Goal: Task Accomplishment & Management: Use online tool/utility

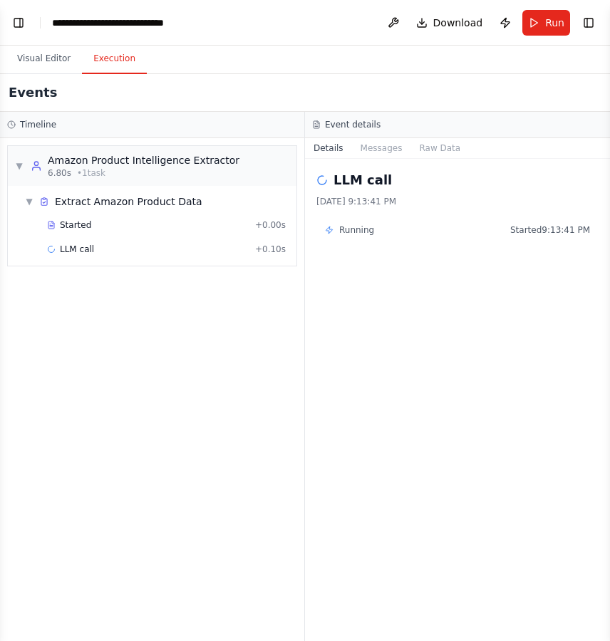
scroll to position [12189, 0]
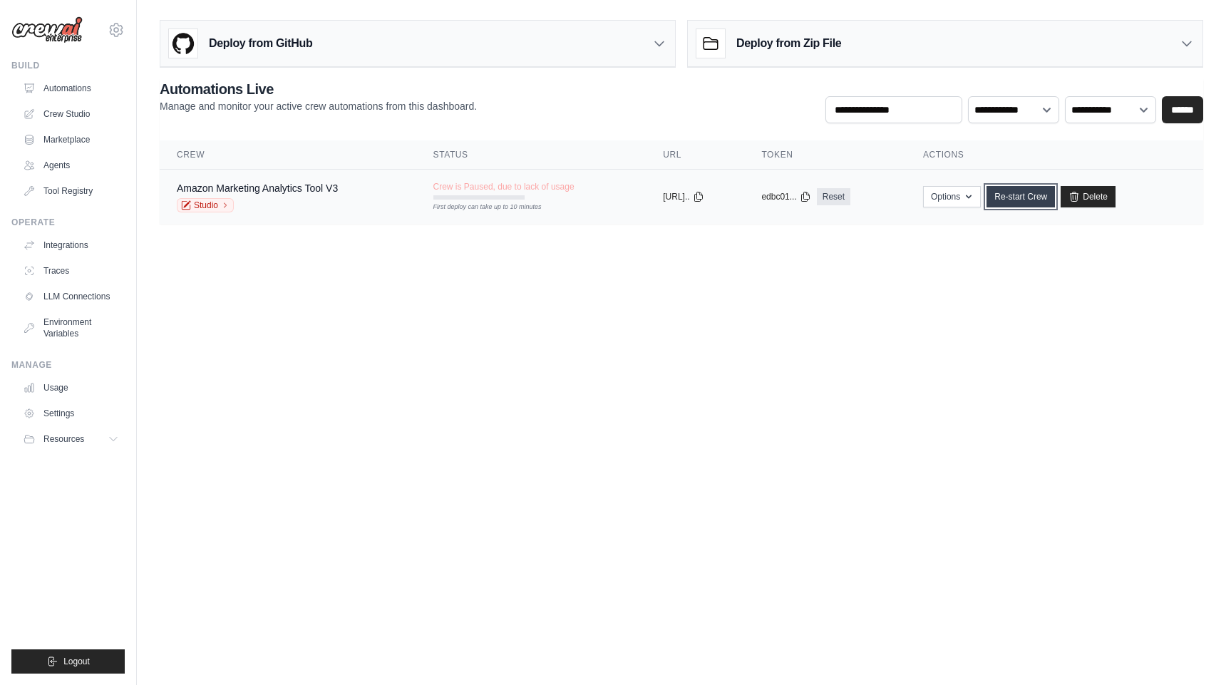
click at [1045, 202] on link "Re-start Crew" at bounding box center [1020, 196] width 68 height 21
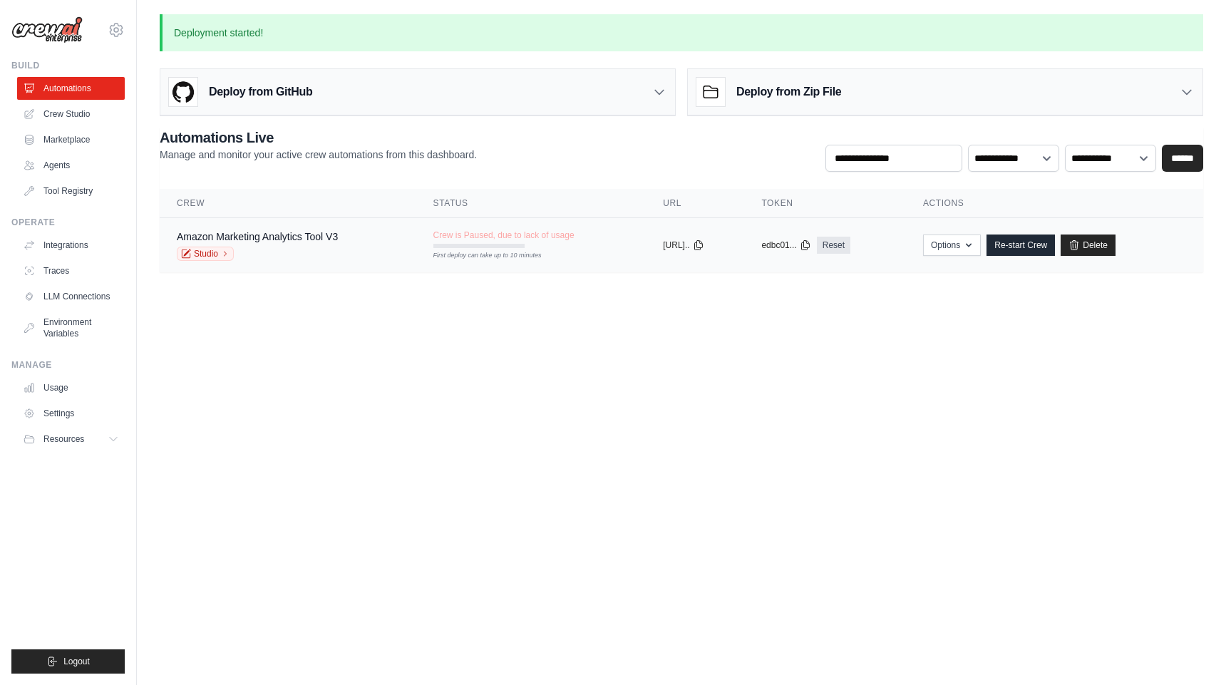
click at [489, 237] on span "Crew is Paused, due to lack of usage" at bounding box center [503, 234] width 141 height 11
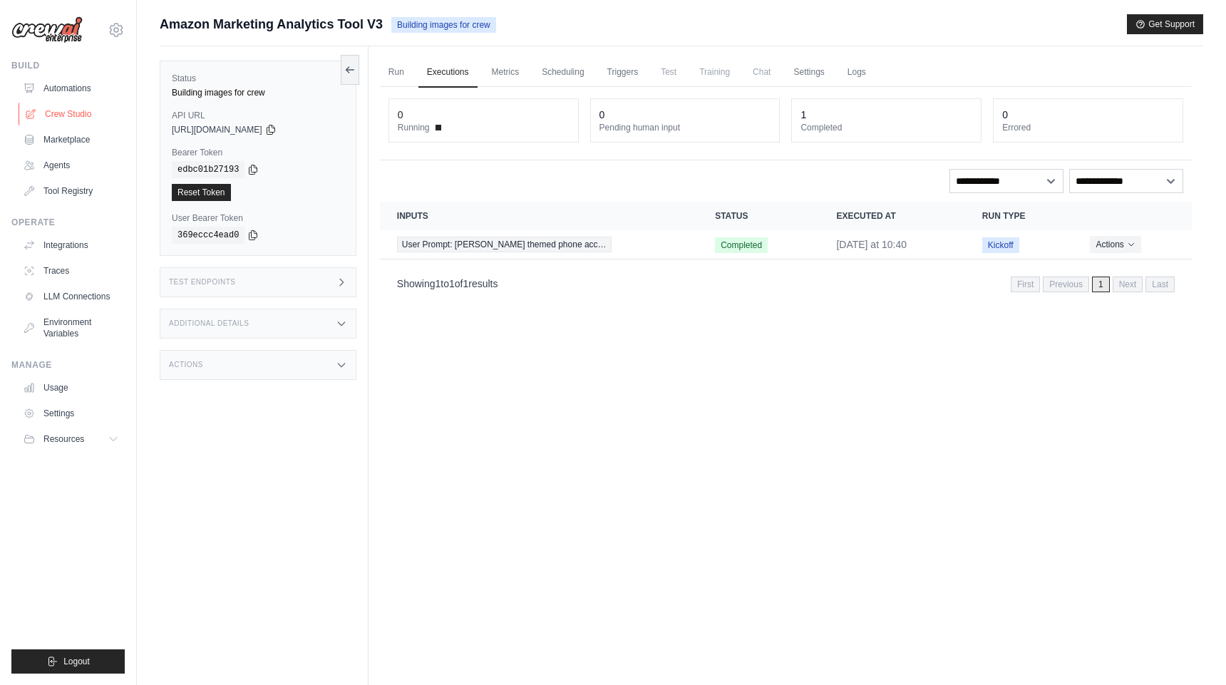
click at [53, 114] on link "Crew Studio" at bounding box center [73, 114] width 108 height 23
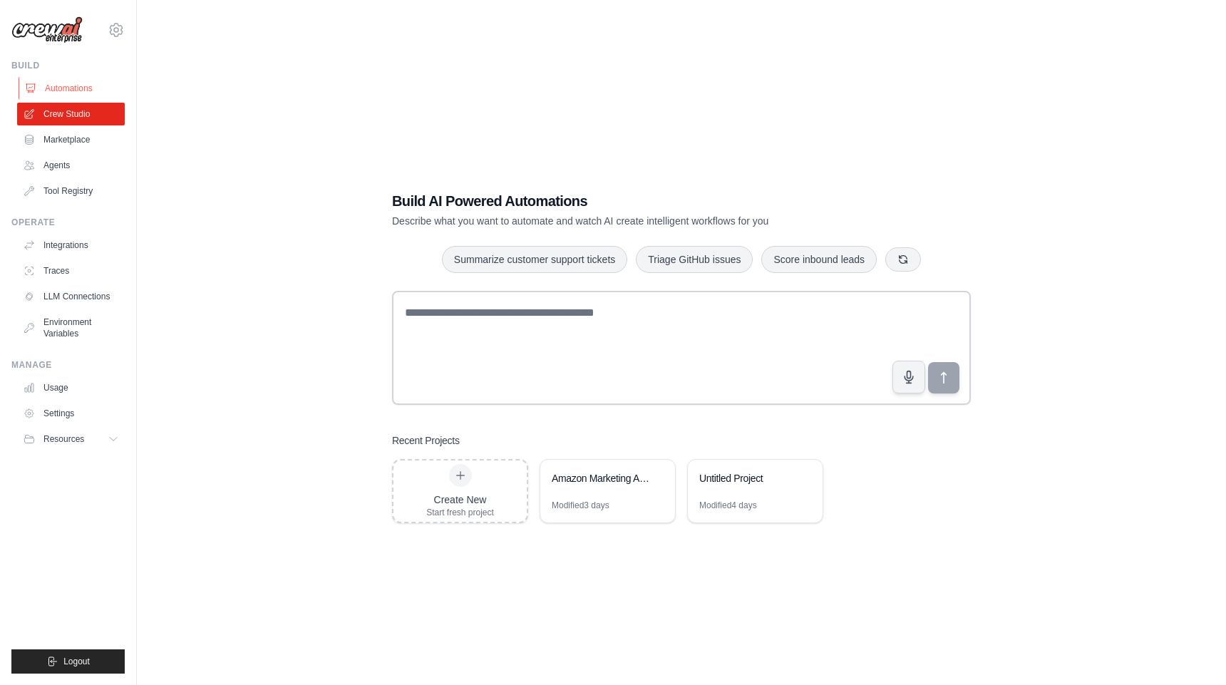
click at [61, 99] on link "Automations" at bounding box center [73, 88] width 108 height 23
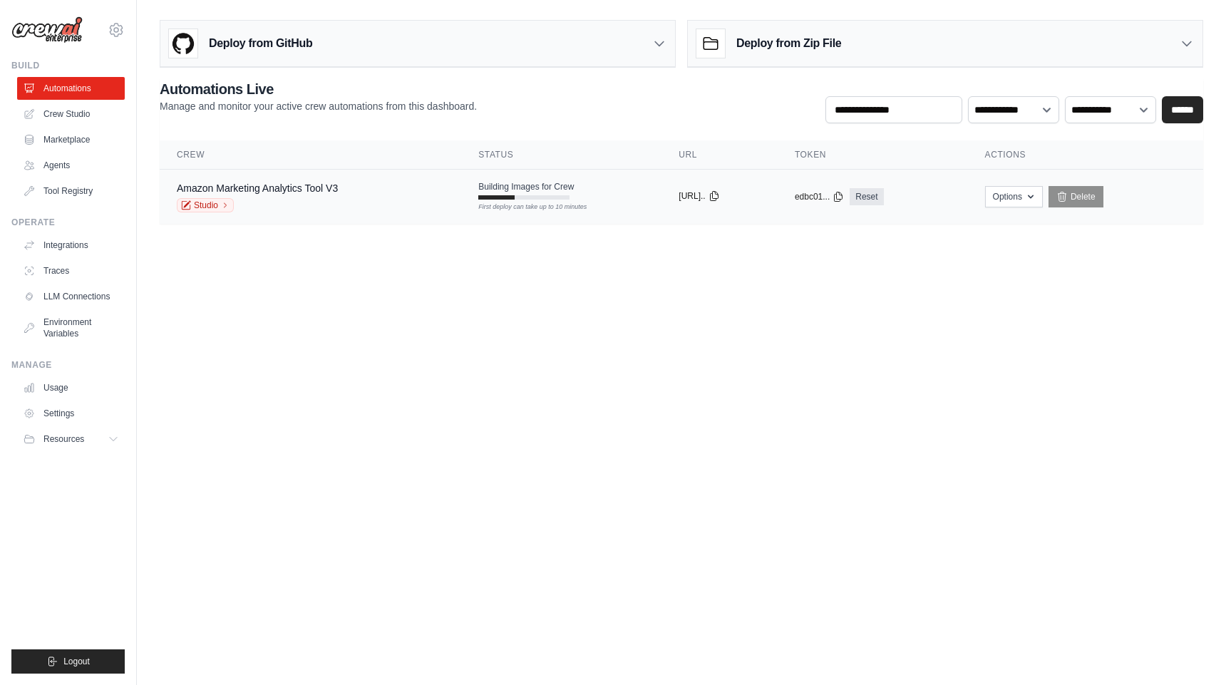
click at [720, 195] on icon at bounding box center [713, 195] width 11 height 11
click at [78, 117] on link "Crew Studio" at bounding box center [73, 114] width 108 height 23
click at [195, 200] on link "Studio" at bounding box center [205, 205] width 57 height 14
click at [103, 299] on link "LLM Connections" at bounding box center [73, 296] width 108 height 23
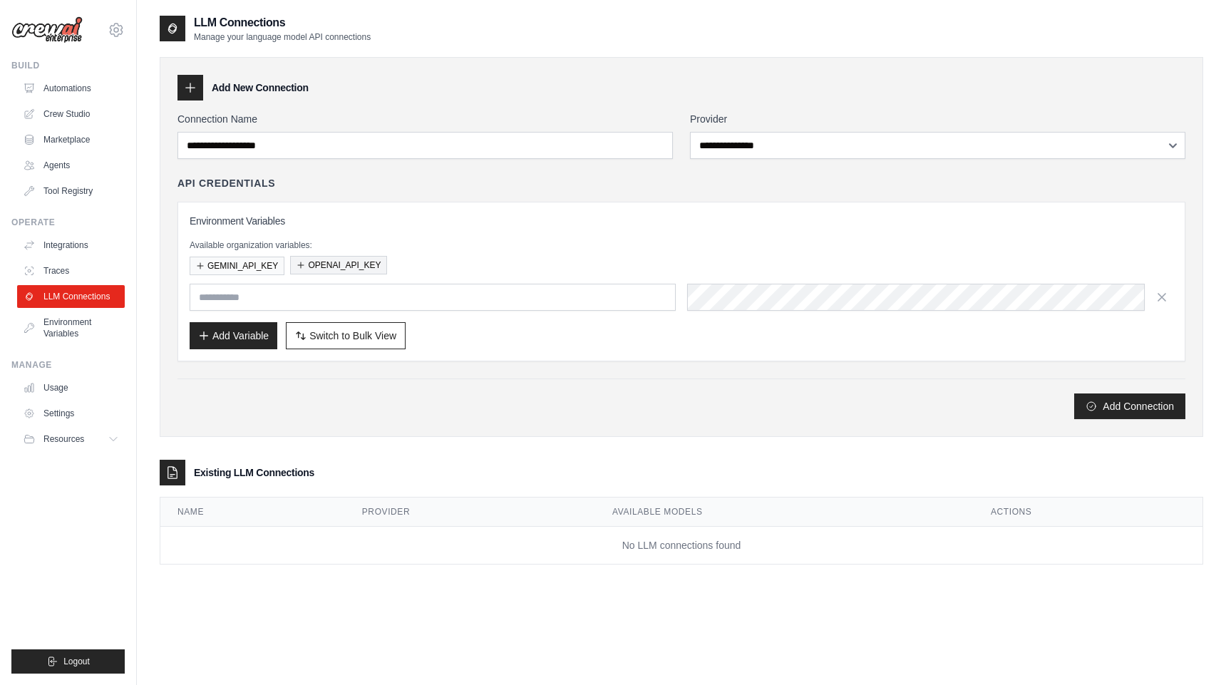
click at [321, 260] on button "OPENAI_API_KEY" at bounding box center [338, 265] width 97 height 19
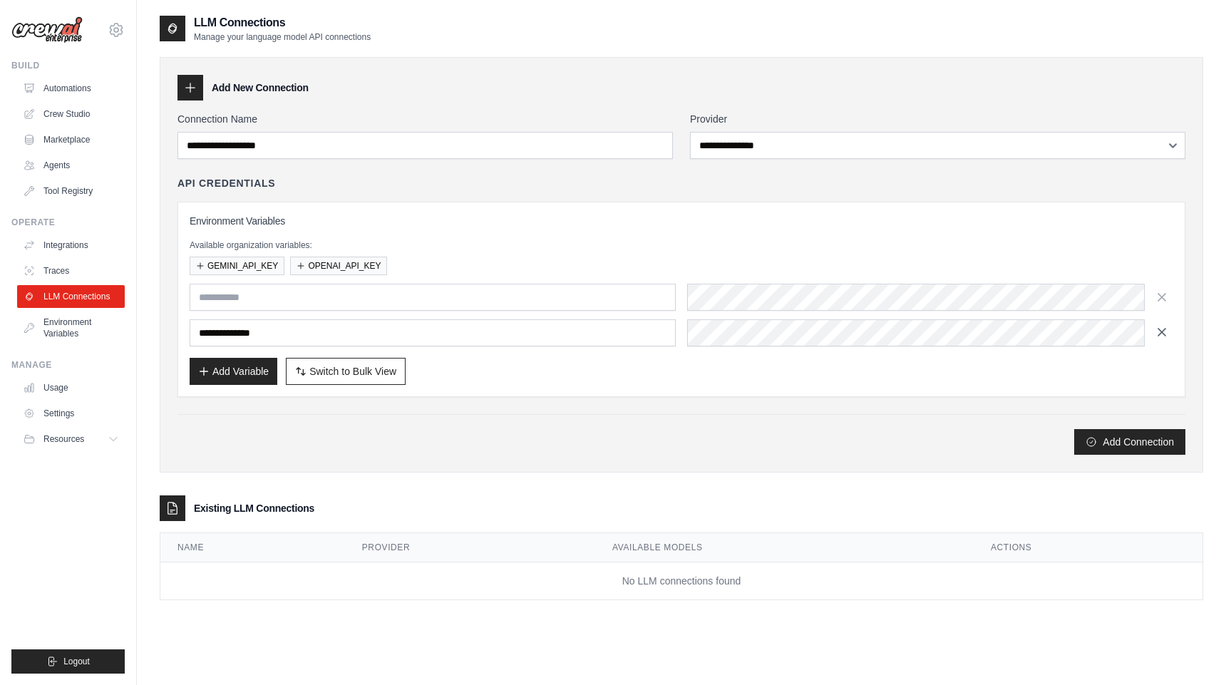
click at [1163, 338] on icon "button" at bounding box center [1161, 332] width 14 height 14
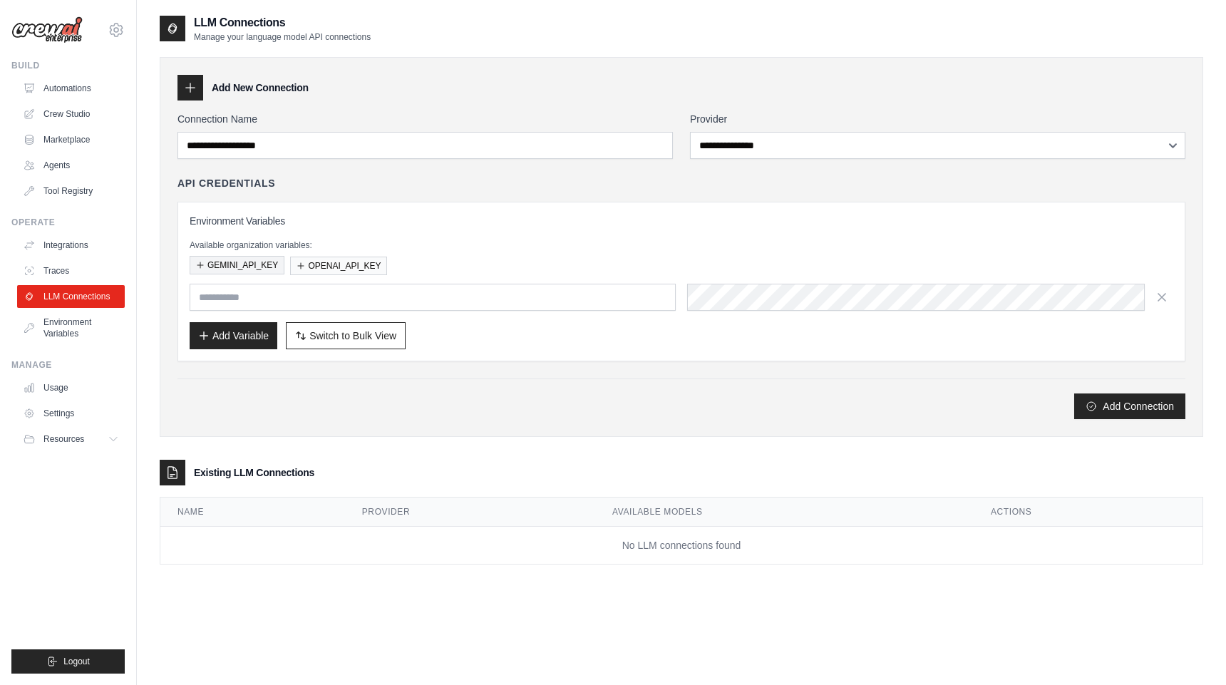
click at [217, 263] on button "GEMINI_API_KEY" at bounding box center [237, 265] width 95 height 19
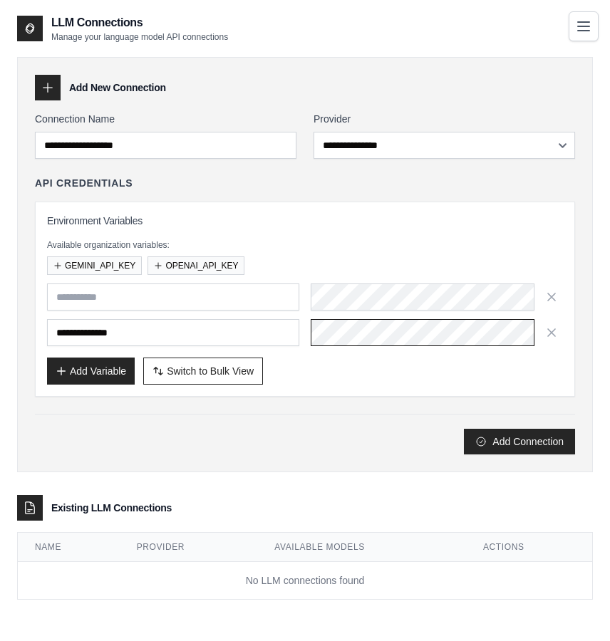
scroll to position [0, 29]
click at [189, 259] on button "OPENAI_API_KEY" at bounding box center [196, 265] width 97 height 19
click at [185, 264] on button "OPENAI_API_KEY" at bounding box center [196, 265] width 97 height 19
click at [105, 269] on button "GEMINI_API_KEY" at bounding box center [94, 266] width 95 height 19
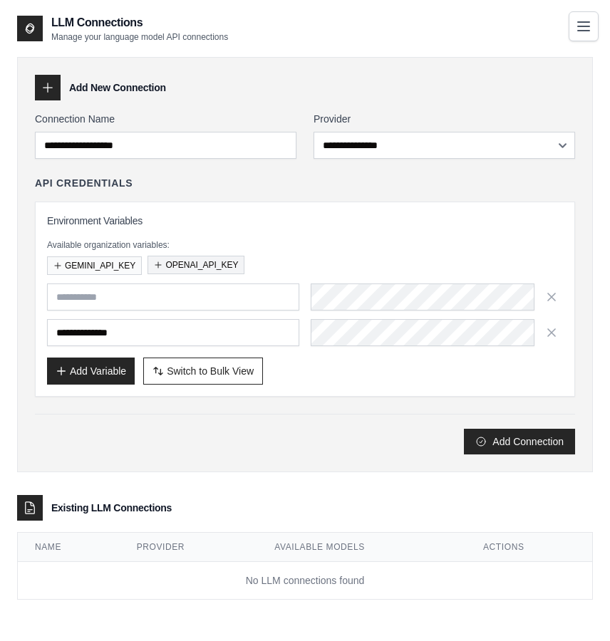
click at [194, 267] on button "OPENAI_API_KEY" at bounding box center [196, 265] width 97 height 19
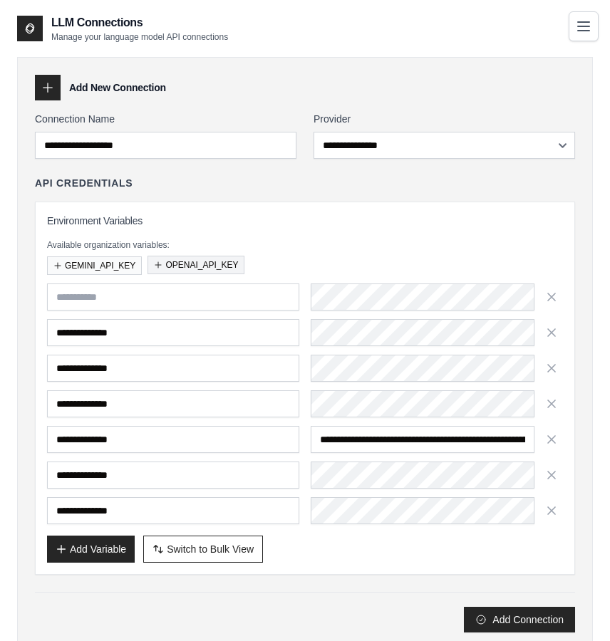
scroll to position [0, 780]
click at [526, 617] on button "Add Connection" at bounding box center [519, 619] width 111 height 26
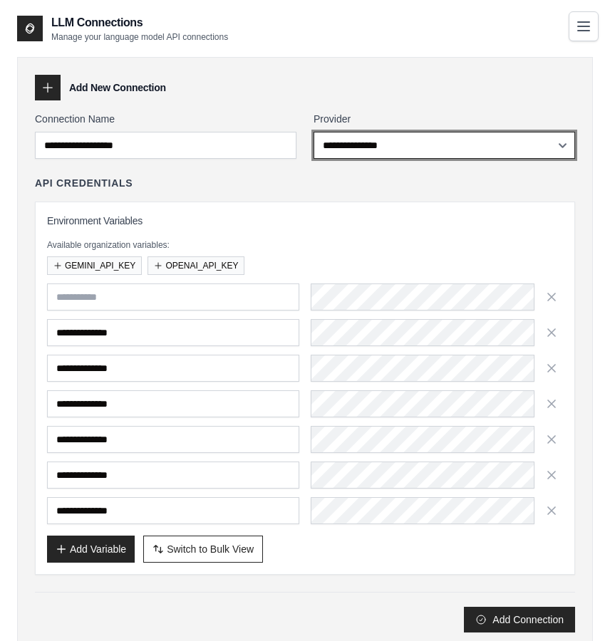
click at [366, 145] on select "**********" at bounding box center [445, 145] width 262 height 27
click at [314, 132] on select "**********" at bounding box center [445, 145] width 262 height 27
click at [383, 142] on select "**********" at bounding box center [445, 145] width 262 height 27
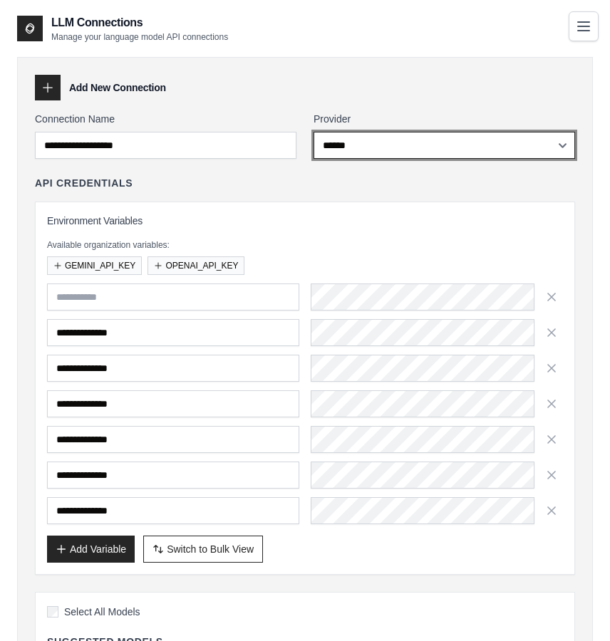
select select "******"
click at [314, 132] on select "**********" at bounding box center [445, 145] width 262 height 27
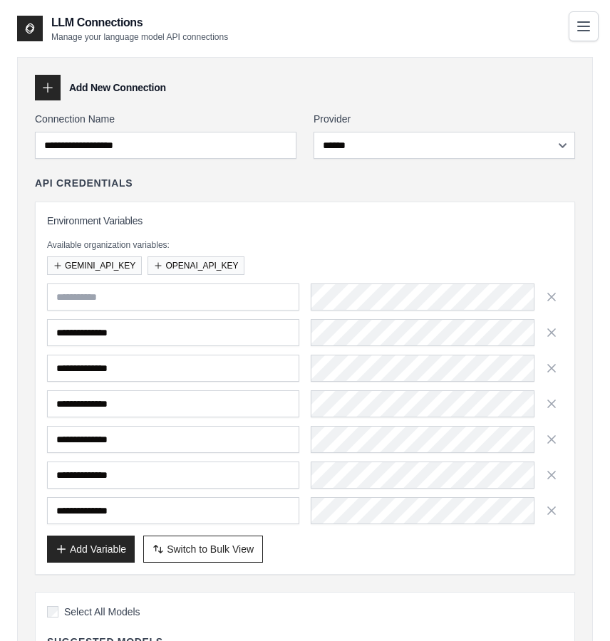
click at [392, 353] on div "**********" at bounding box center [305, 404] width 516 height 241
click at [496, 490] on div "**********" at bounding box center [305, 404] width 516 height 241
click at [551, 507] on icon "button" at bounding box center [551, 510] width 14 height 14
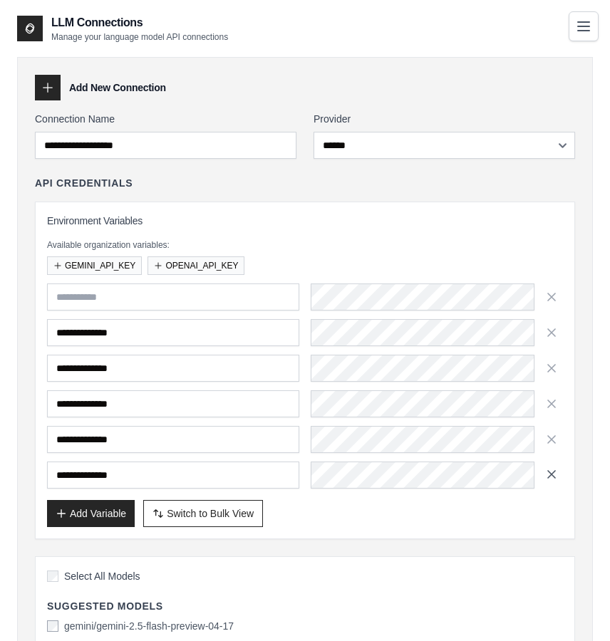
click at [552, 477] on icon "button" at bounding box center [551, 474] width 14 height 14
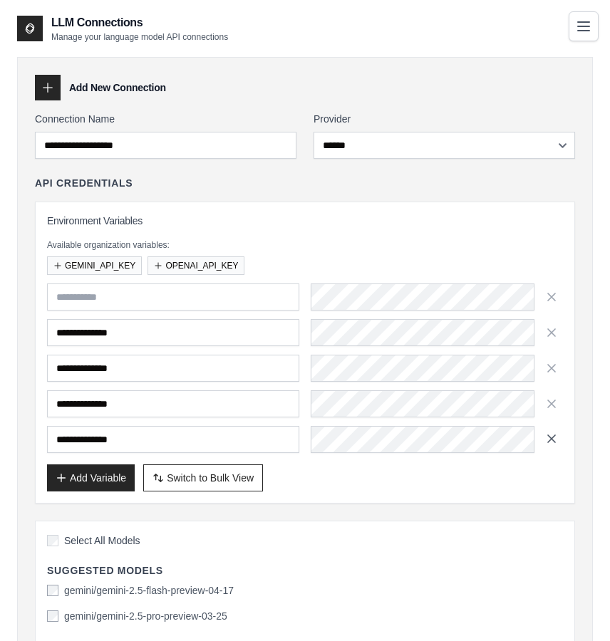
click at [552, 439] on icon "button" at bounding box center [551, 438] width 7 height 7
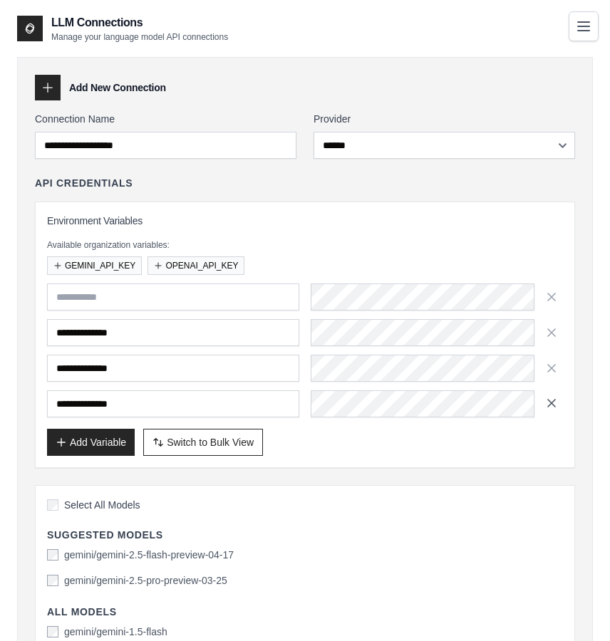
click at [552, 400] on icon "button" at bounding box center [551, 403] width 14 height 14
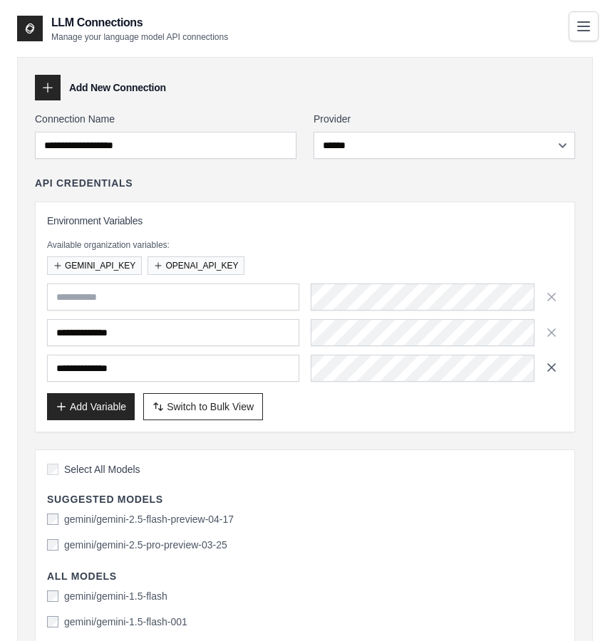
click at [552, 361] on icon "button" at bounding box center [551, 368] width 14 height 14
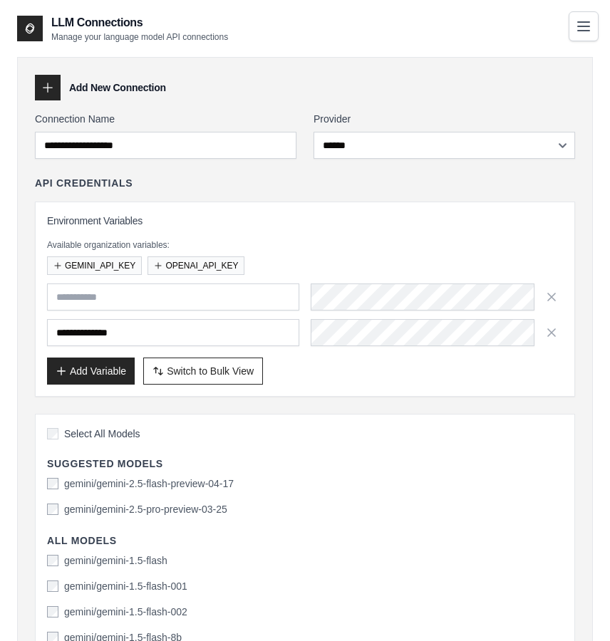
click at [110, 261] on button "GEMINI_API_KEY" at bounding box center [94, 266] width 95 height 19
click at [178, 263] on button "OPENAI_API_KEY" at bounding box center [196, 266] width 97 height 19
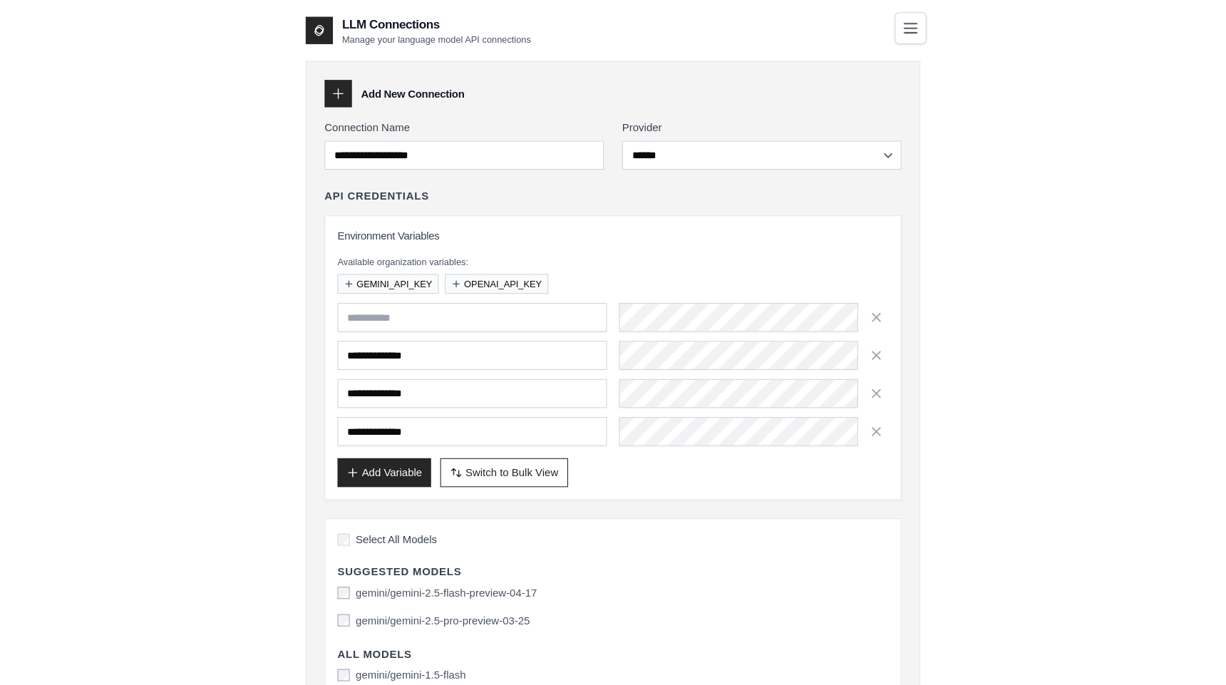
scroll to position [38, 0]
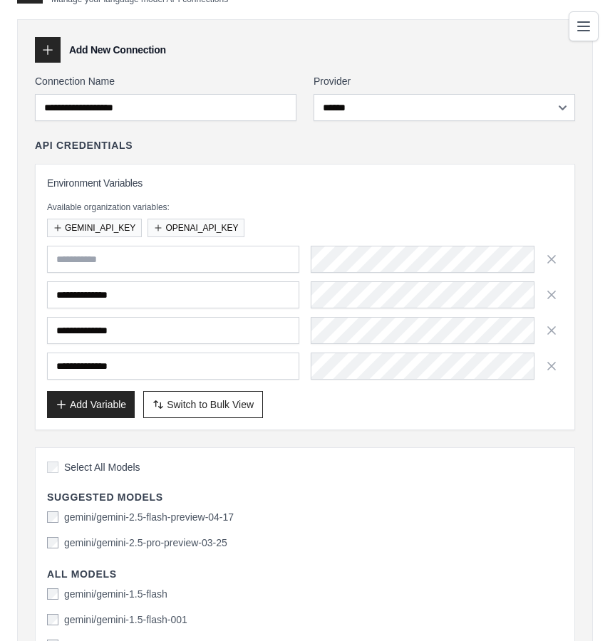
click at [334, 469] on div "Select All Models" at bounding box center [305, 469] width 516 height 19
click at [51, 59] on div at bounding box center [48, 50] width 26 height 26
click at [50, 48] on icon at bounding box center [48, 50] width 14 height 14
click at [561, 368] on div "**********" at bounding box center [305, 297] width 540 height 266
click at [559, 368] on button "button" at bounding box center [551, 365] width 23 height 23
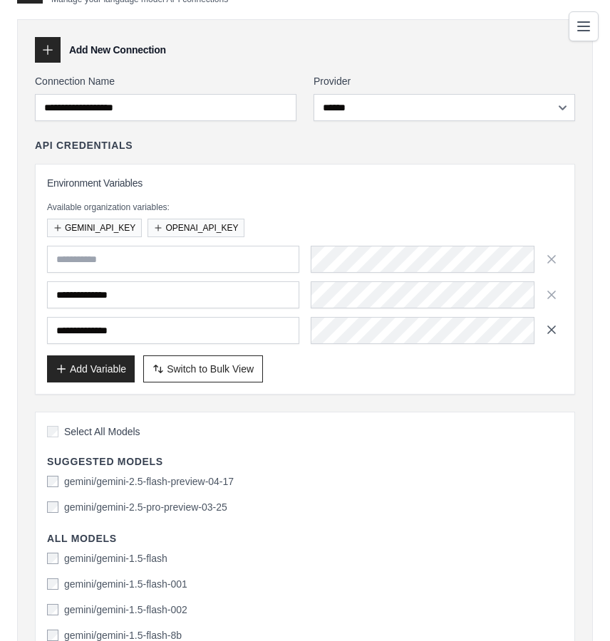
click at [552, 327] on icon "button" at bounding box center [551, 330] width 14 height 14
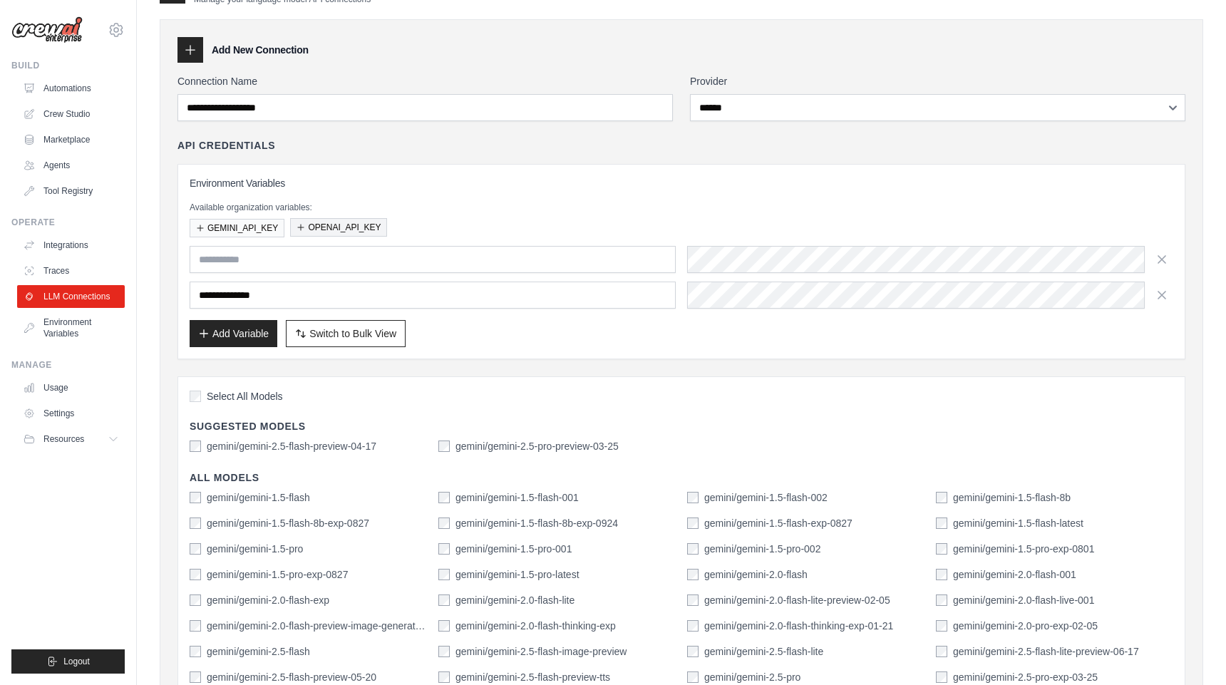
click at [343, 230] on button "OPENAI_API_KEY" at bounding box center [338, 227] width 97 height 19
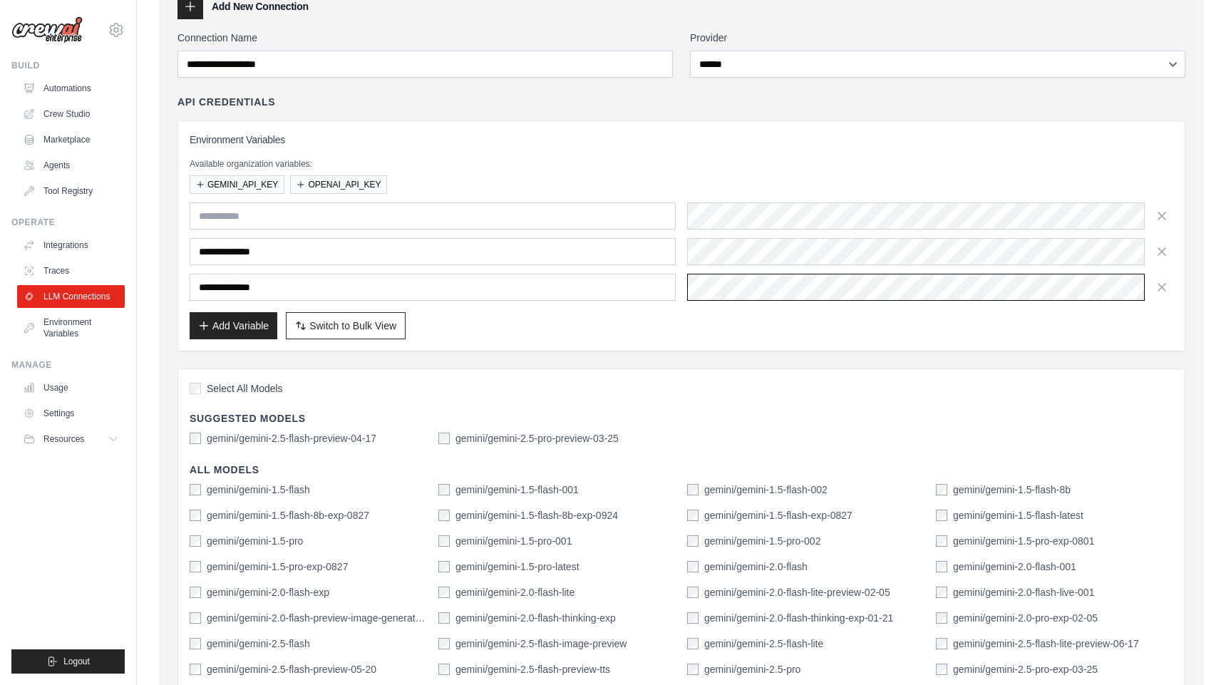
scroll to position [0, 0]
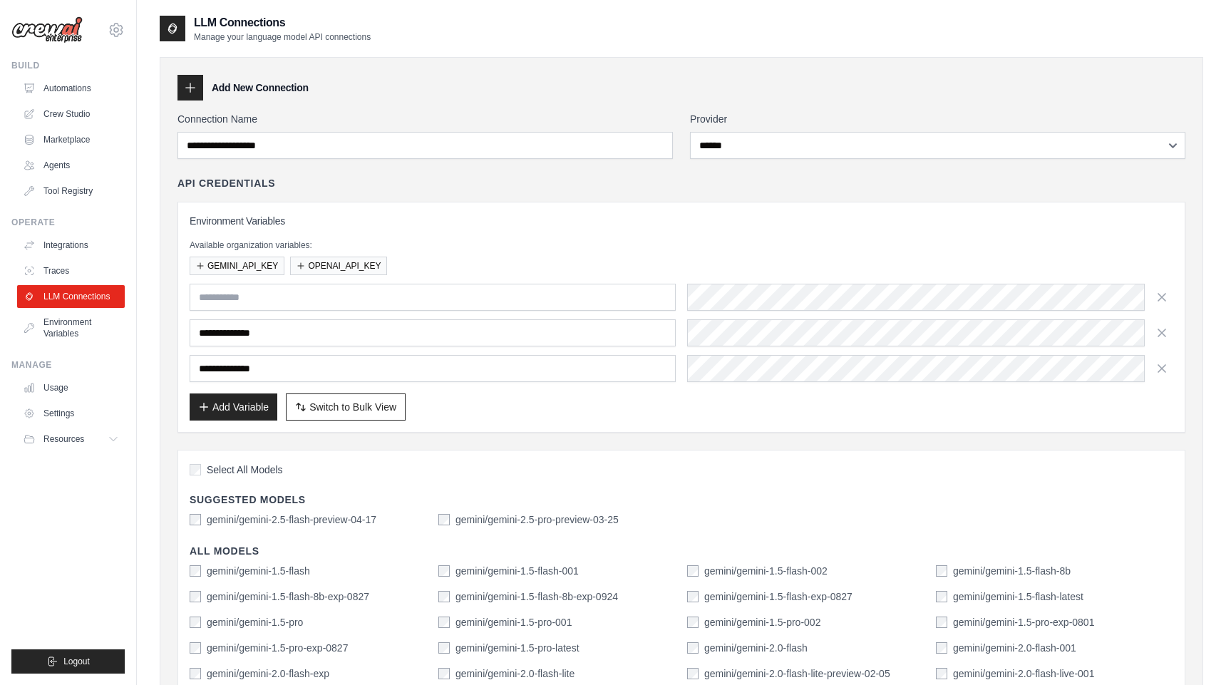
click at [499, 173] on div "**********" at bounding box center [681, 570] width 1008 height 916
click at [92, 156] on link "Agents" at bounding box center [73, 165] width 108 height 23
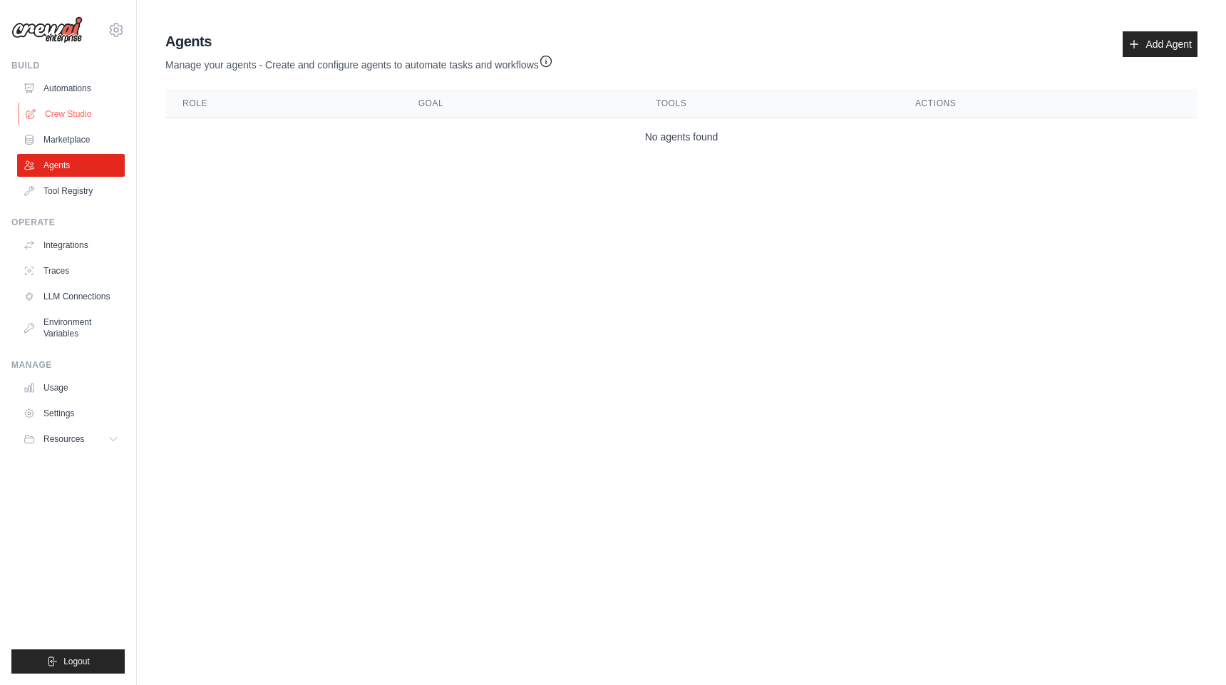
click at [53, 108] on link "Crew Studio" at bounding box center [73, 114] width 108 height 23
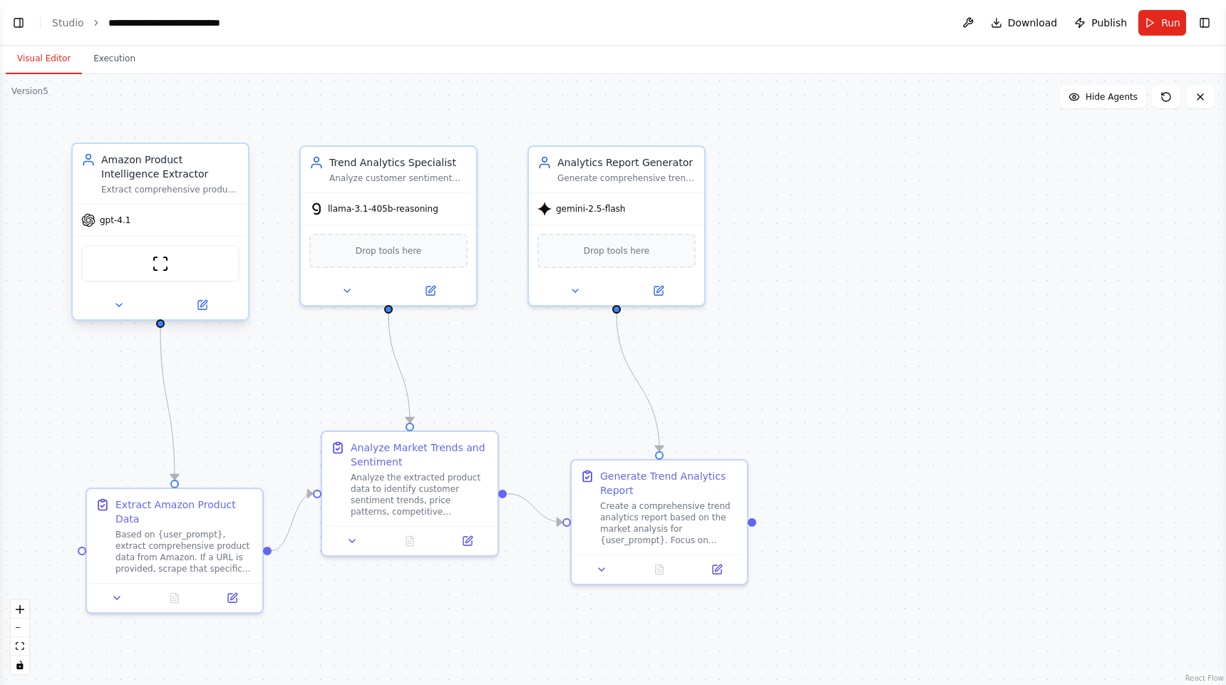
scroll to position [12146, 0]
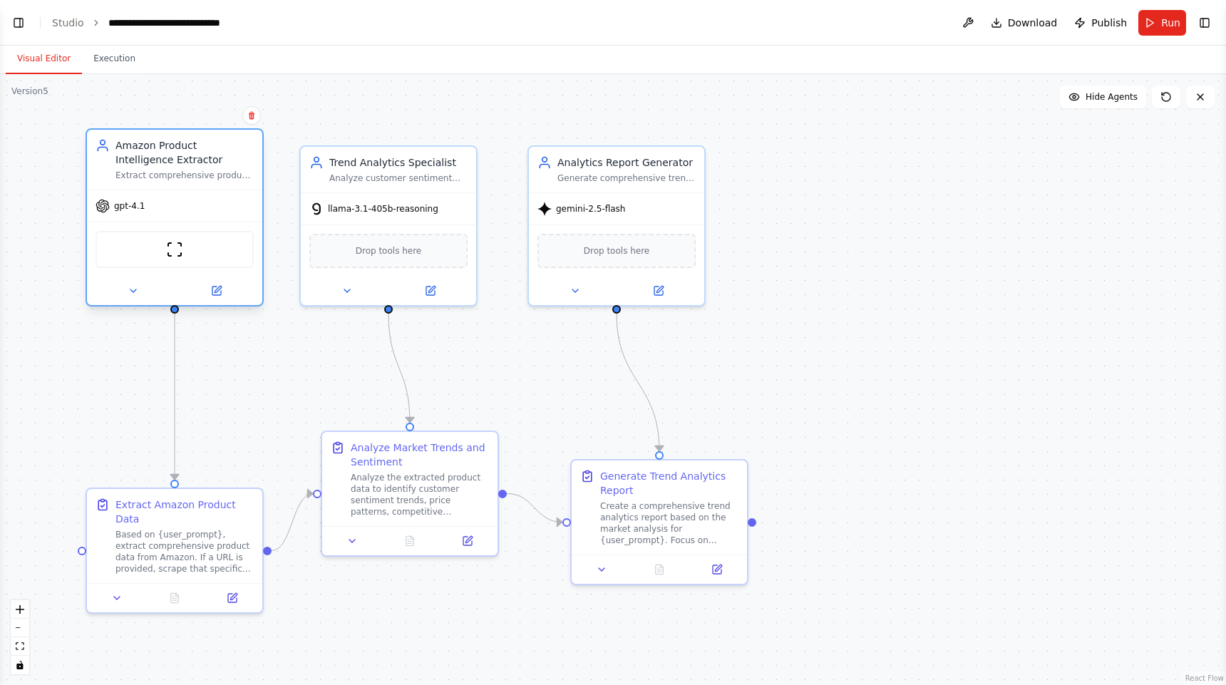
drag, startPoint x: 202, startPoint y: 195, endPoint x: 216, endPoint y: 184, distance: 17.2
click at [216, 184] on div "Amazon Product Intelligence Extractor Extract comprehensive product data from A…" at bounding box center [174, 160] width 175 height 60
click at [21, 28] on button "Toggle Left Sidebar" at bounding box center [19, 23] width 20 height 20
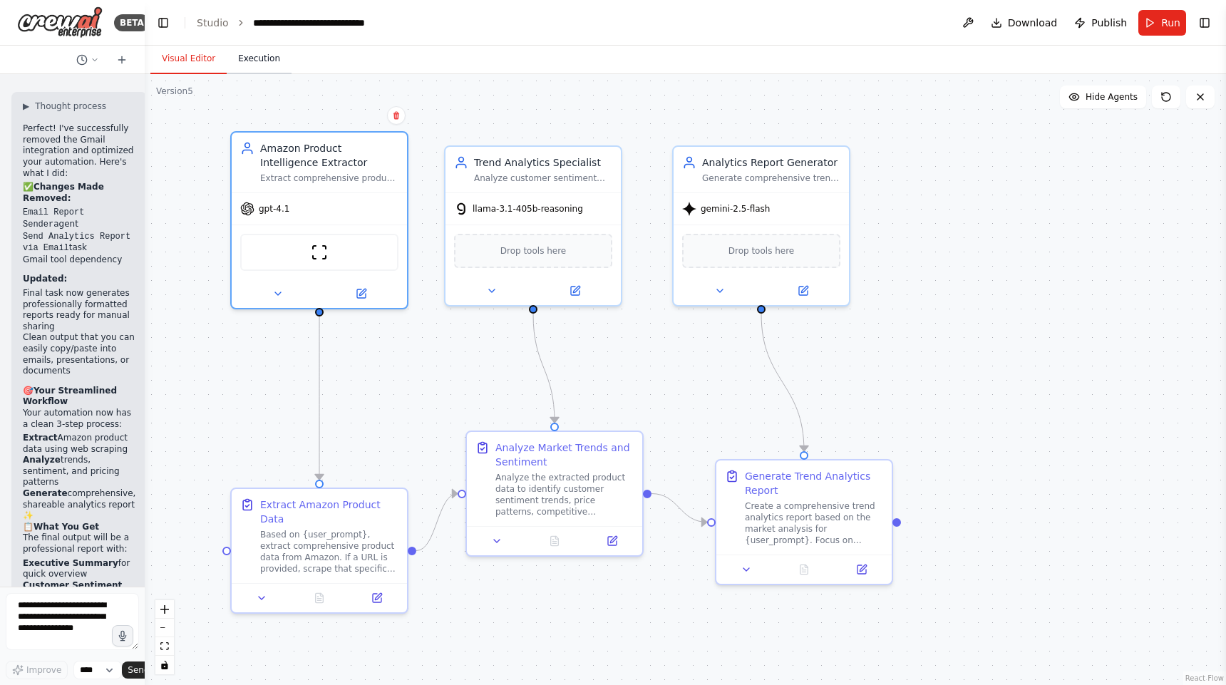
click at [269, 58] on button "Execution" at bounding box center [259, 59] width 65 height 30
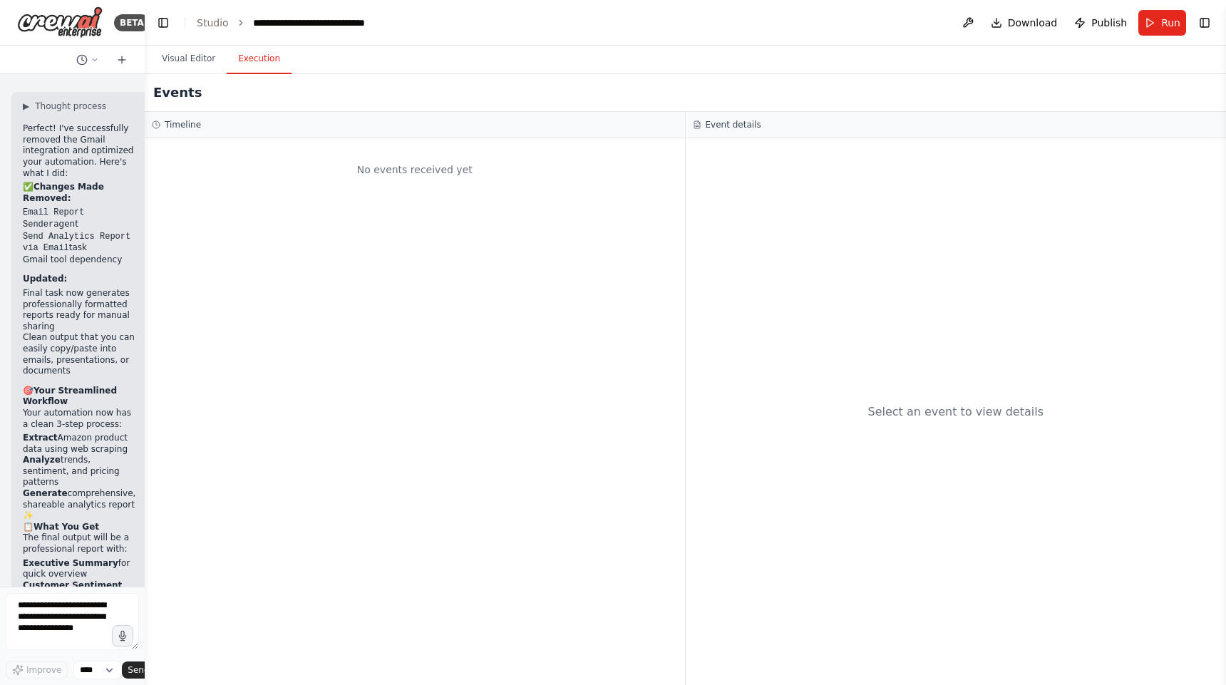
click at [180, 83] on h2 "Events" at bounding box center [177, 93] width 48 height 20
click at [185, 71] on button "Visual Editor" at bounding box center [188, 59] width 76 height 30
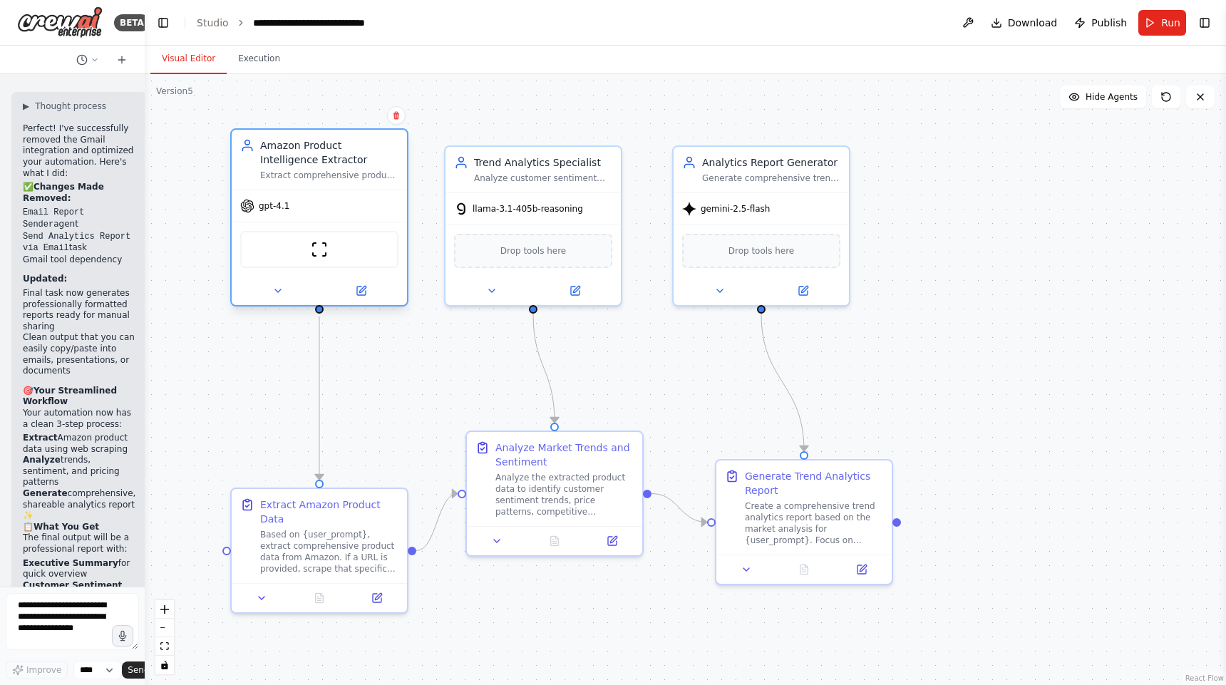
click at [276, 207] on span "gpt-4.1" at bounding box center [274, 205] width 31 height 11
click at [378, 297] on button at bounding box center [361, 290] width 81 height 17
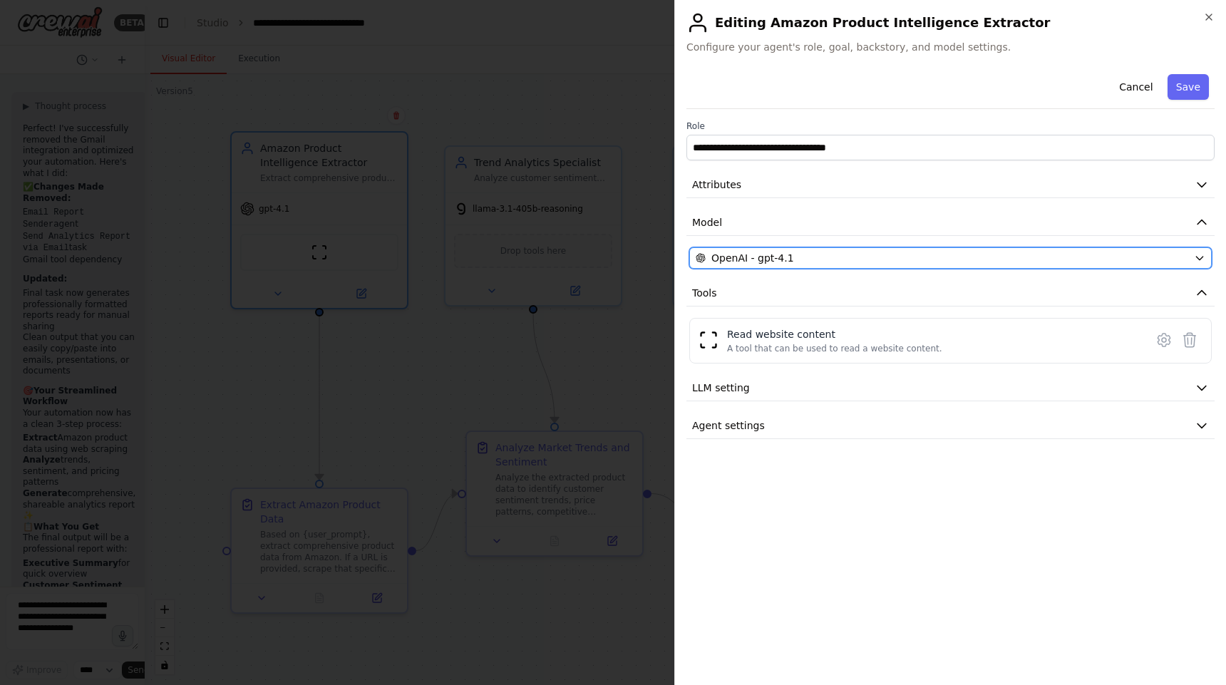
click at [822, 259] on div "OpenAI - gpt-4.1" at bounding box center [941, 258] width 492 height 14
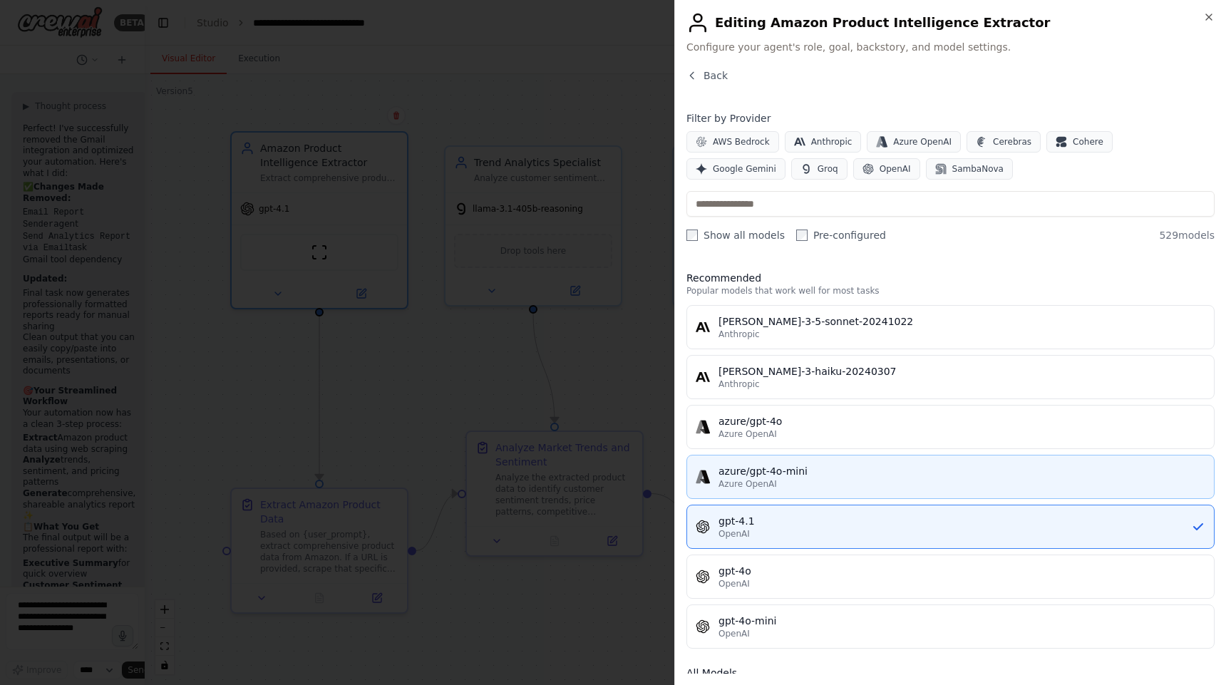
click at [809, 484] on div "Azure OpenAI" at bounding box center [961, 483] width 487 height 11
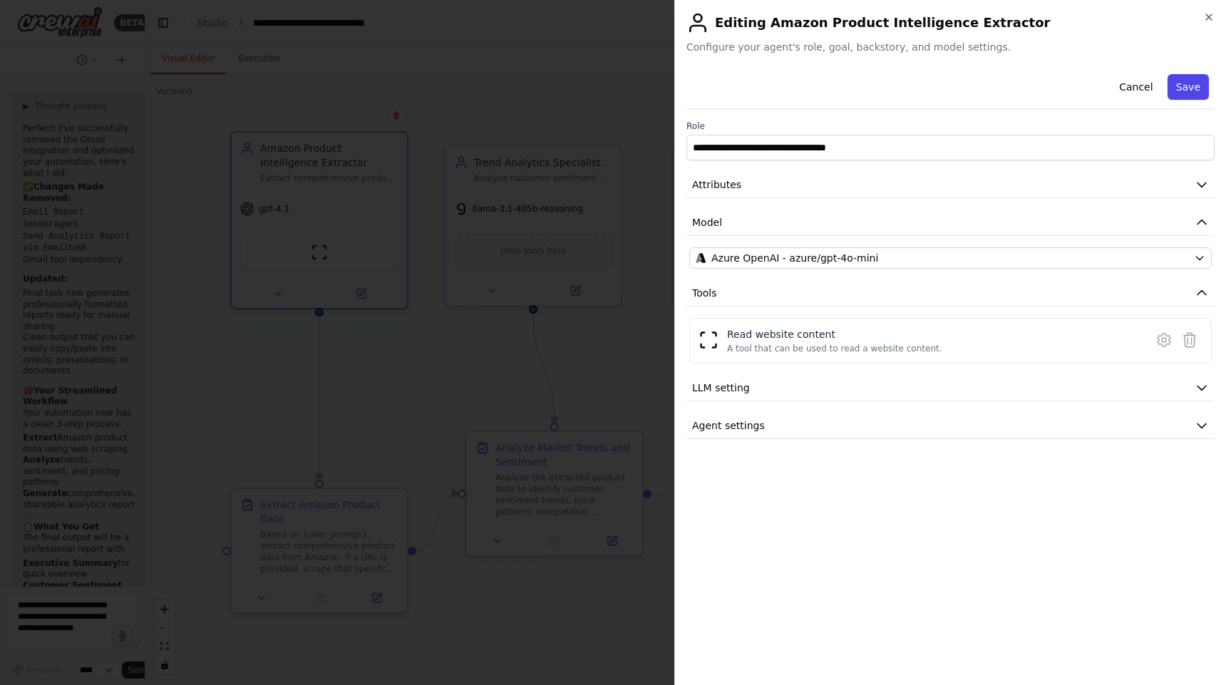
click at [1194, 95] on button "Save" at bounding box center [1187, 87] width 41 height 26
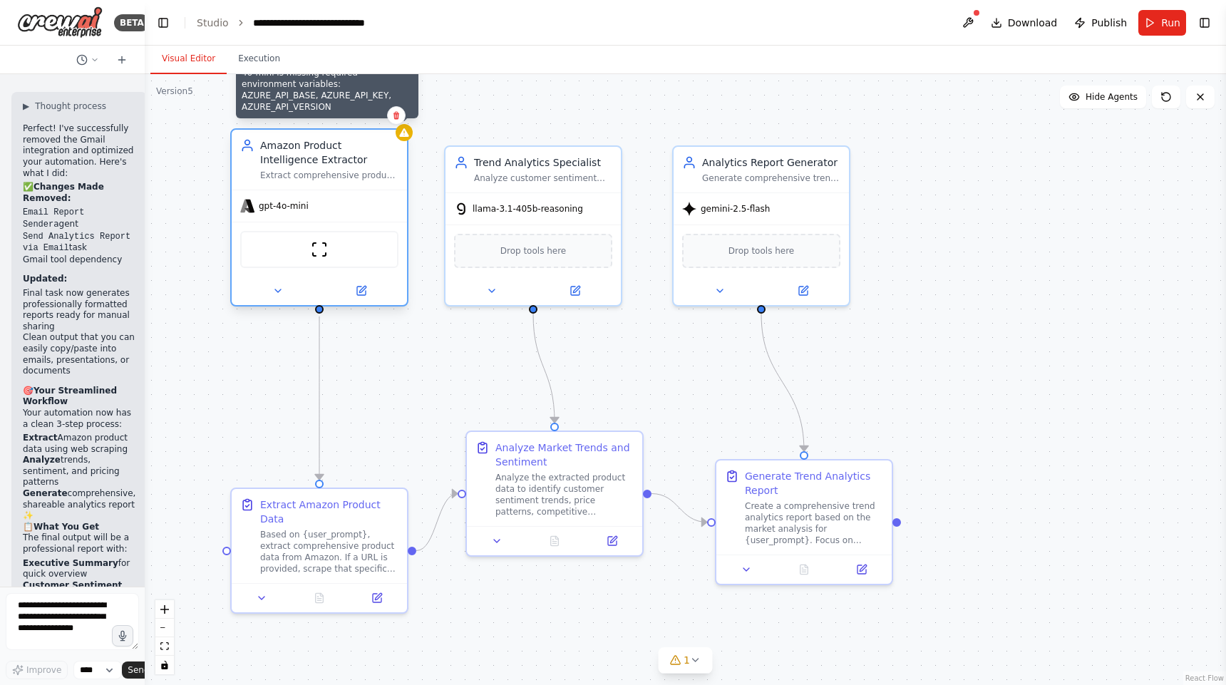
click at [404, 137] on icon at bounding box center [403, 132] width 11 height 11
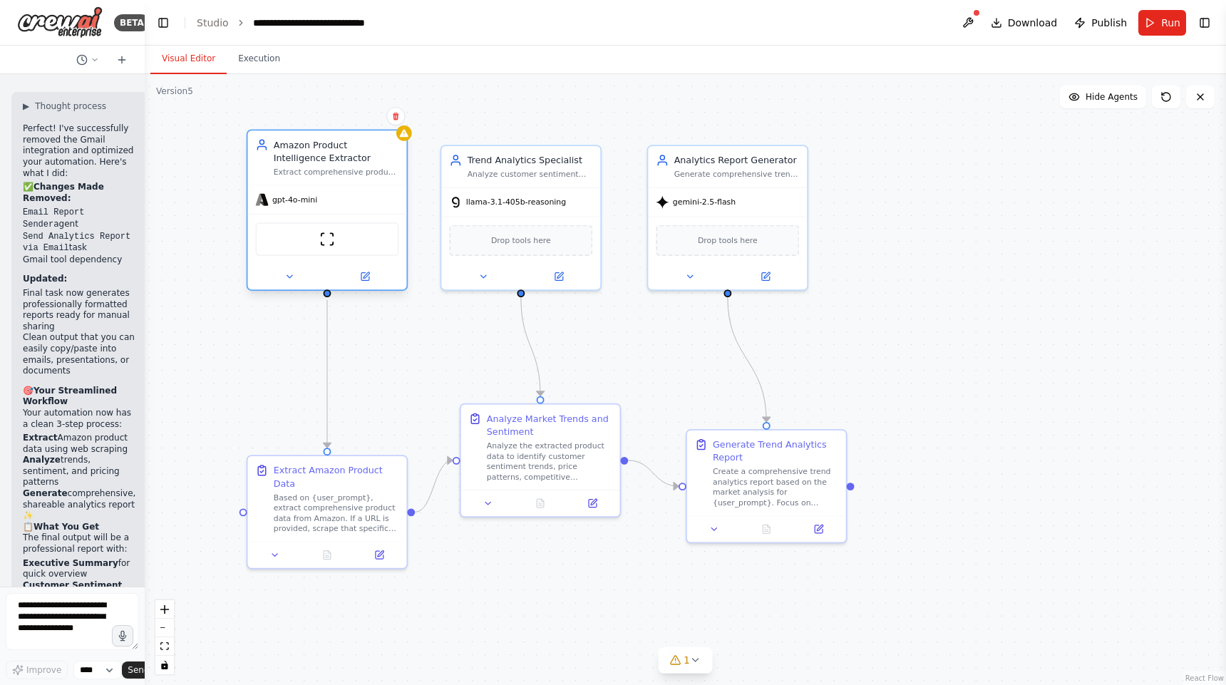
click at [378, 290] on div "Amazon Product Intelligence Extractor Extract comprehensive product data from A…" at bounding box center [328, 210] width 162 height 162
click at [370, 279] on button at bounding box center [364, 277] width 73 height 16
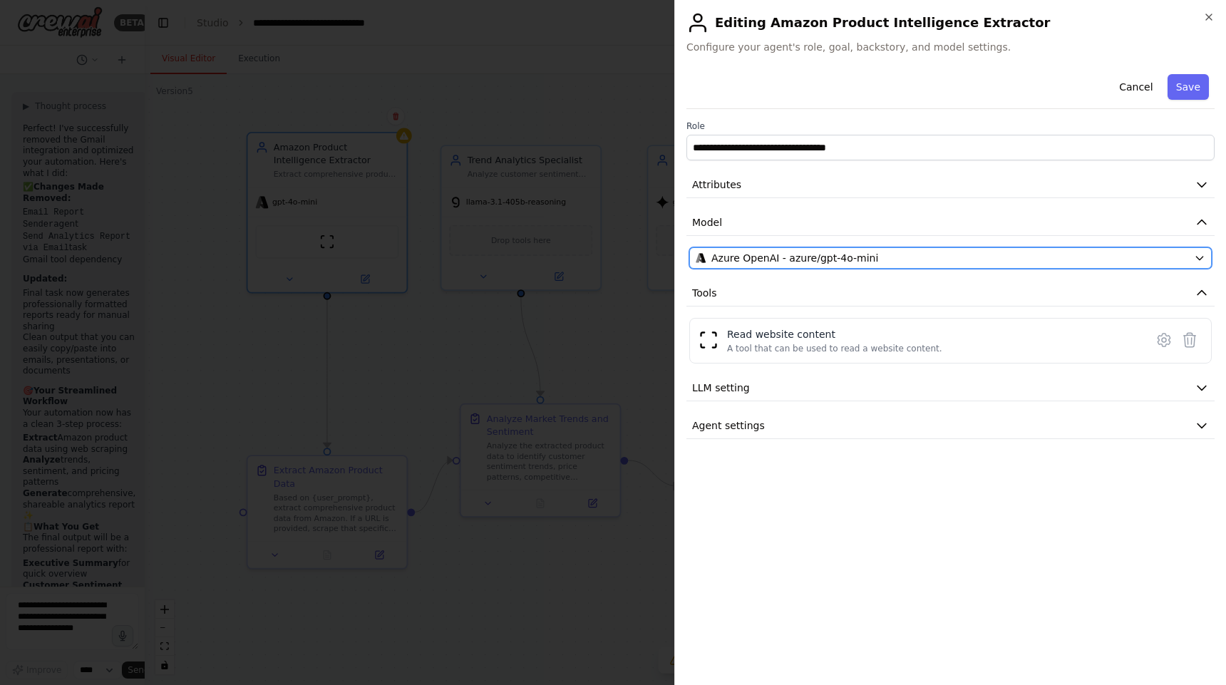
click at [839, 255] on span "Azure OpenAI - azure/gpt-4o-mini" at bounding box center [794, 258] width 167 height 14
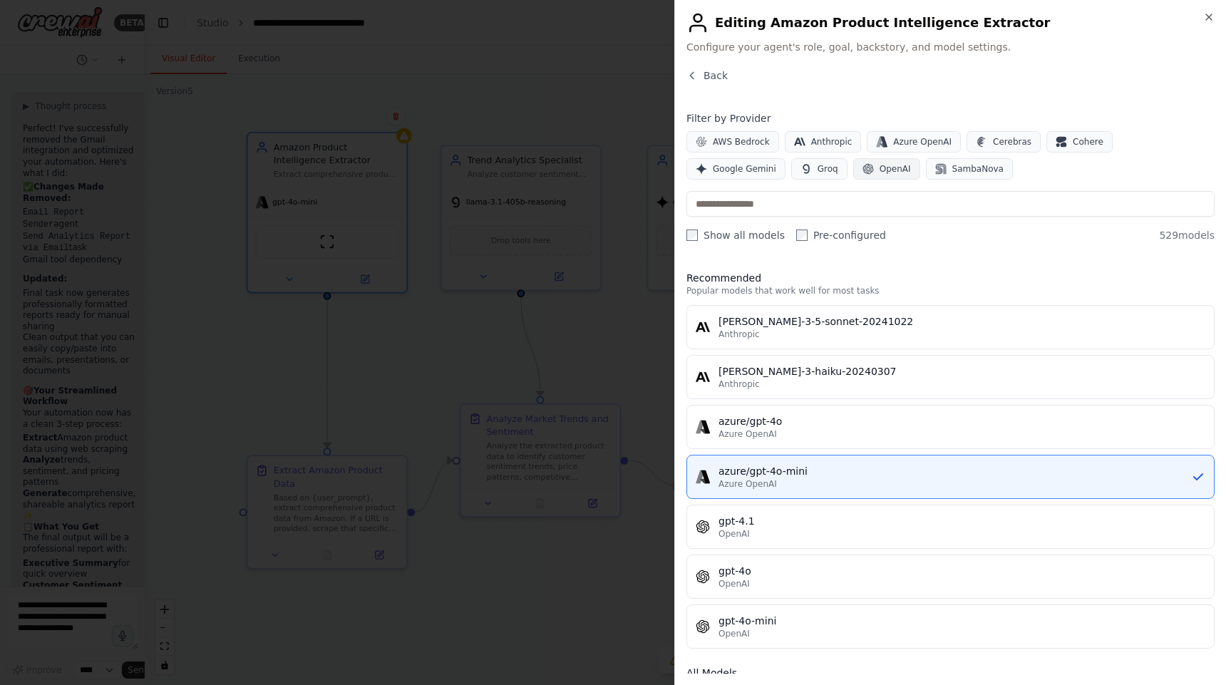
click at [879, 170] on span "OpenAI" at bounding box center [894, 168] width 31 height 11
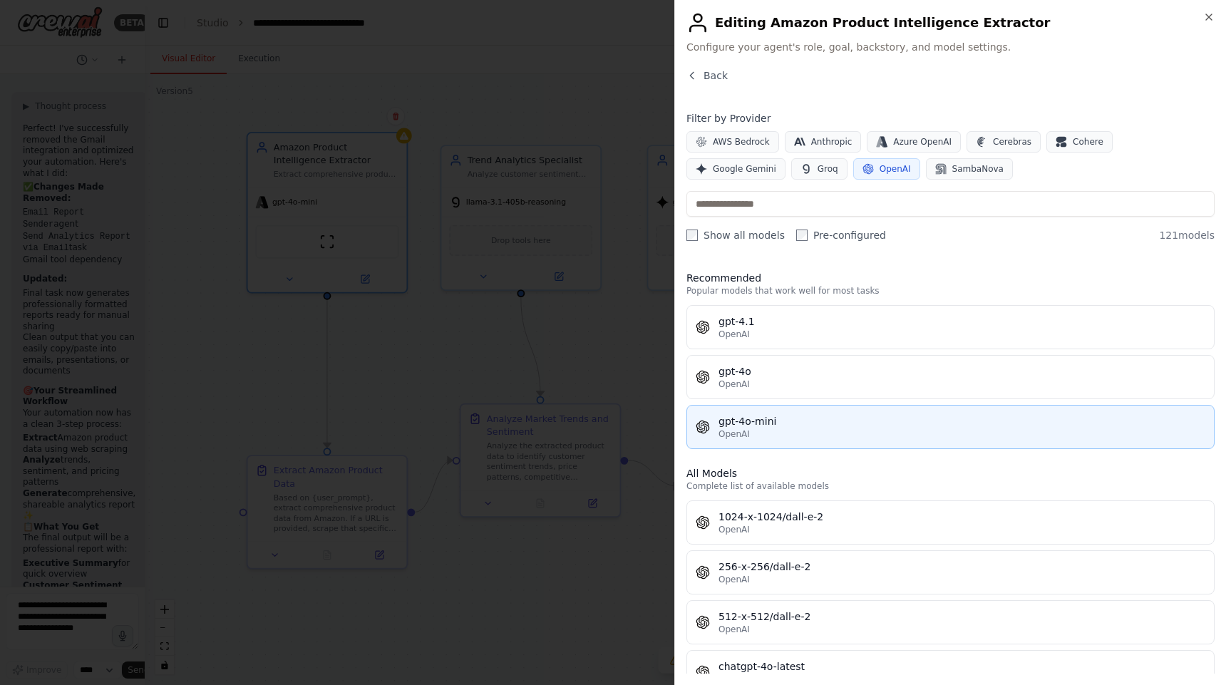
click at [750, 440] on button "gpt-4o-mini OpenAI" at bounding box center [950, 427] width 528 height 44
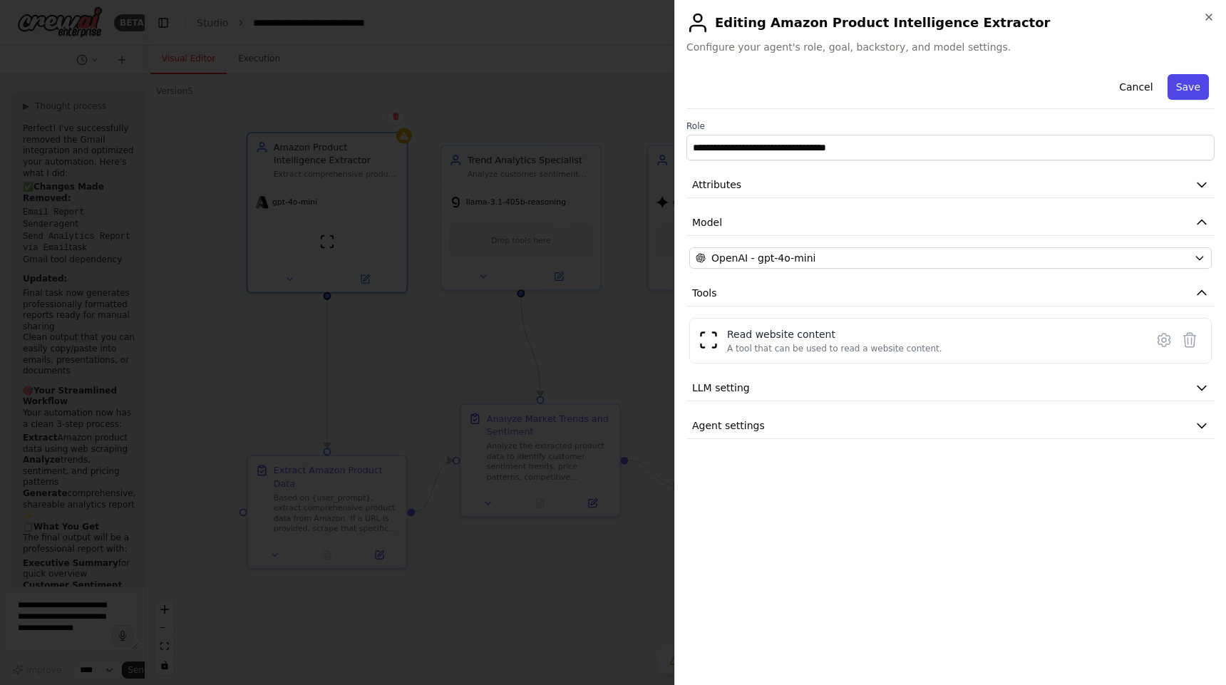
click at [1184, 77] on button "Save" at bounding box center [1187, 87] width 41 height 26
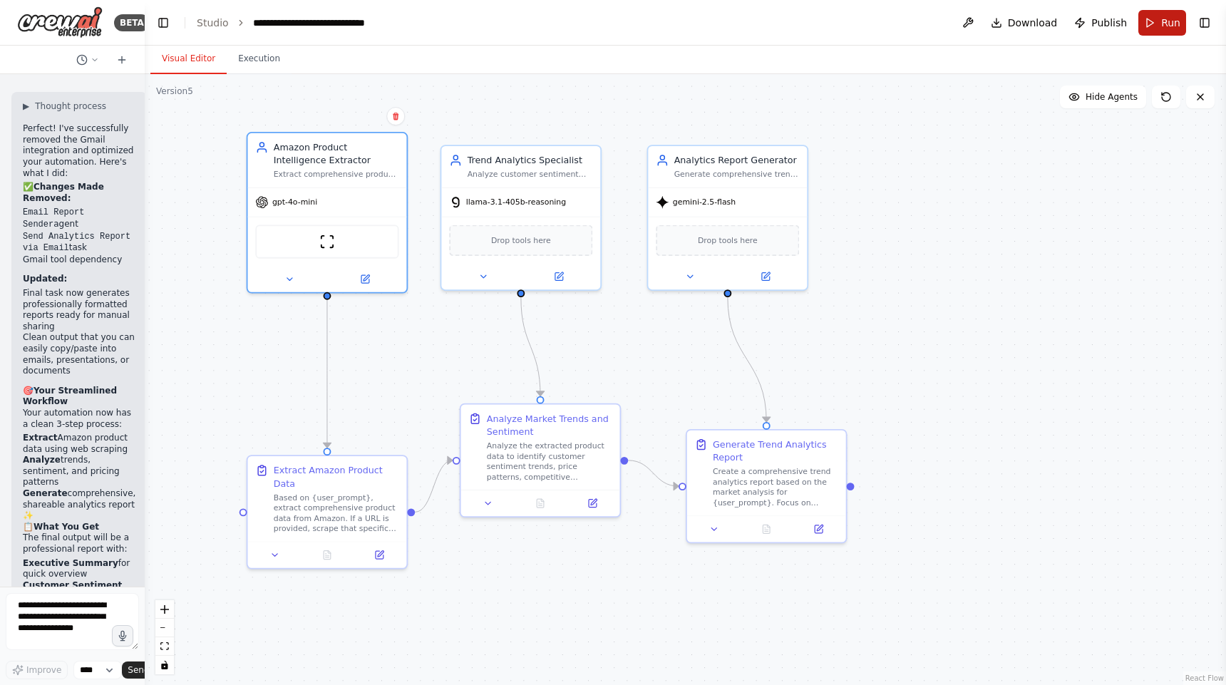
click at [1161, 21] on span "Run" at bounding box center [1170, 23] width 19 height 14
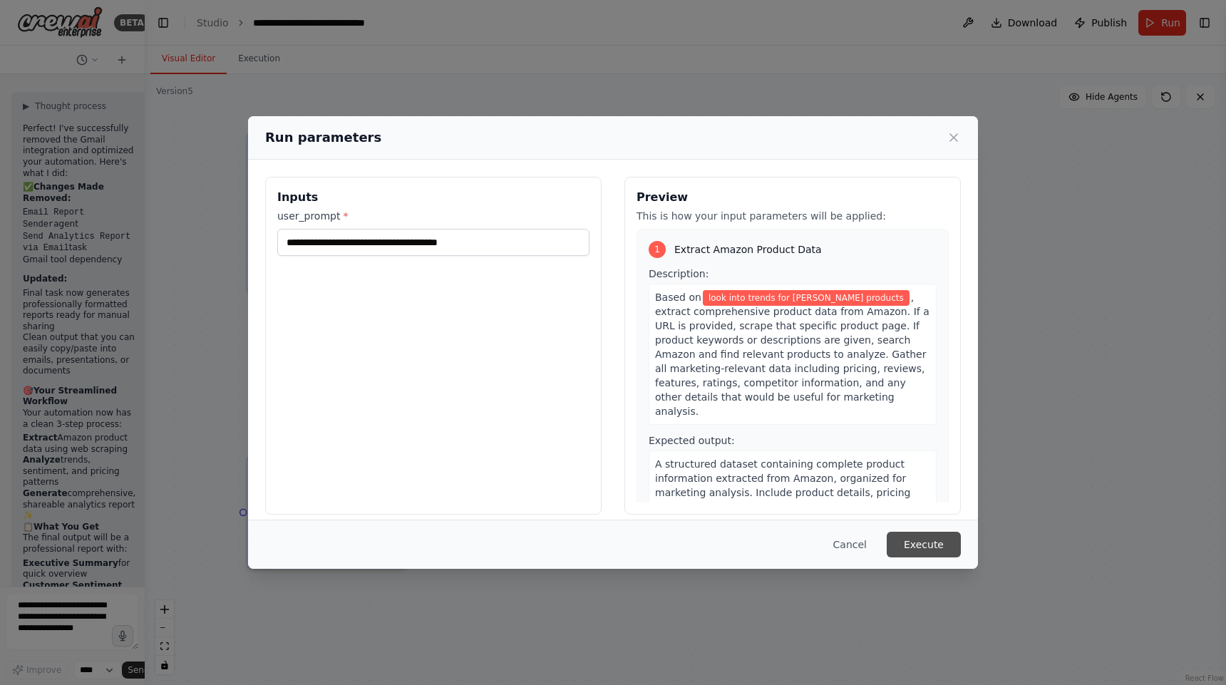
click at [910, 541] on button "Execute" at bounding box center [923, 545] width 74 height 26
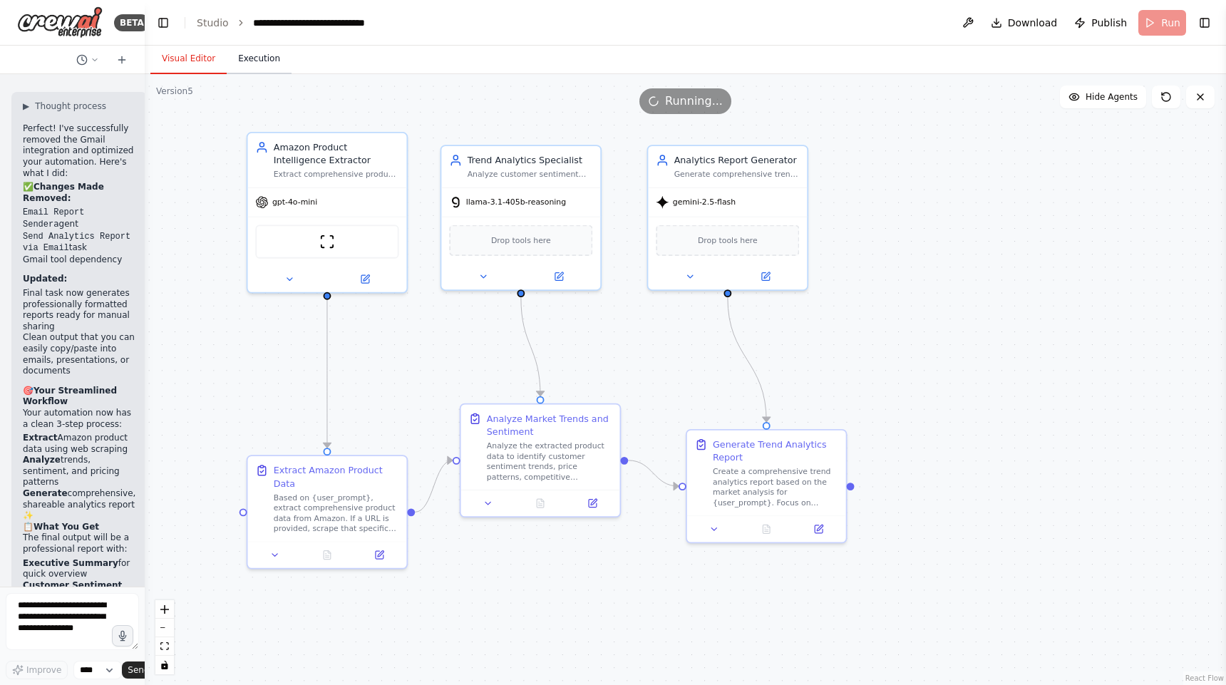
click at [259, 62] on button "Execution" at bounding box center [259, 59] width 65 height 30
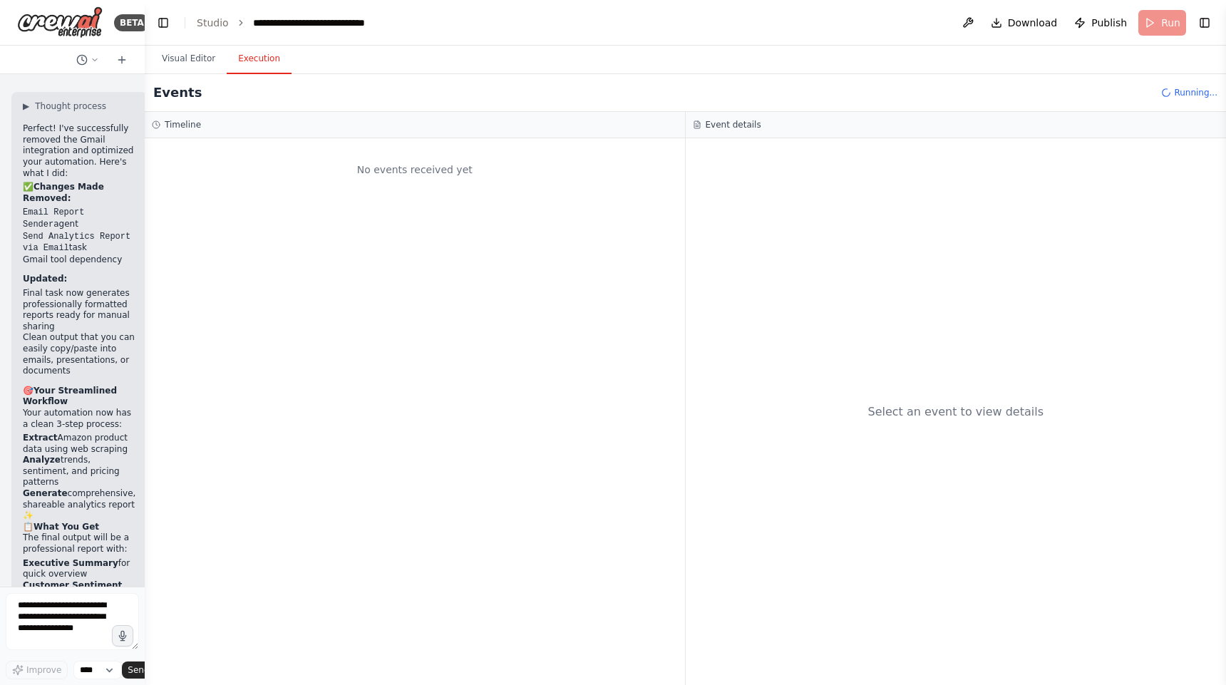
click at [685, 257] on div "Select an event to view details" at bounding box center [955, 411] width 541 height 547
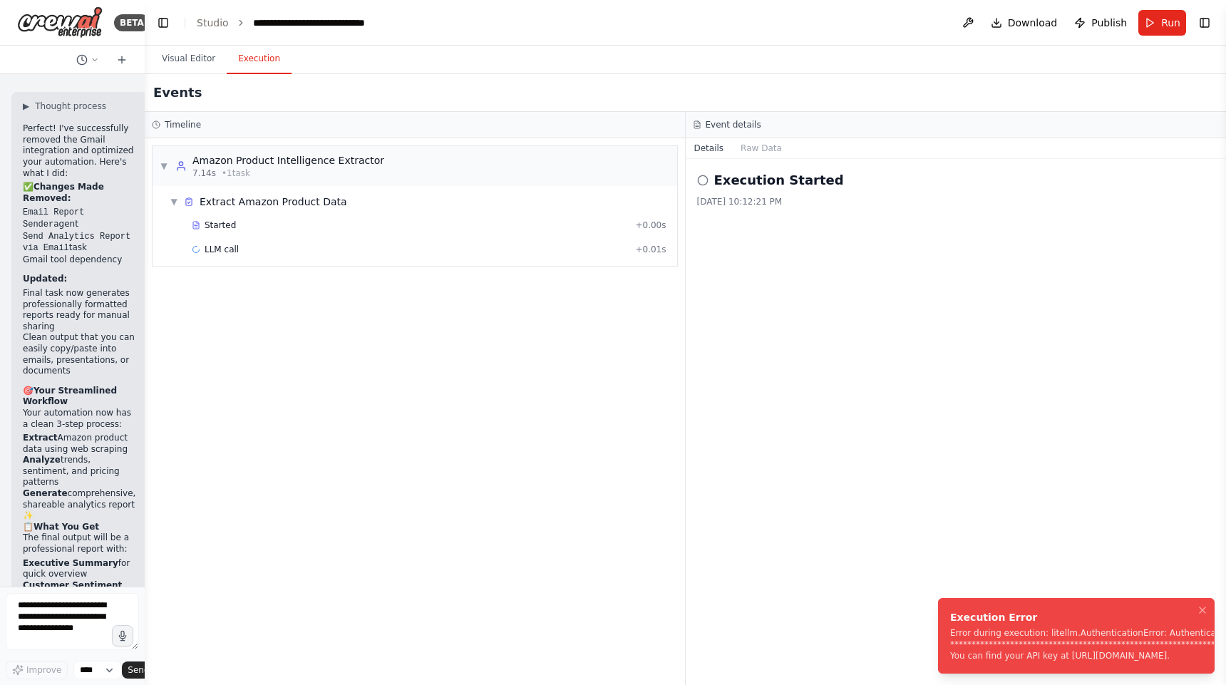
click at [601, 348] on div "▼ Amazon Product Intelligence Extractor 7.14s • 1 task ▼ Extract Amazon Product…" at bounding box center [415, 411] width 540 height 547
click at [197, 56] on button "Visual Editor" at bounding box center [188, 59] width 76 height 30
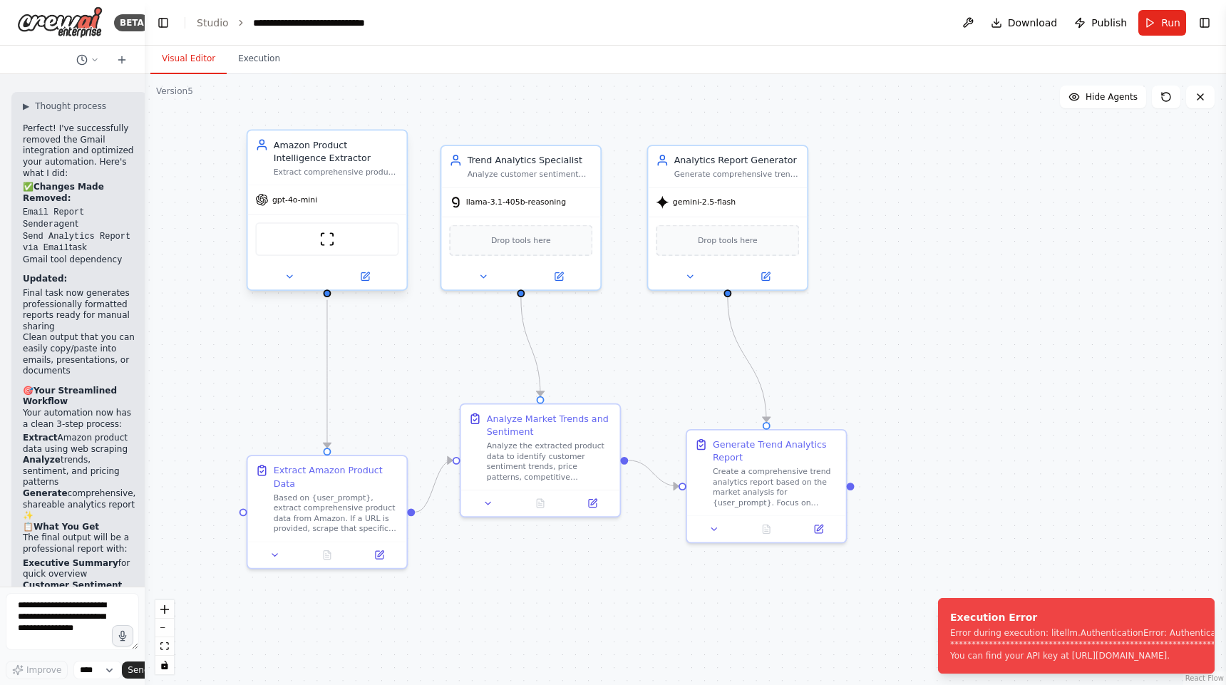
click at [380, 286] on div at bounding box center [326, 277] width 159 height 26
click at [373, 281] on button at bounding box center [364, 277] width 73 height 16
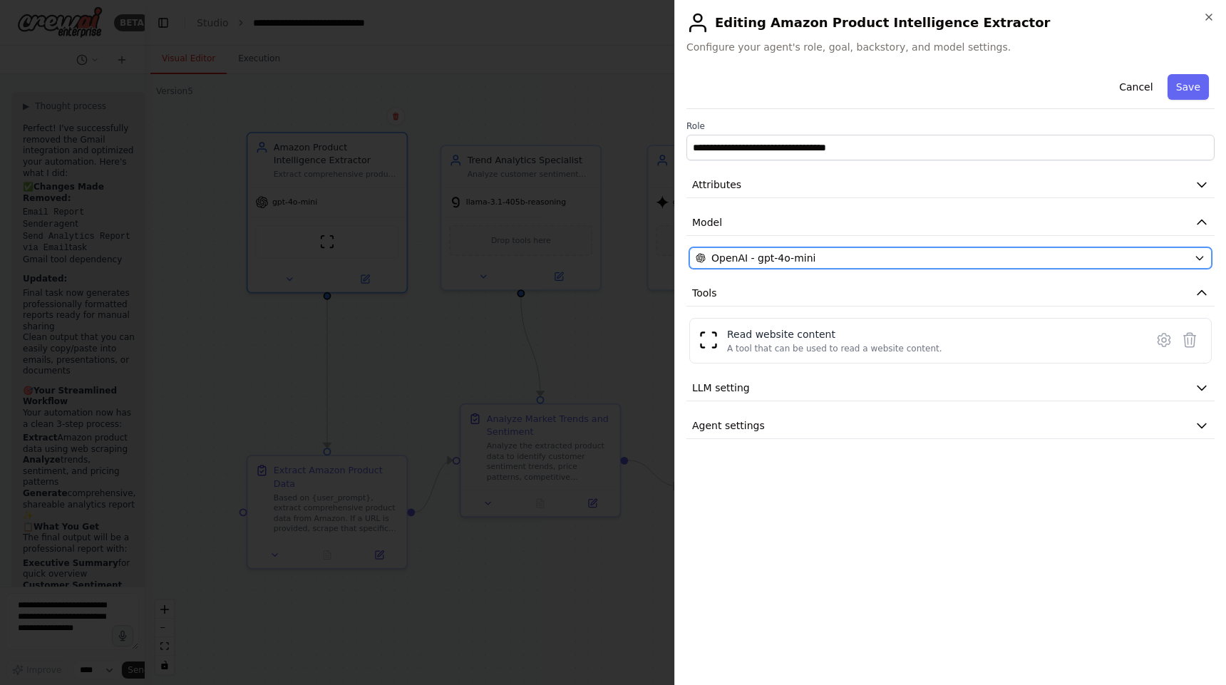
click at [995, 255] on div "OpenAI - gpt-4o-mini" at bounding box center [941, 258] width 492 height 14
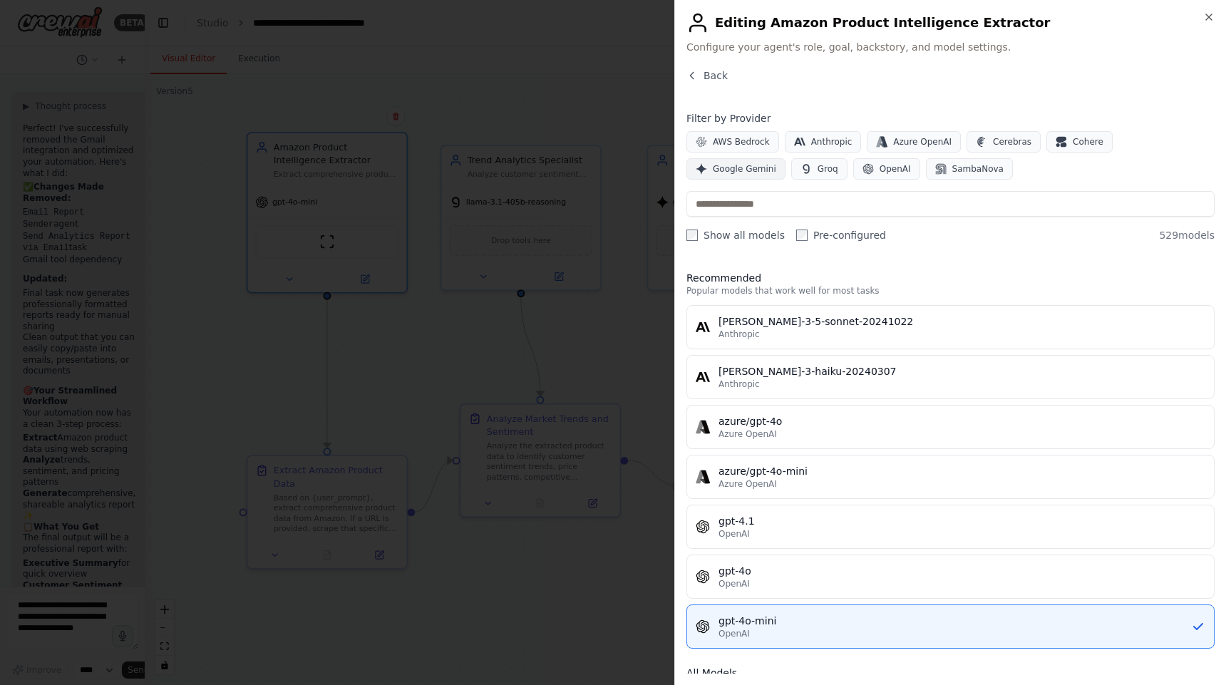
click at [785, 158] on button "Google Gemini" at bounding box center [735, 168] width 99 height 21
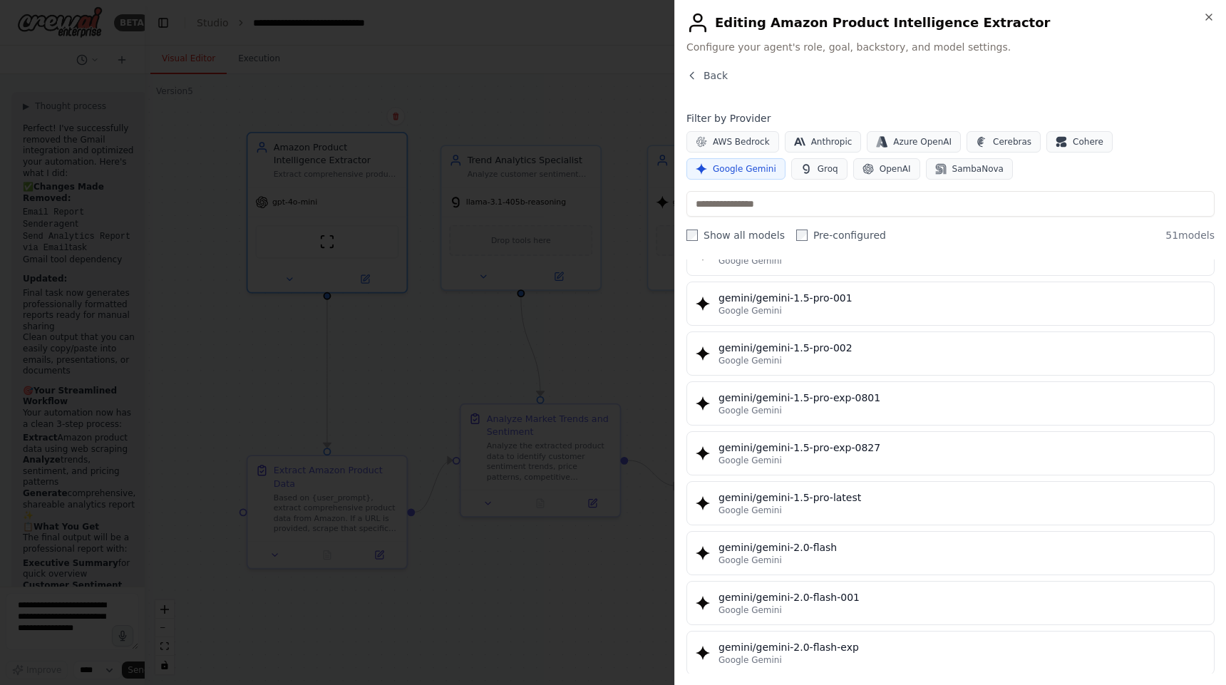
scroll to position [485, 0]
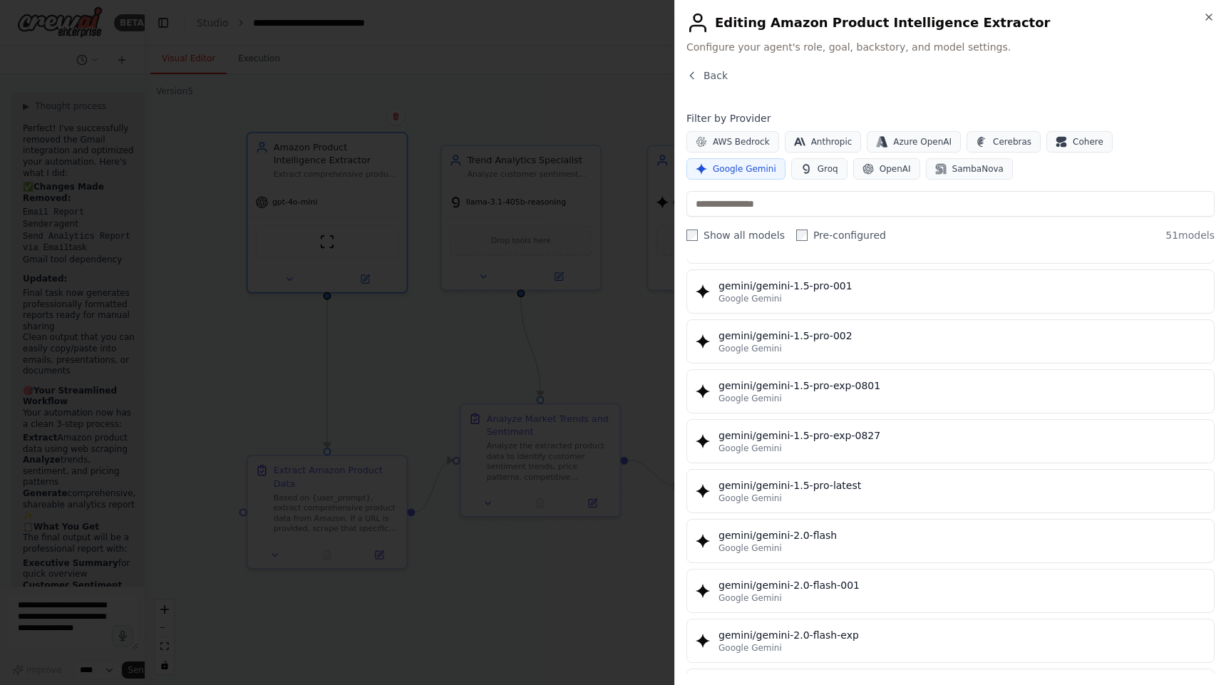
click at [752, 553] on span "Google Gemini" at bounding box center [749, 547] width 63 height 11
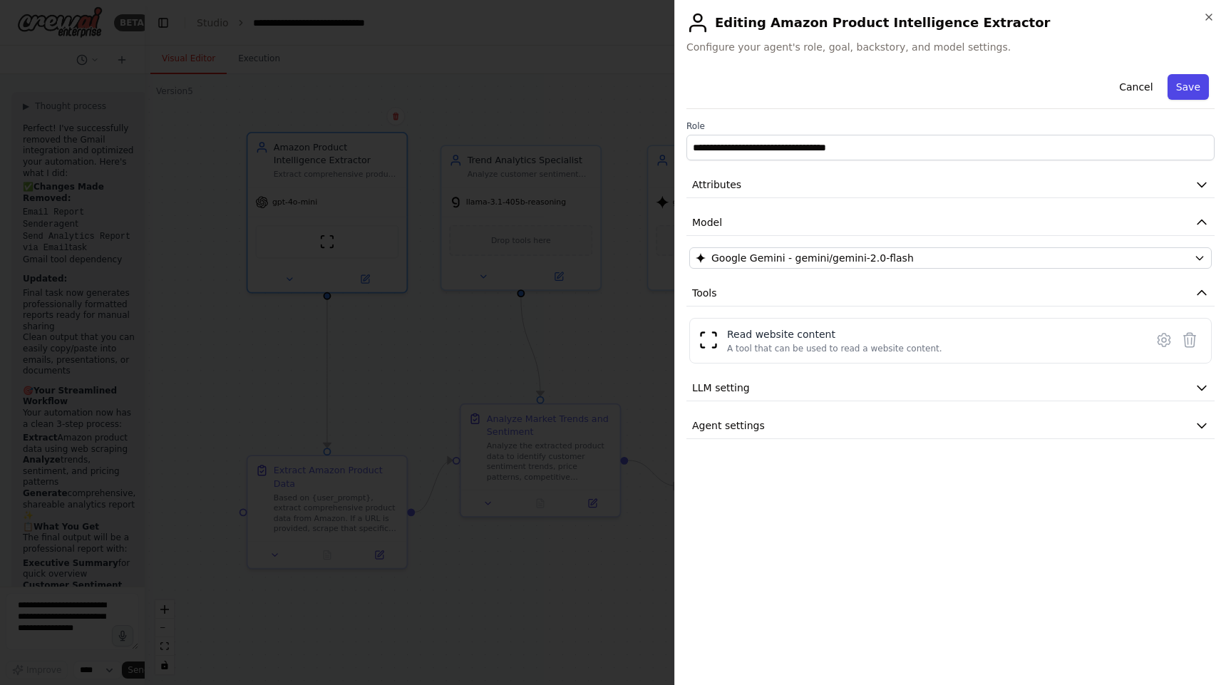
click at [1188, 83] on button "Save" at bounding box center [1187, 87] width 41 height 26
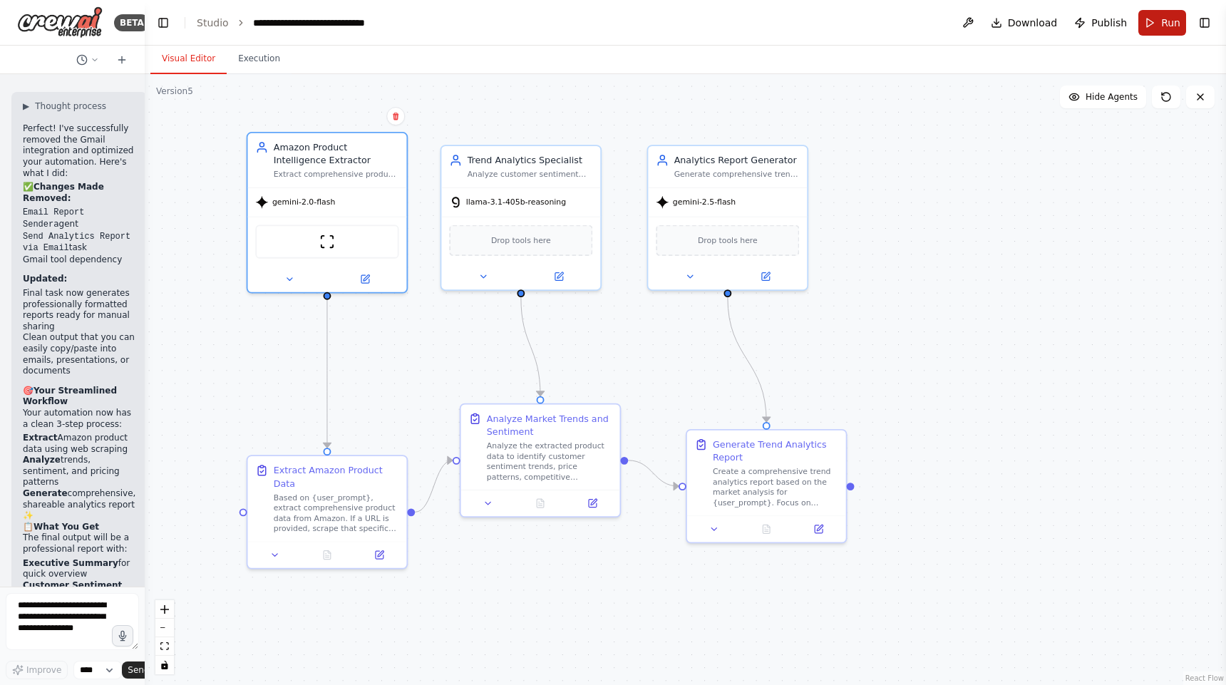
click at [1164, 33] on button "Run" at bounding box center [1162, 23] width 48 height 26
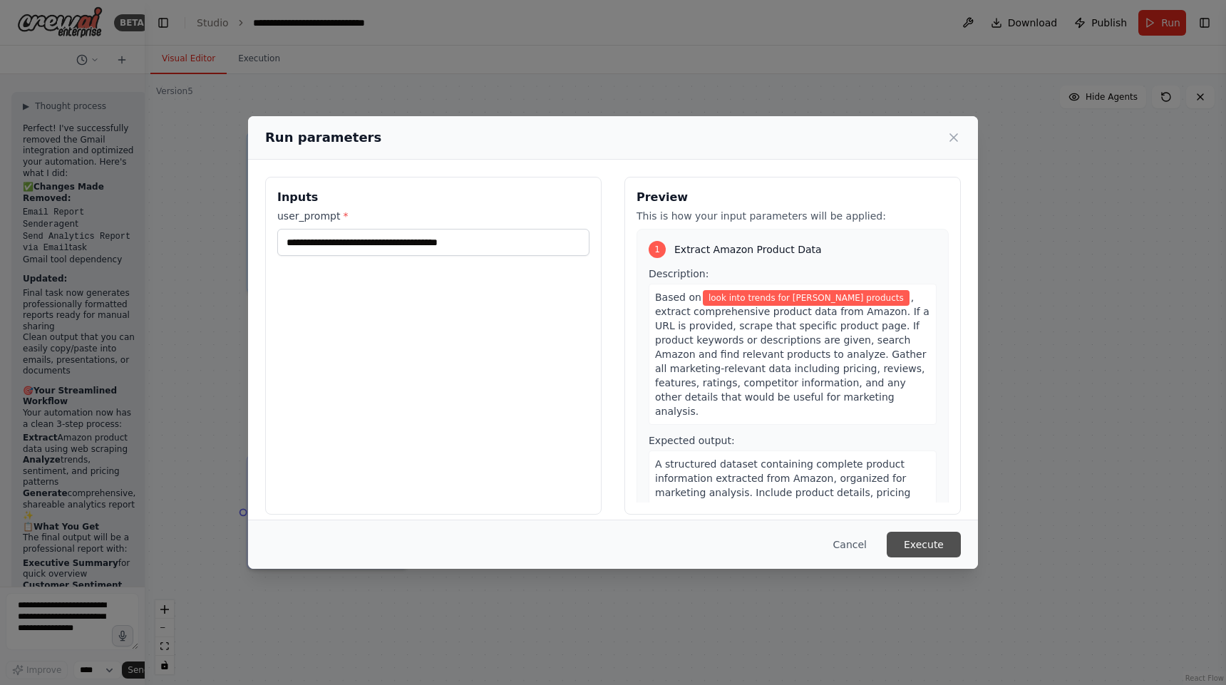
click at [919, 544] on button "Execute" at bounding box center [923, 545] width 74 height 26
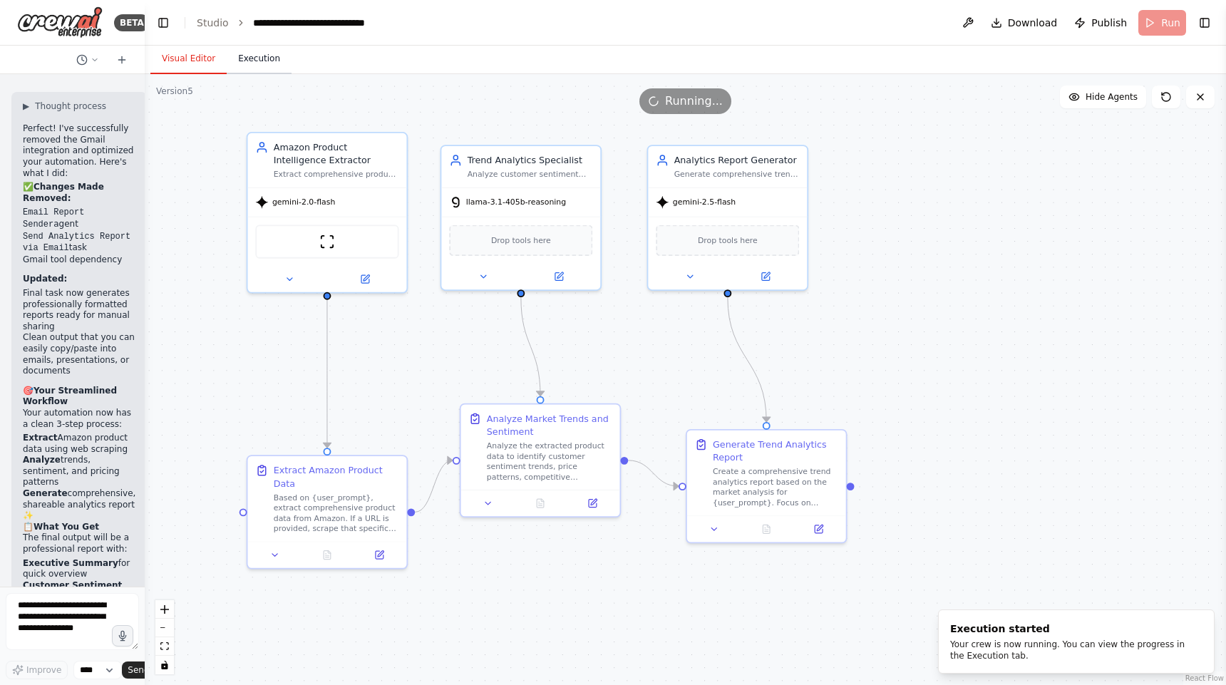
click at [268, 61] on button "Execution" at bounding box center [259, 59] width 65 height 30
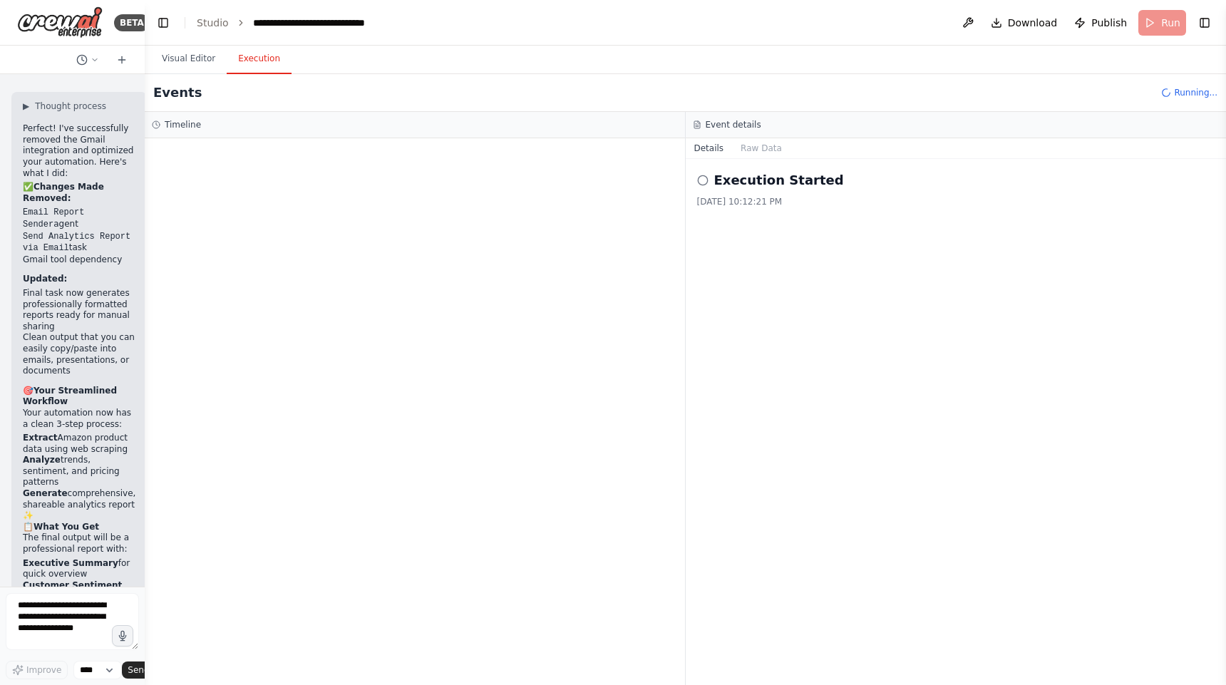
click at [711, 186] on div "Execution Started" at bounding box center [956, 180] width 518 height 20
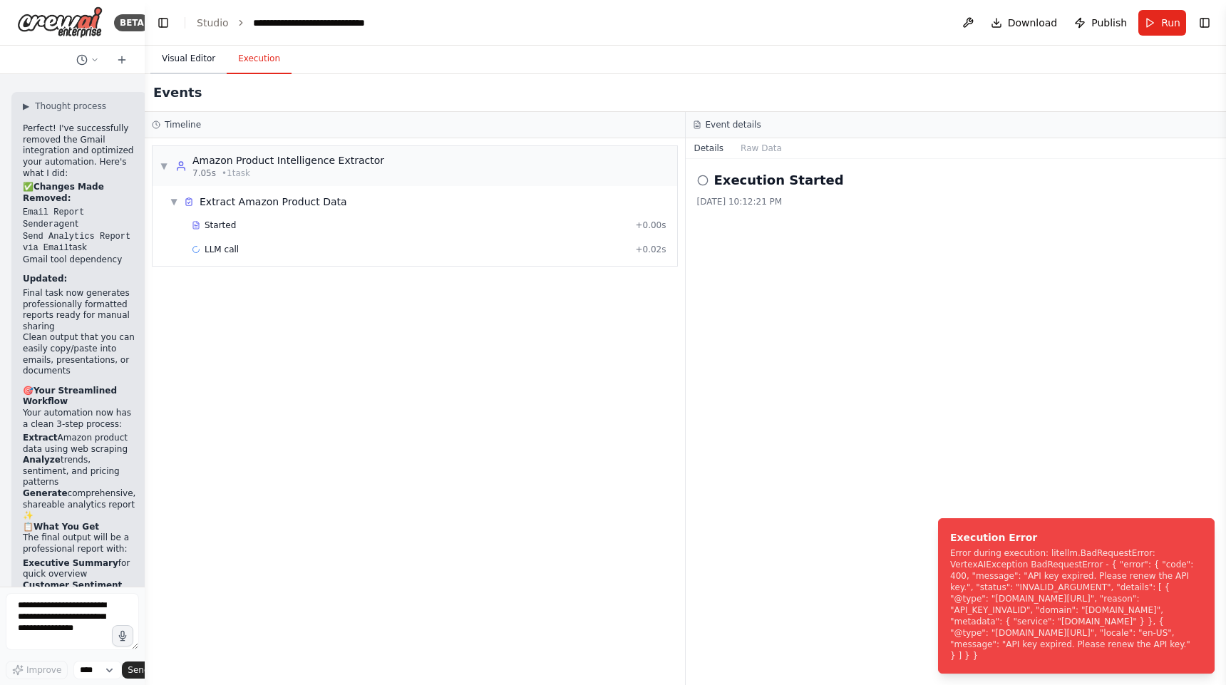
click at [200, 62] on button "Visual Editor" at bounding box center [188, 59] width 76 height 30
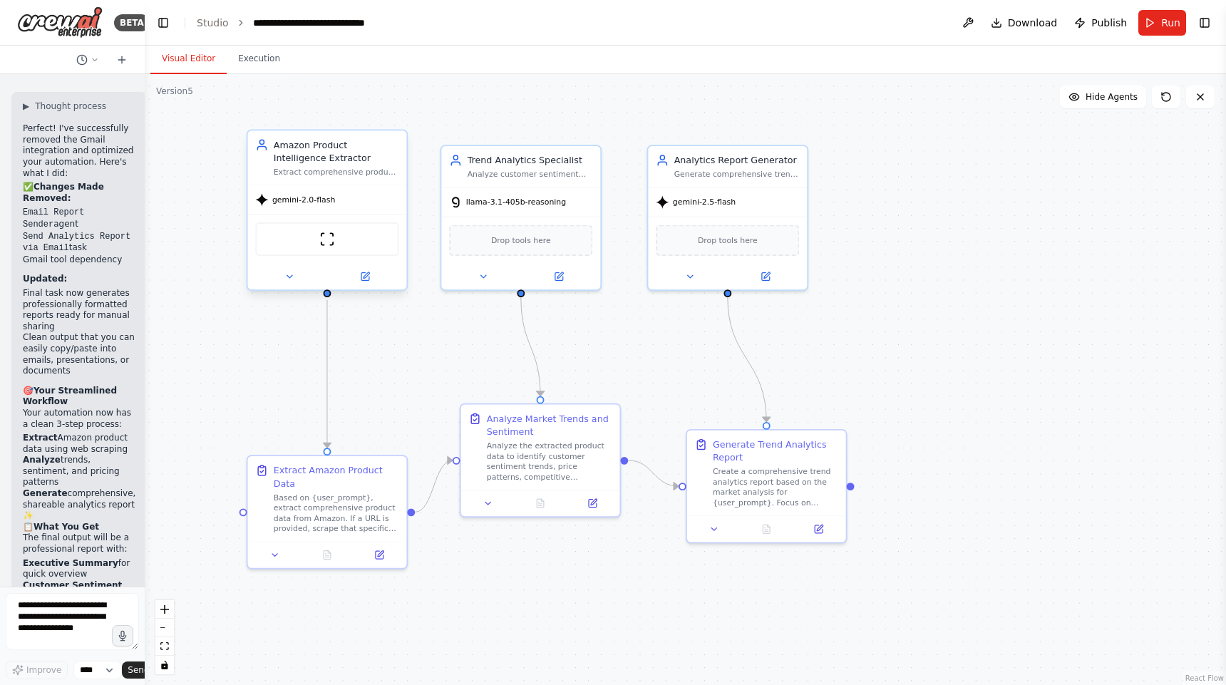
click at [324, 200] on span "gemini-2.0-flash" at bounding box center [303, 200] width 63 height 11
click at [372, 282] on button at bounding box center [364, 277] width 73 height 16
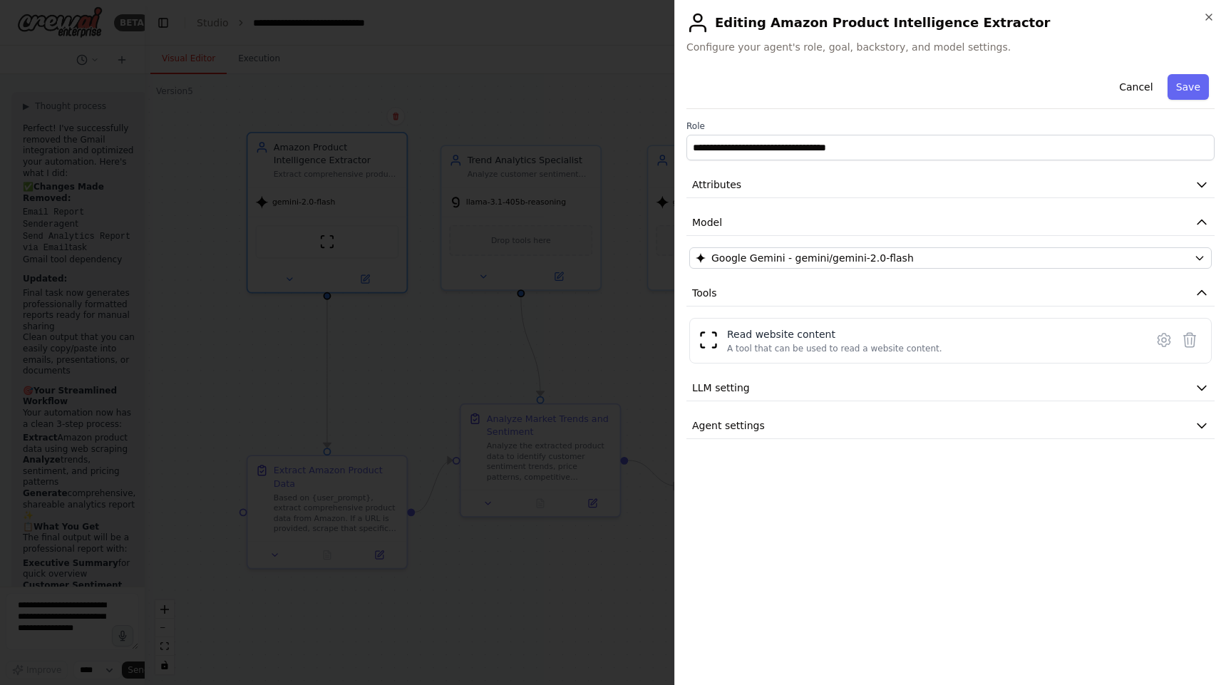
click at [934, 269] on div "**********" at bounding box center [950, 253] width 528 height 371
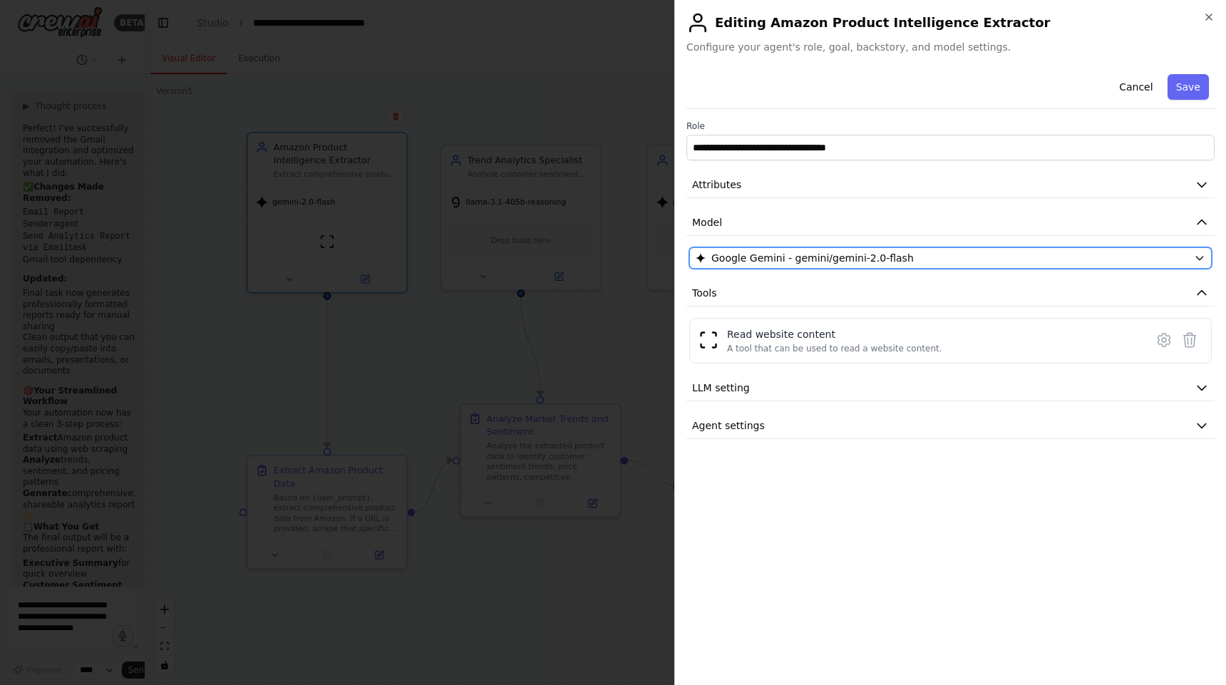
click at [937, 261] on div "Google Gemini - gemini/gemini-2.0-flash" at bounding box center [941, 258] width 492 height 14
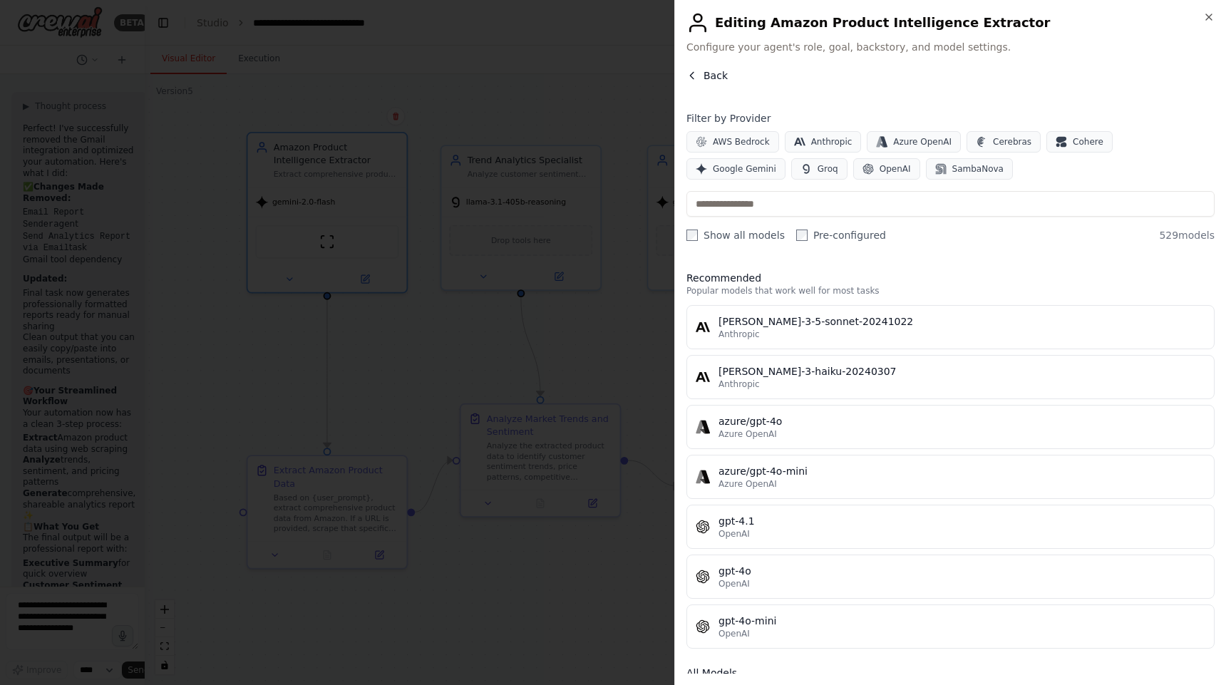
click at [695, 71] on icon "button" at bounding box center [691, 75] width 11 height 11
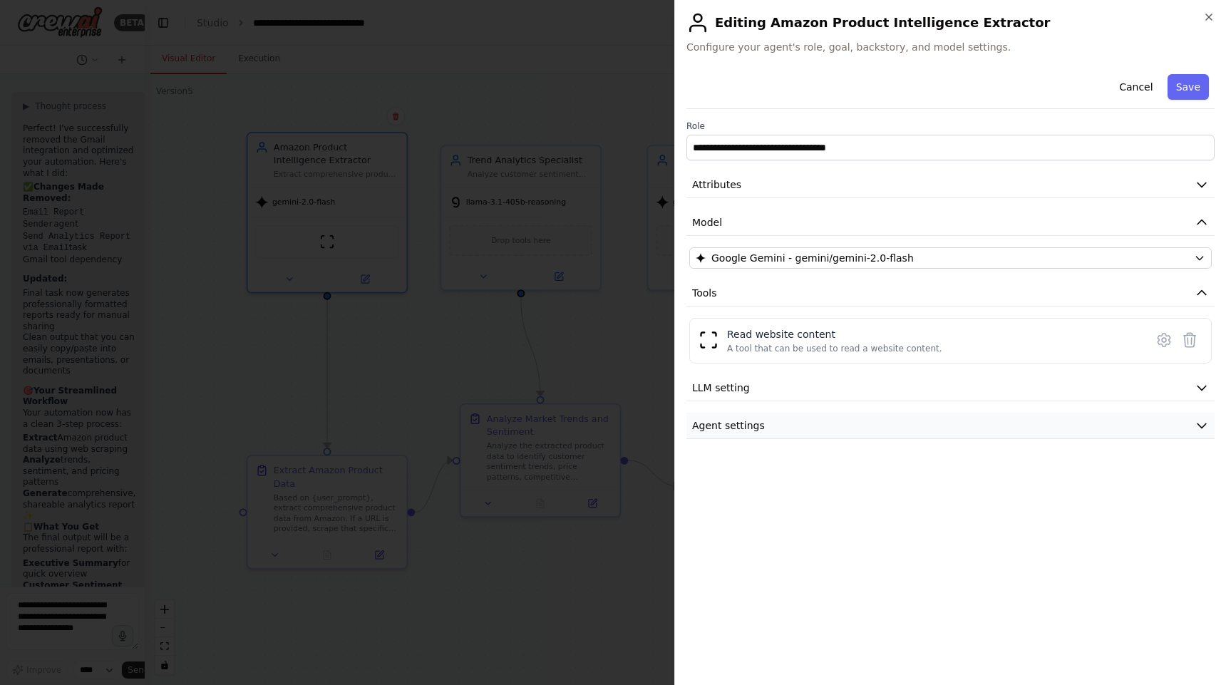
click at [797, 431] on button "Agent settings" at bounding box center [950, 426] width 528 height 26
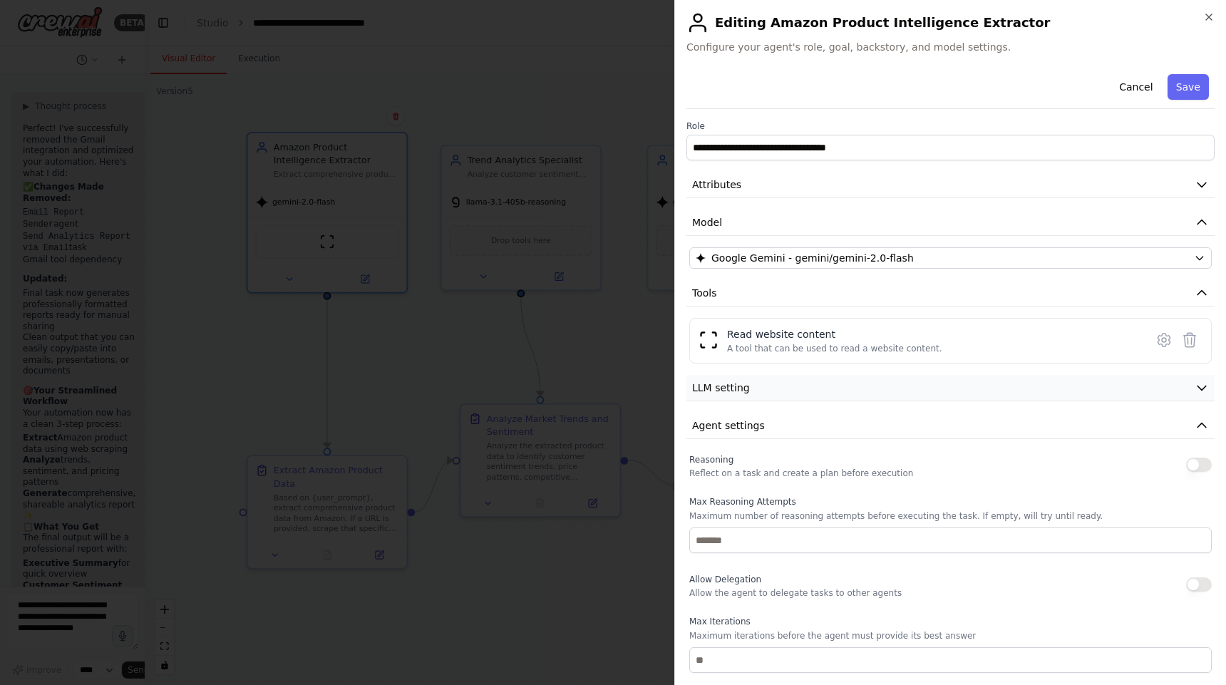
click at [799, 398] on button "LLM setting" at bounding box center [950, 388] width 528 height 26
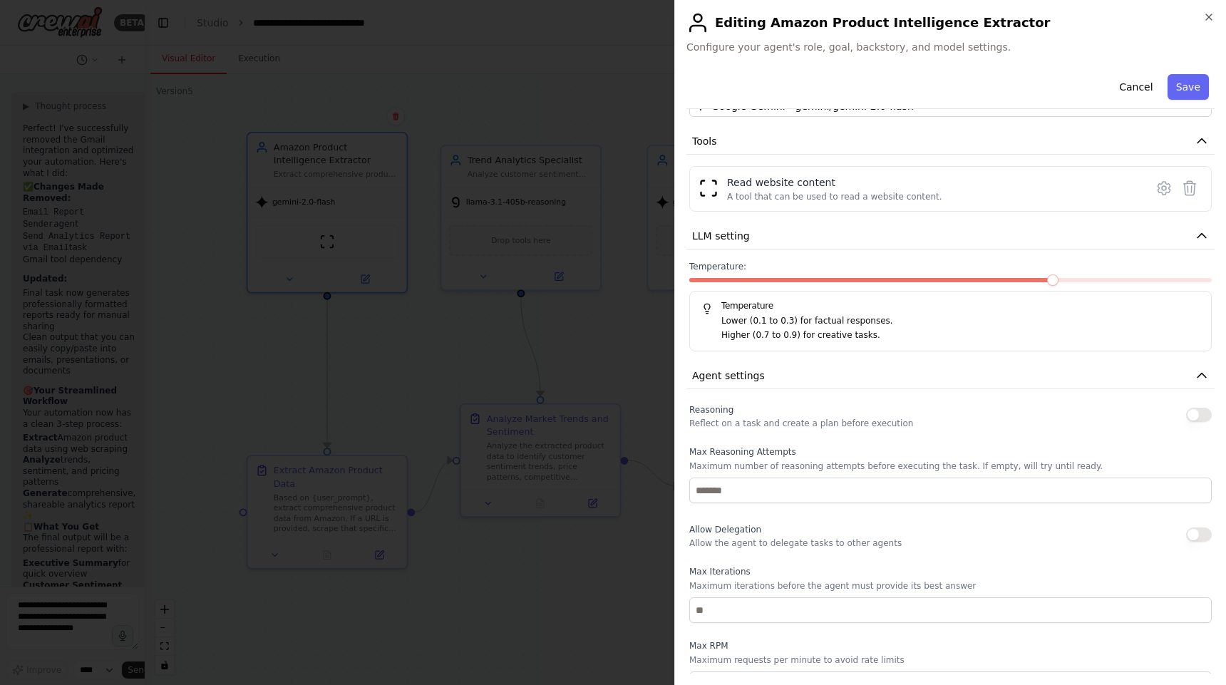
scroll to position [249, 0]
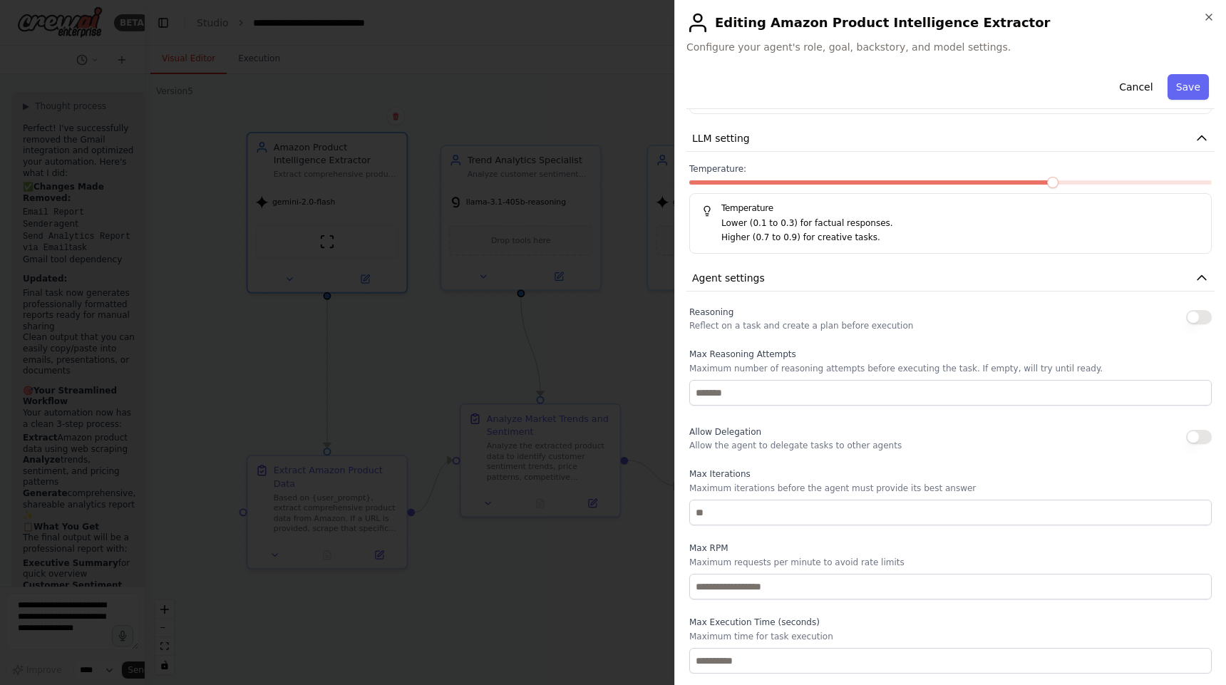
click at [362, 304] on div at bounding box center [613, 342] width 1226 height 685
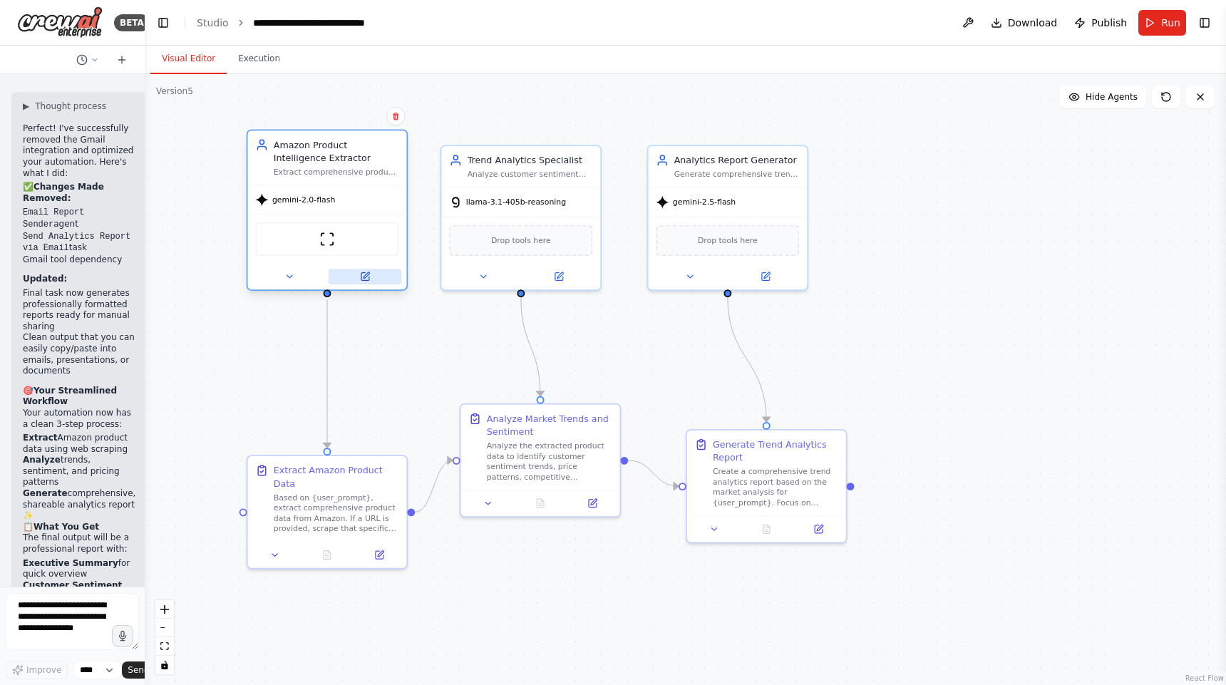
click at [366, 281] on icon at bounding box center [365, 276] width 11 height 11
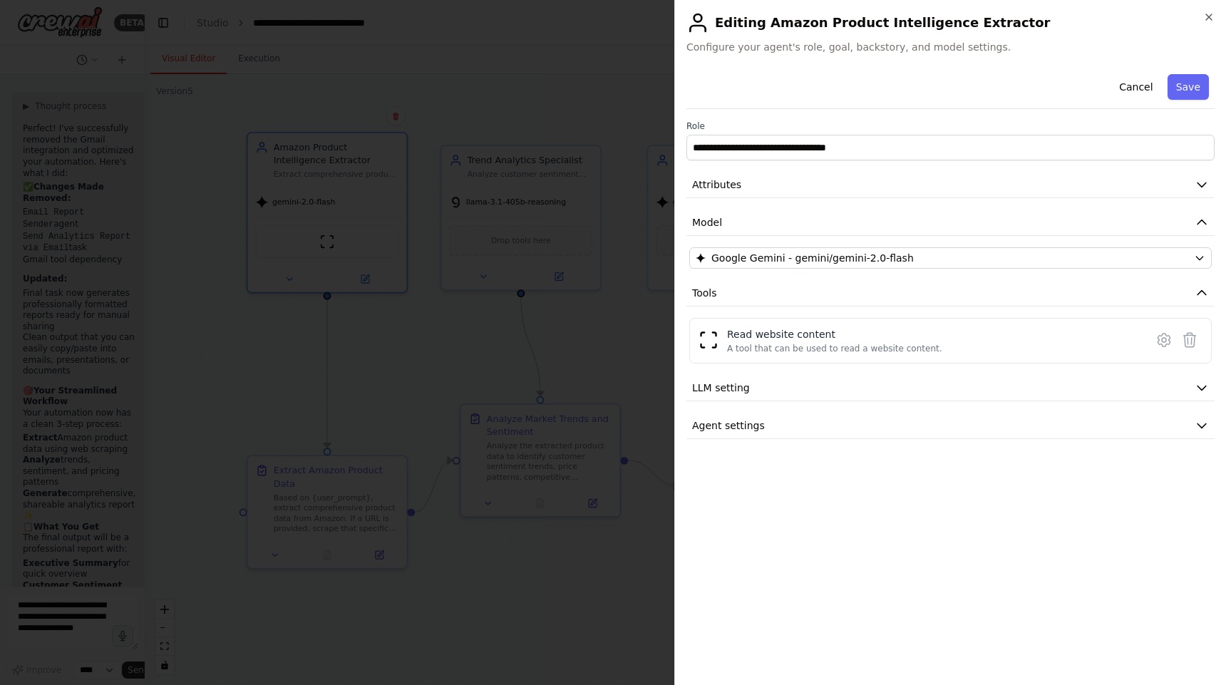
click at [433, 365] on div at bounding box center [613, 342] width 1226 height 685
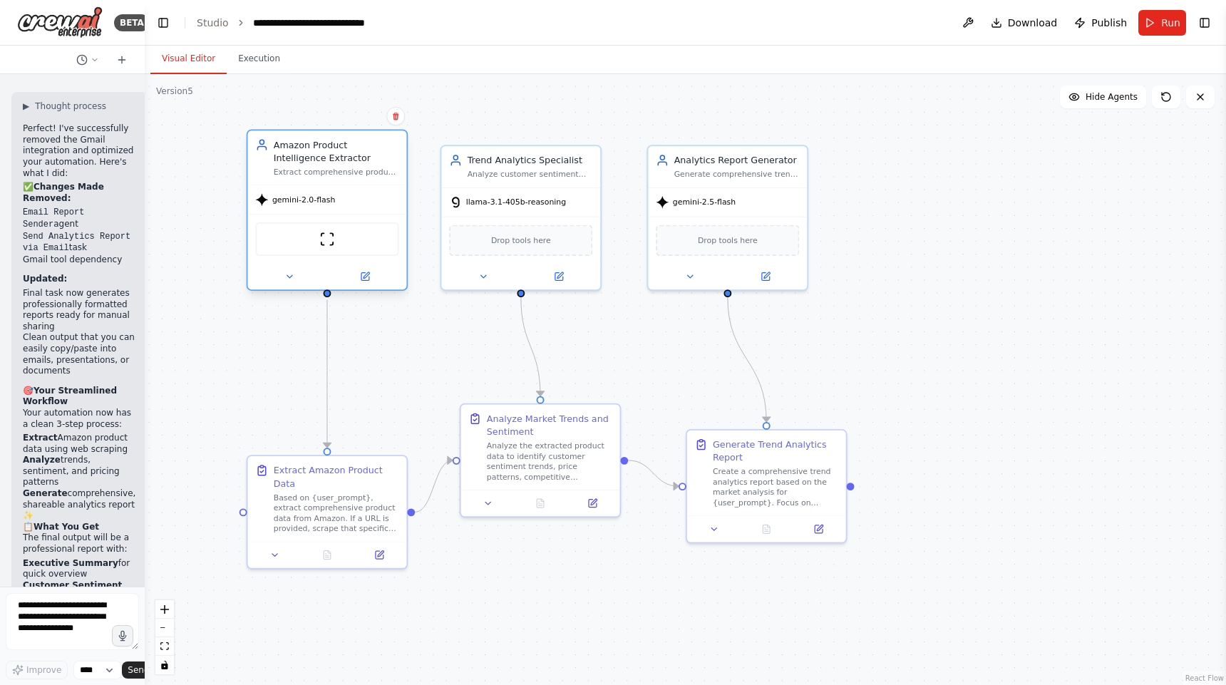
click at [302, 205] on div "gemini-2.0-flash" at bounding box center [295, 199] width 80 height 13
click at [308, 205] on div "gemini-2.0-flash" at bounding box center [295, 199] width 80 height 13
click at [369, 276] on icon at bounding box center [365, 276] width 11 height 11
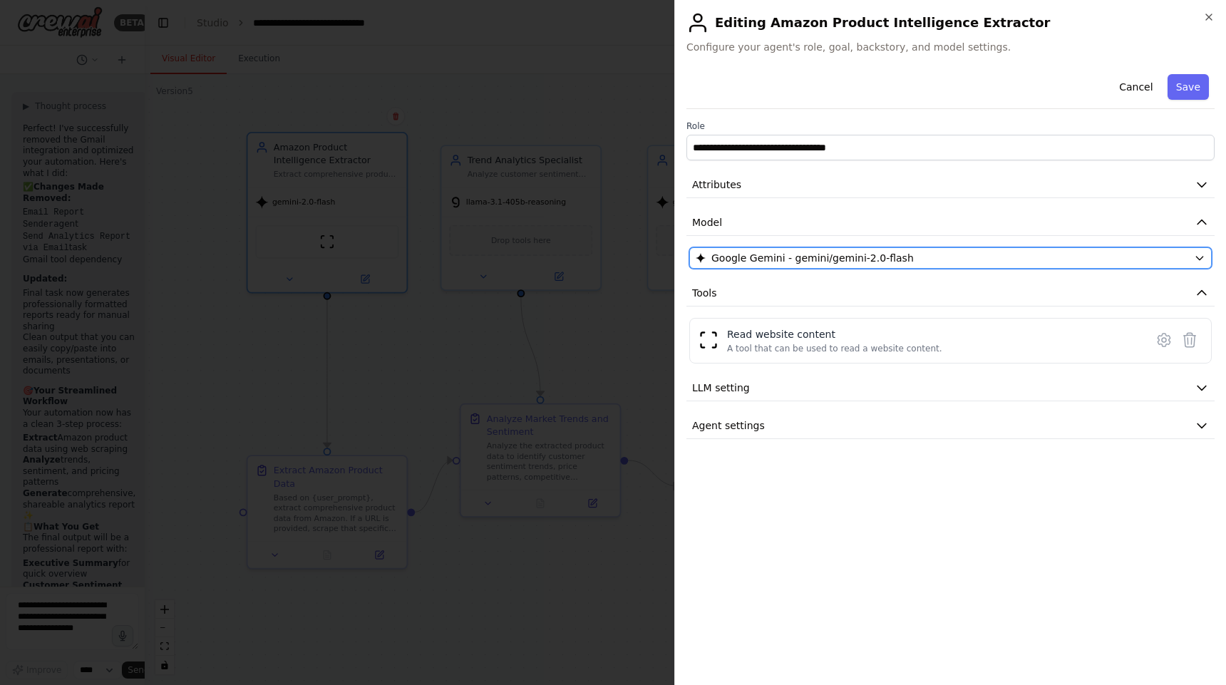
click at [789, 258] on span "Google Gemini - gemini/gemini-2.0-flash" at bounding box center [812, 258] width 202 height 14
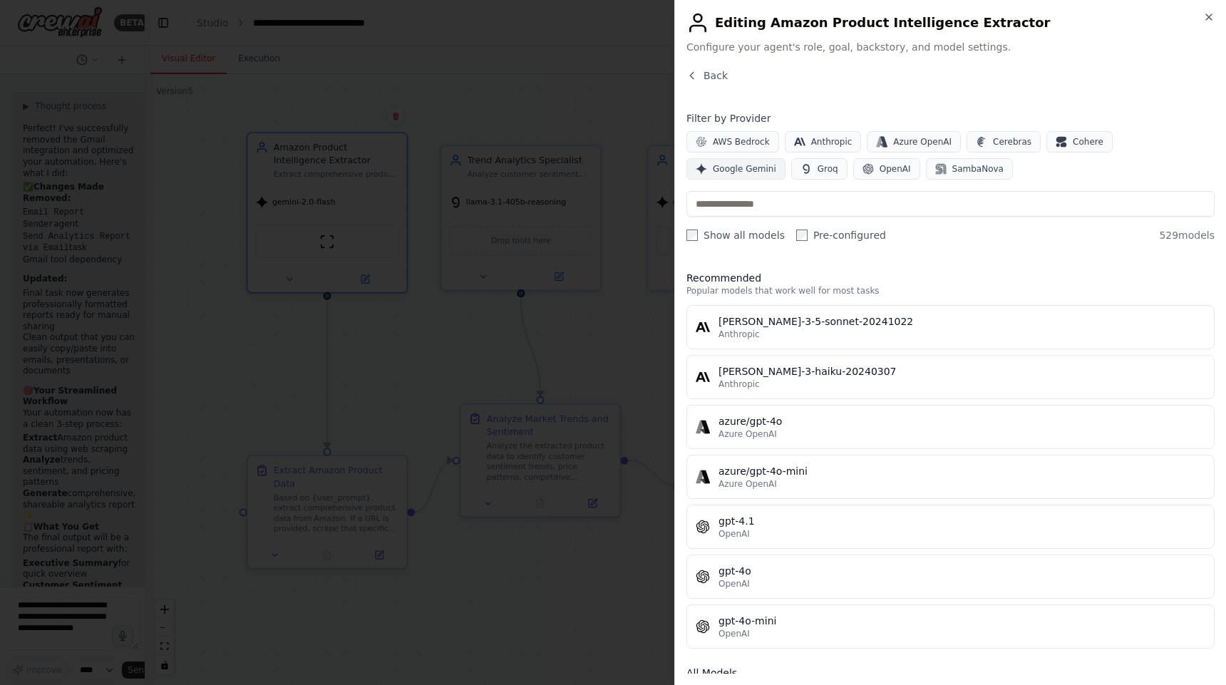
click at [776, 163] on span "Google Gemini" at bounding box center [744, 168] width 63 height 11
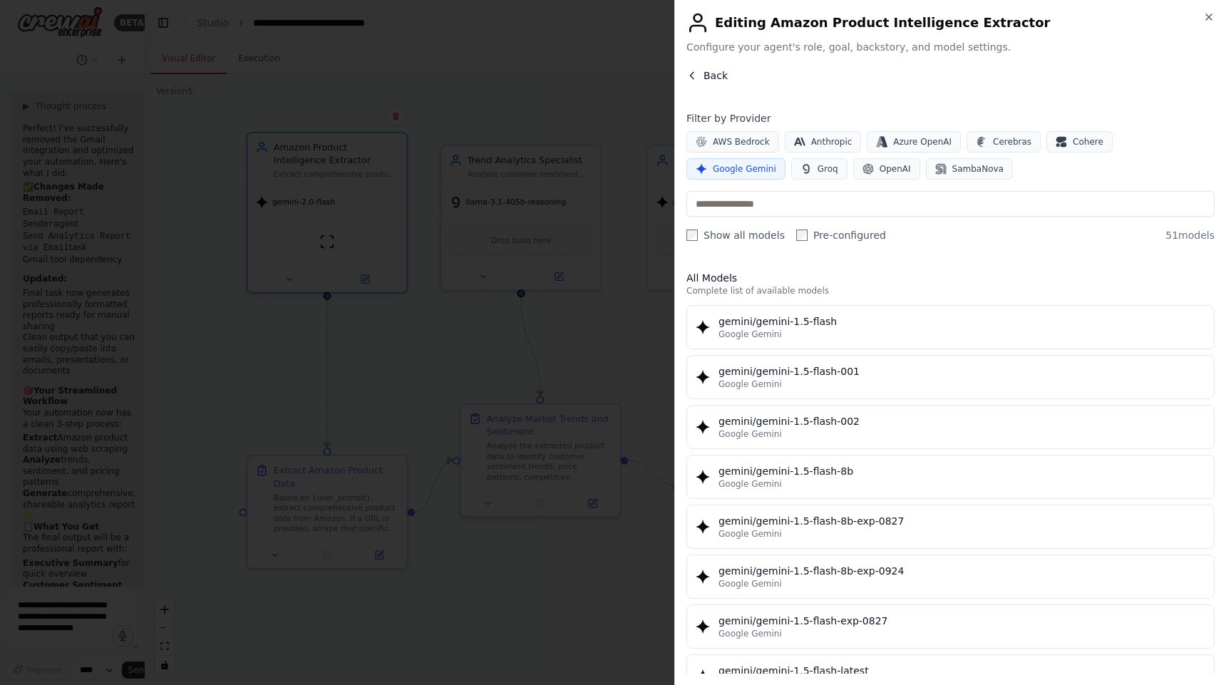
click at [719, 75] on span "Back" at bounding box center [715, 75] width 24 height 14
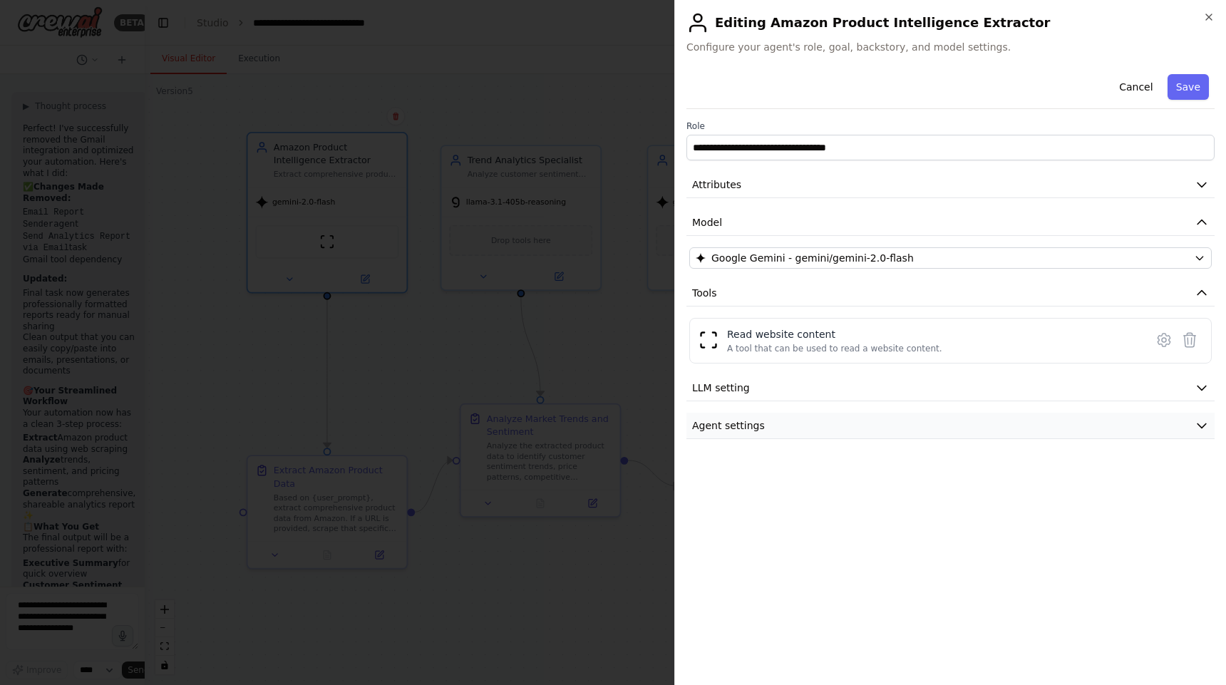
click at [762, 425] on button "Agent settings" at bounding box center [950, 426] width 528 height 26
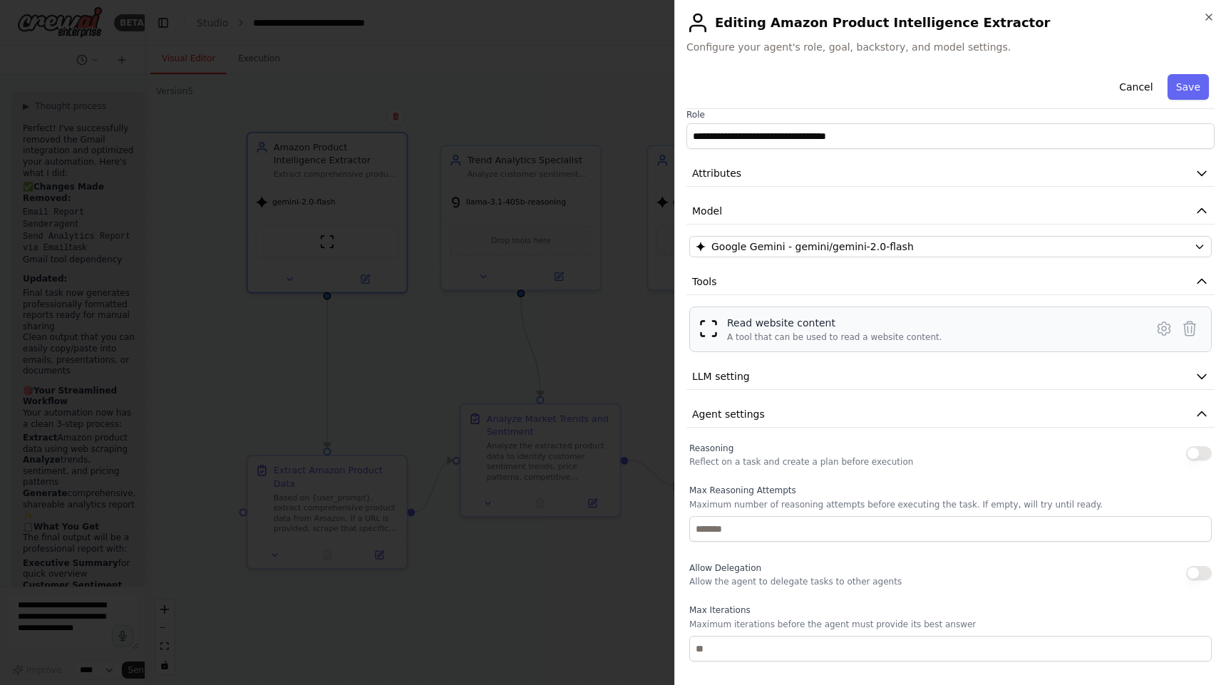
scroll to position [0, 0]
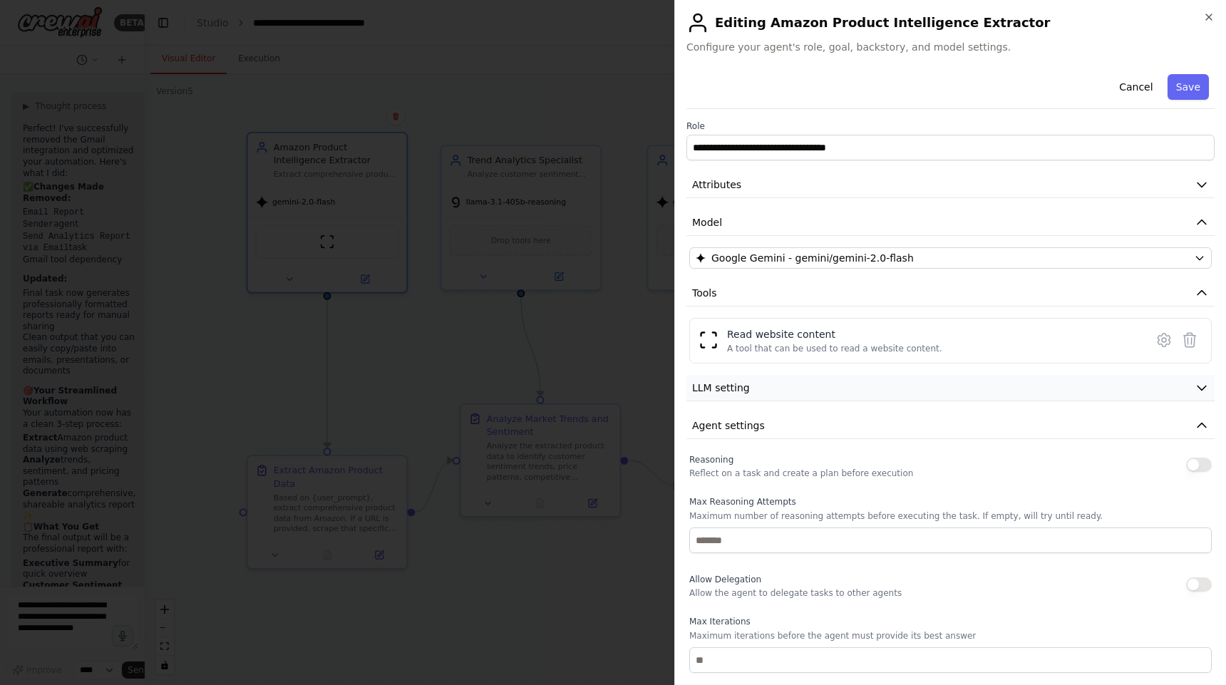
click at [1158, 398] on button "LLM setting" at bounding box center [950, 388] width 528 height 26
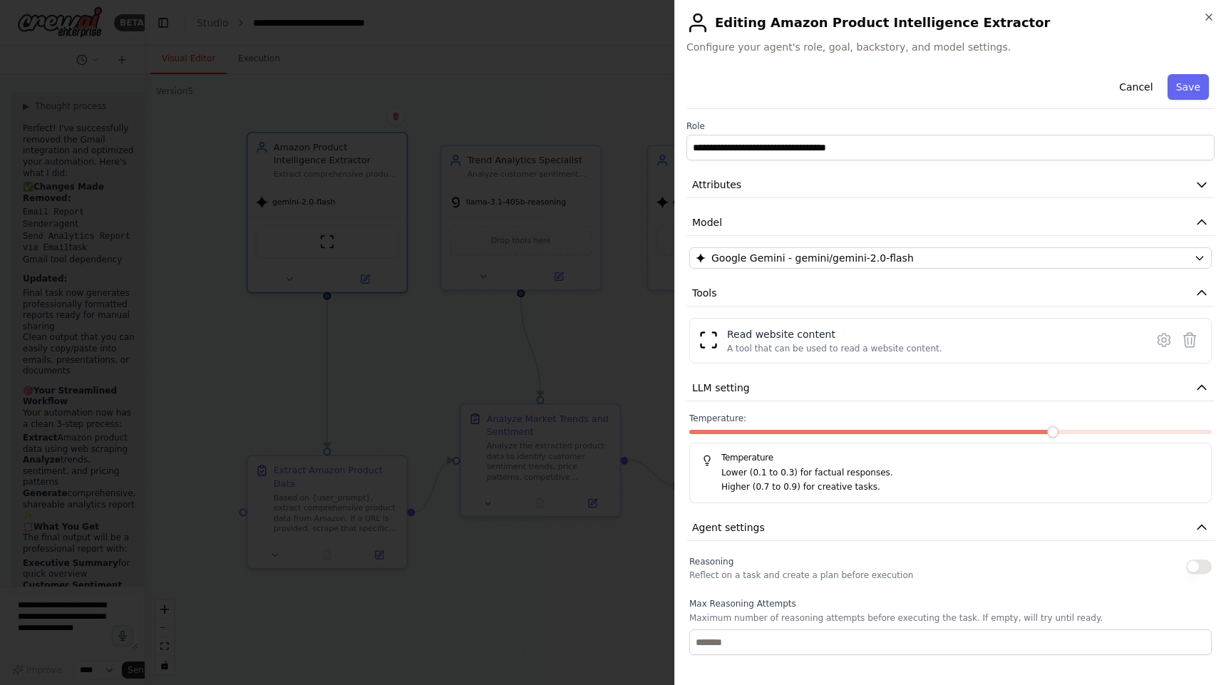
click at [917, 470] on p "Lower (0.1 to 0.3) for factual responses." at bounding box center [960, 473] width 478 height 14
click at [855, 430] on span at bounding box center [872, 432] width 366 height 4
click at [1200, 88] on button "Save" at bounding box center [1187, 87] width 41 height 26
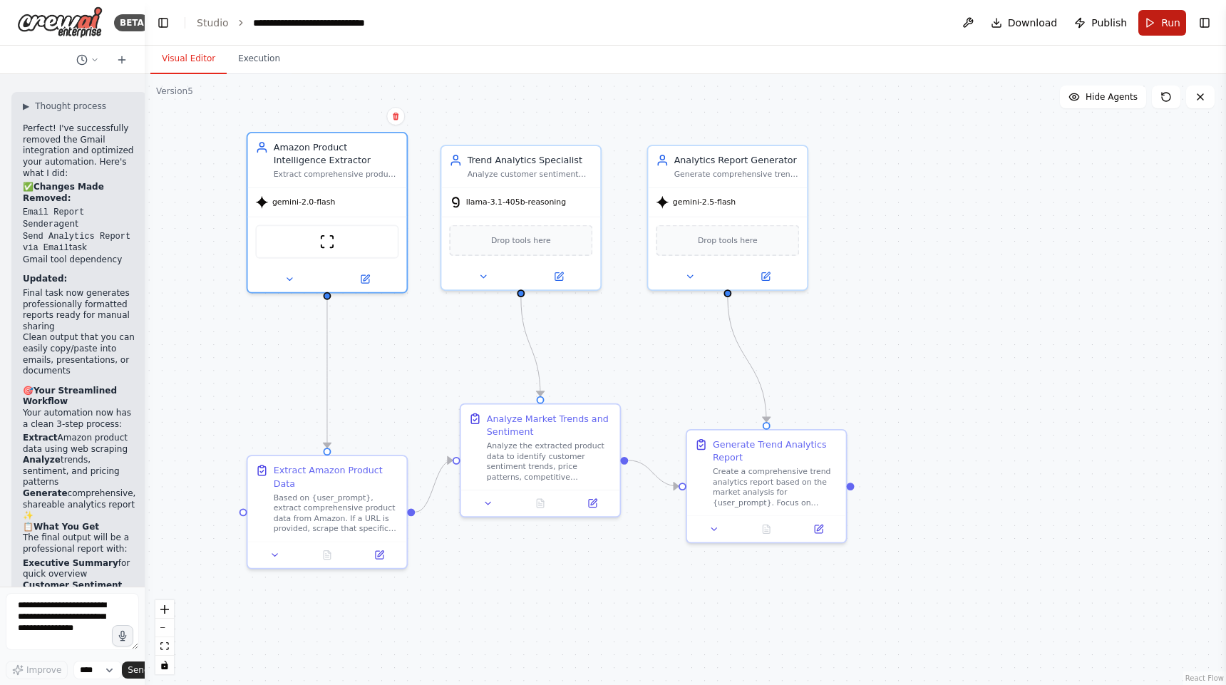
click at [1154, 24] on button "Run" at bounding box center [1162, 23] width 48 height 26
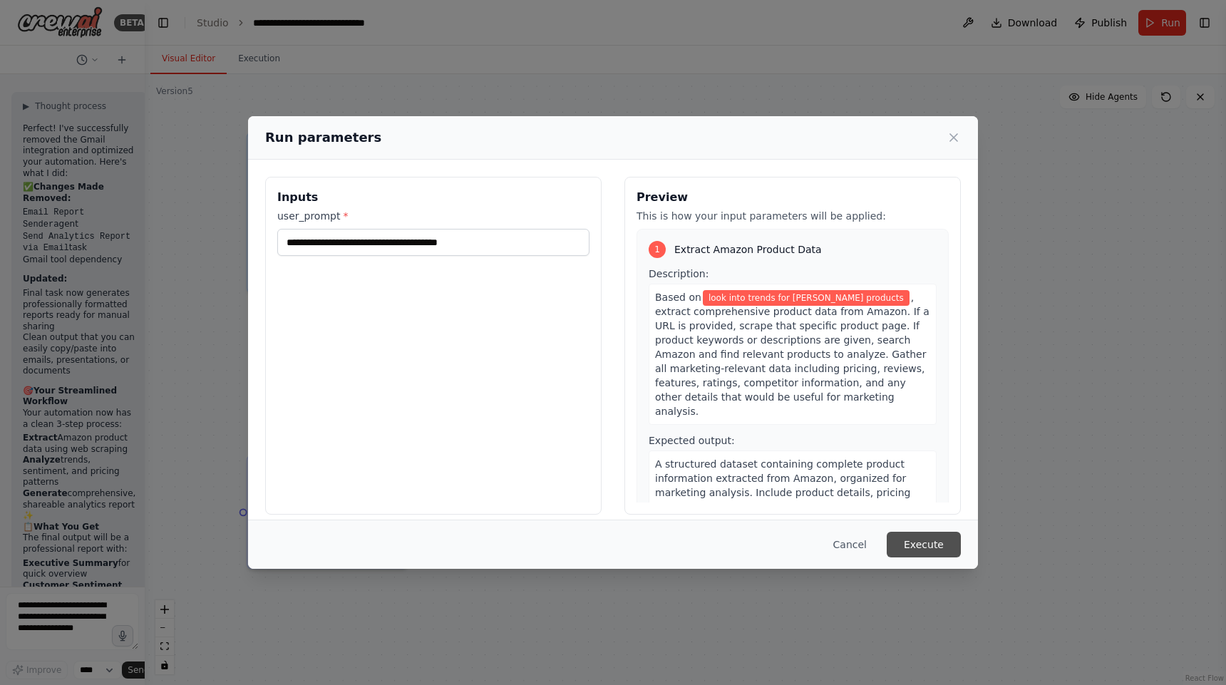
click at [913, 539] on button "Execute" at bounding box center [923, 545] width 74 height 26
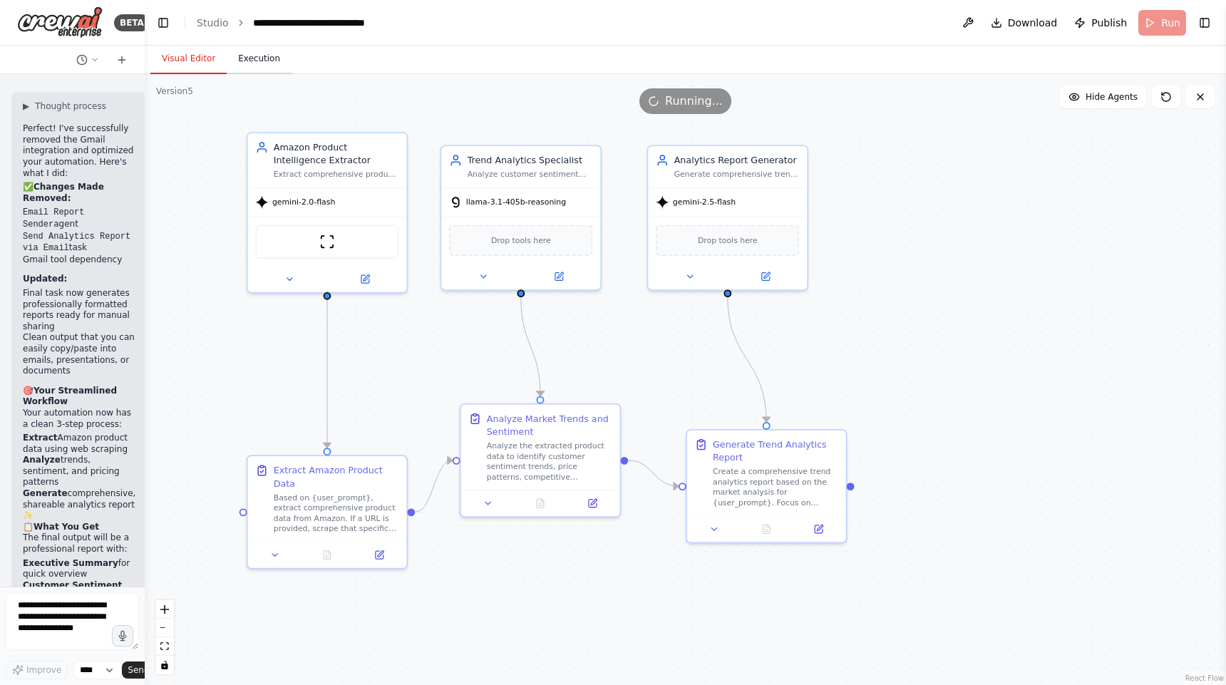
click at [255, 50] on button "Execution" at bounding box center [259, 59] width 65 height 30
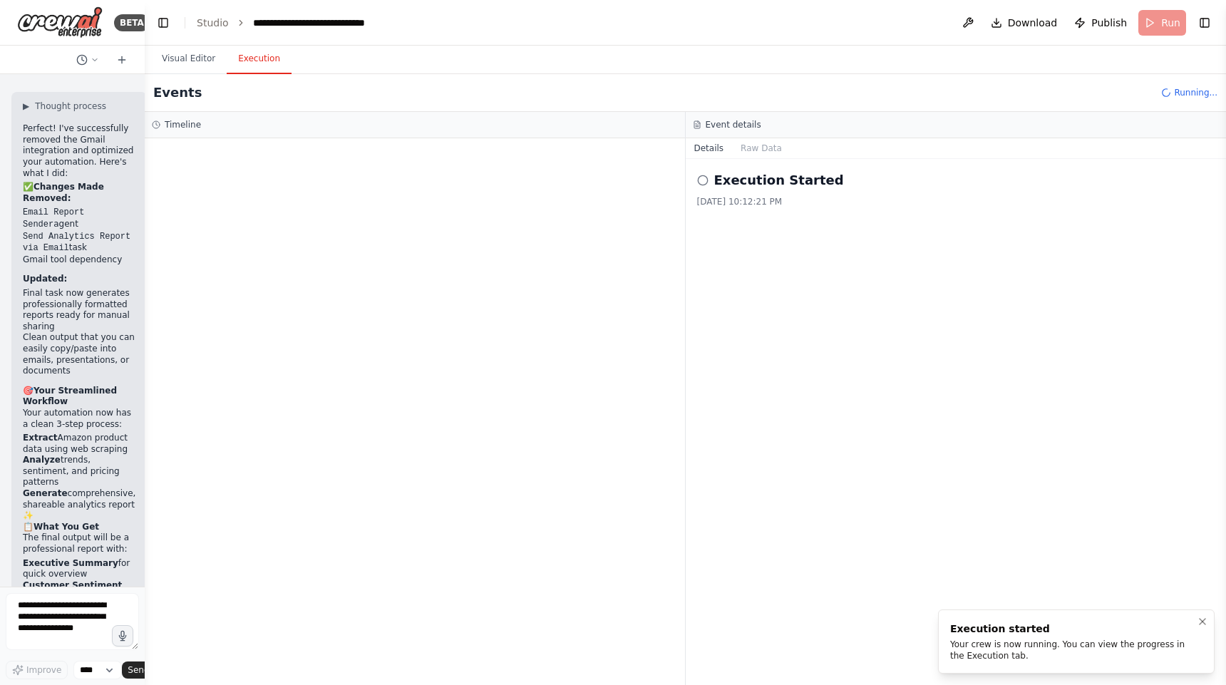
click at [983, 657] on div "Your crew is now running. You can view the progress in the Execution tab." at bounding box center [1073, 649] width 247 height 23
click at [187, 122] on h3 "Timeline" at bounding box center [183, 124] width 36 height 11
click at [197, 50] on button "Visual Editor" at bounding box center [188, 59] width 76 height 30
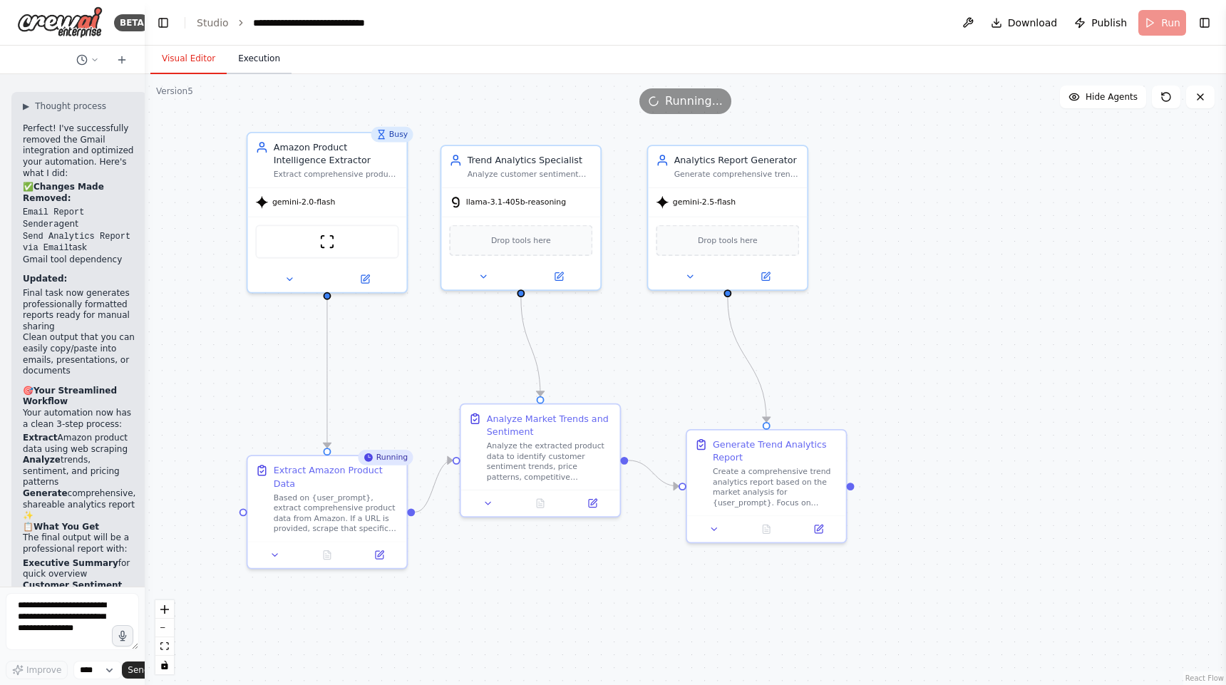
click at [237, 61] on button "Execution" at bounding box center [259, 59] width 65 height 30
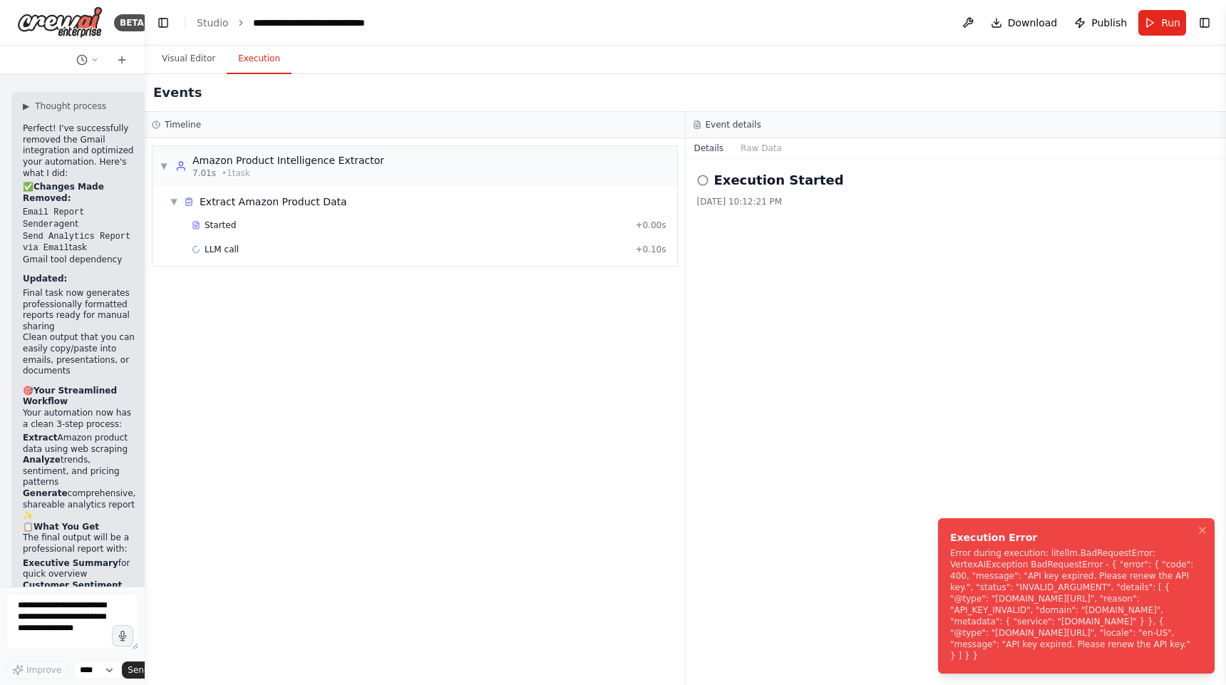
drag, startPoint x: 1059, startPoint y: 656, endPoint x: 952, endPoint y: 532, distance: 163.2
click at [952, 532] on div "Execution Error Error during execution: litellm.BadRequestError: VertexAIExcept…" at bounding box center [1073, 595] width 247 height 131
click at [195, 62] on button "Visual Editor" at bounding box center [188, 59] width 76 height 30
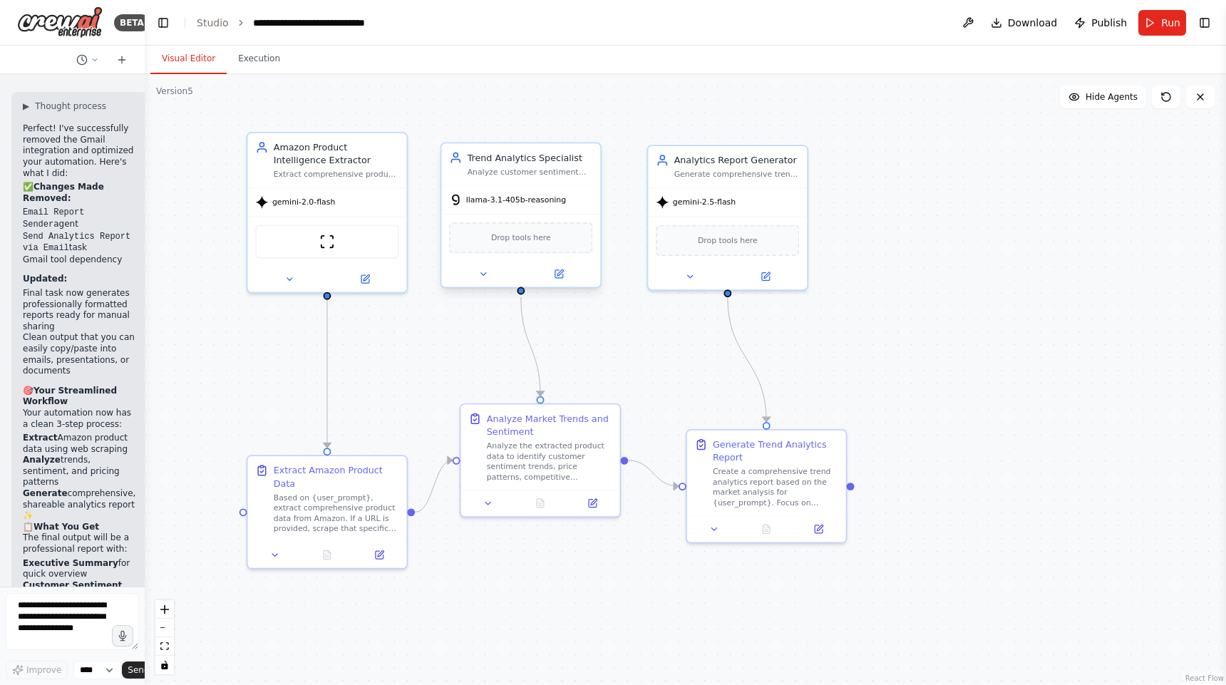
click at [527, 207] on div "llama-3.1-405b-reasoning" at bounding box center [520, 199] width 159 height 29
click at [563, 278] on icon at bounding box center [559, 274] width 11 height 11
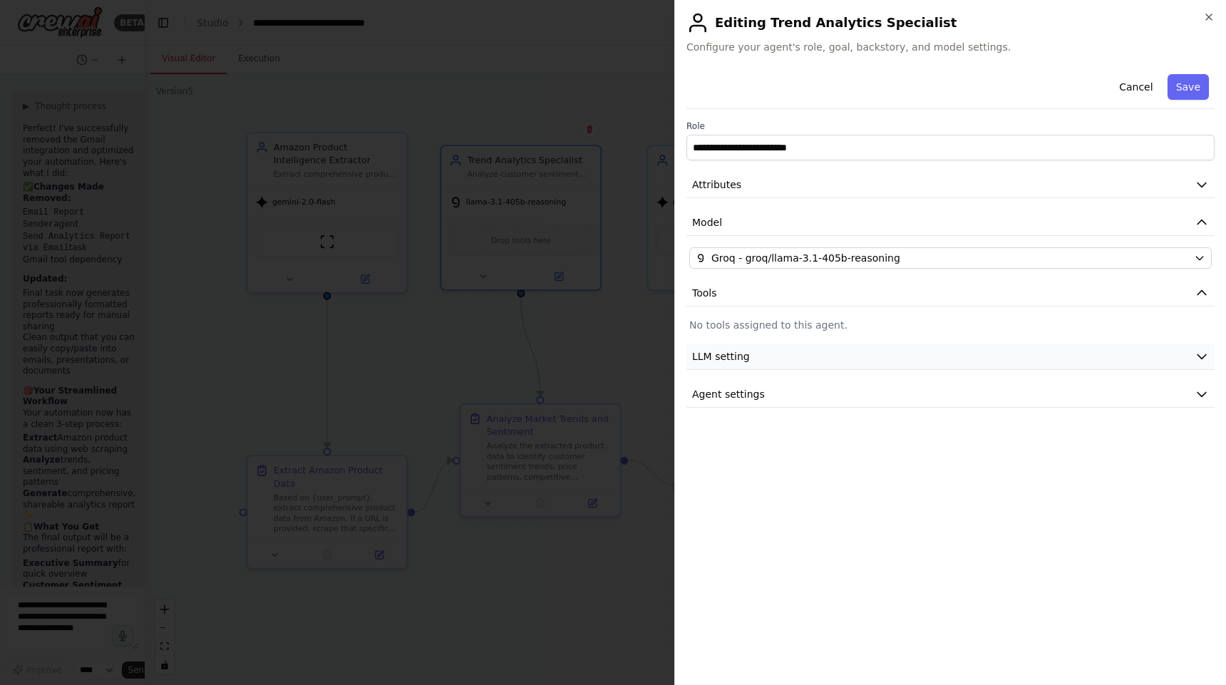
click at [772, 356] on button "LLM setting" at bounding box center [950, 356] width 528 height 26
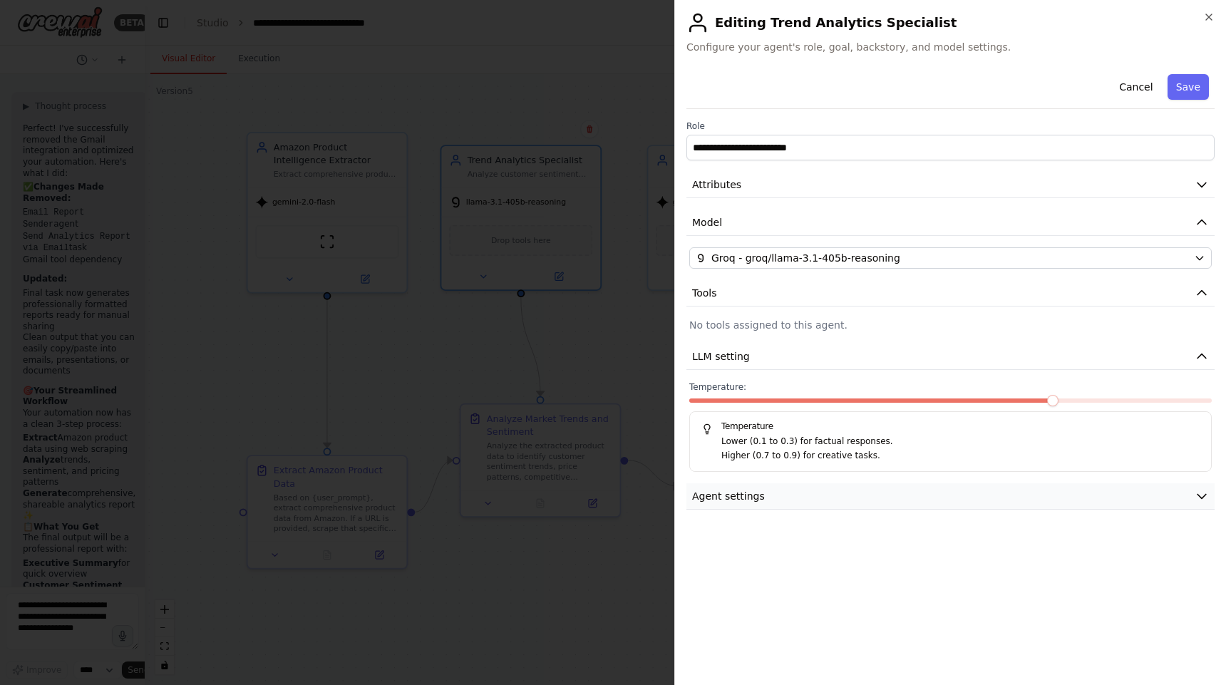
click at [743, 502] on span "Agent settings" at bounding box center [728, 496] width 73 height 14
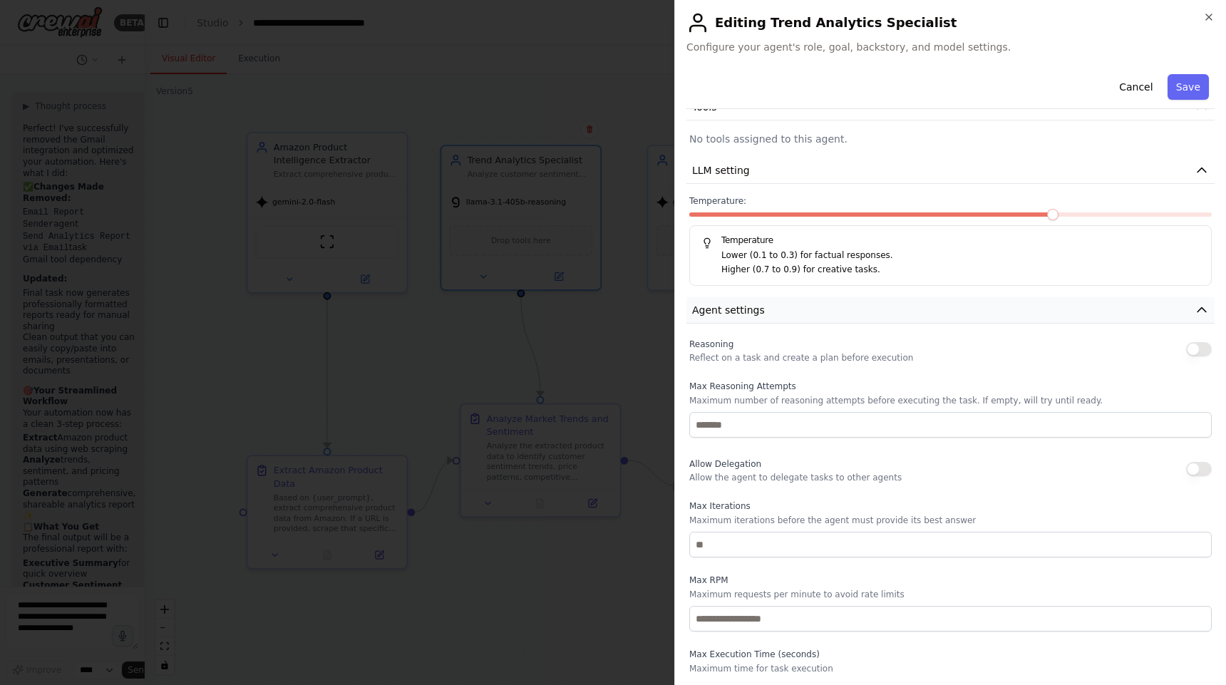
scroll to position [218, 0]
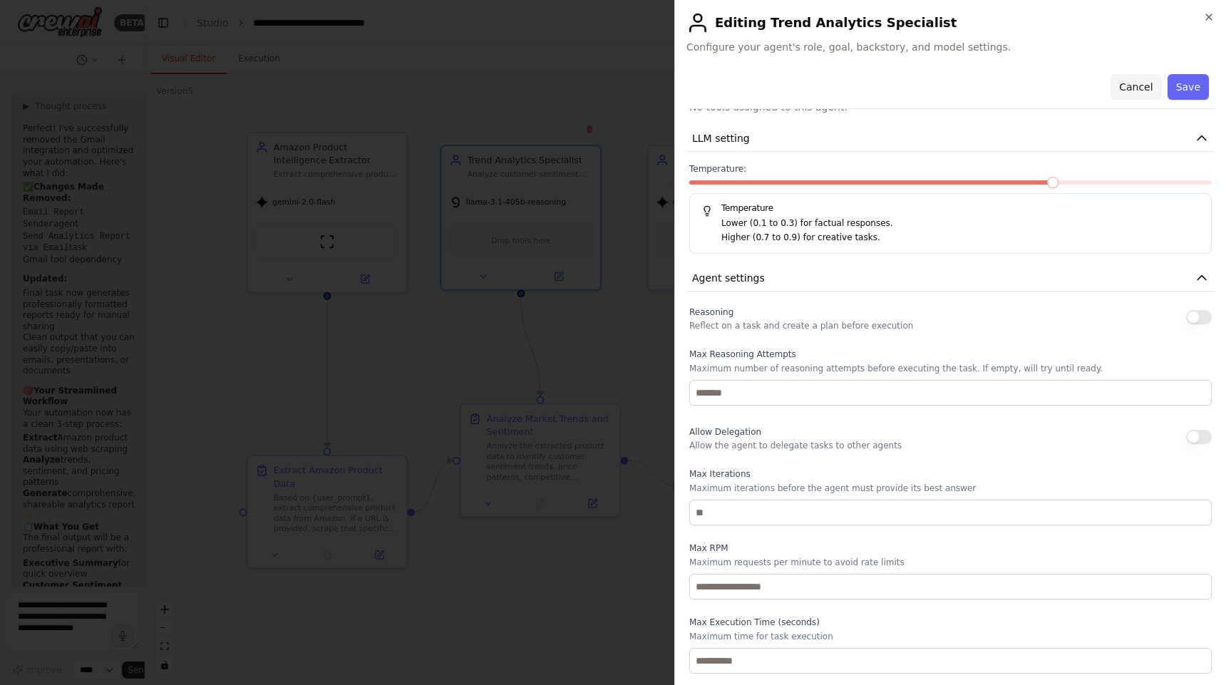
click at [1139, 85] on button "Cancel" at bounding box center [1135, 87] width 51 height 26
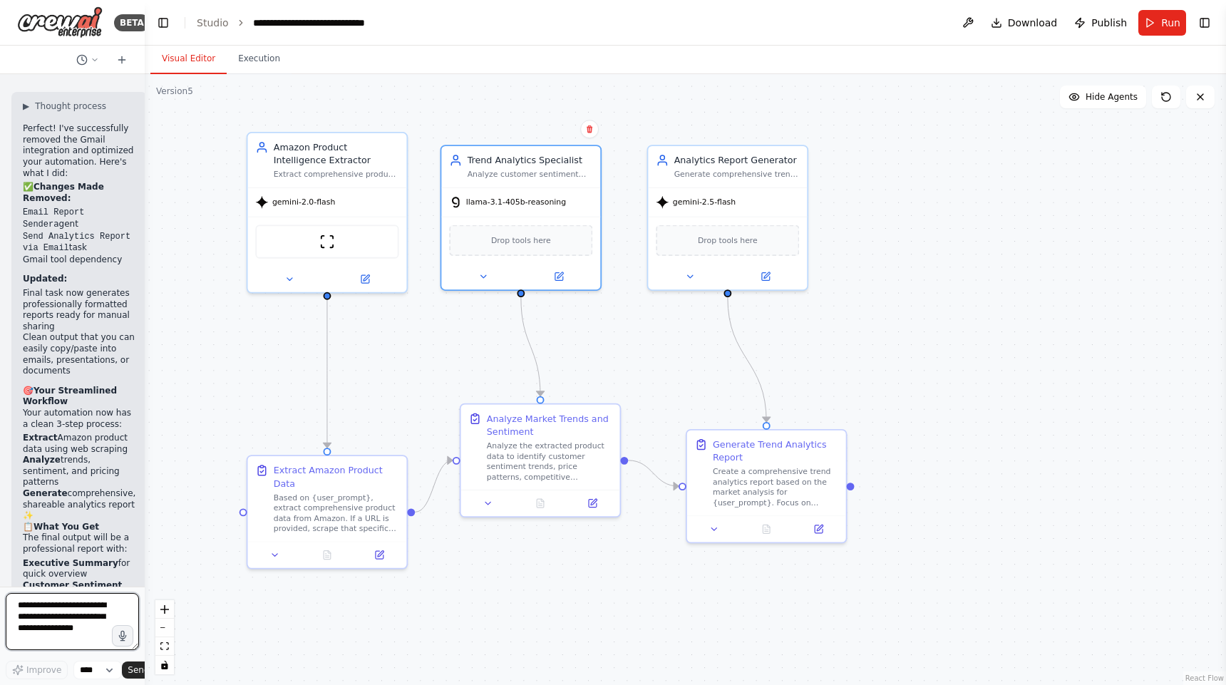
click at [77, 628] on textarea at bounding box center [72, 621] width 133 height 57
type textarea "**********"
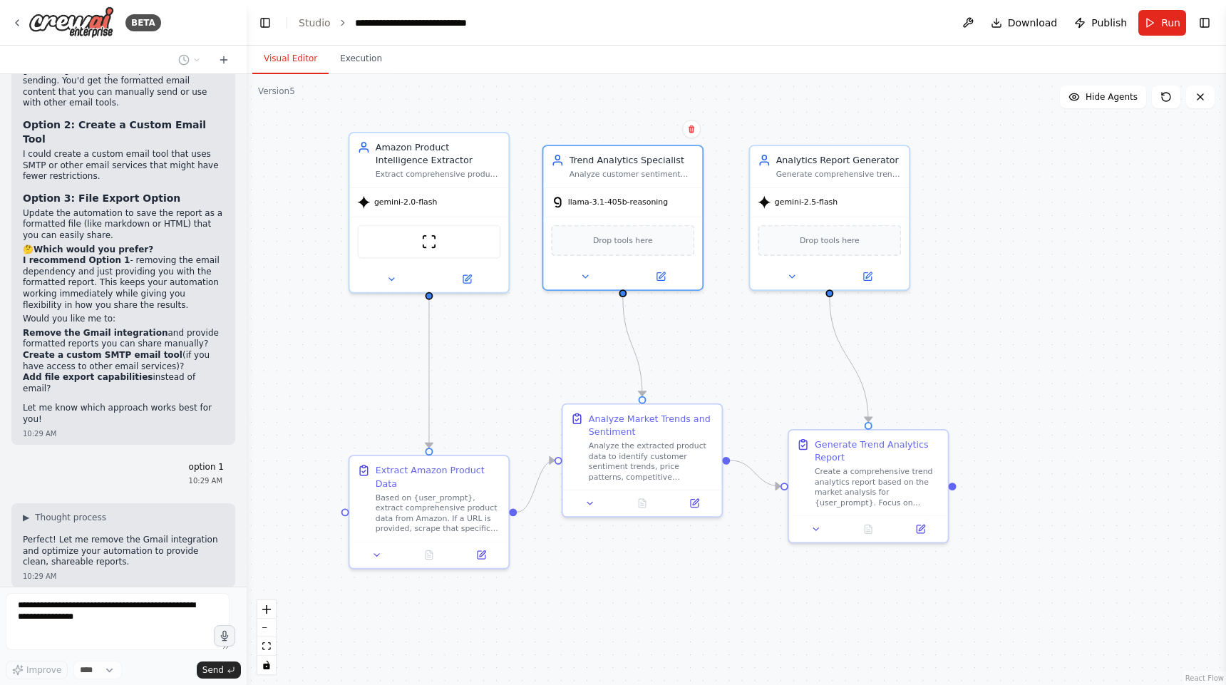
scroll to position [6957, 0]
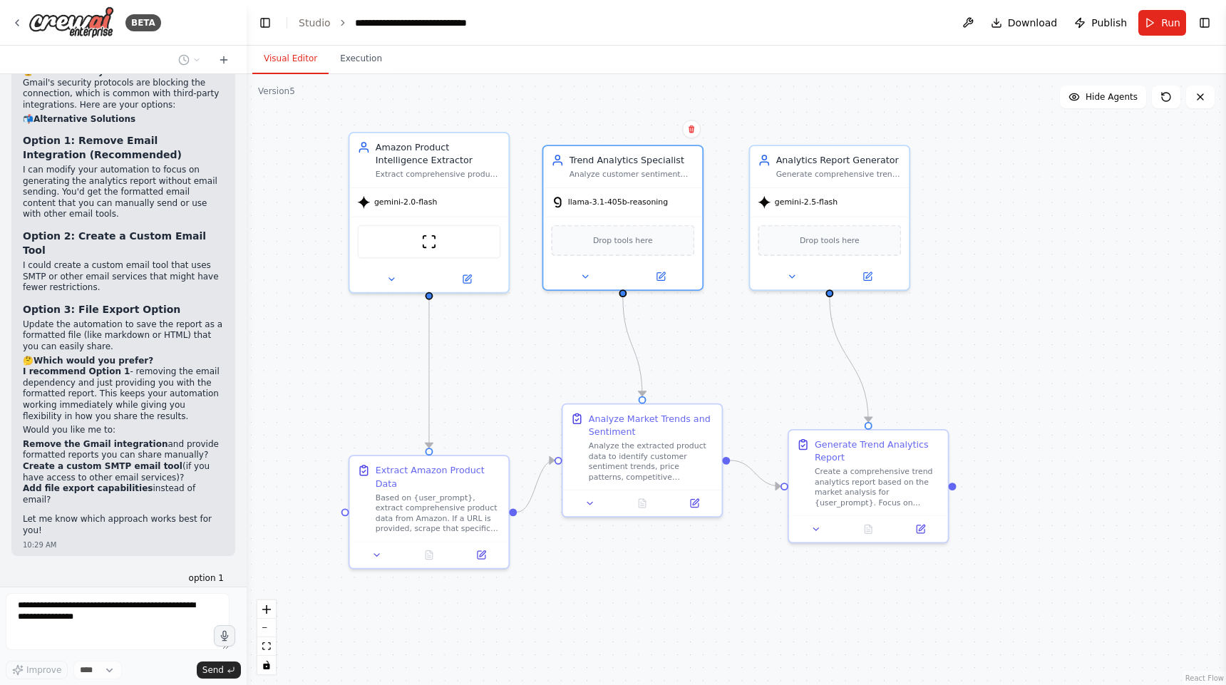
drag, startPoint x: 143, startPoint y: 485, endPoint x: 321, endPoint y: 470, distance: 178.8
click at [321, 470] on div "BETA i want to build a marketing analytics tool for amazon products that genera…" at bounding box center [613, 342] width 1226 height 685
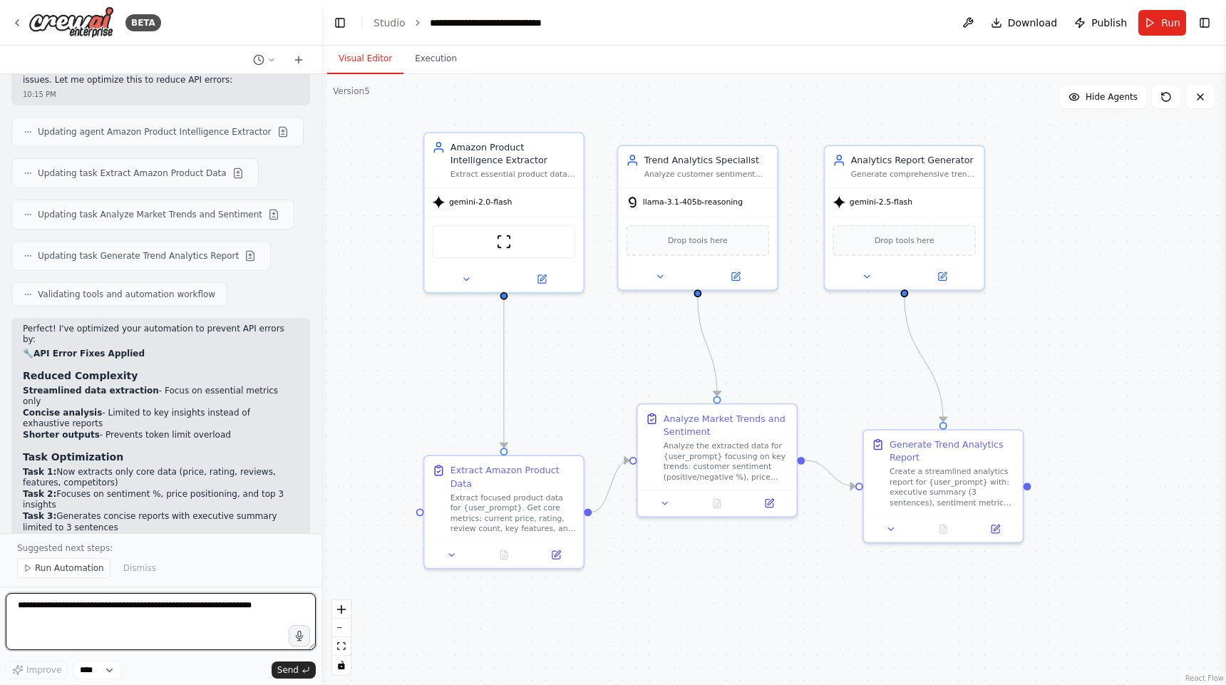
scroll to position [7814, 0]
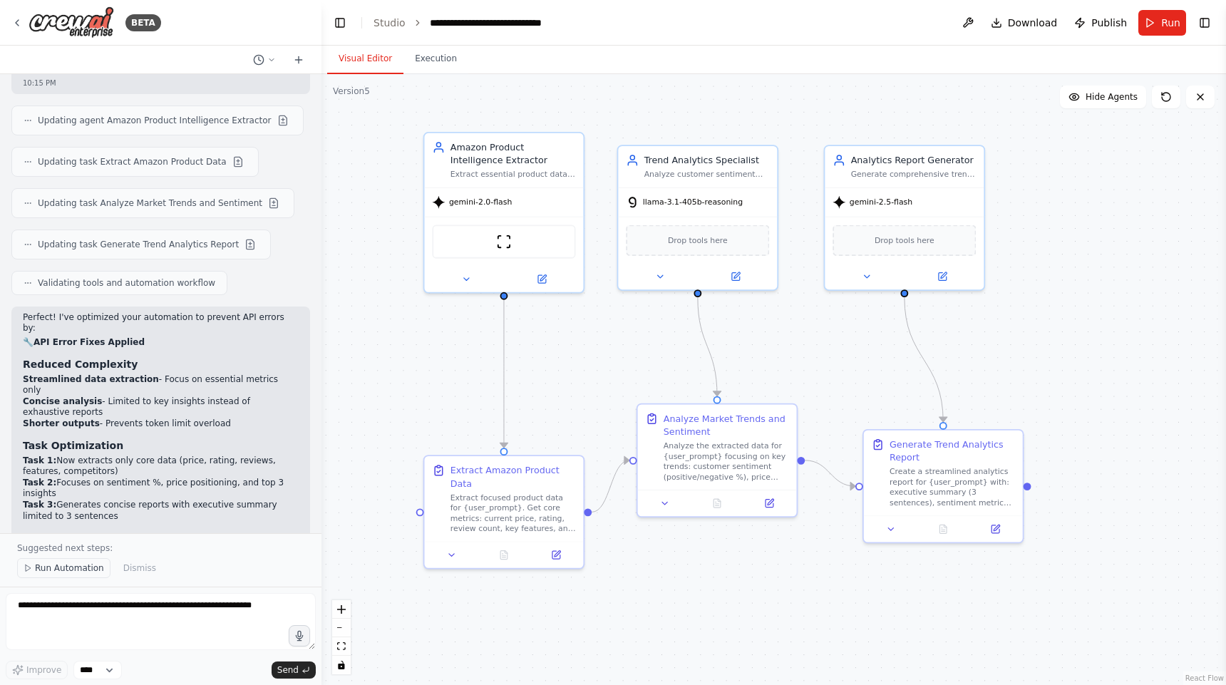
click at [86, 566] on span "Run Automation" at bounding box center [69, 567] width 69 height 11
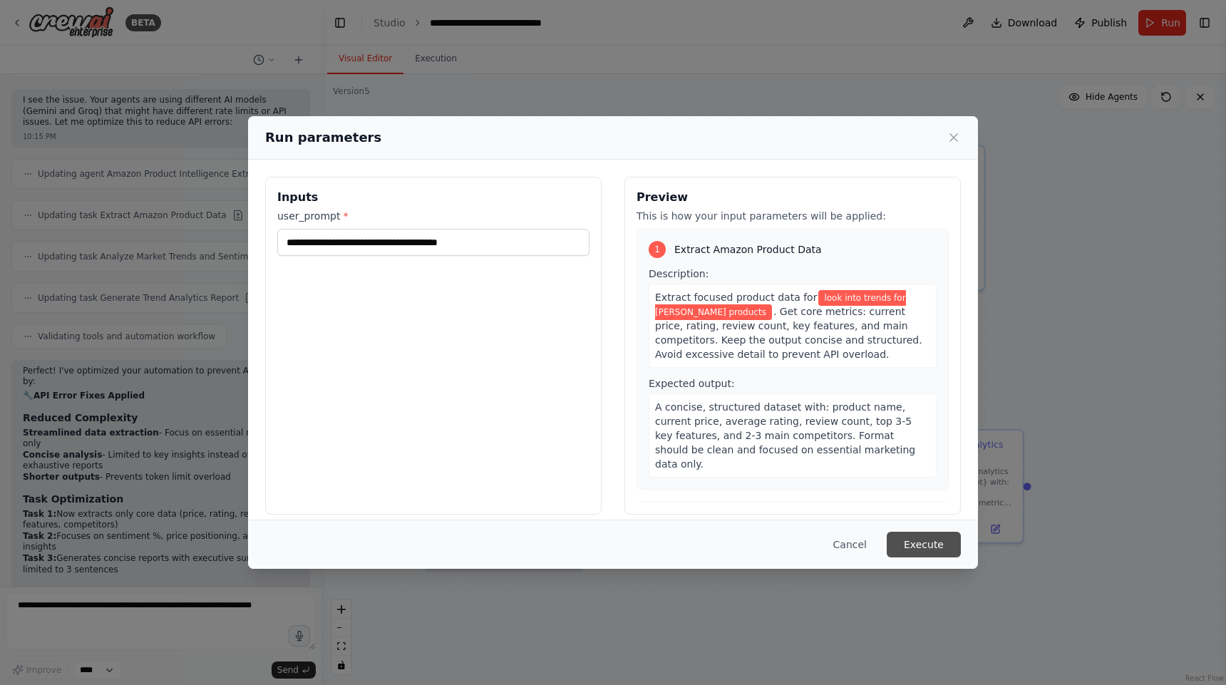
click at [945, 544] on button "Execute" at bounding box center [923, 545] width 74 height 26
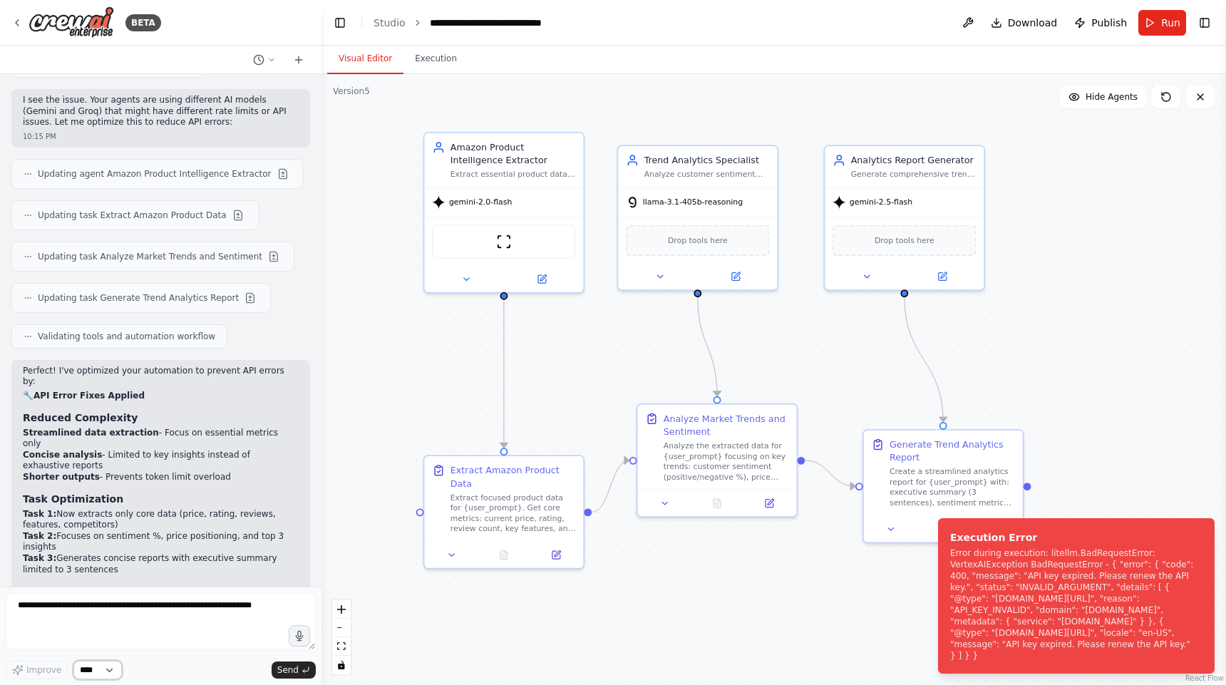
click at [90, 666] on select "****" at bounding box center [97, 670] width 48 height 19
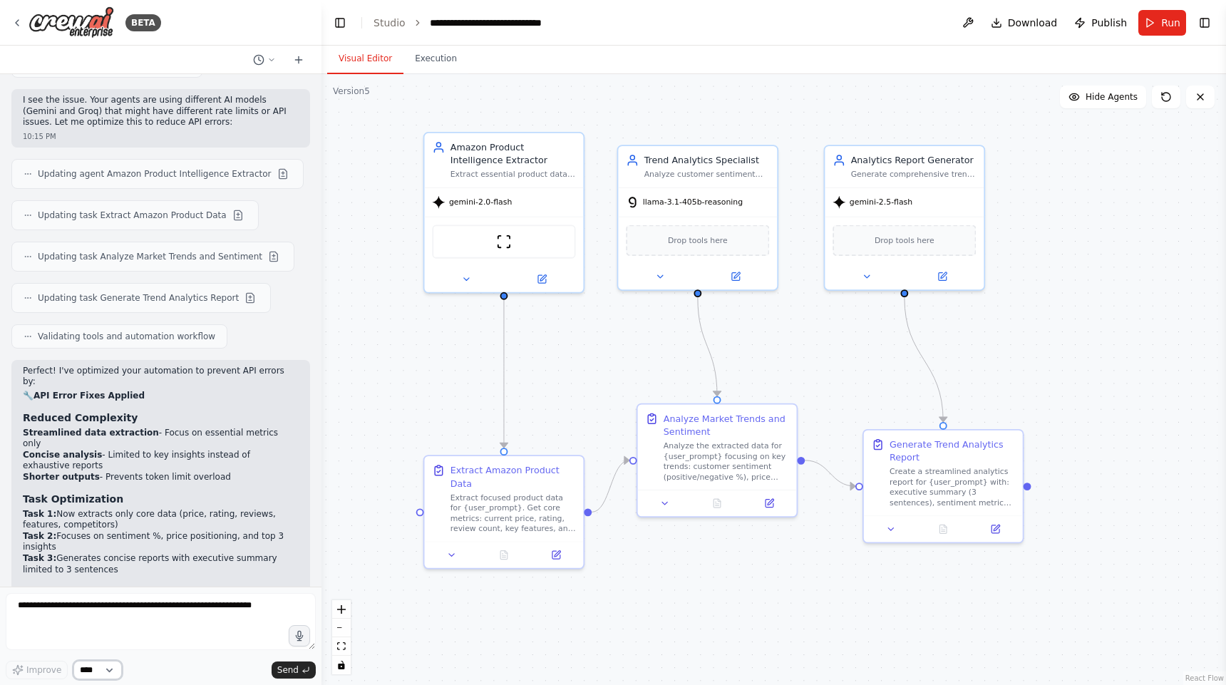
click at [73, 661] on select "****" at bounding box center [97, 670] width 48 height 19
click at [108, 671] on select "****" at bounding box center [97, 670] width 48 height 19
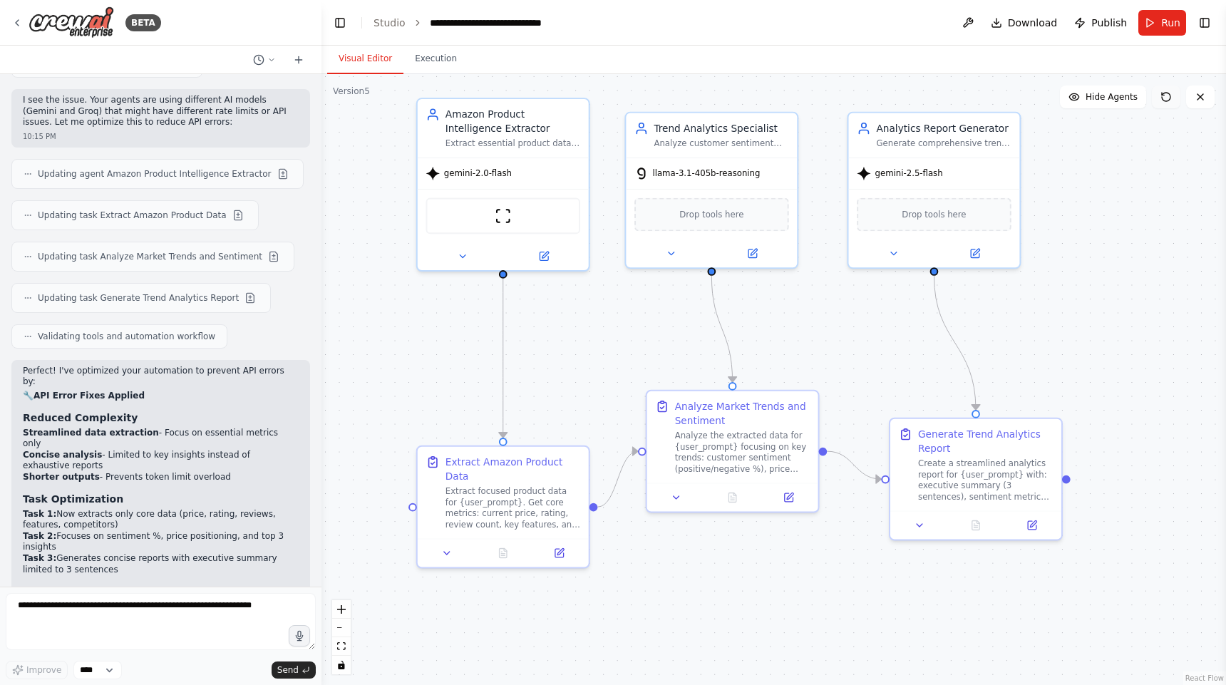
click at [1173, 97] on button at bounding box center [1165, 97] width 29 height 23
click at [455, 62] on button "Execution" at bounding box center [435, 59] width 65 height 30
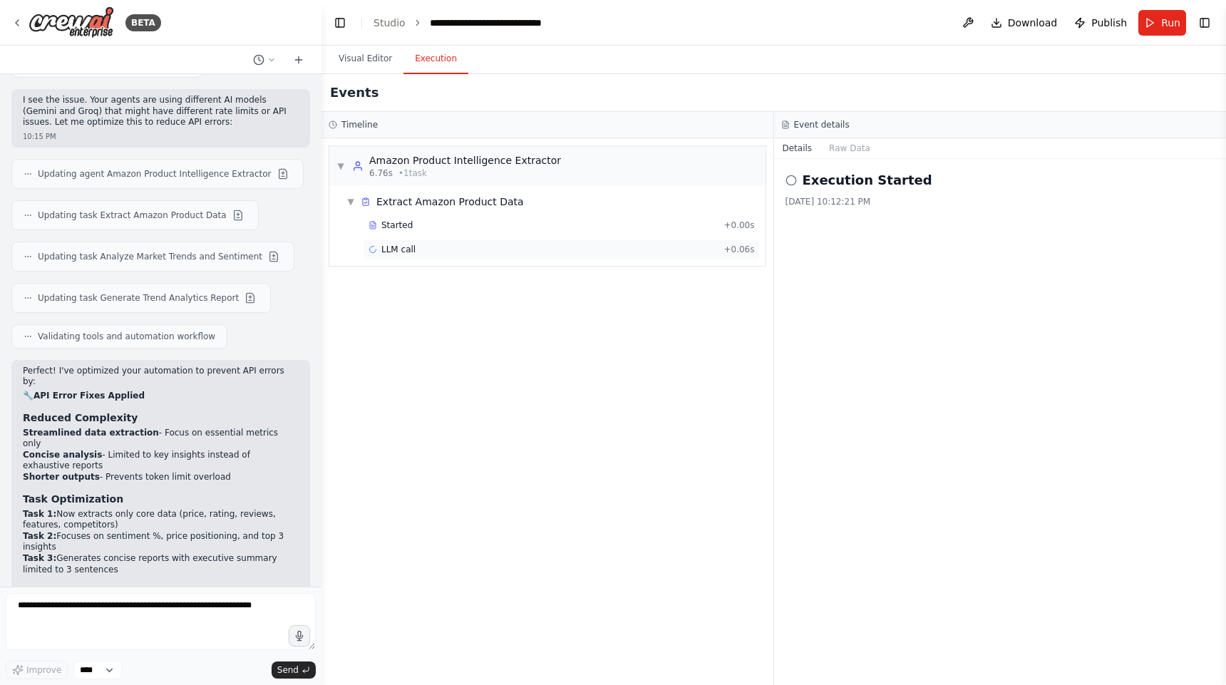
click at [396, 255] on div "LLM call + 0.06s" at bounding box center [561, 249] width 396 height 21
click at [390, 231] on div "Started + 0.00s" at bounding box center [561, 224] width 396 height 21
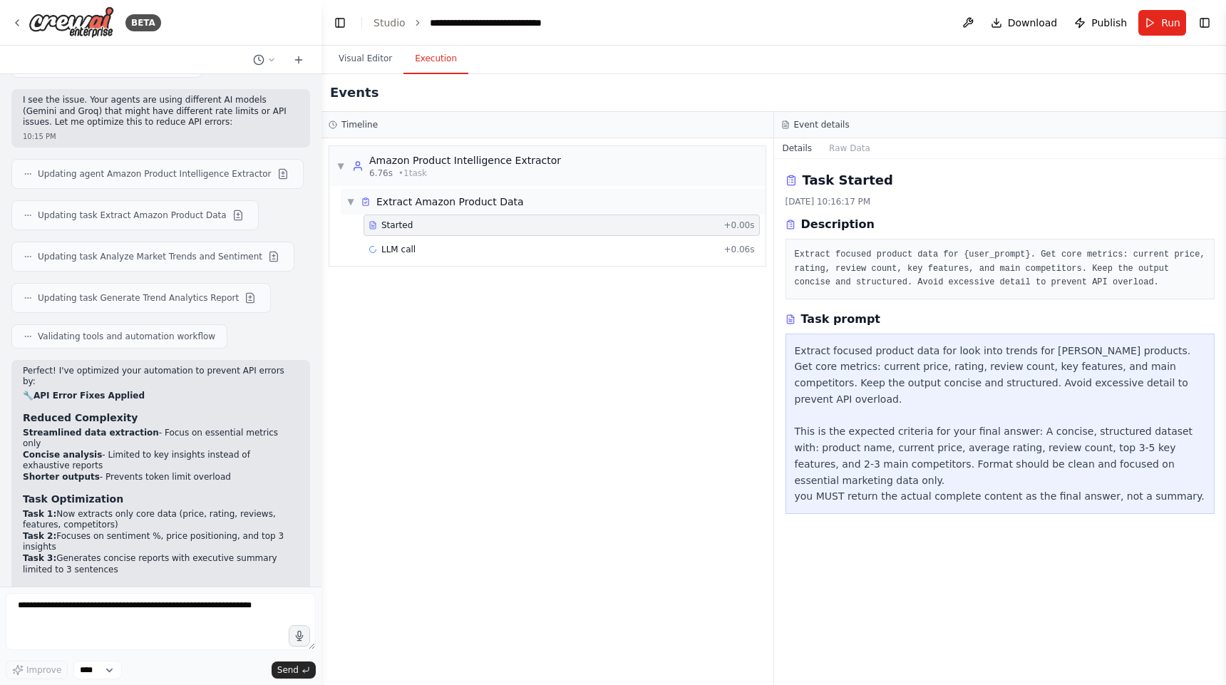
click at [396, 206] on div "Extract Amazon Product Data" at bounding box center [450, 202] width 148 height 14
click at [397, 190] on div "▶ Extract Amazon Product Data" at bounding box center [553, 202] width 425 height 26
click at [373, 61] on button "Visual Editor" at bounding box center [365, 59] width 76 height 30
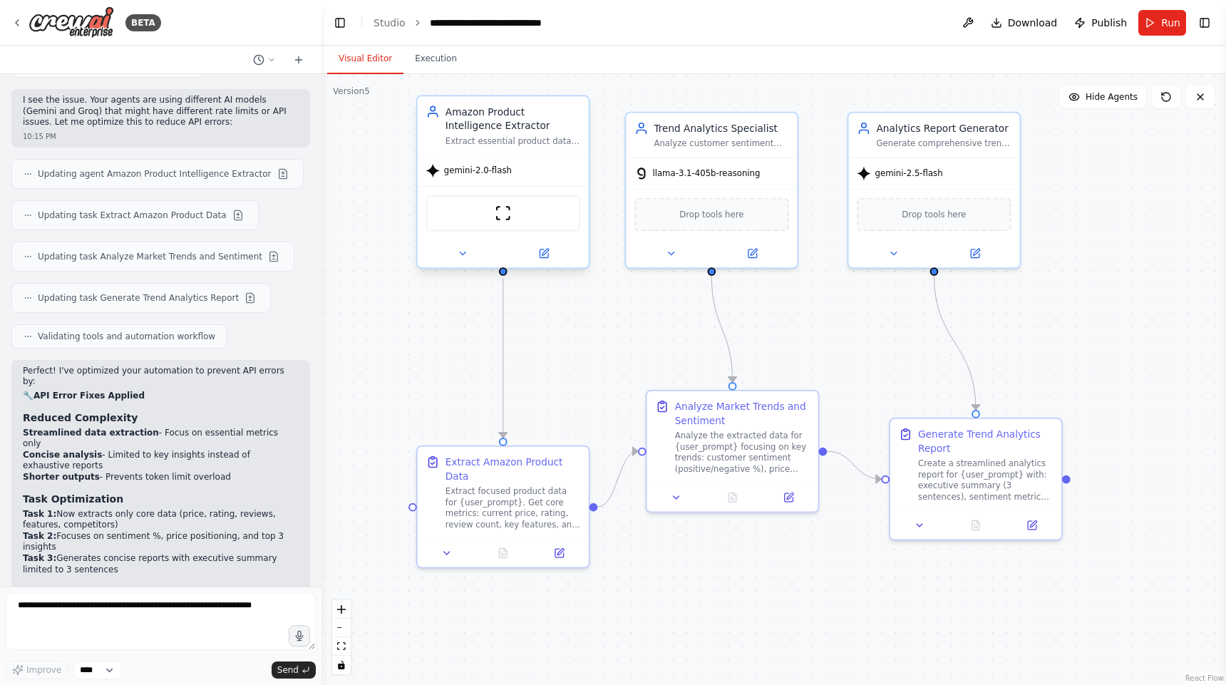
click at [485, 172] on span "gemini-2.0-flash" at bounding box center [478, 170] width 68 height 11
click at [544, 254] on icon at bounding box center [543, 253] width 9 height 9
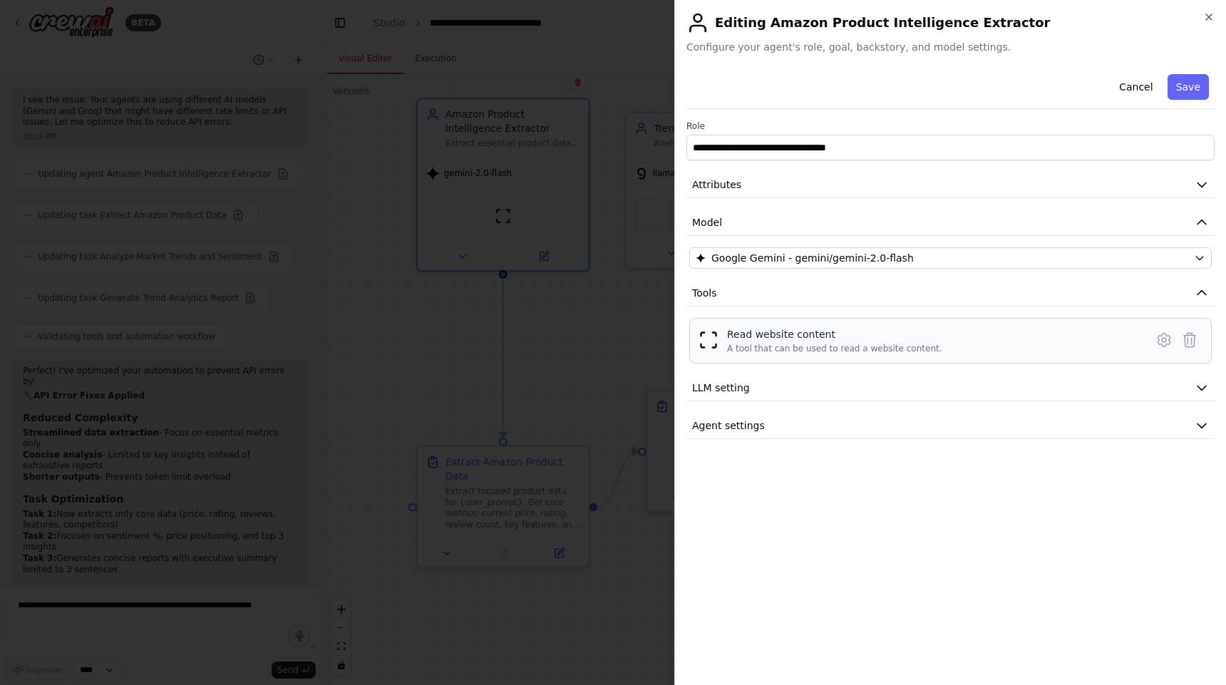
click at [769, 346] on div "A tool that can be used to read a website content." at bounding box center [834, 348] width 215 height 11
click at [1161, 340] on icon at bounding box center [1163, 340] width 4 height 4
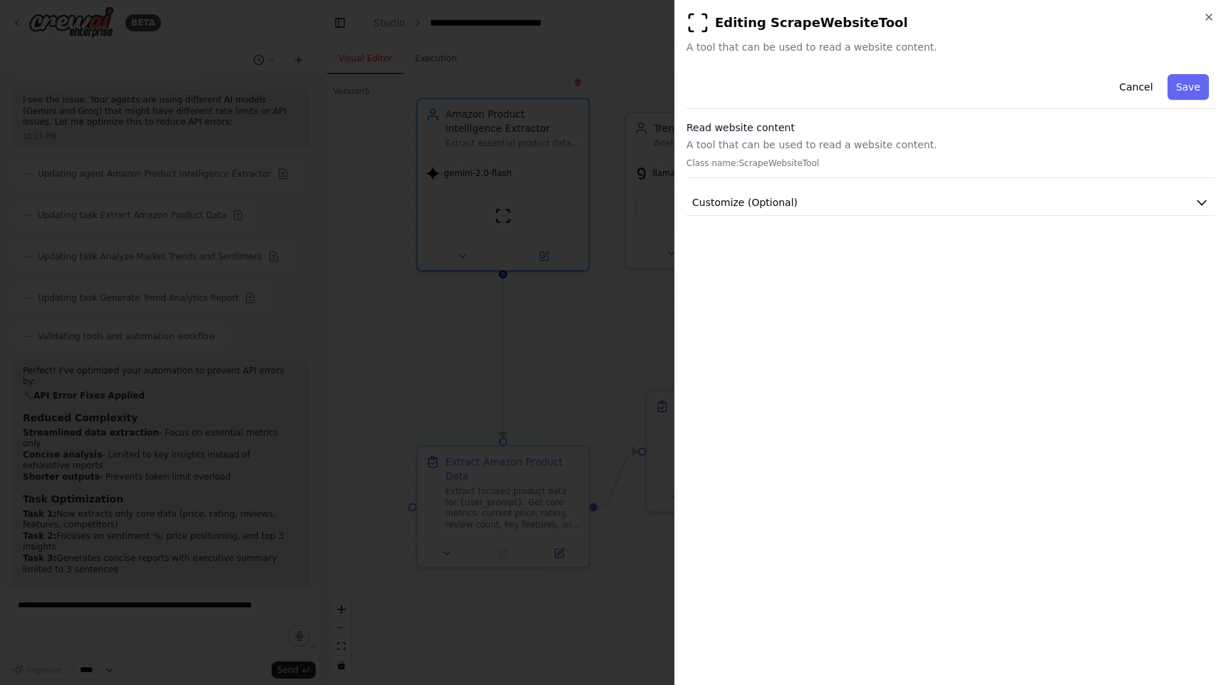
click at [1045, 140] on p "A tool that can be used to read a website content." at bounding box center [950, 145] width 528 height 14
click at [1199, 78] on button "Save" at bounding box center [1187, 87] width 41 height 26
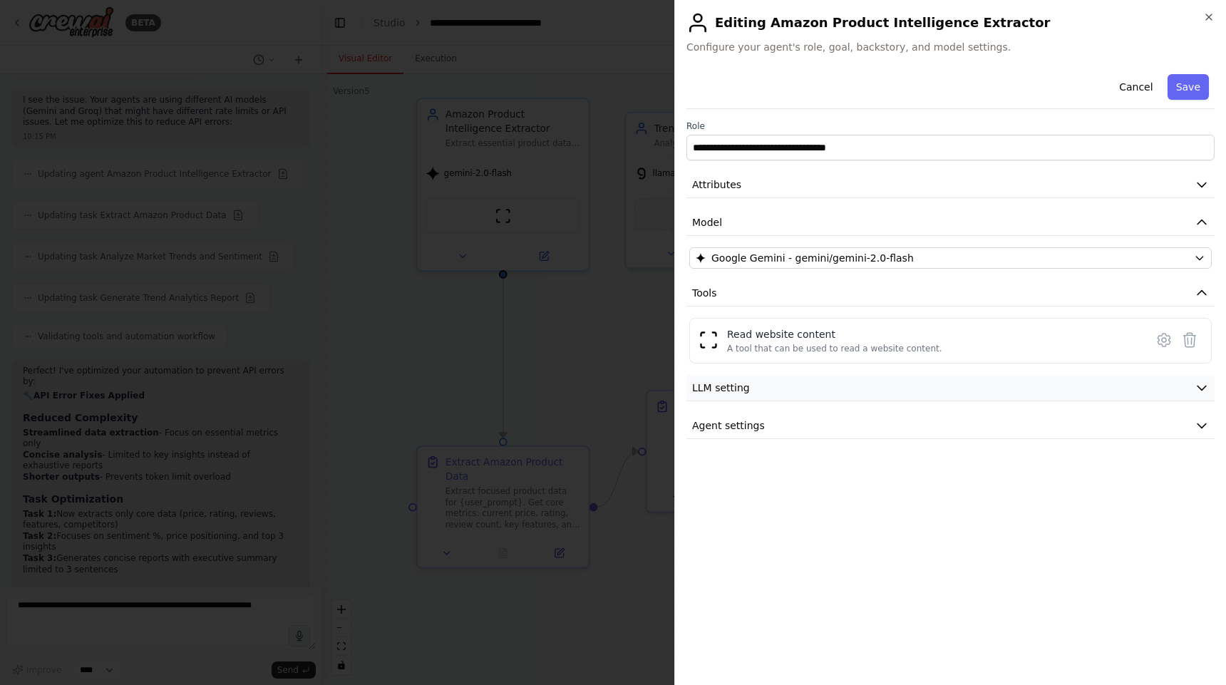
click at [1084, 395] on button "LLM setting" at bounding box center [950, 388] width 528 height 26
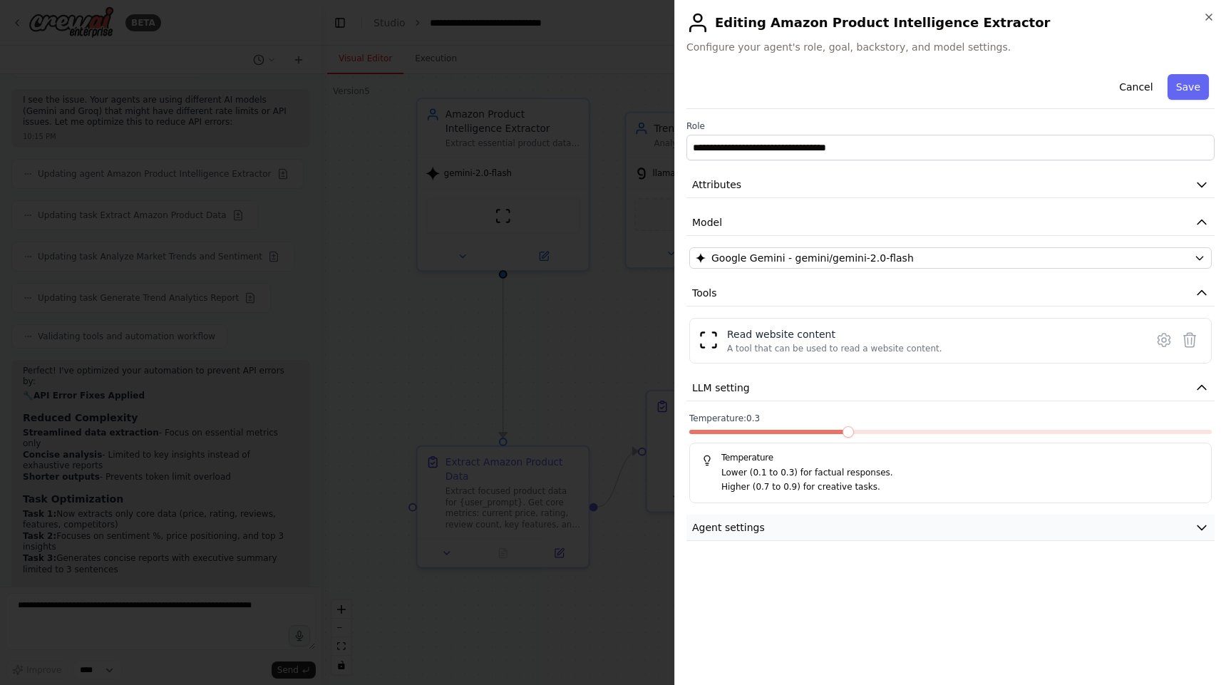
click at [972, 519] on button "Agent settings" at bounding box center [950, 527] width 528 height 26
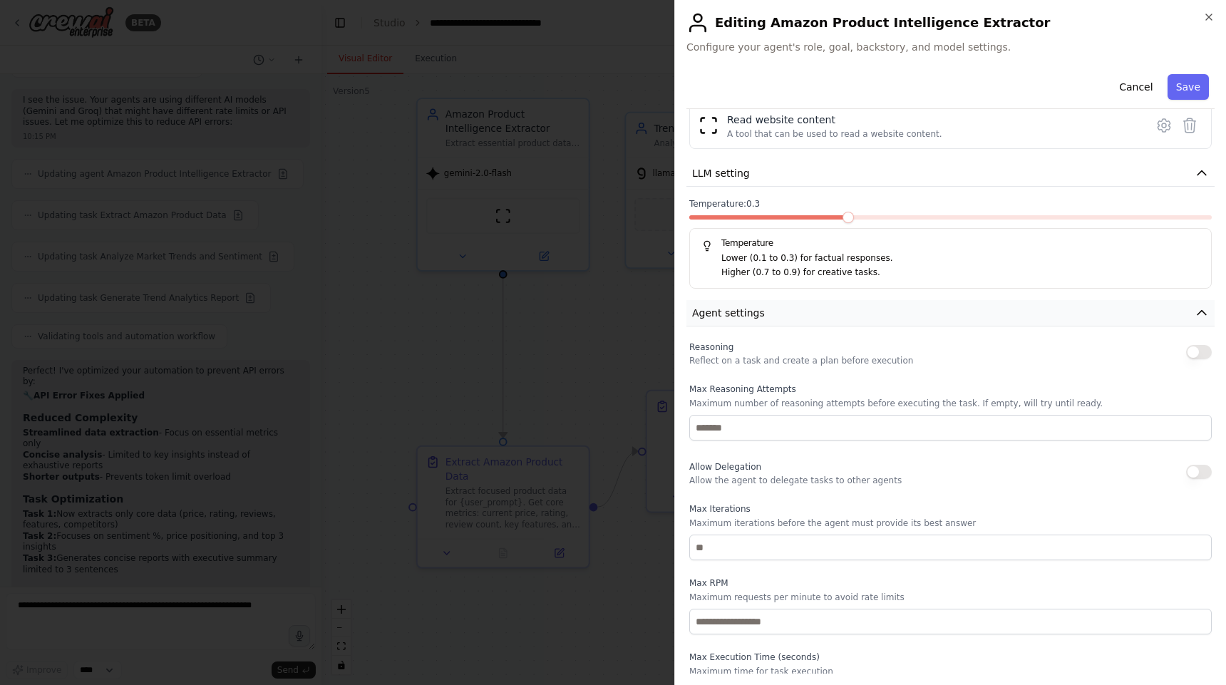
scroll to position [249, 0]
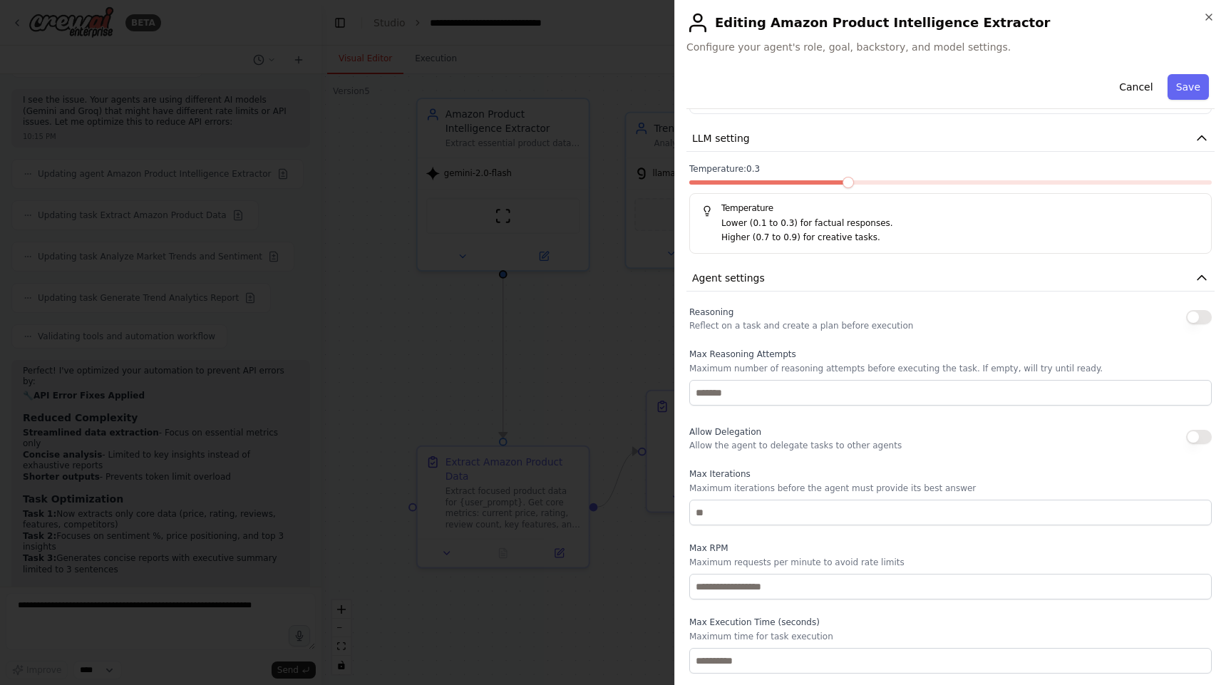
click at [574, 248] on div at bounding box center [613, 342] width 1226 height 685
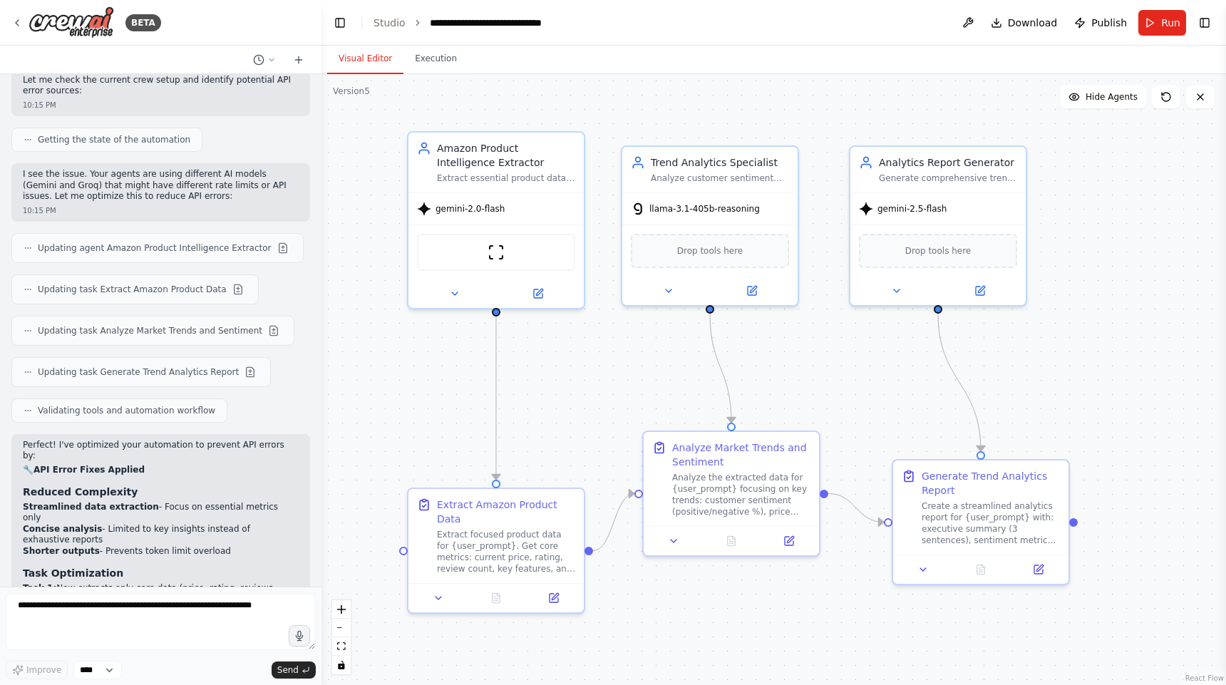
scroll to position [7758, 0]
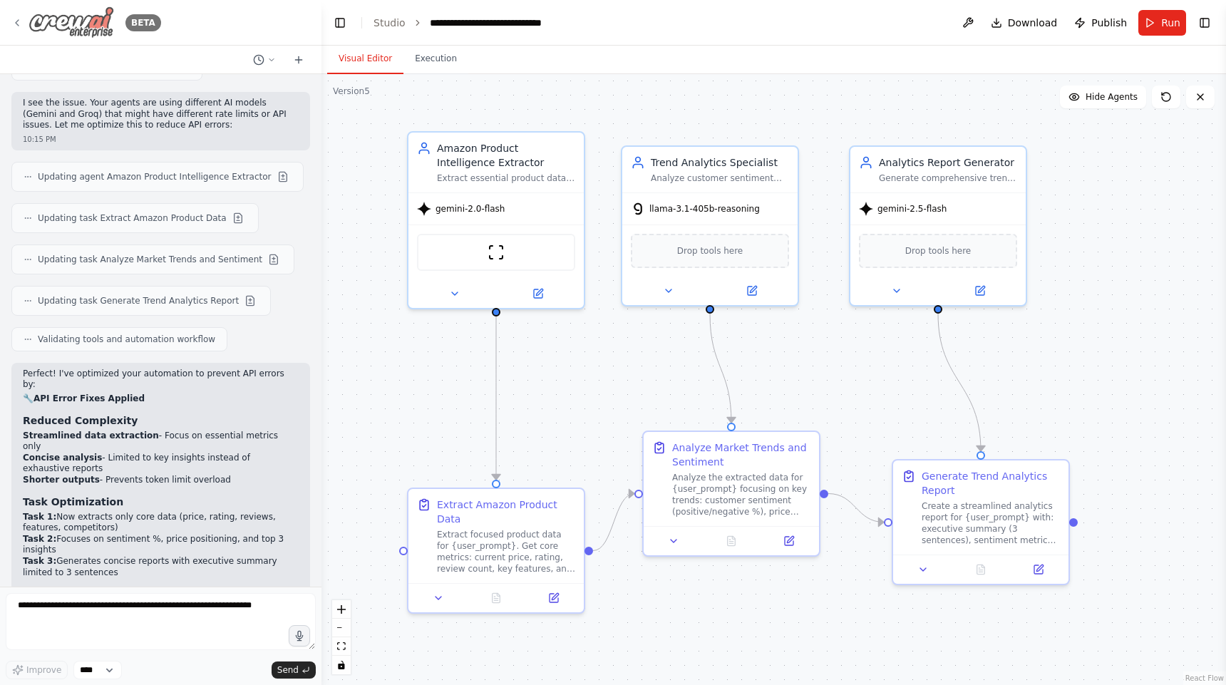
click at [21, 26] on icon at bounding box center [16, 22] width 11 height 11
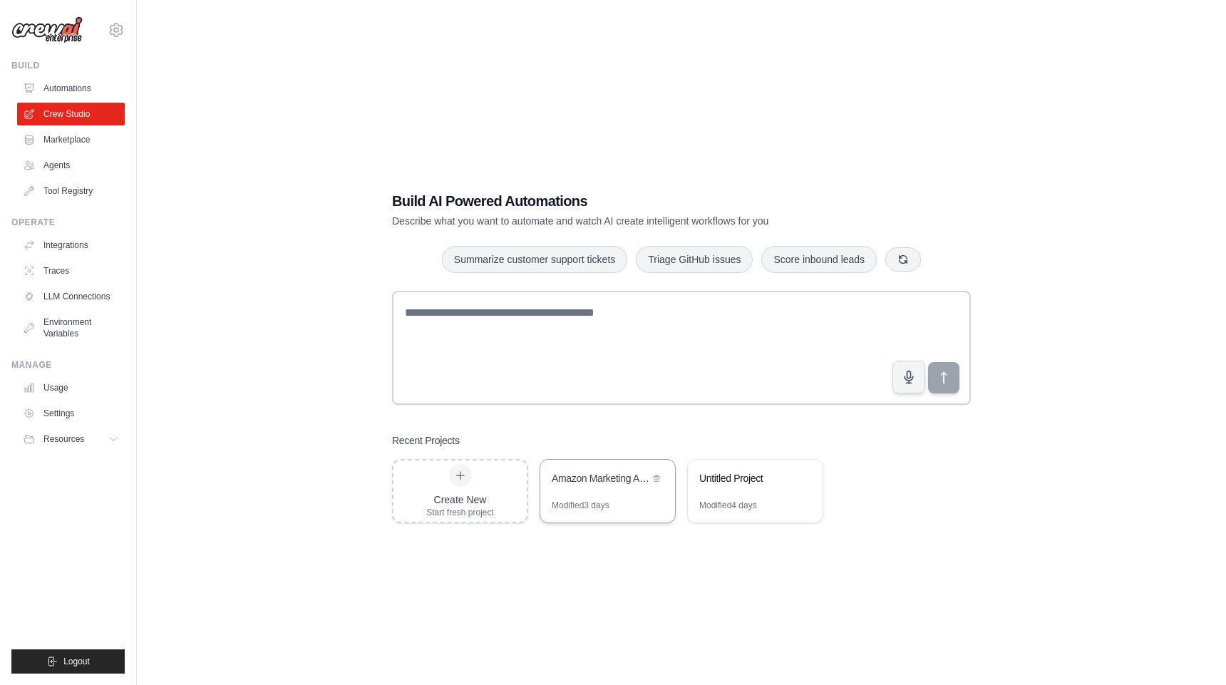
click at [605, 500] on div "Modified 3 days" at bounding box center [581, 505] width 58 height 11
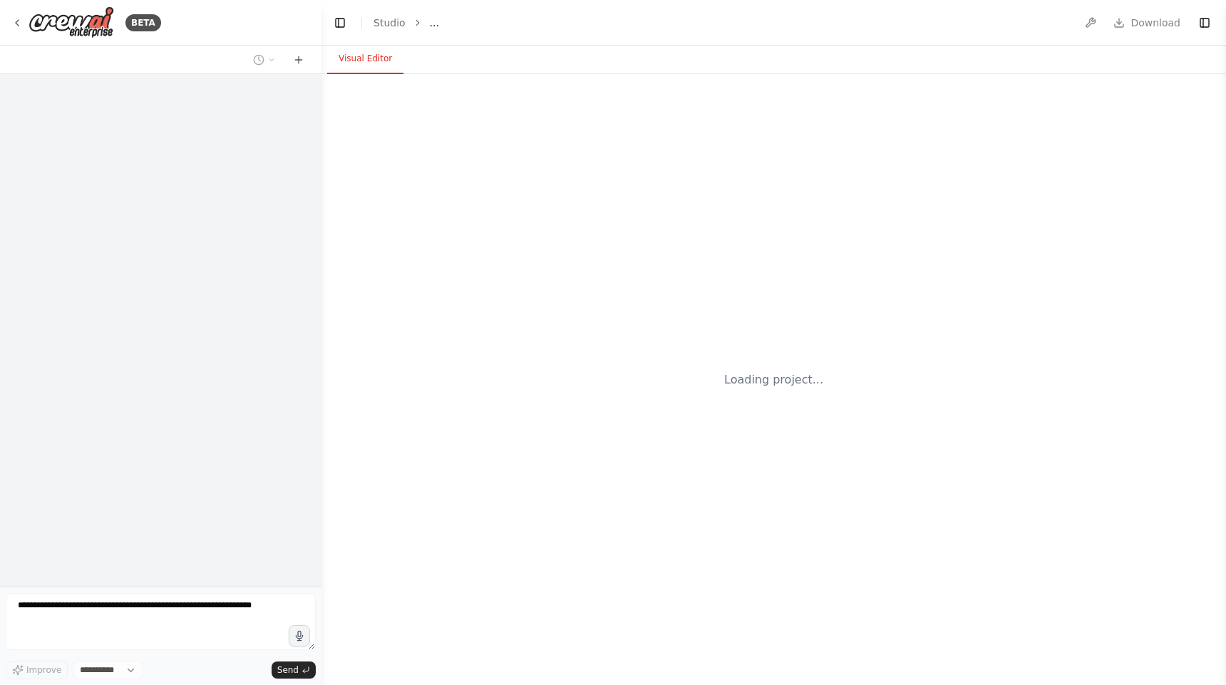
select select "****"
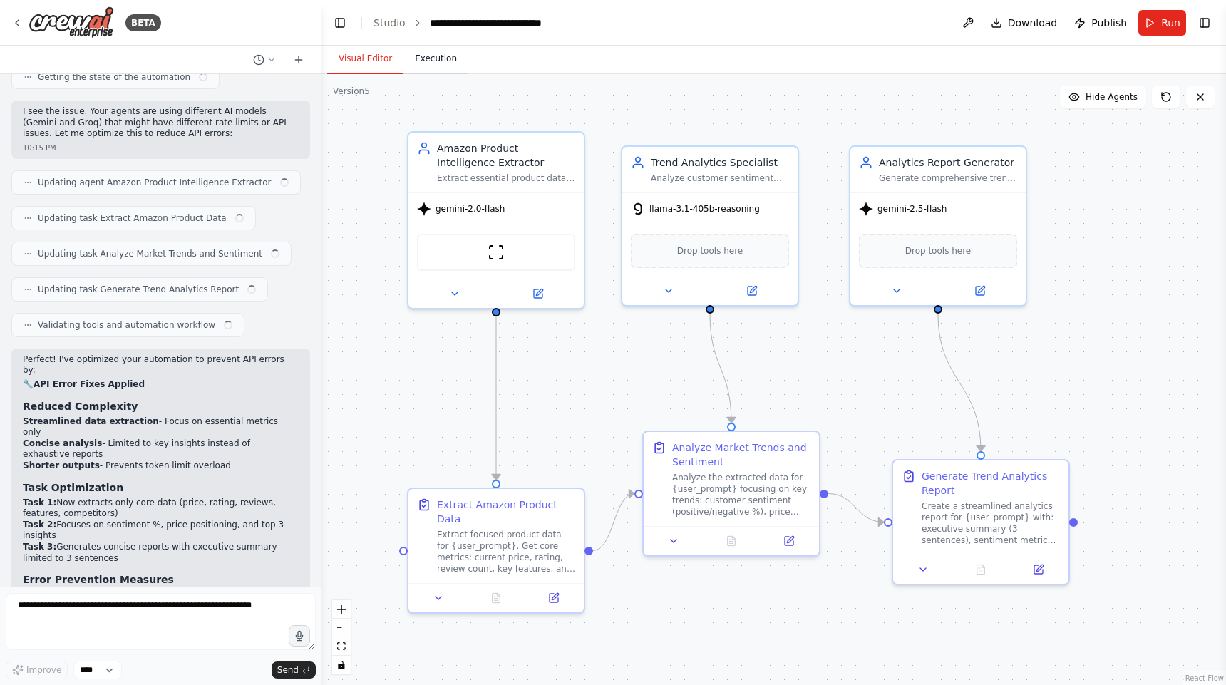
click at [425, 65] on button "Execution" at bounding box center [435, 59] width 65 height 30
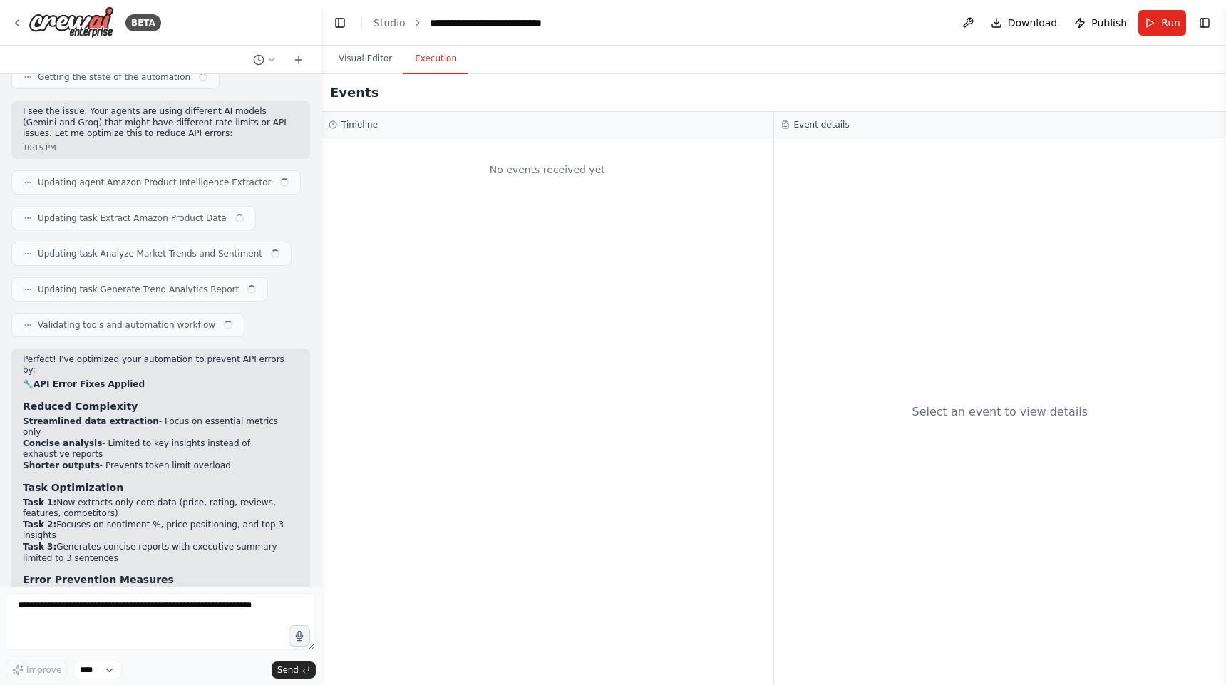
scroll to position [7758, 0]
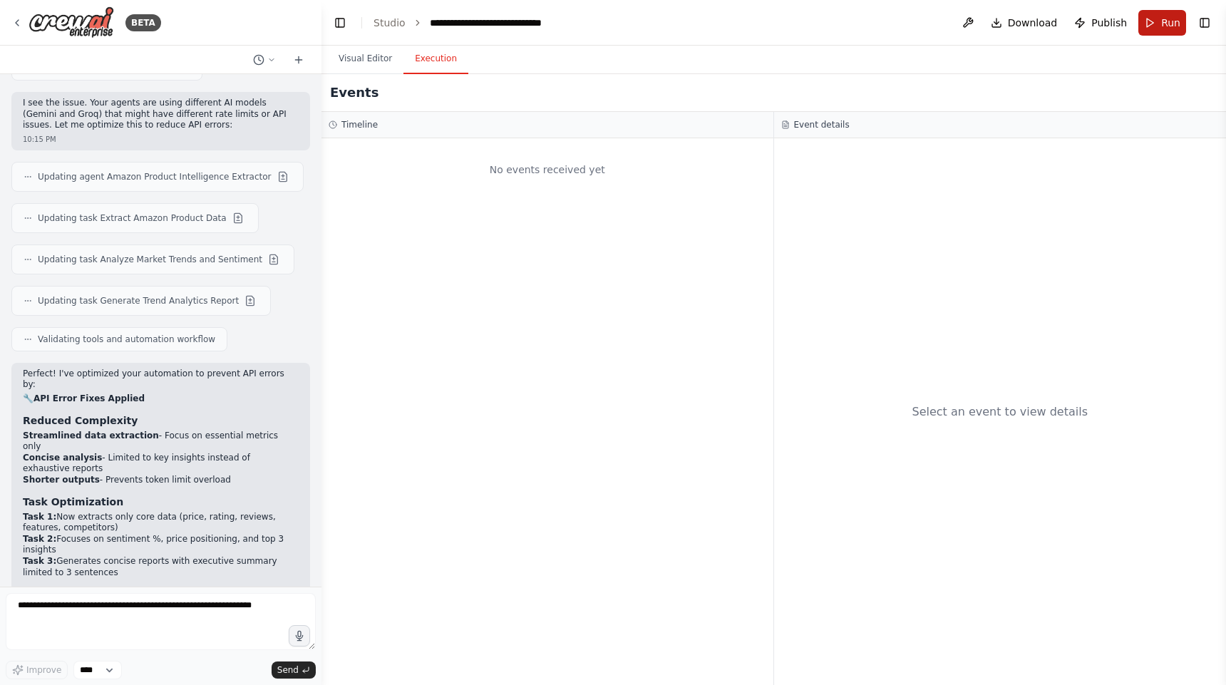
click at [1154, 18] on button "Run" at bounding box center [1162, 23] width 48 height 26
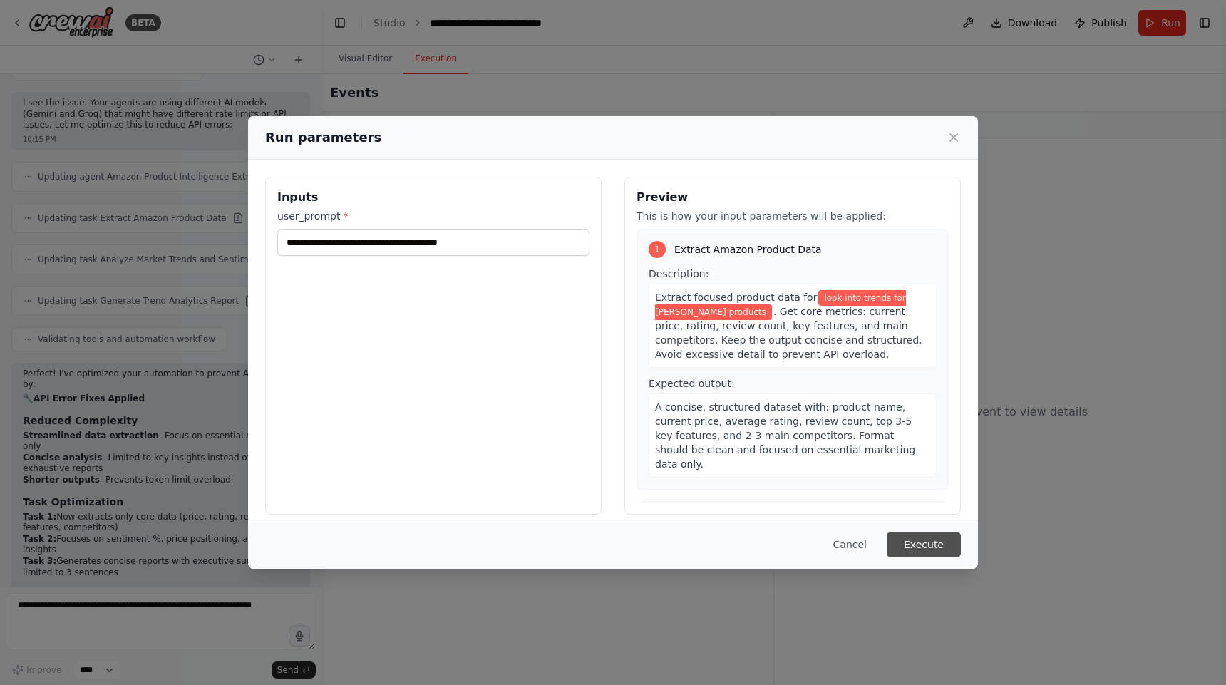
click at [931, 534] on button "Execute" at bounding box center [923, 545] width 74 height 26
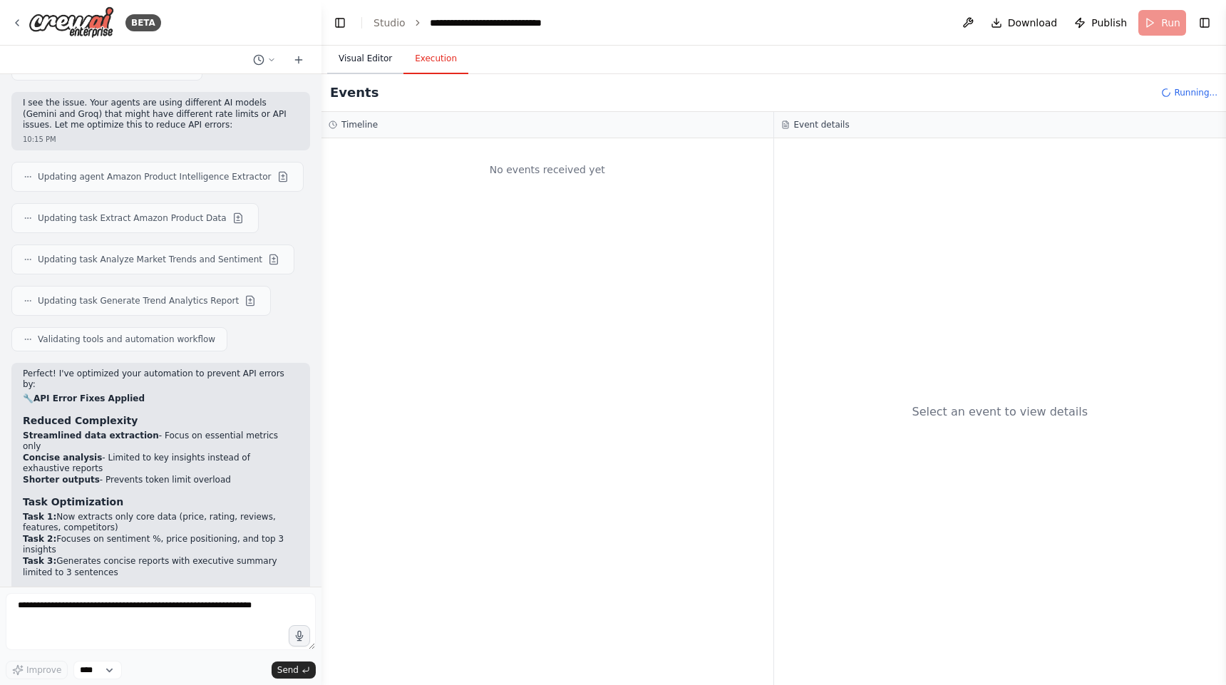
click at [370, 59] on button "Visual Editor" at bounding box center [365, 59] width 76 height 30
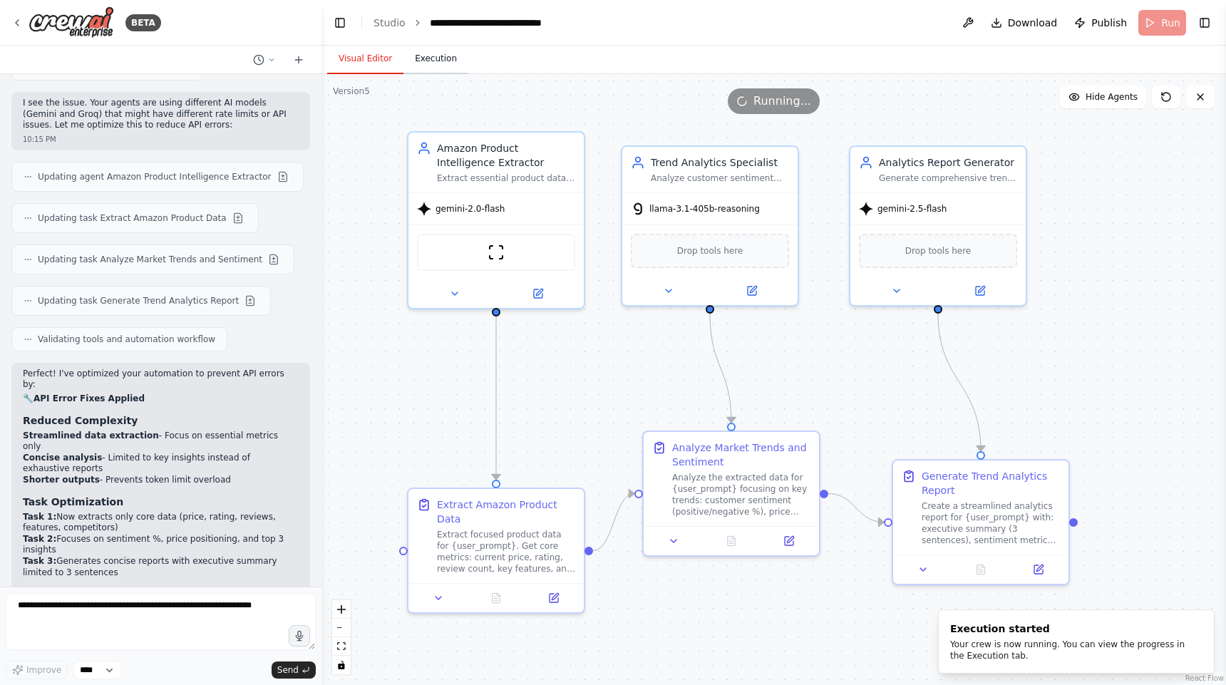
click at [423, 68] on button "Execution" at bounding box center [435, 59] width 65 height 30
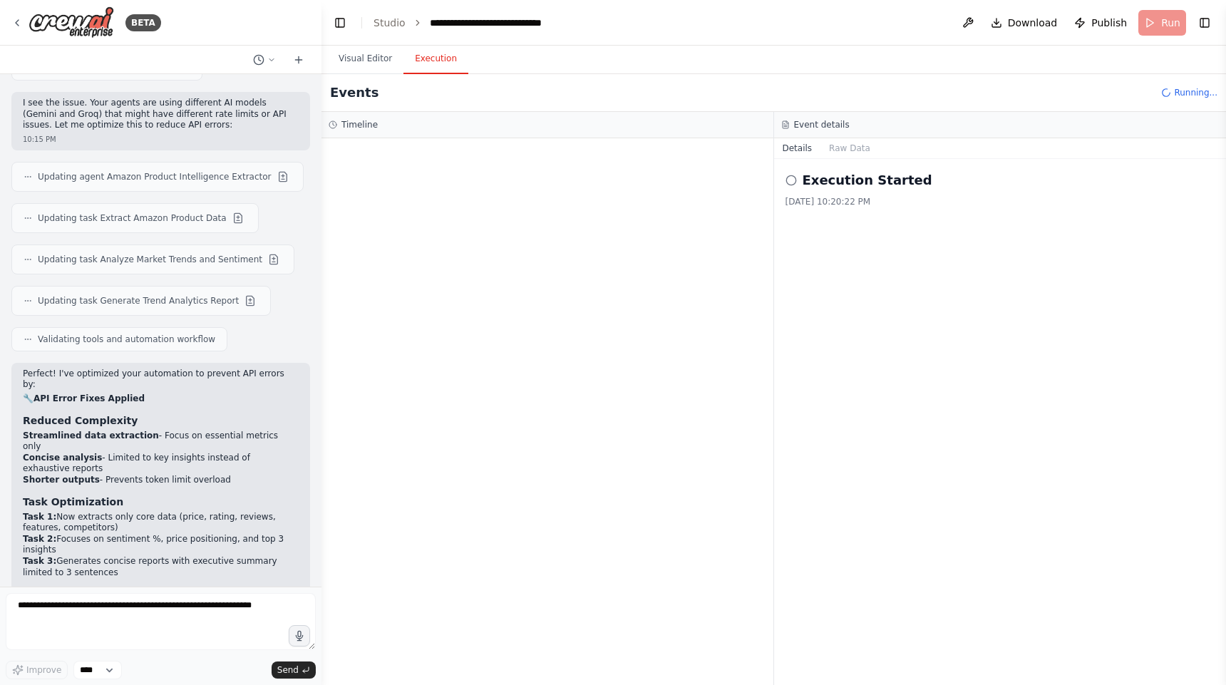
click at [782, 177] on div "Execution Started 9/2/2025, 10:20:22 PM" at bounding box center [1000, 422] width 452 height 526
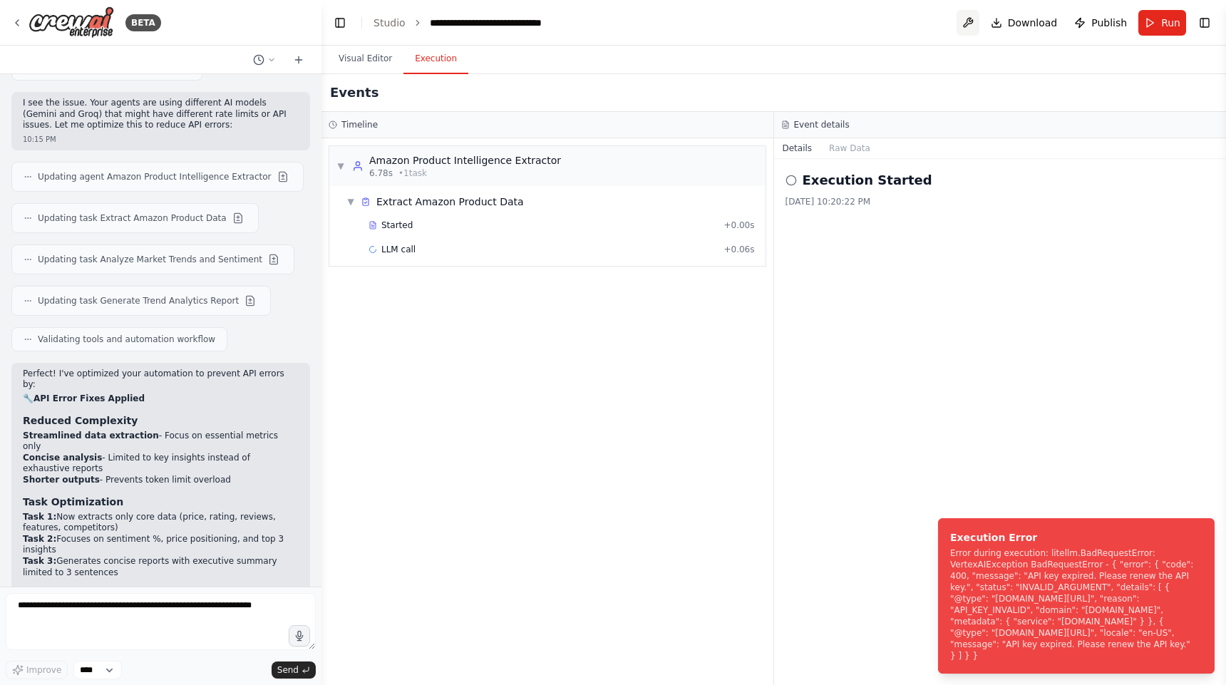
click at [972, 17] on button at bounding box center [967, 23] width 23 height 26
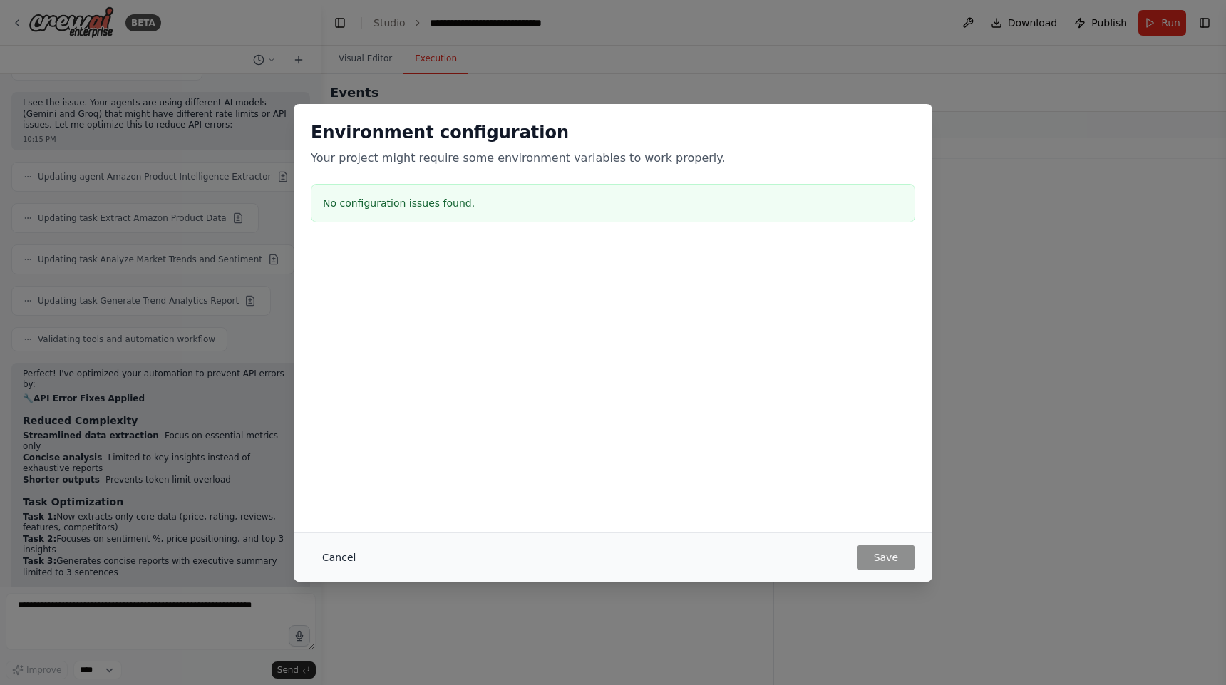
click at [326, 559] on button "Cancel" at bounding box center [339, 557] width 56 height 26
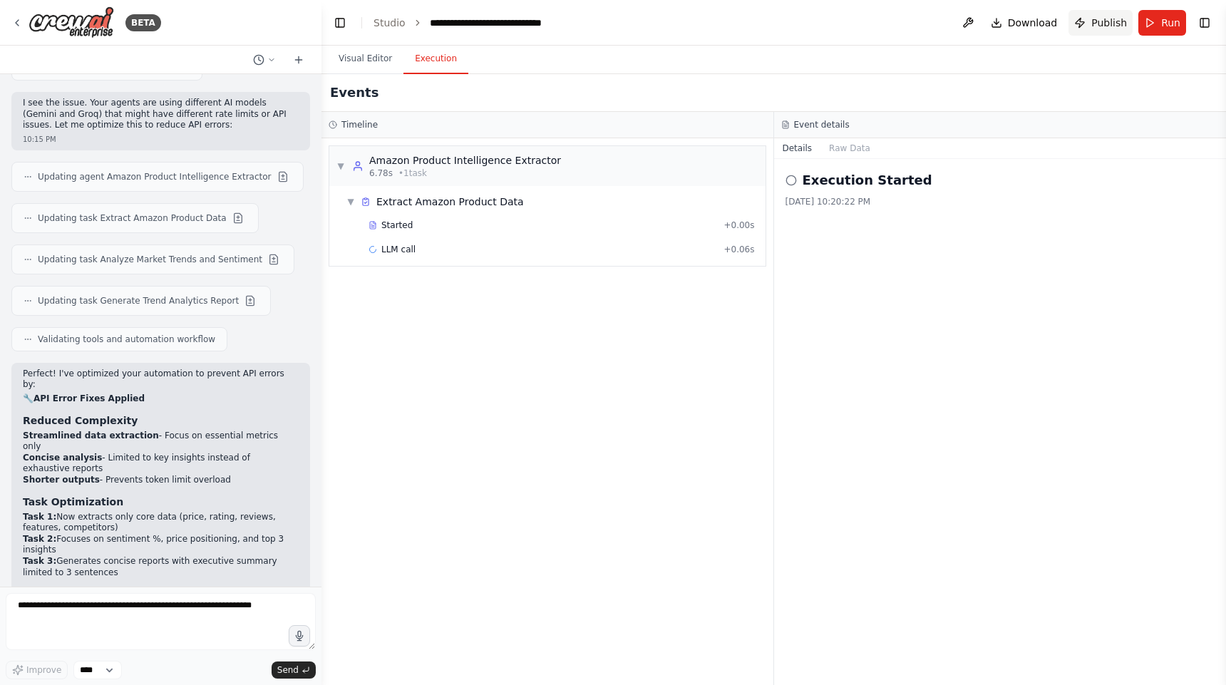
click at [1117, 25] on span "Publish" at bounding box center [1109, 23] width 36 height 14
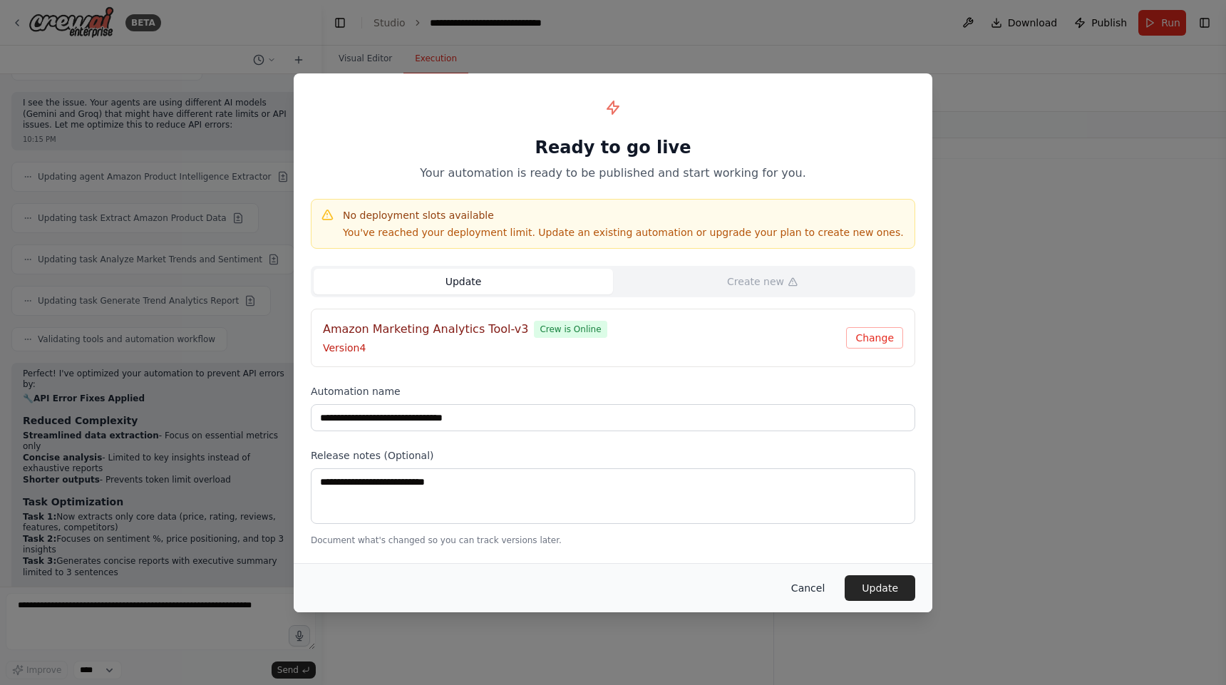
click at [816, 582] on button "Cancel" at bounding box center [808, 588] width 56 height 26
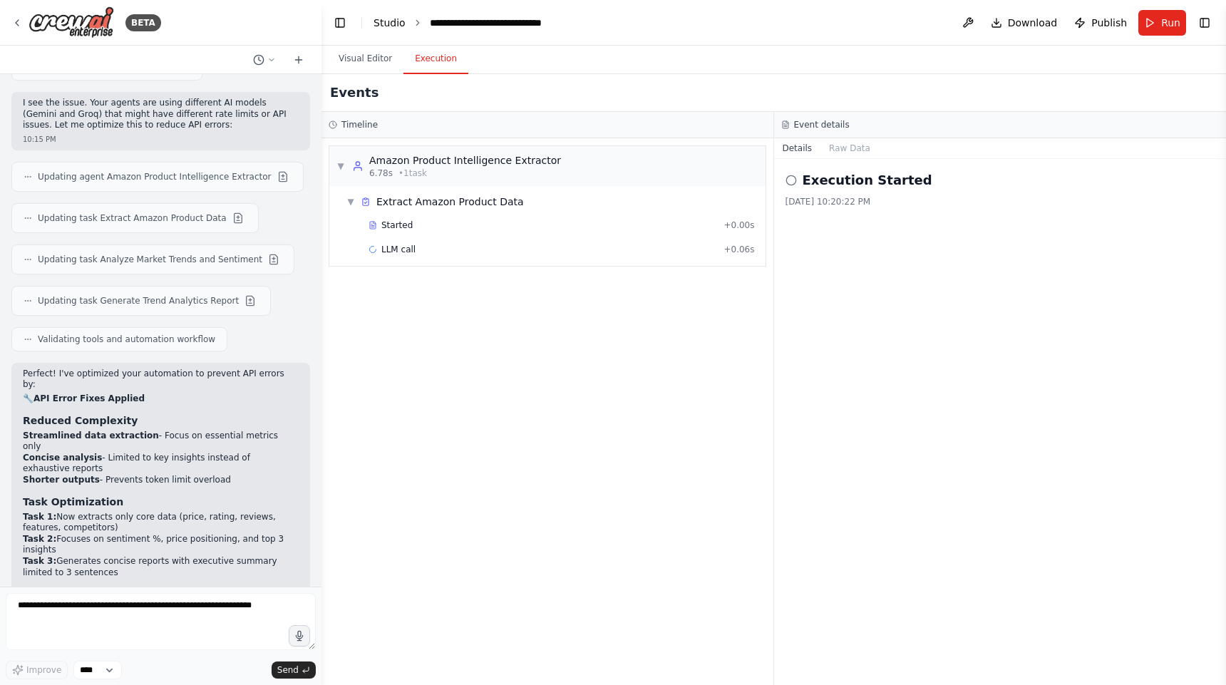
click at [384, 24] on link "Studio" at bounding box center [389, 22] width 32 height 11
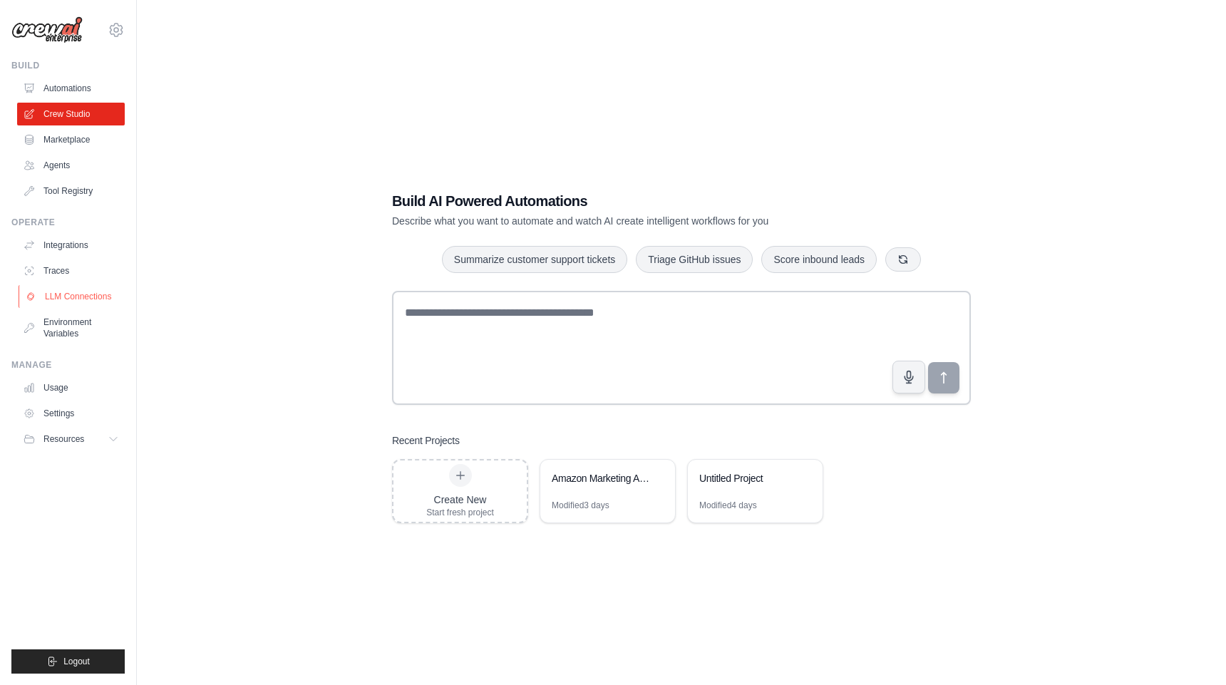
click at [64, 298] on link "LLM Connections" at bounding box center [73, 296] width 108 height 23
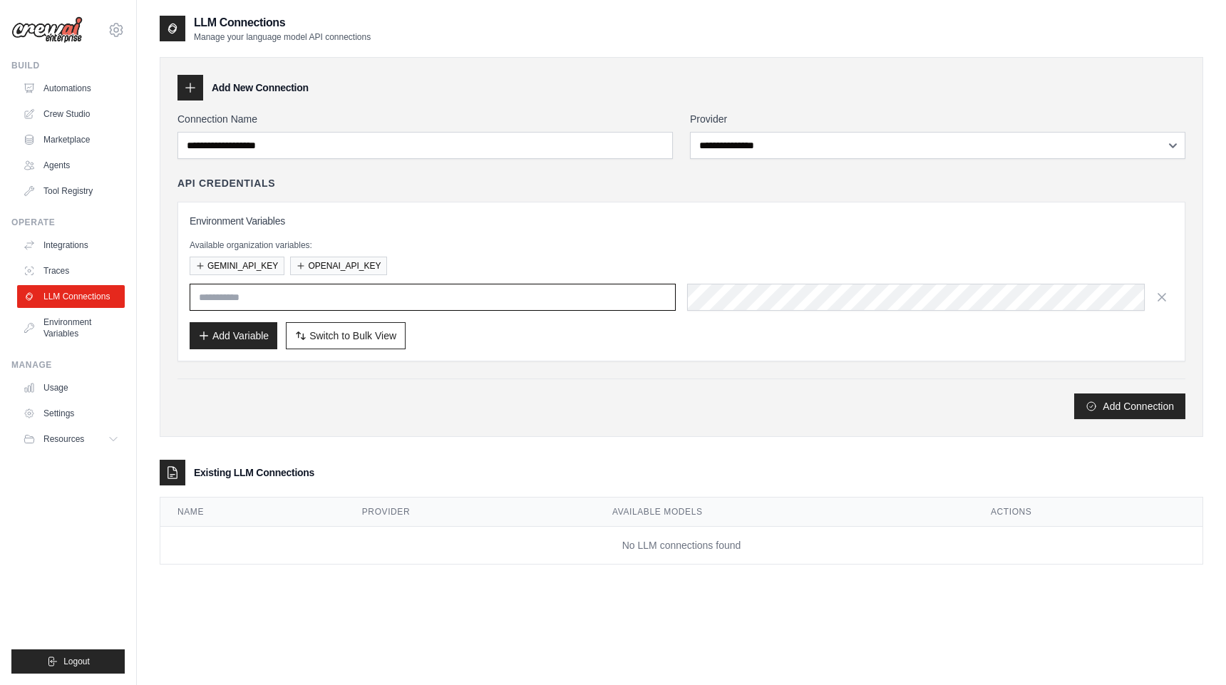
click at [381, 296] on input "text" at bounding box center [433, 297] width 486 height 27
click at [274, 273] on button "GEMINI_API_KEY" at bounding box center [237, 266] width 95 height 19
click at [262, 265] on button "GEMINI_API_KEY" at bounding box center [237, 266] width 95 height 19
click at [333, 263] on button "OPENAI_API_KEY" at bounding box center [338, 266] width 97 height 19
click at [338, 289] on input "text" at bounding box center [433, 297] width 486 height 27
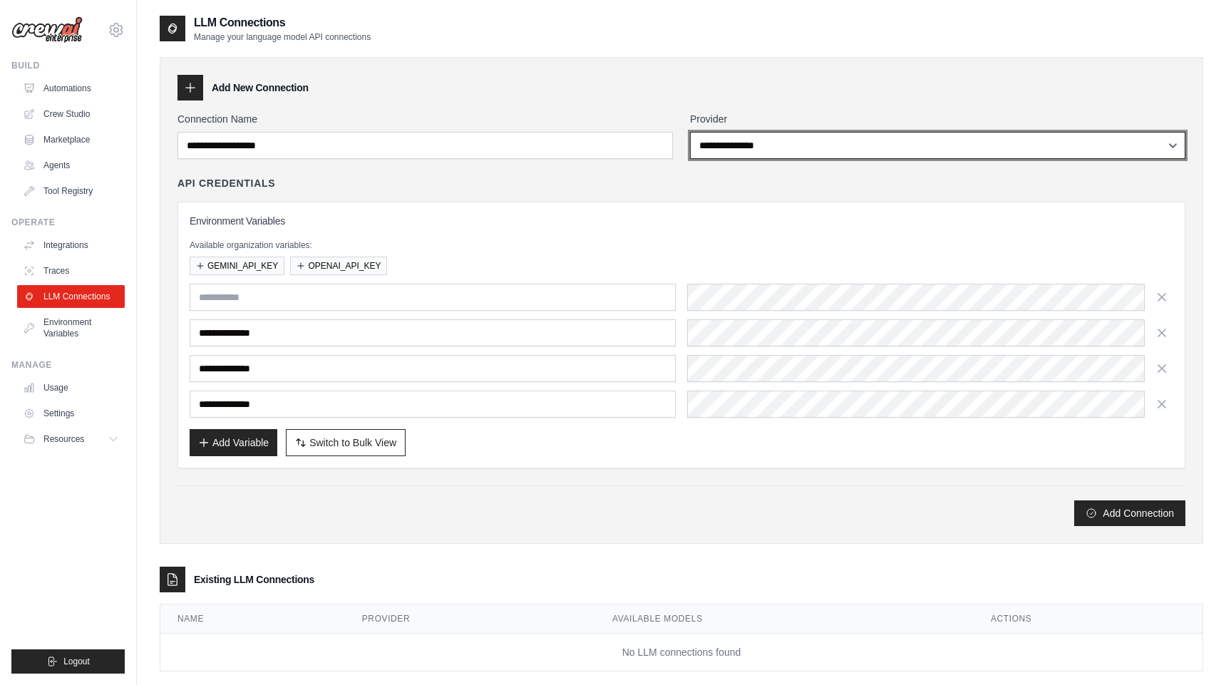
click at [956, 151] on select "**********" at bounding box center [937, 145] width 495 height 27
select select "******"
click at [690, 132] on select "**********" at bounding box center [937, 145] width 495 height 27
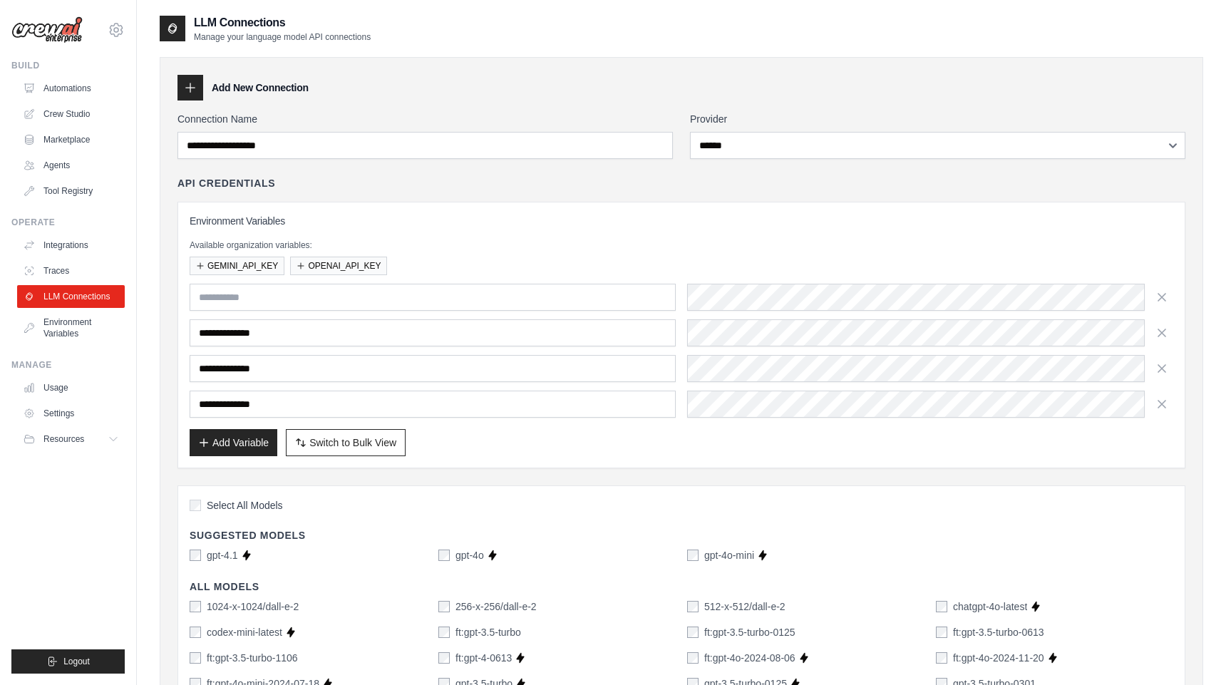
click at [772, 225] on h3 "Environment Variables" at bounding box center [681, 221] width 983 height 14
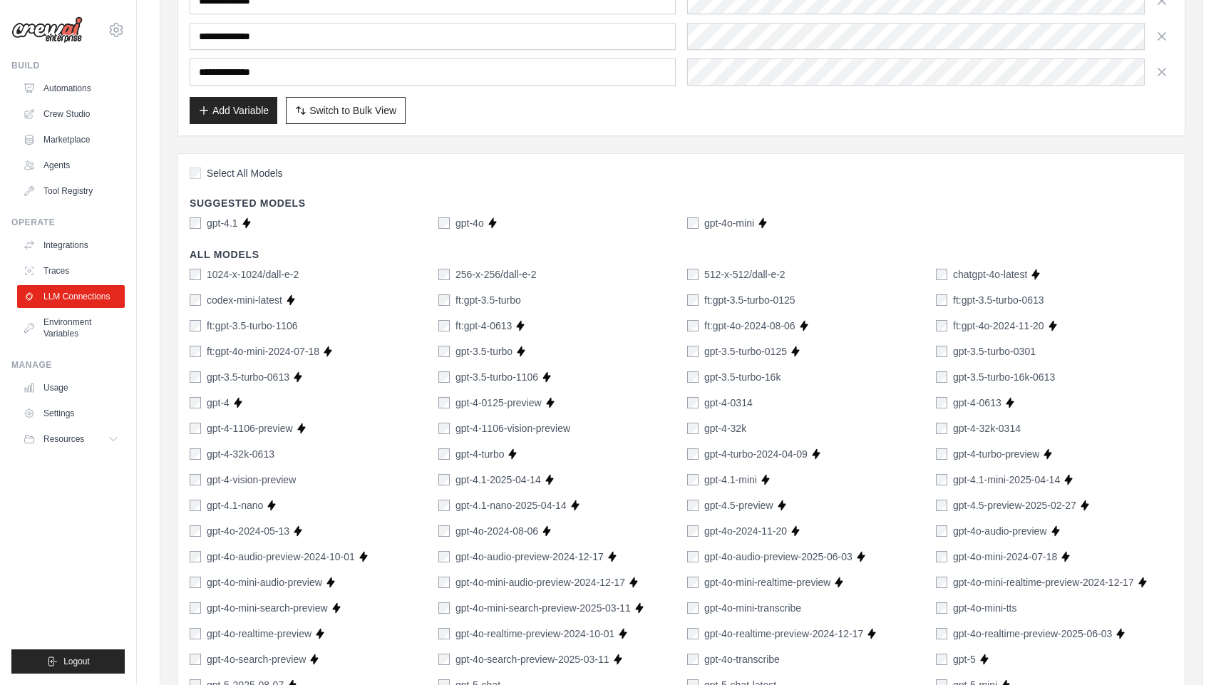
scroll to position [374, 0]
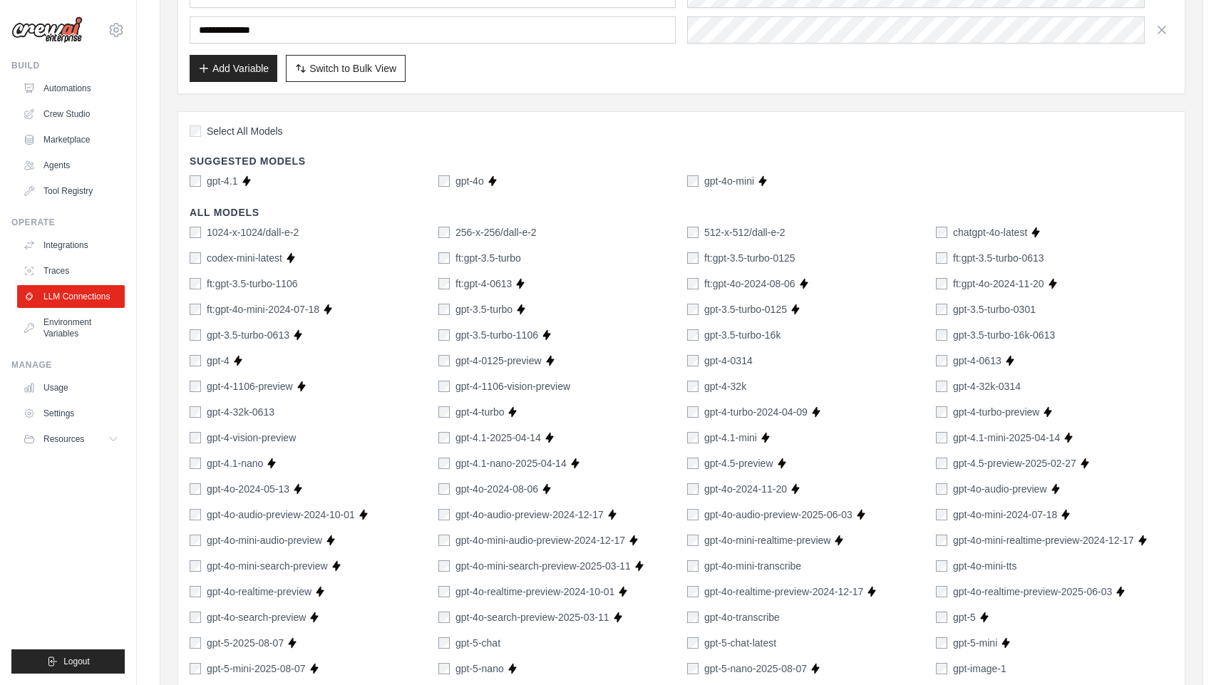
click at [432, 180] on div "gpt-4.1 Supports Crew Studio gpt-4o Supports Crew Studio gpt-4o-mini Supports C…" at bounding box center [681, 181] width 983 height 14
click at [203, 178] on div "gpt-4.1" at bounding box center [214, 181] width 48 height 14
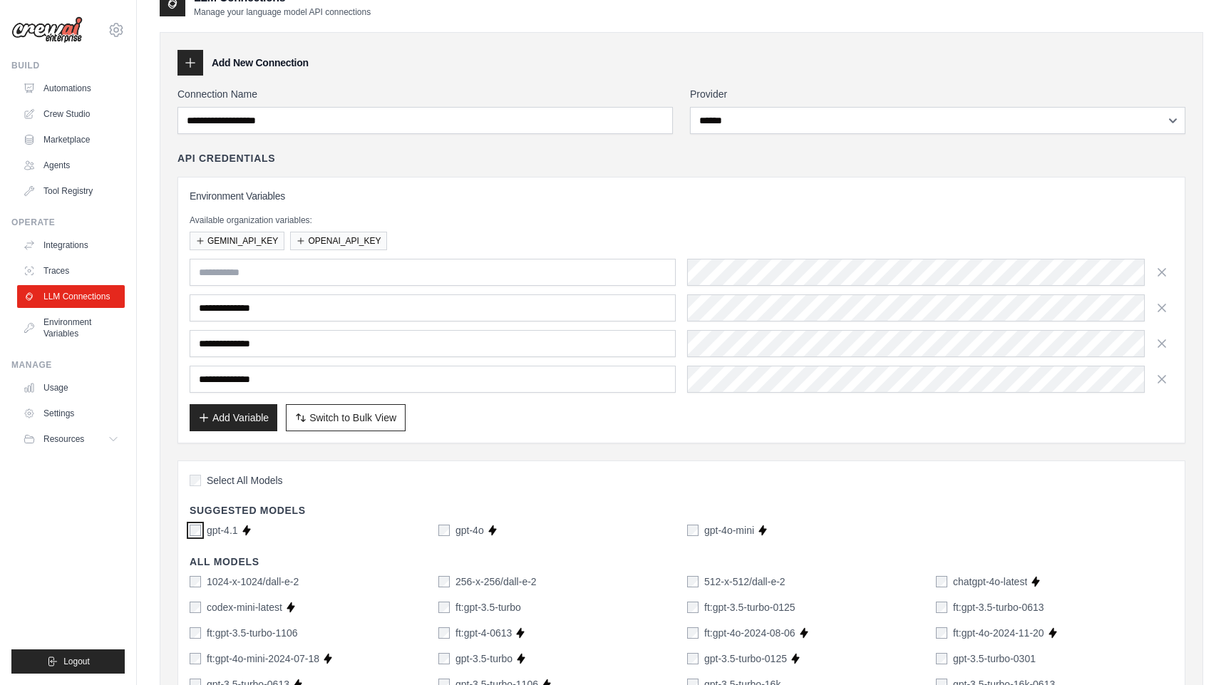
scroll to position [0, 0]
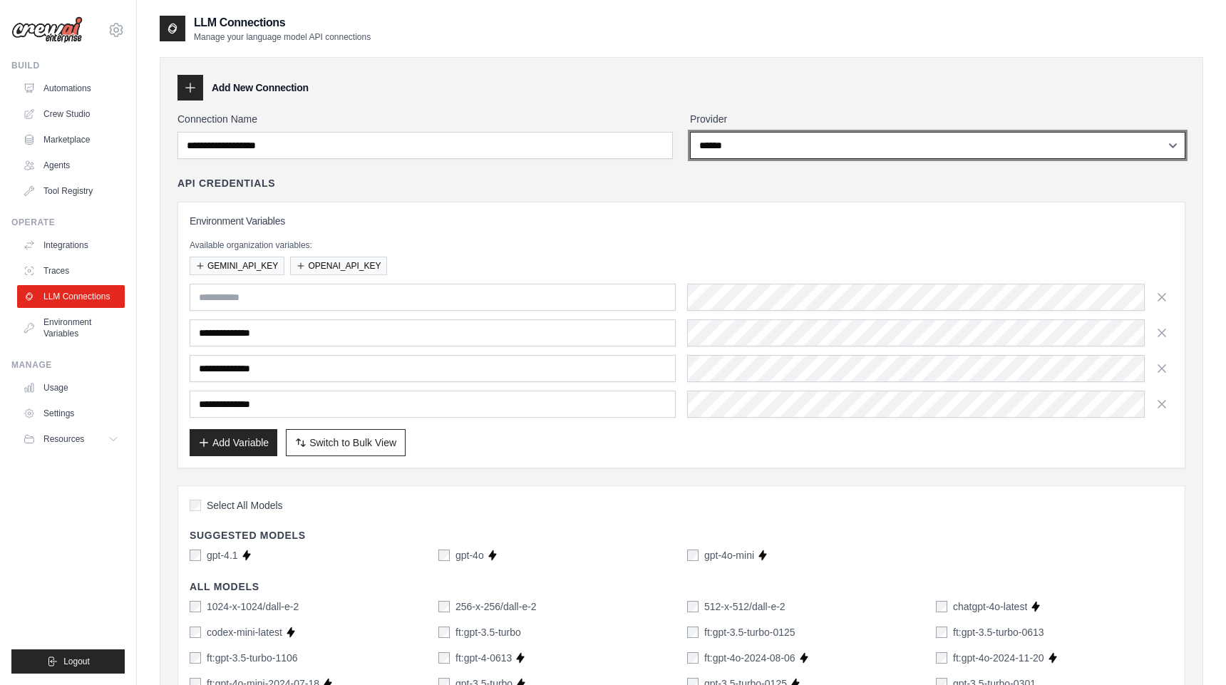
click at [917, 148] on select "**********" at bounding box center [937, 145] width 495 height 27
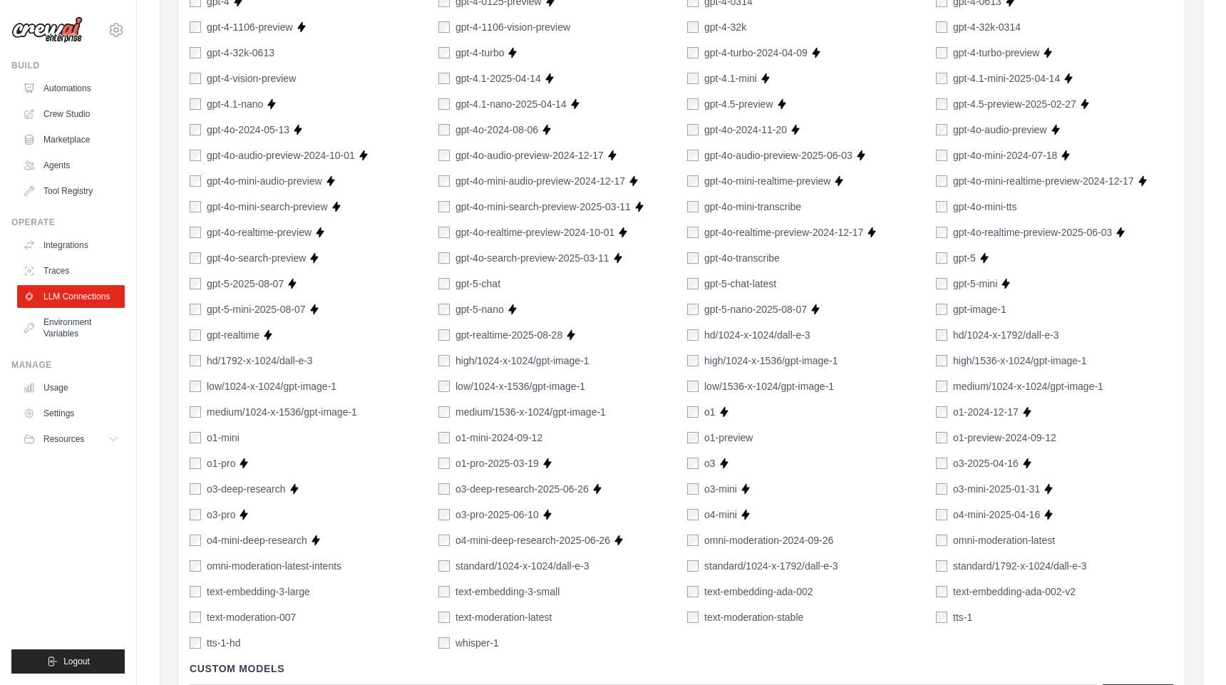
scroll to position [1023, 0]
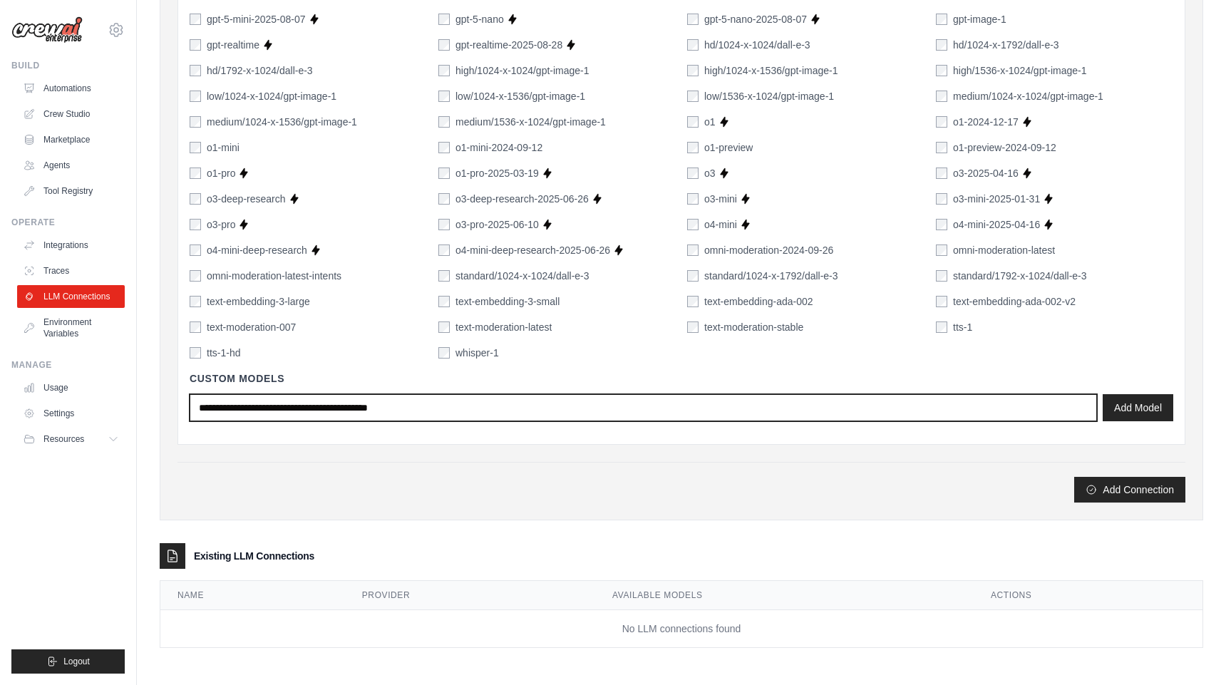
click at [1010, 402] on input "text" at bounding box center [643, 407] width 907 height 27
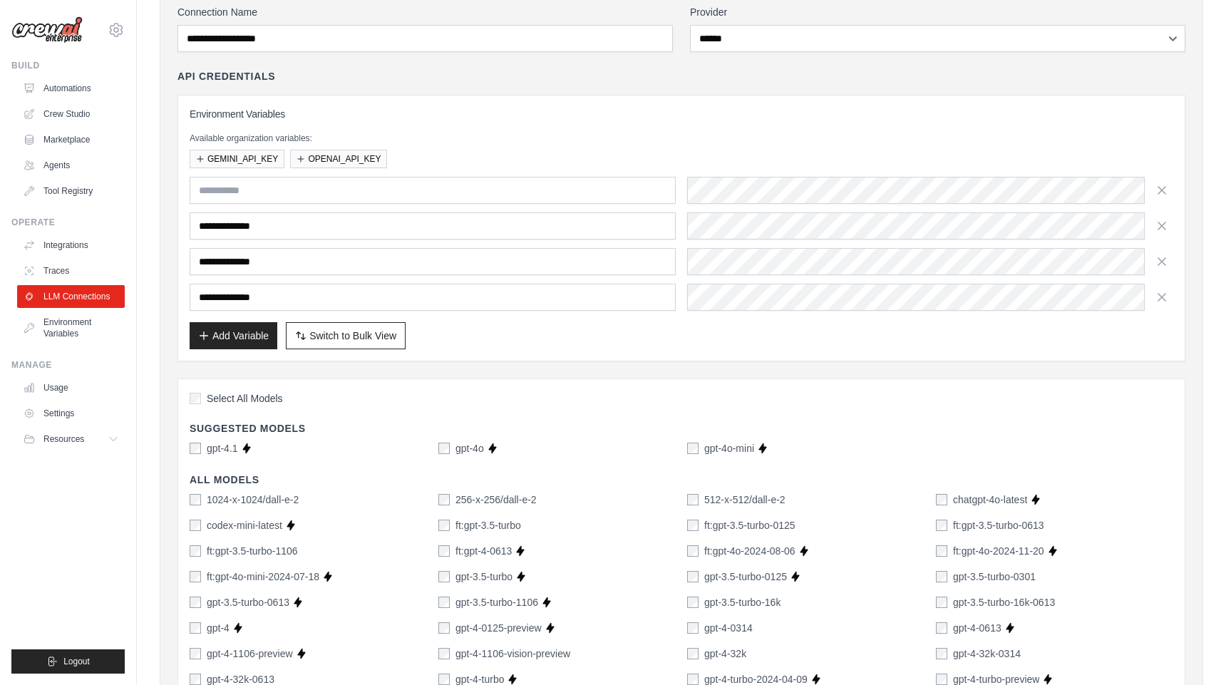
scroll to position [105, 0]
click at [356, 341] on span "Switch to Bulk View" at bounding box center [352, 337] width 87 height 14
type textarea "**********"
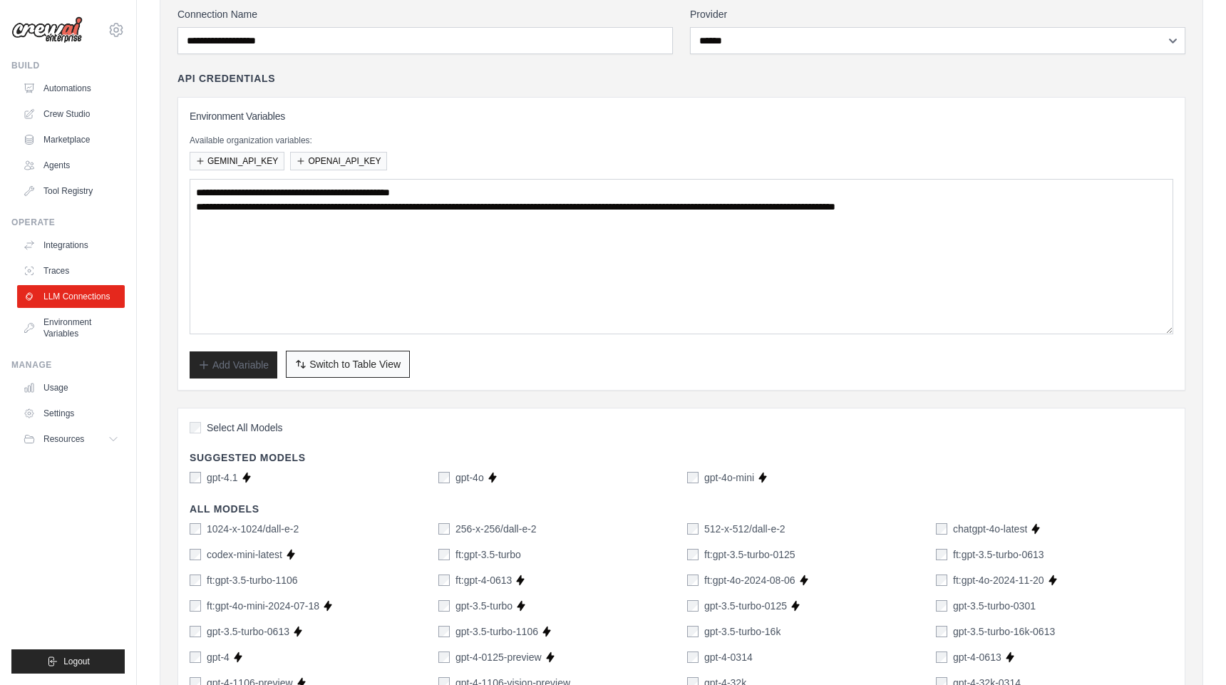
click at [353, 357] on span "Switch to Table View" at bounding box center [354, 364] width 91 height 14
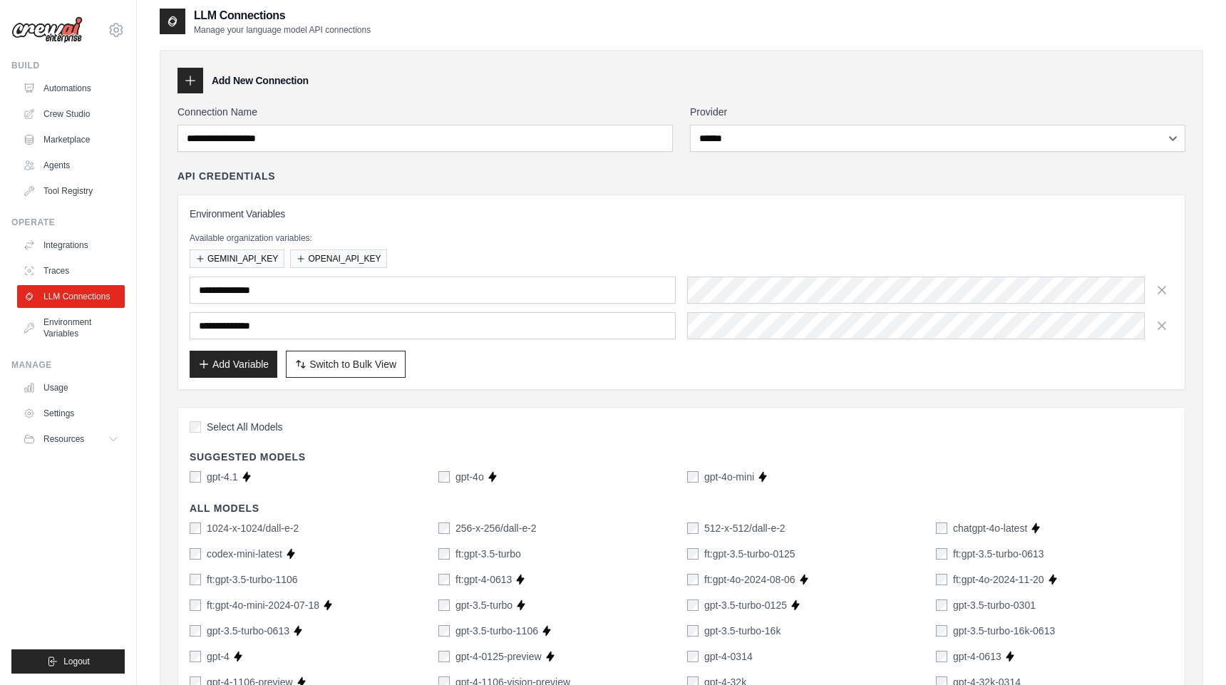
scroll to position [1, 0]
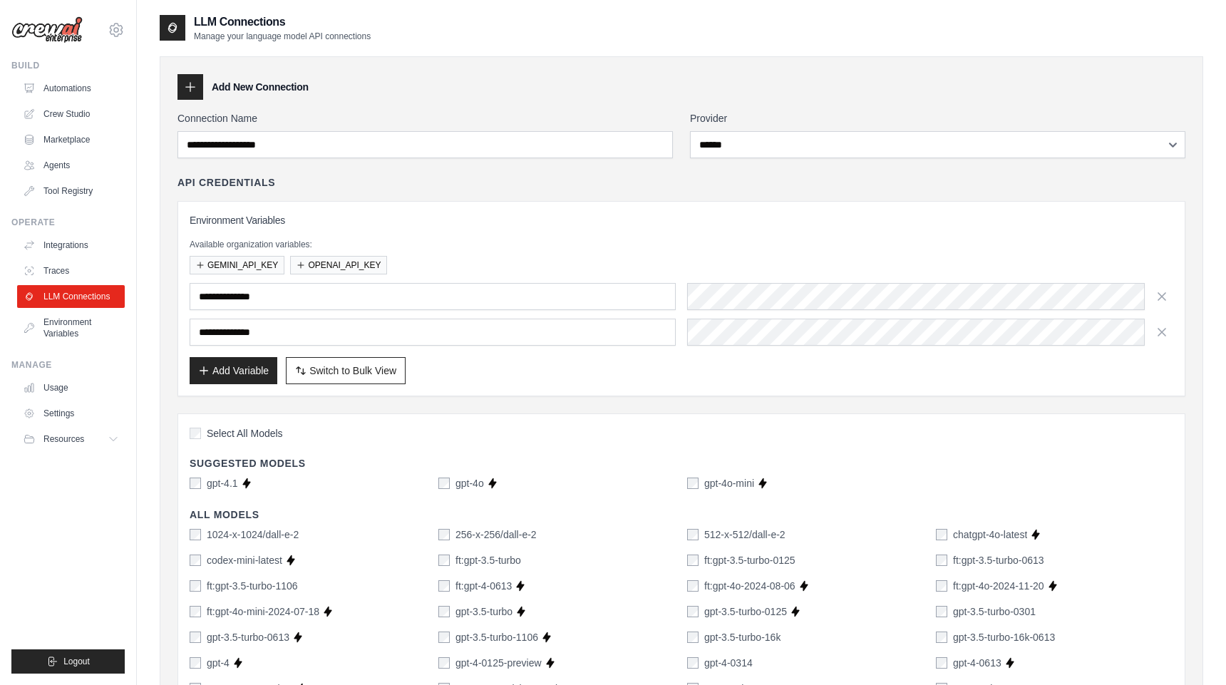
click at [194, 81] on icon at bounding box center [190, 87] width 14 height 14
click at [192, 90] on icon at bounding box center [190, 87] width 14 height 14
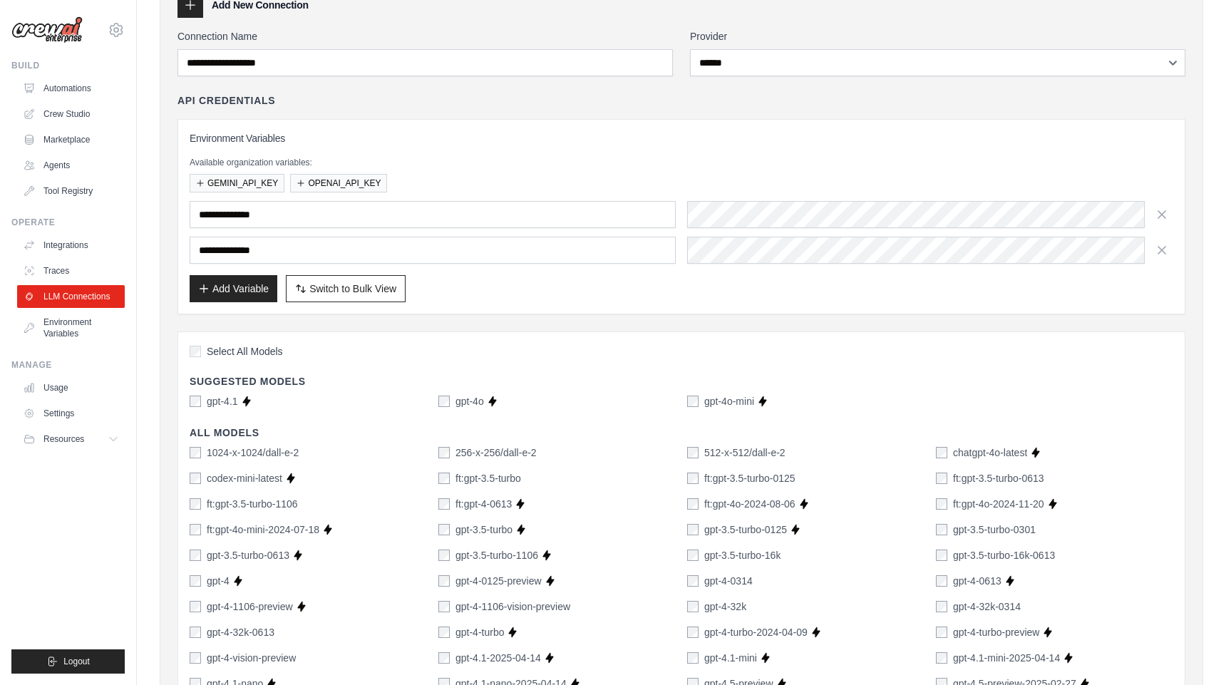
scroll to position [76, 0]
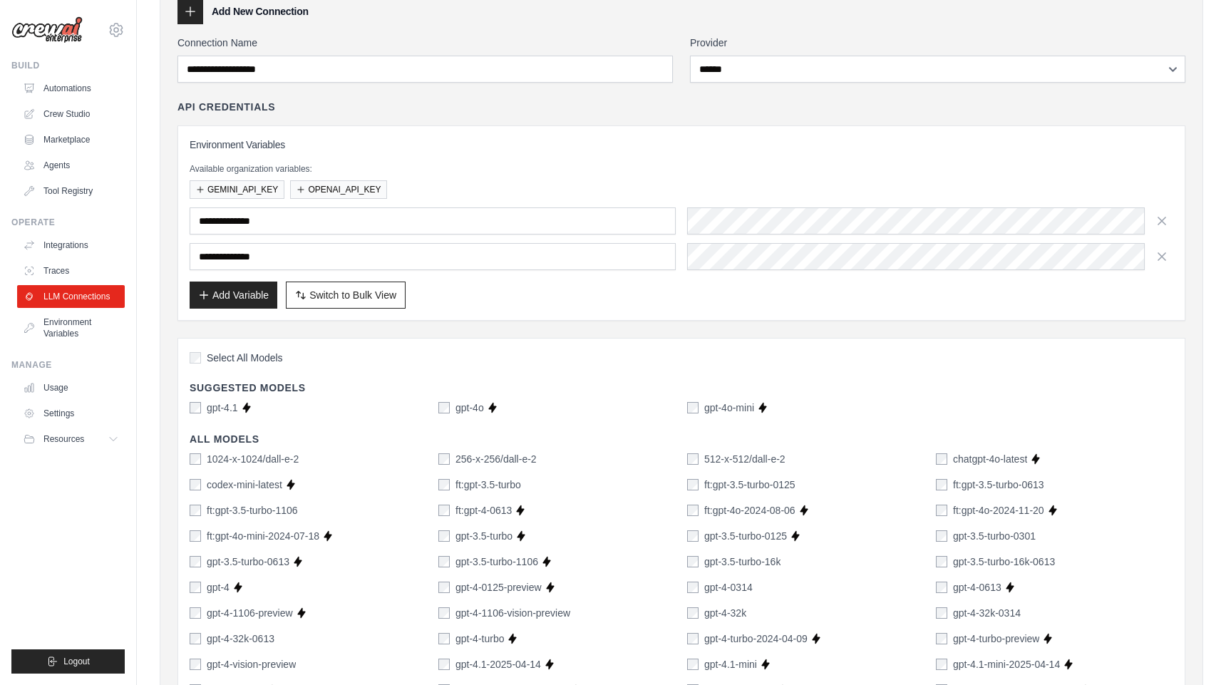
click at [190, 11] on icon at bounding box center [190, 11] width 9 height 9
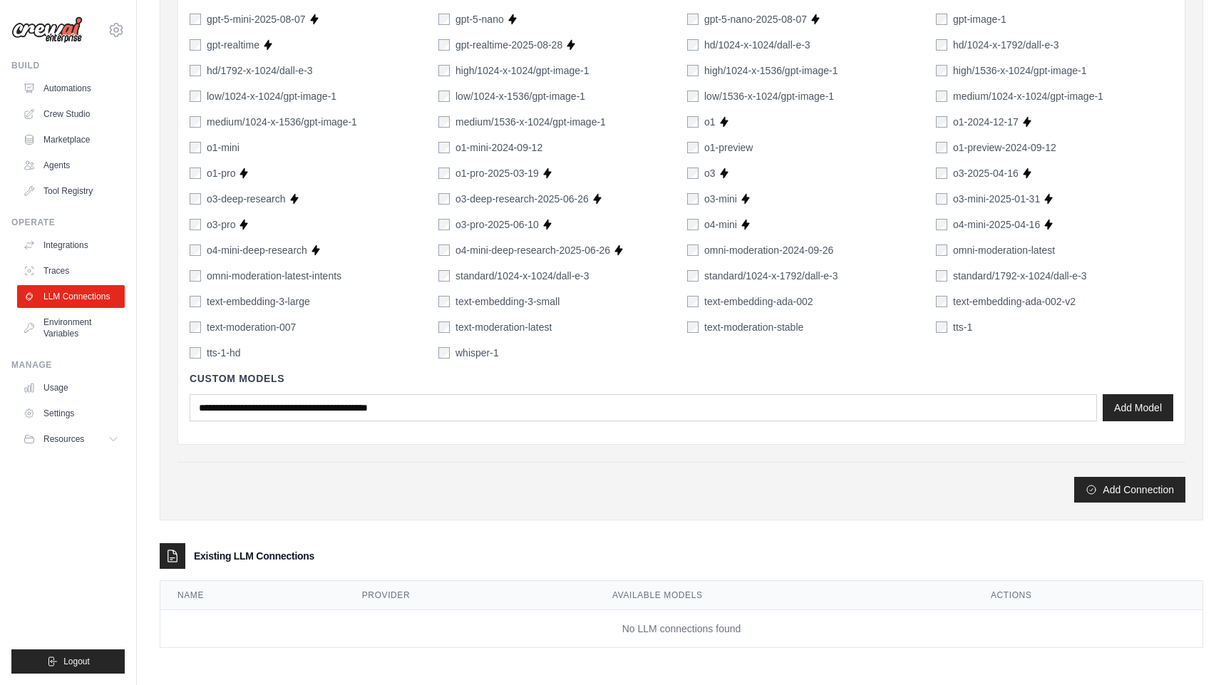
click at [604, 271] on div "standard/1024-x-1024/dall-e-3" at bounding box center [556, 276] width 237 height 14
click at [1110, 482] on button "Add Connection" at bounding box center [1129, 489] width 111 height 26
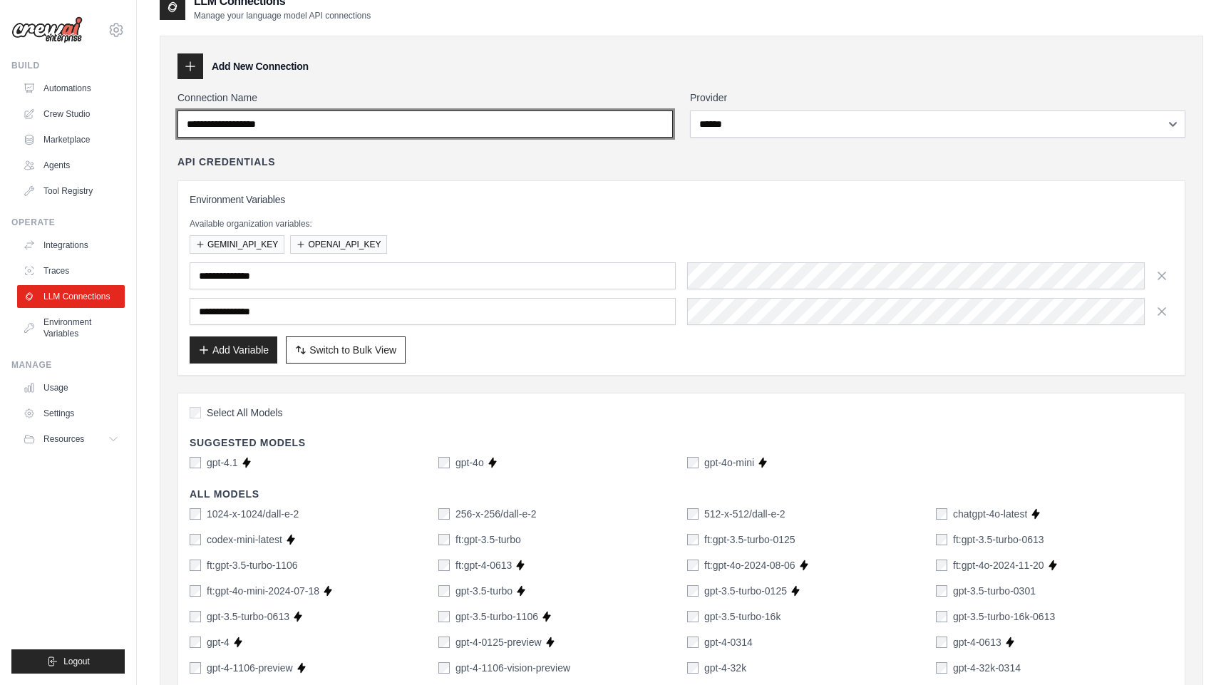
scroll to position [0, 0]
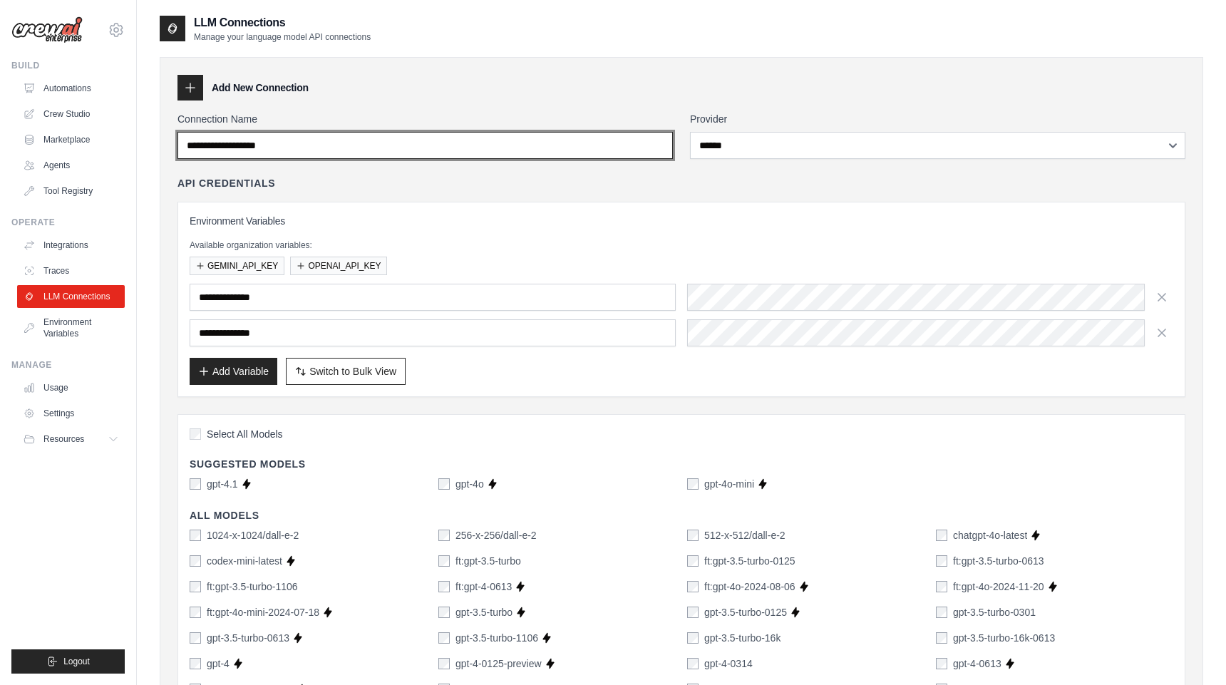
drag, startPoint x: 436, startPoint y: 142, endPoint x: 67, endPoint y: 100, distance: 371.4
drag, startPoint x: 305, startPoint y: 148, endPoint x: 86, endPoint y: 116, distance: 221.0
click at [296, 145] on input "Connection Name" at bounding box center [424, 145] width 495 height 27
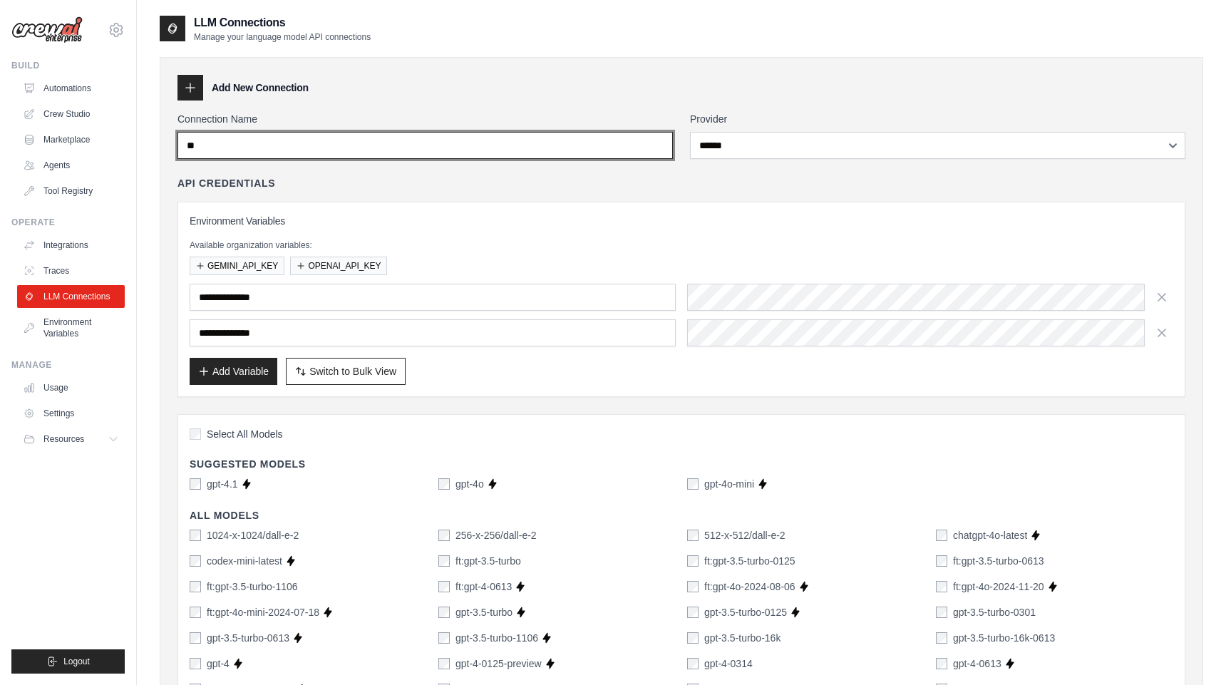
type input "*"
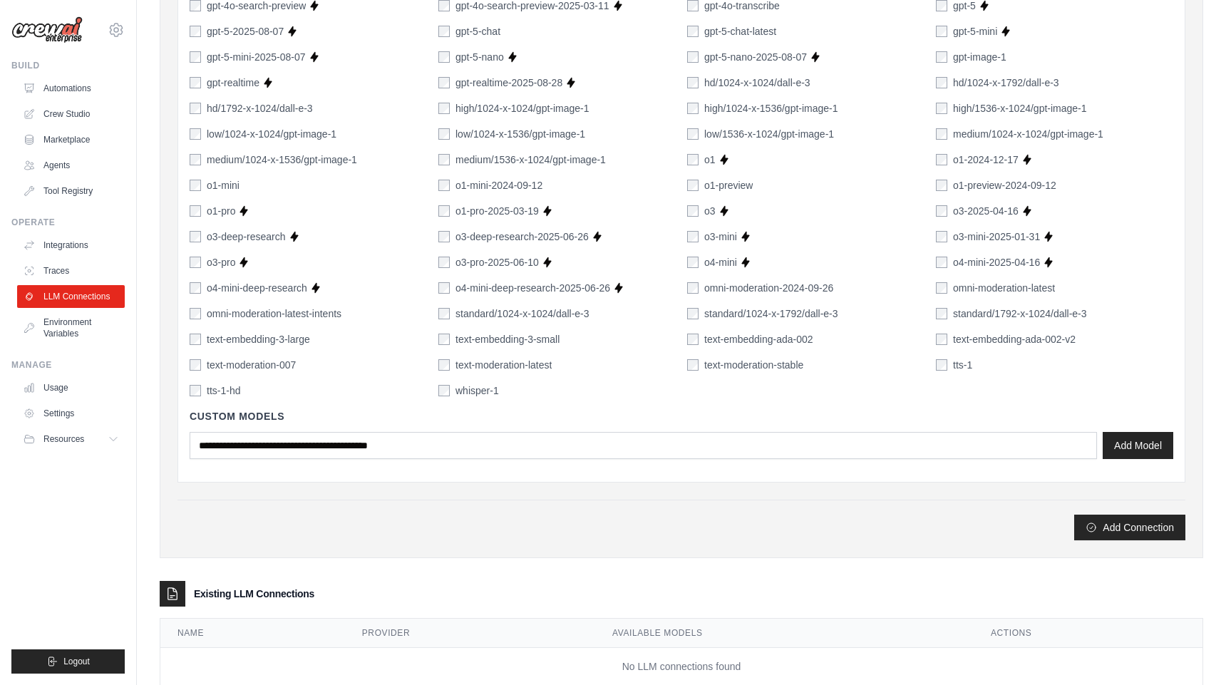
scroll to position [952, 0]
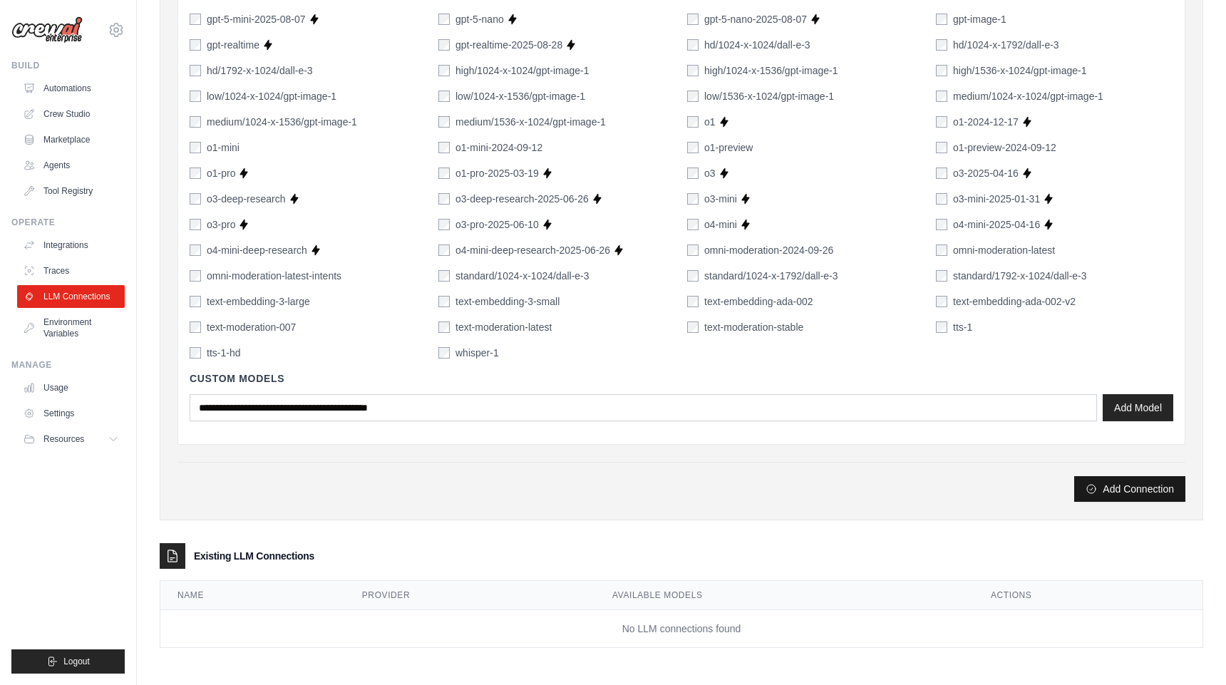
type input "**********"
click at [1112, 487] on button "Add Connection" at bounding box center [1129, 489] width 111 height 26
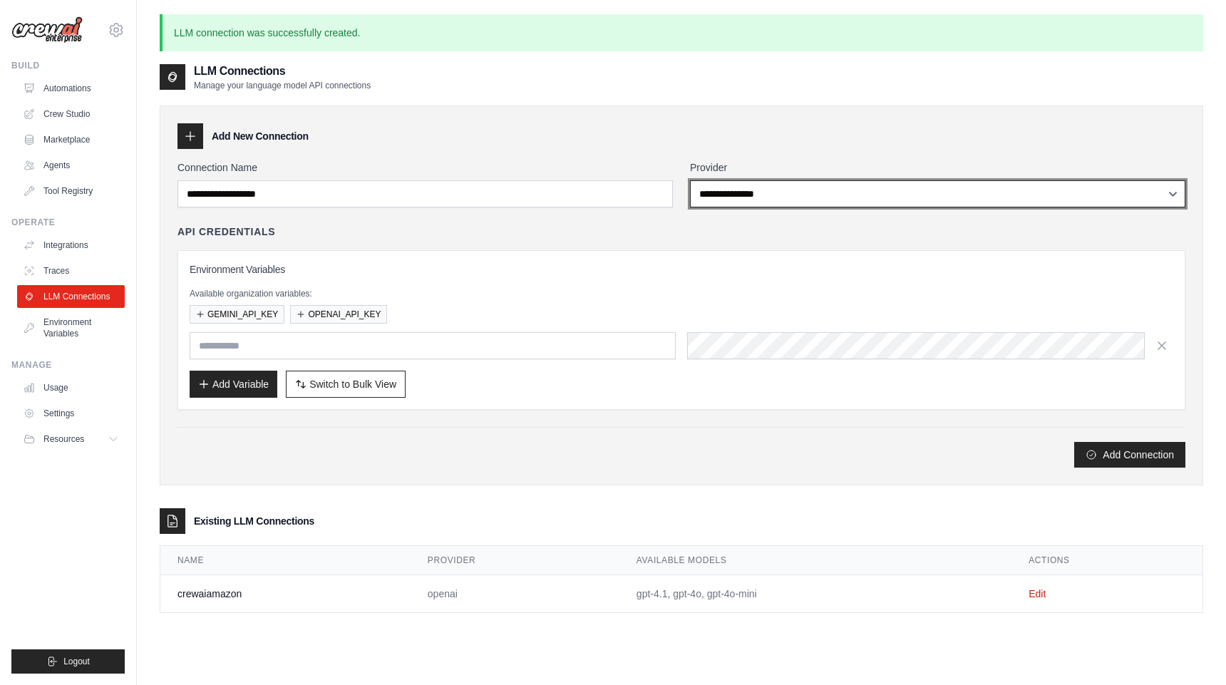
click at [804, 196] on select "**********" at bounding box center [937, 193] width 495 height 27
select select "******"
click at [690, 180] on select "**********" at bounding box center [937, 193] width 495 height 27
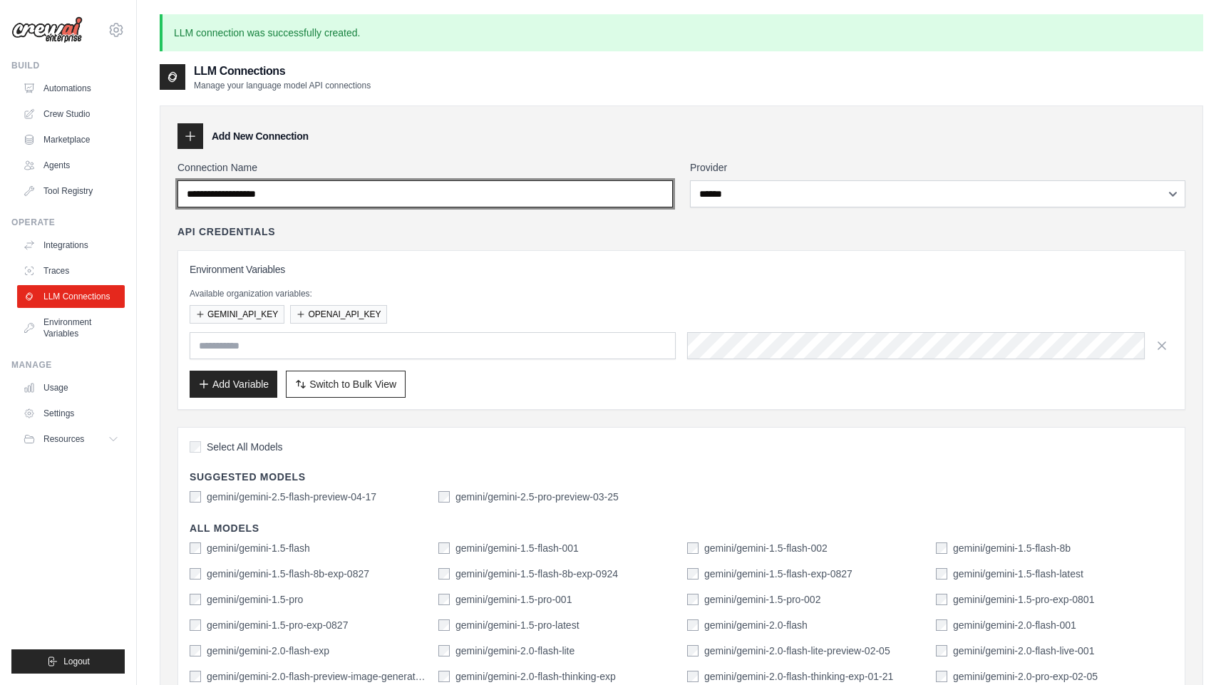
click at [482, 202] on input "Connection Name" at bounding box center [424, 193] width 495 height 27
type input "**********"
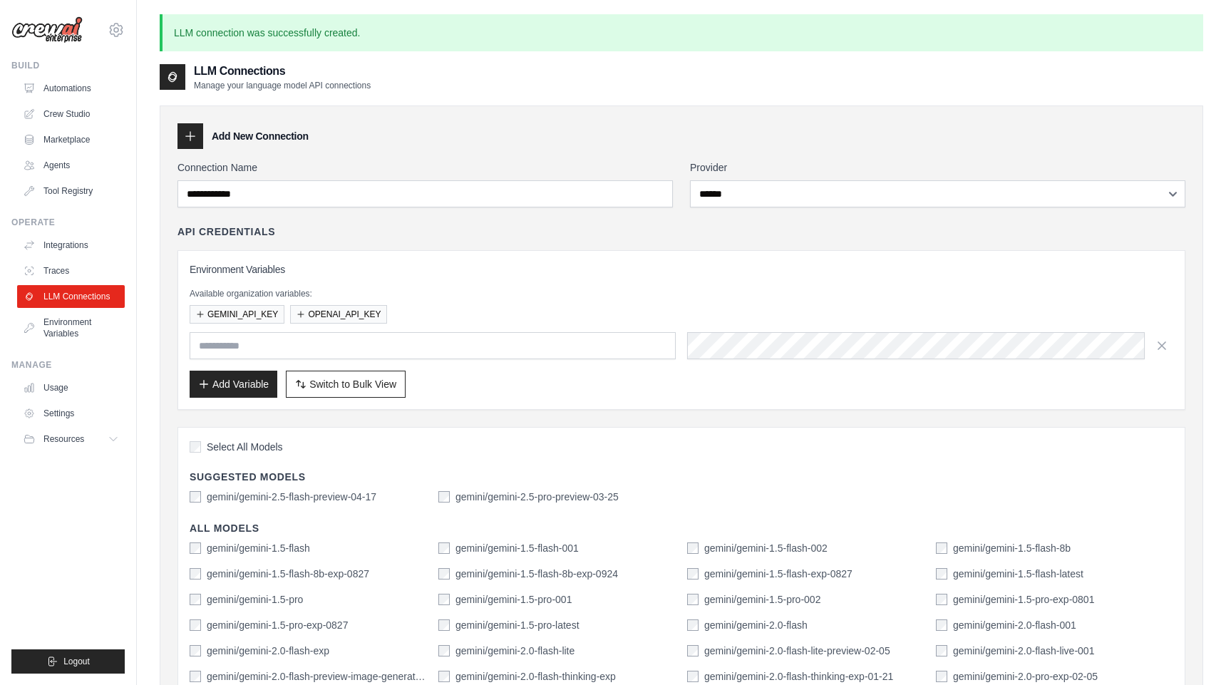
click at [222, 449] on span "Select All Models" at bounding box center [245, 447] width 76 height 14
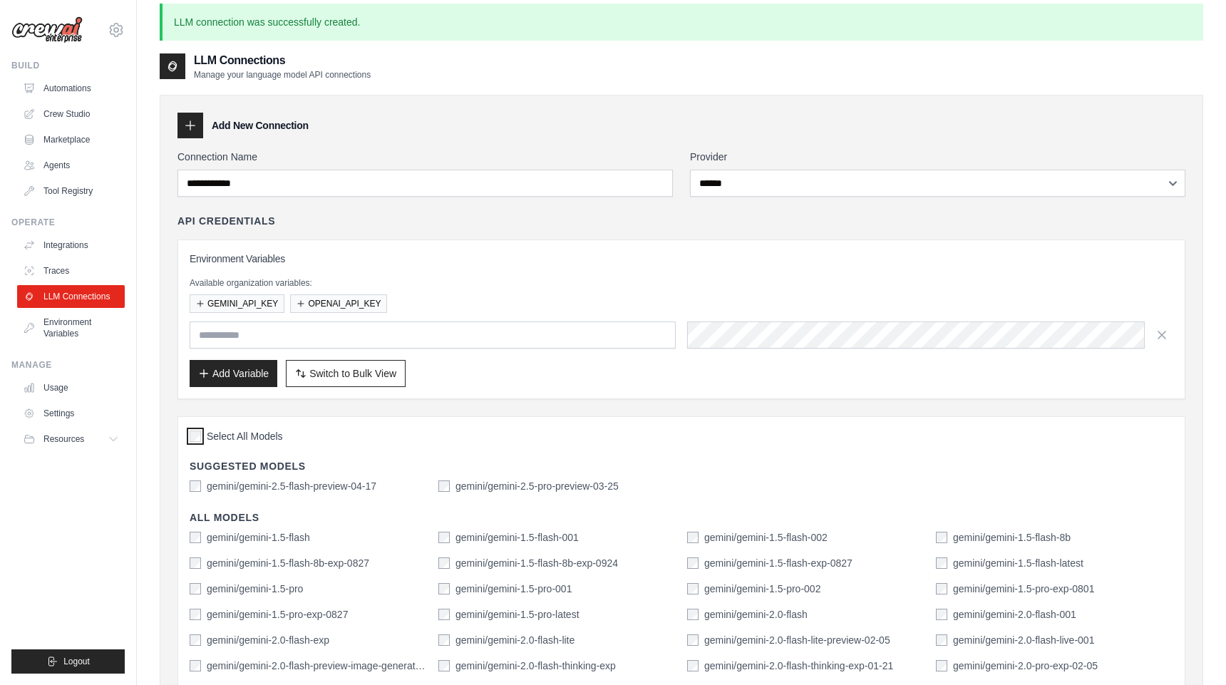
scroll to position [14, 0]
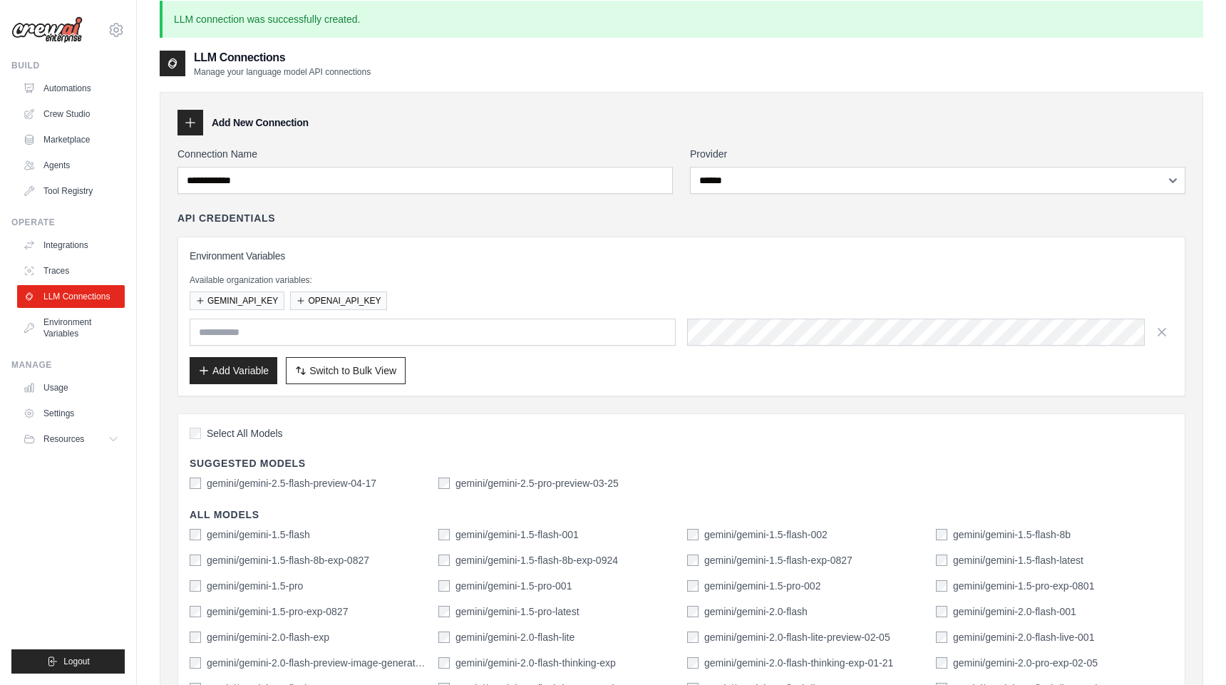
click at [439, 269] on div "Environment Variables Available organization variables: GEMINI_API_KEY OPENAI_A…" at bounding box center [681, 316] width 983 height 135
click at [237, 299] on button "GEMINI_API_KEY" at bounding box center [237, 300] width 95 height 19
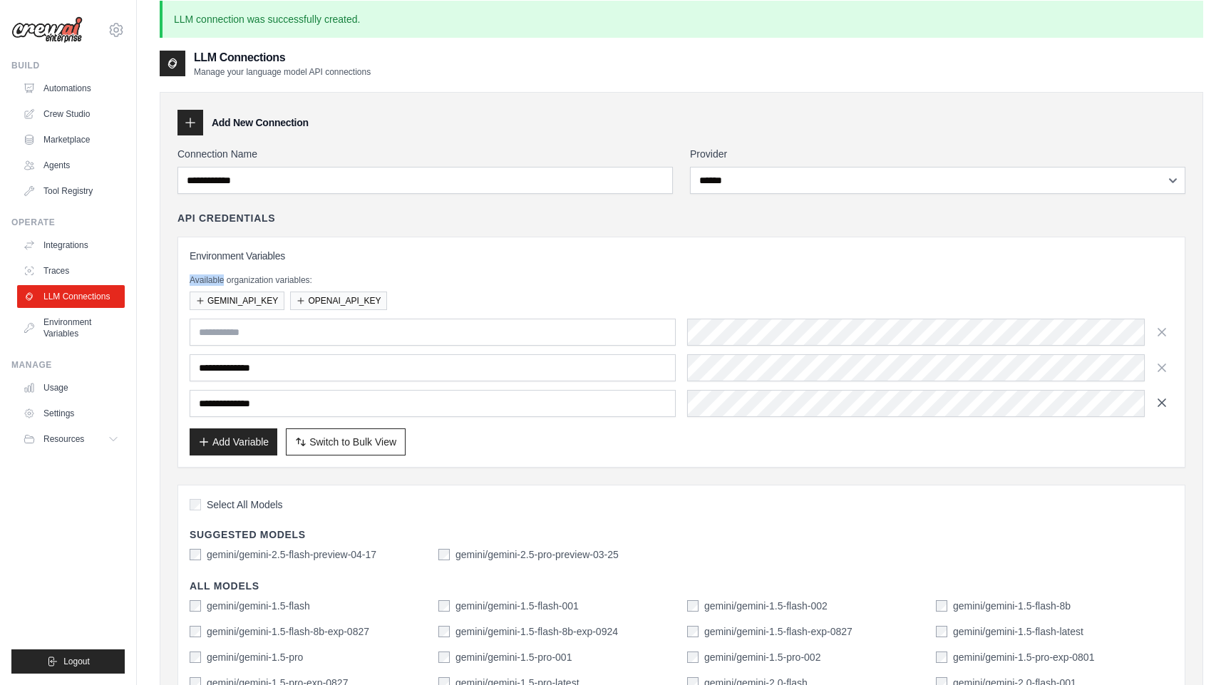
click at [1162, 403] on icon "button" at bounding box center [1161, 402] width 7 height 7
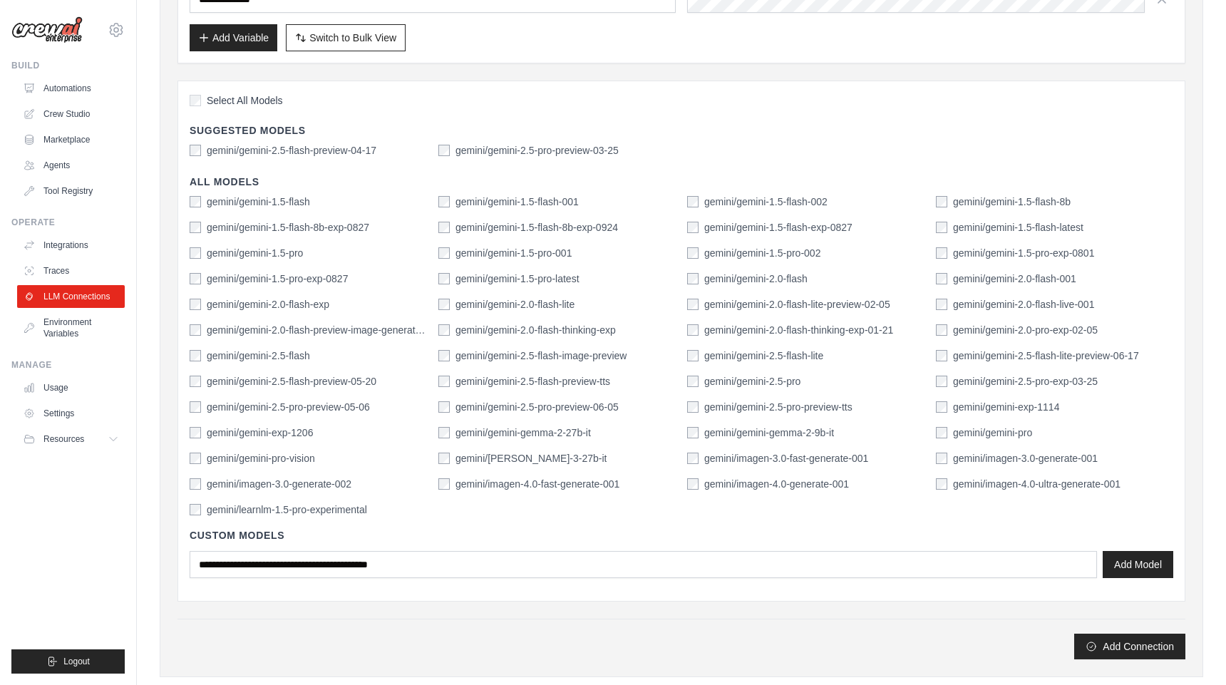
scroll to position [539, 0]
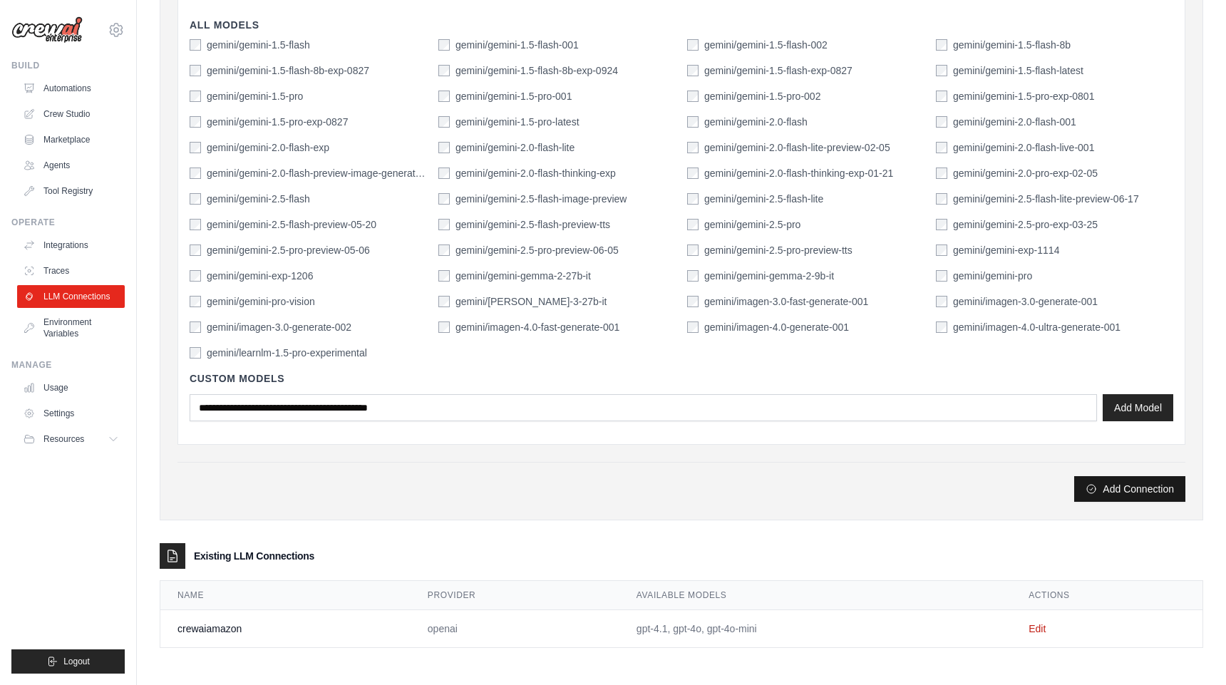
click at [1107, 490] on button "Add Connection" at bounding box center [1129, 489] width 111 height 26
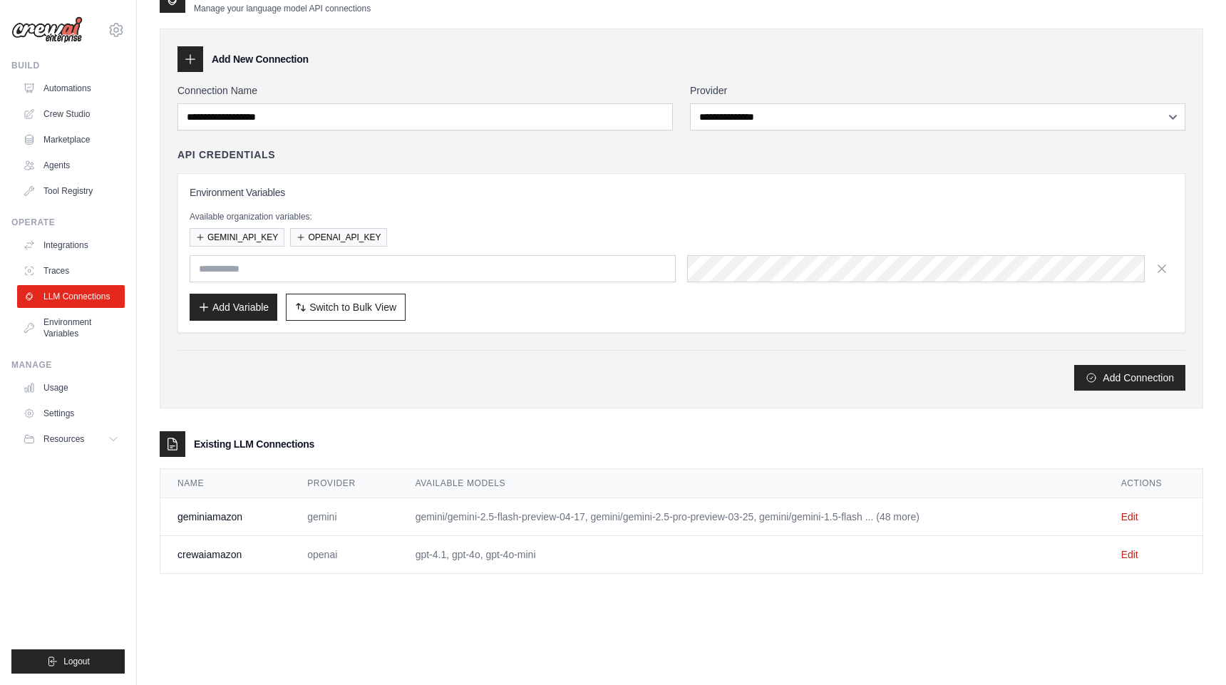
scroll to position [0, 0]
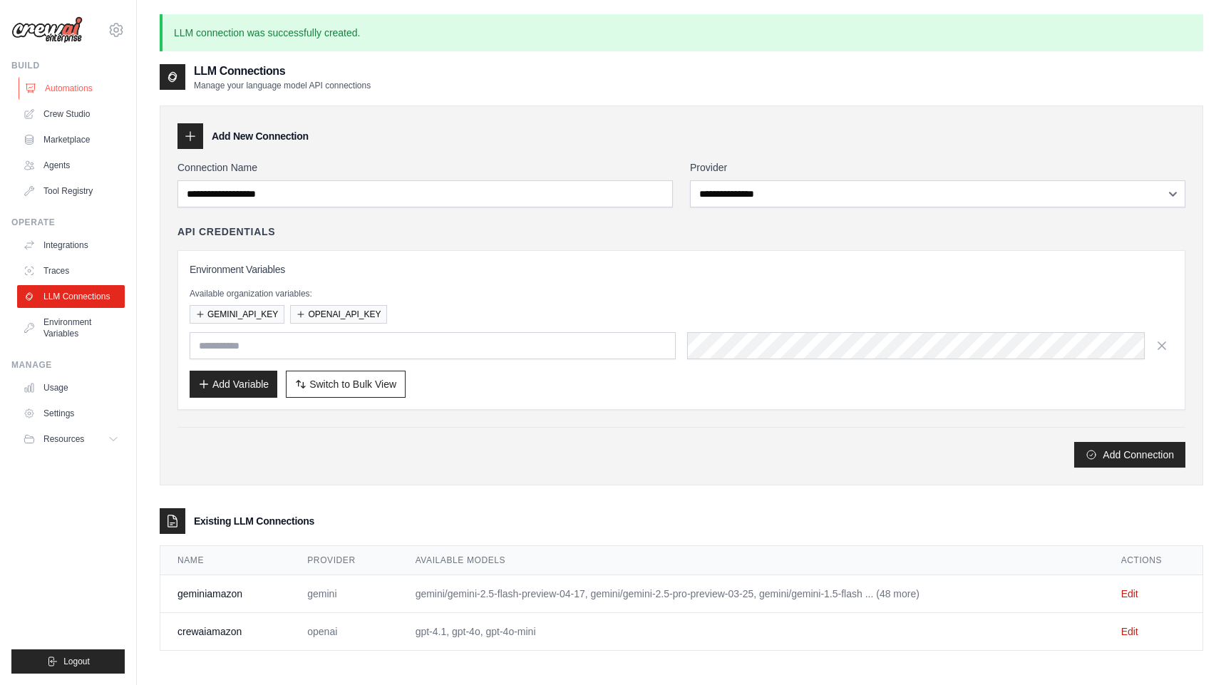
click at [55, 80] on link "Automations" at bounding box center [73, 88] width 108 height 23
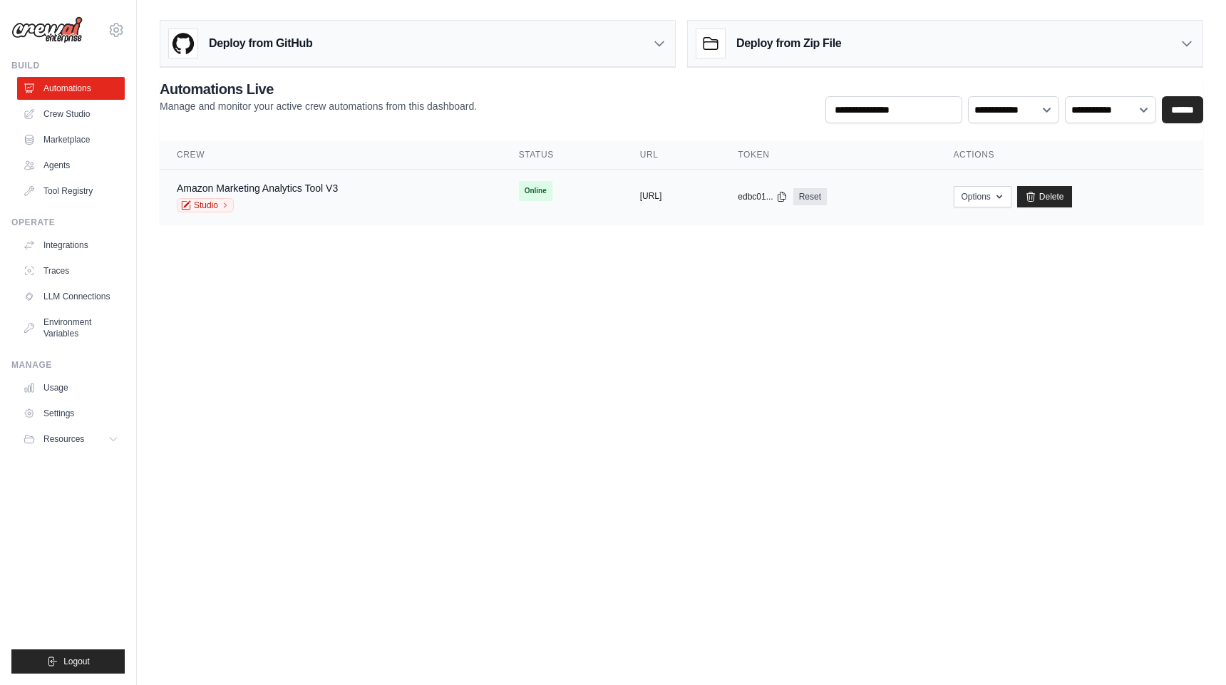
click at [640, 193] on button "https://amazon-marketing-analytics-" at bounding box center [651, 195] width 22 height 11
click at [201, 203] on link "Studio" at bounding box center [205, 205] width 57 height 14
click at [92, 667] on button "Logout" at bounding box center [67, 661] width 113 height 24
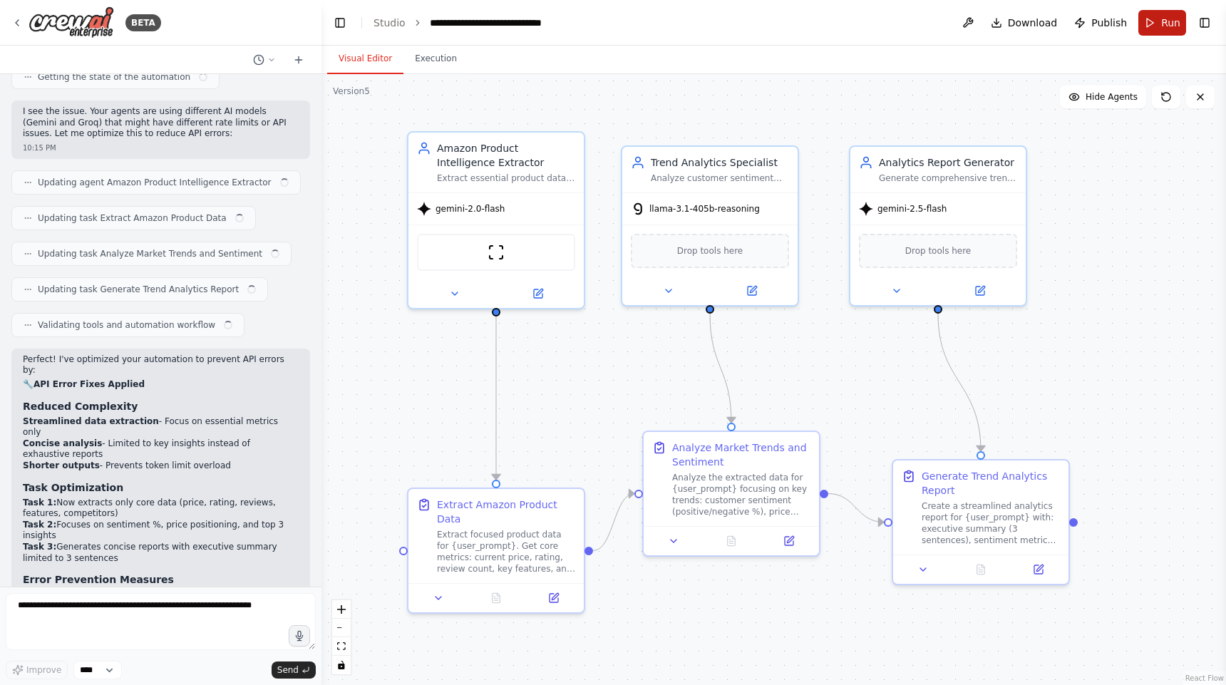
click at [1157, 29] on button "Run" at bounding box center [1162, 23] width 48 height 26
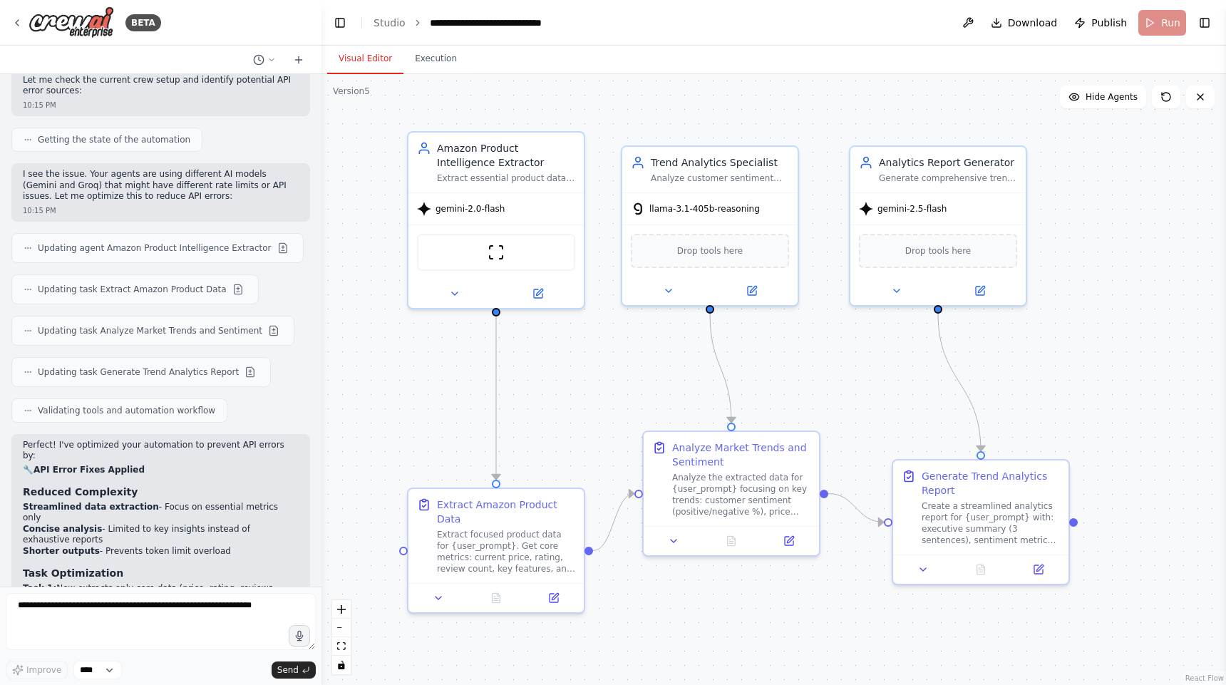
scroll to position [7758, 0]
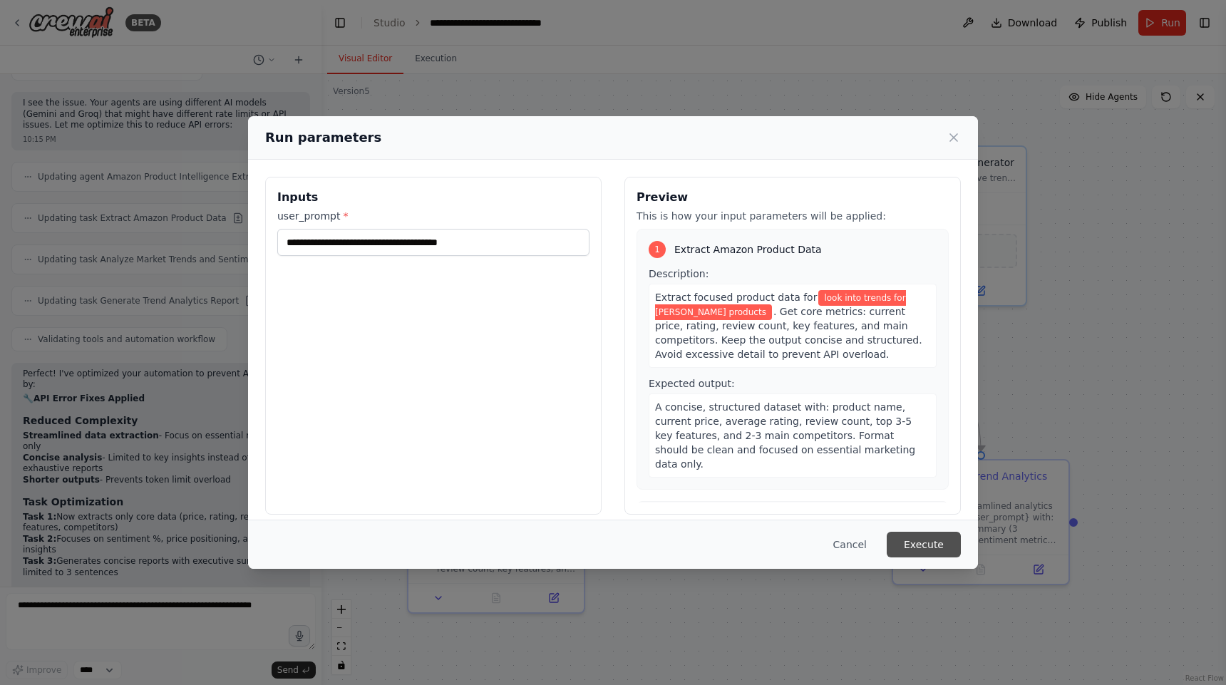
click at [917, 549] on button "Execute" at bounding box center [923, 545] width 74 height 26
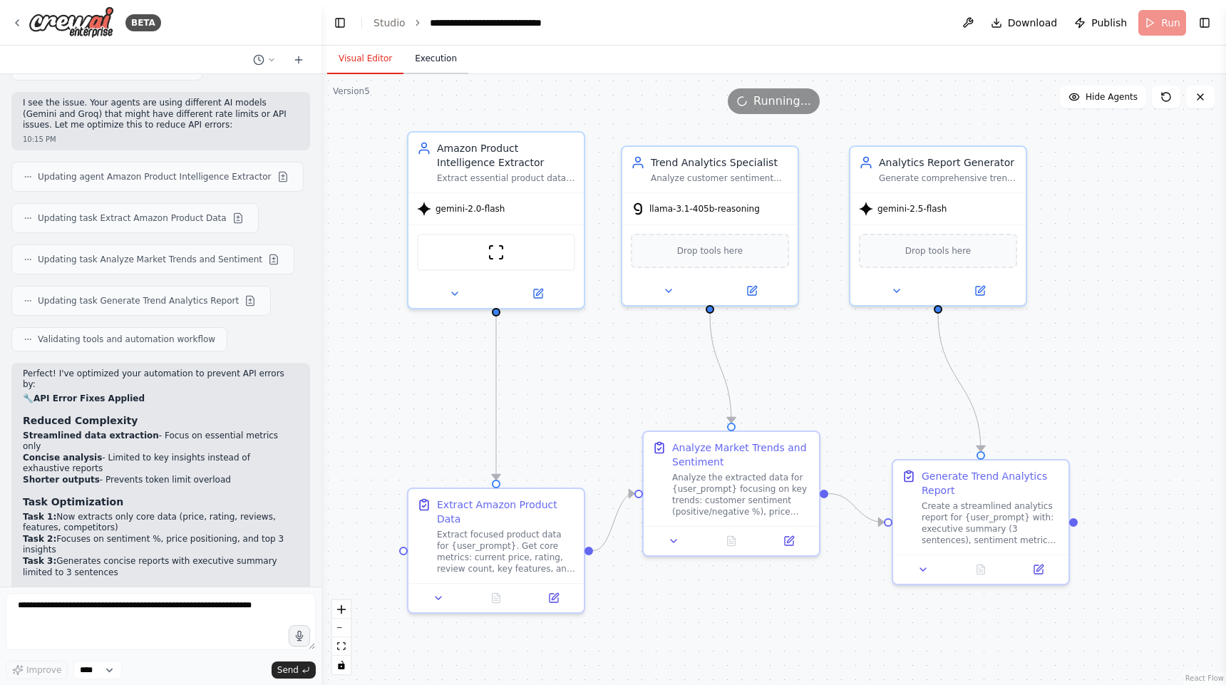
click at [436, 50] on button "Execution" at bounding box center [435, 59] width 65 height 30
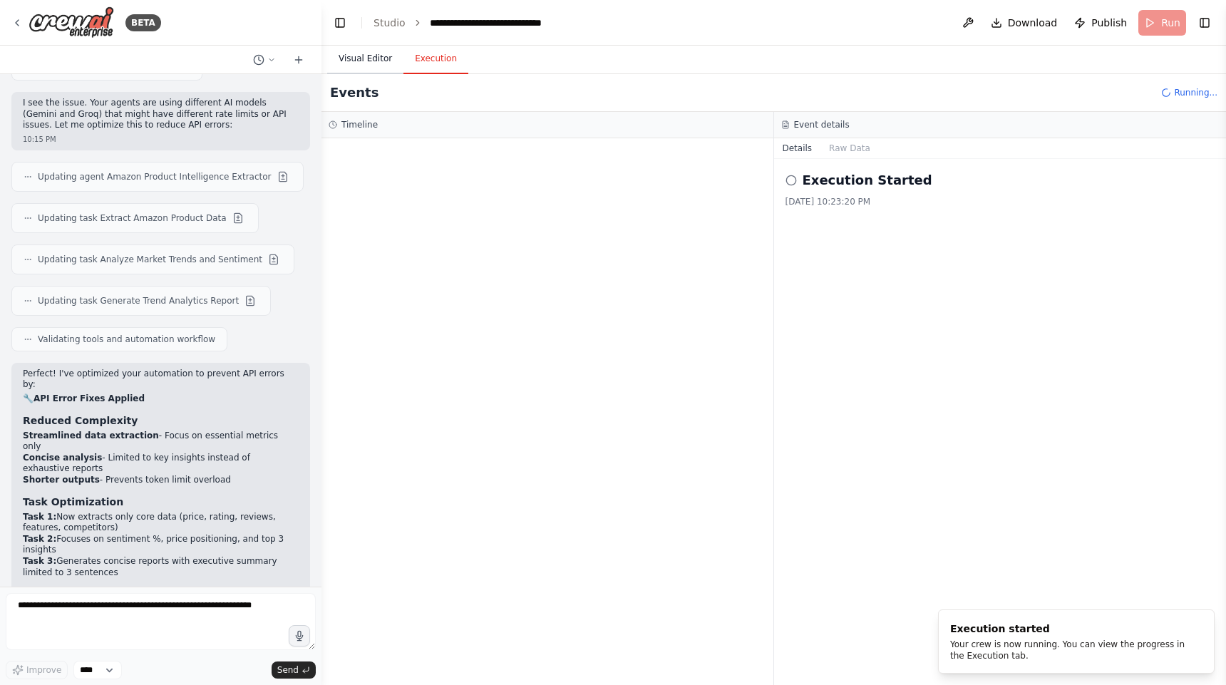
click at [356, 66] on button "Visual Editor" at bounding box center [365, 59] width 76 height 30
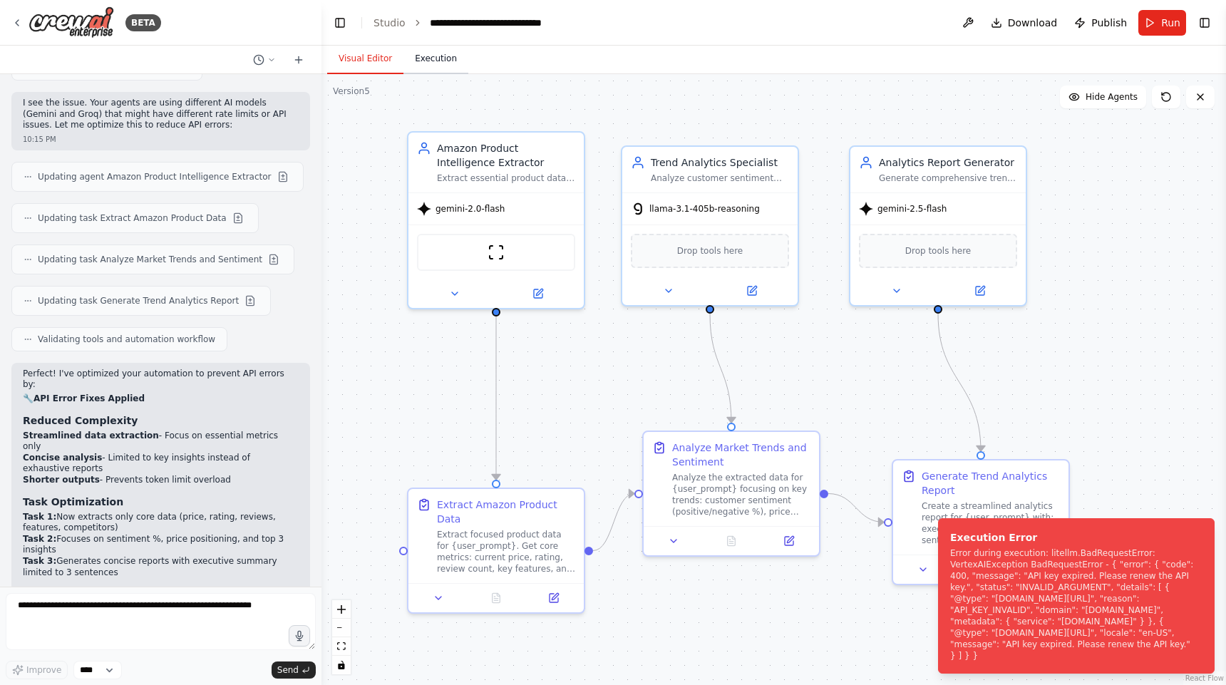
click at [425, 51] on button "Execution" at bounding box center [435, 59] width 65 height 30
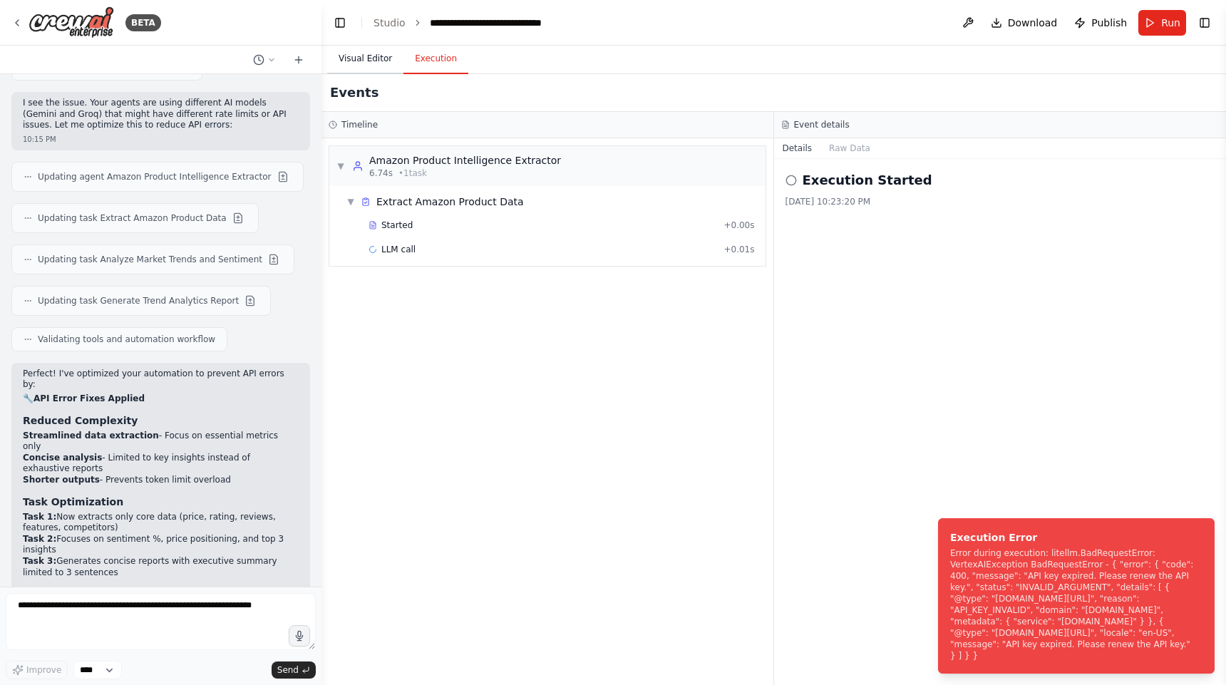
click at [362, 61] on button "Visual Editor" at bounding box center [365, 59] width 76 height 30
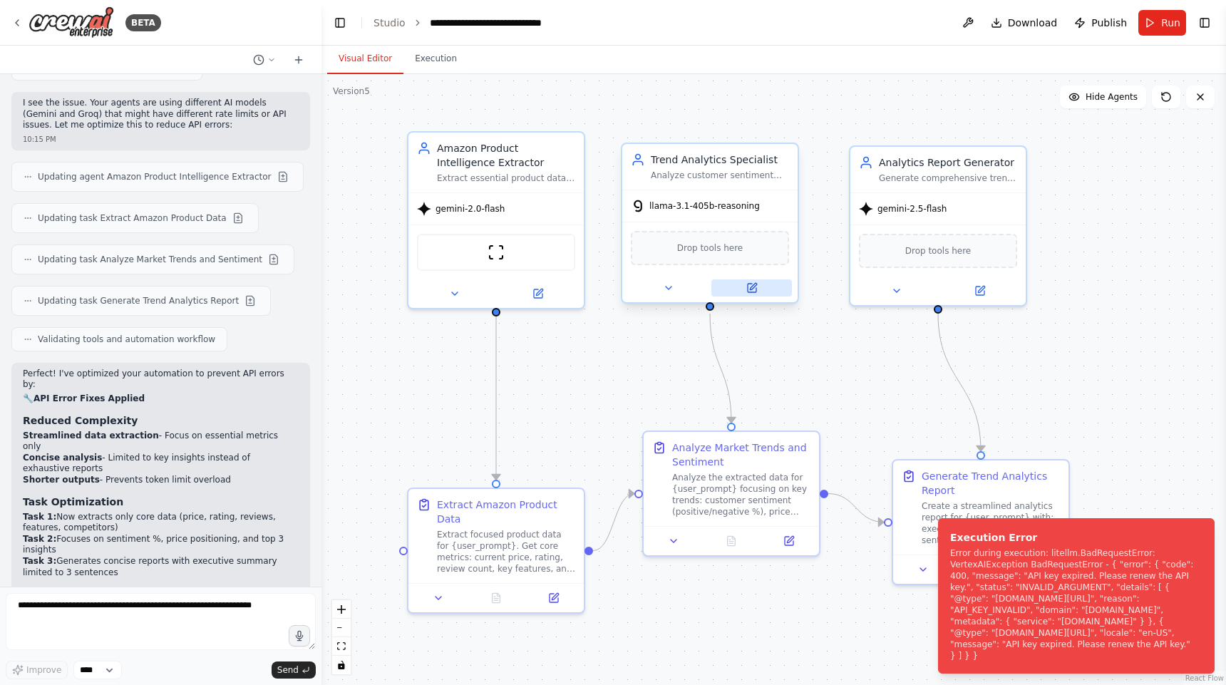
click at [755, 289] on icon at bounding box center [751, 288] width 9 height 9
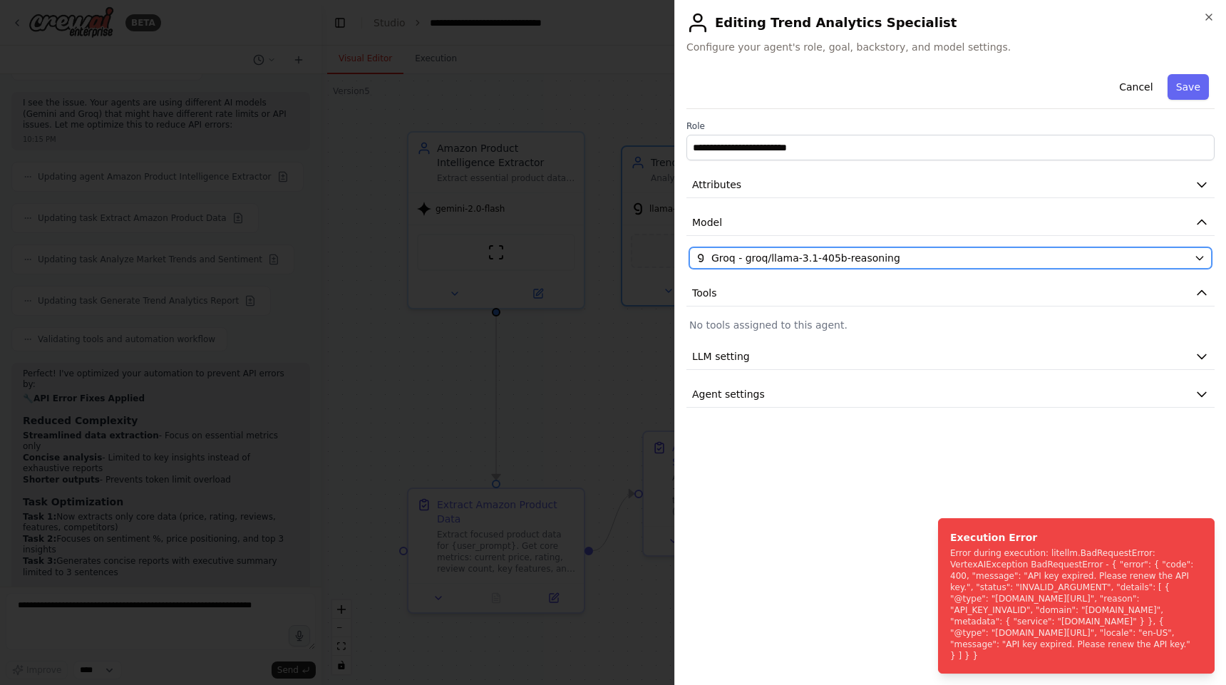
click at [842, 254] on span "Groq - groq/llama-3.1-405b-reasoning" at bounding box center [805, 258] width 189 height 14
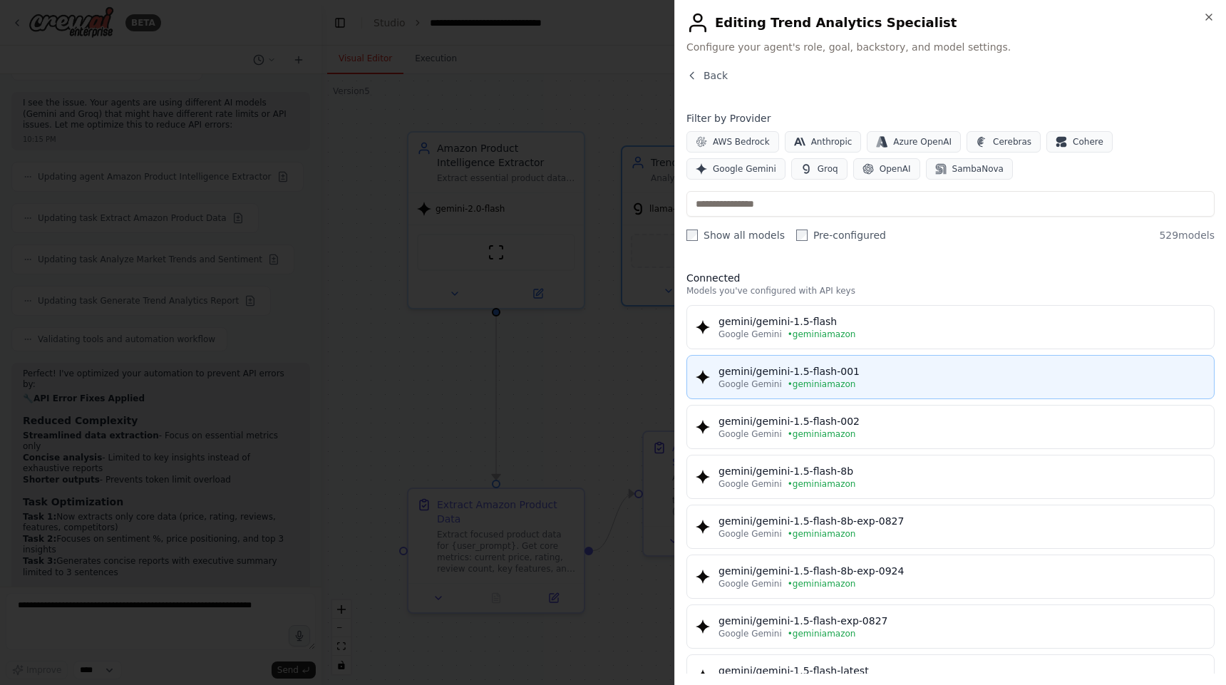
click at [817, 386] on span "• geminiamazon" at bounding box center [821, 383] width 68 height 11
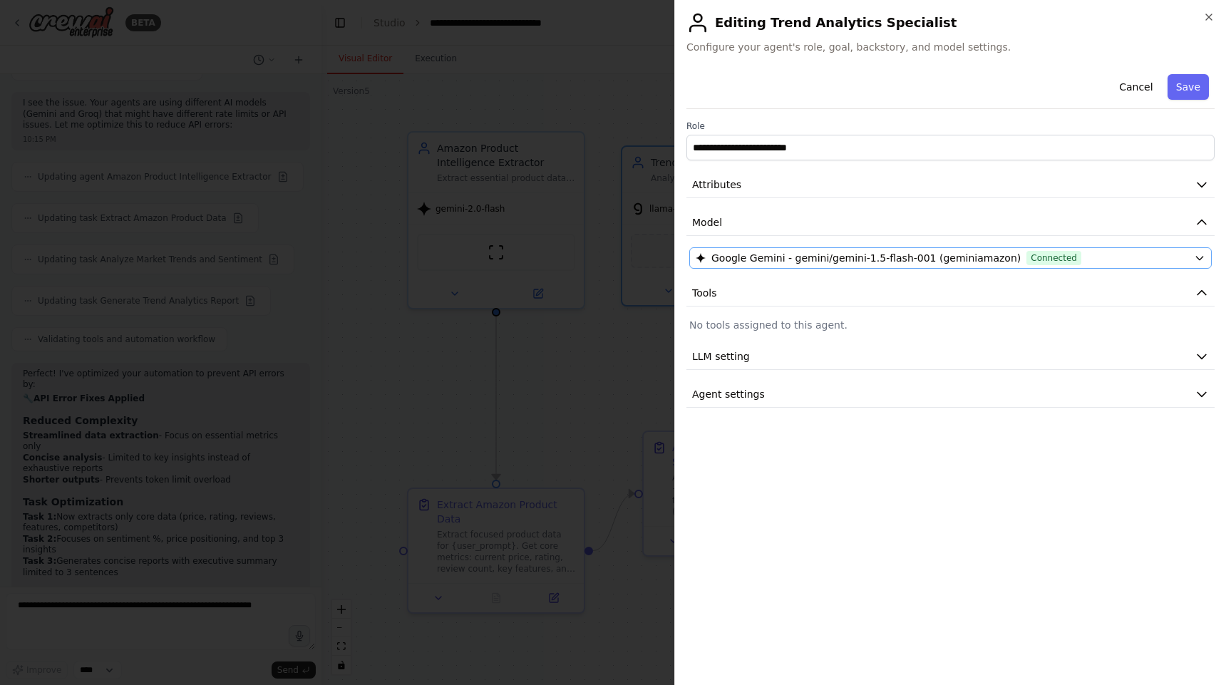
click at [1164, 259] on div "Google Gemini - gemini/gemini-1.5-flash-001 (geminiamazon) Connected" at bounding box center [941, 258] width 492 height 14
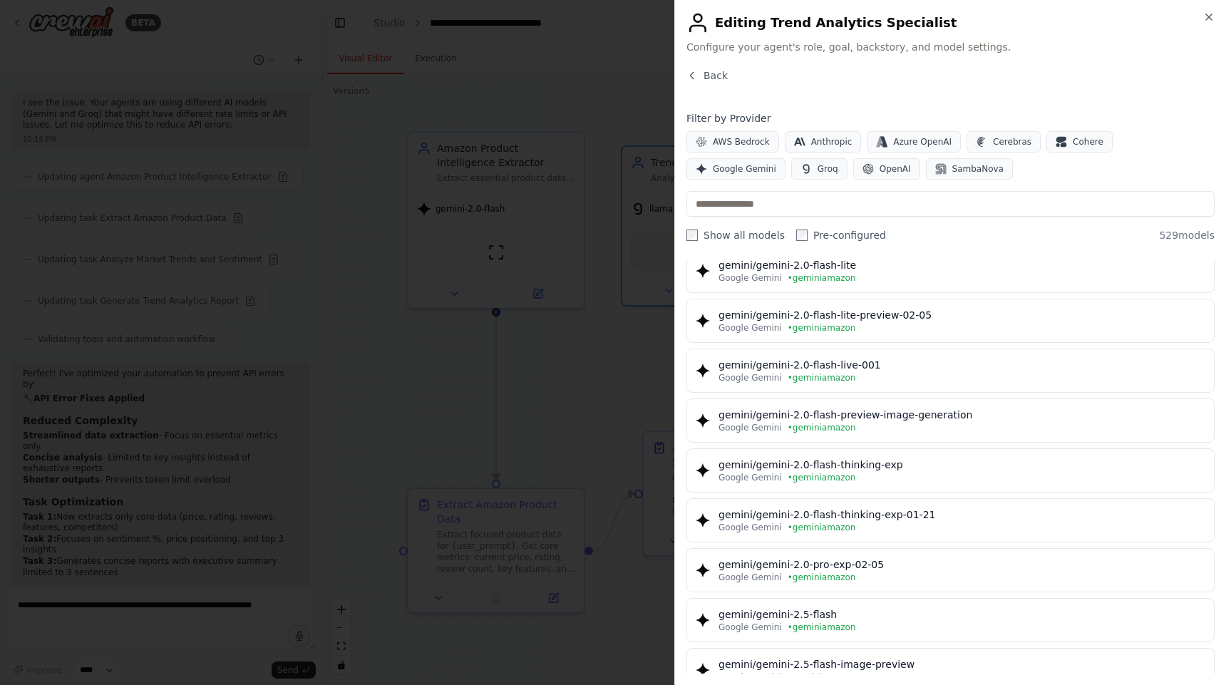
scroll to position [1008, 0]
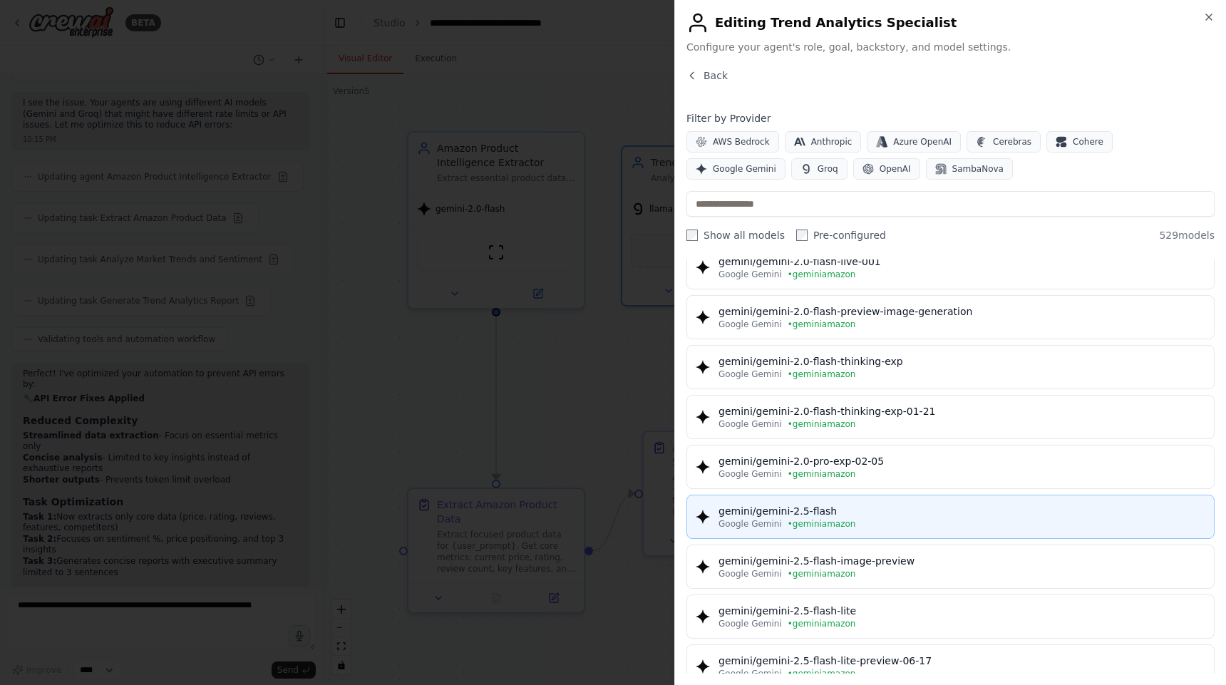
click at [889, 524] on div "Google Gemini • geminiamazon" at bounding box center [961, 523] width 487 height 11
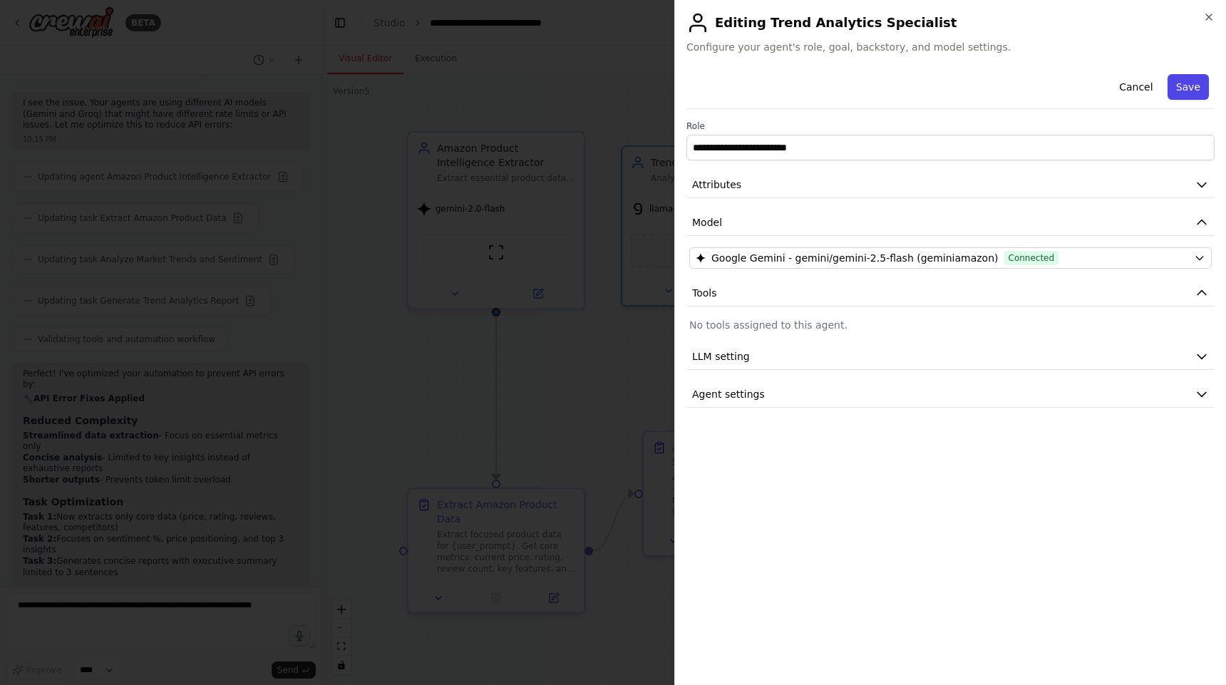
click at [1193, 76] on button "Save" at bounding box center [1187, 87] width 41 height 26
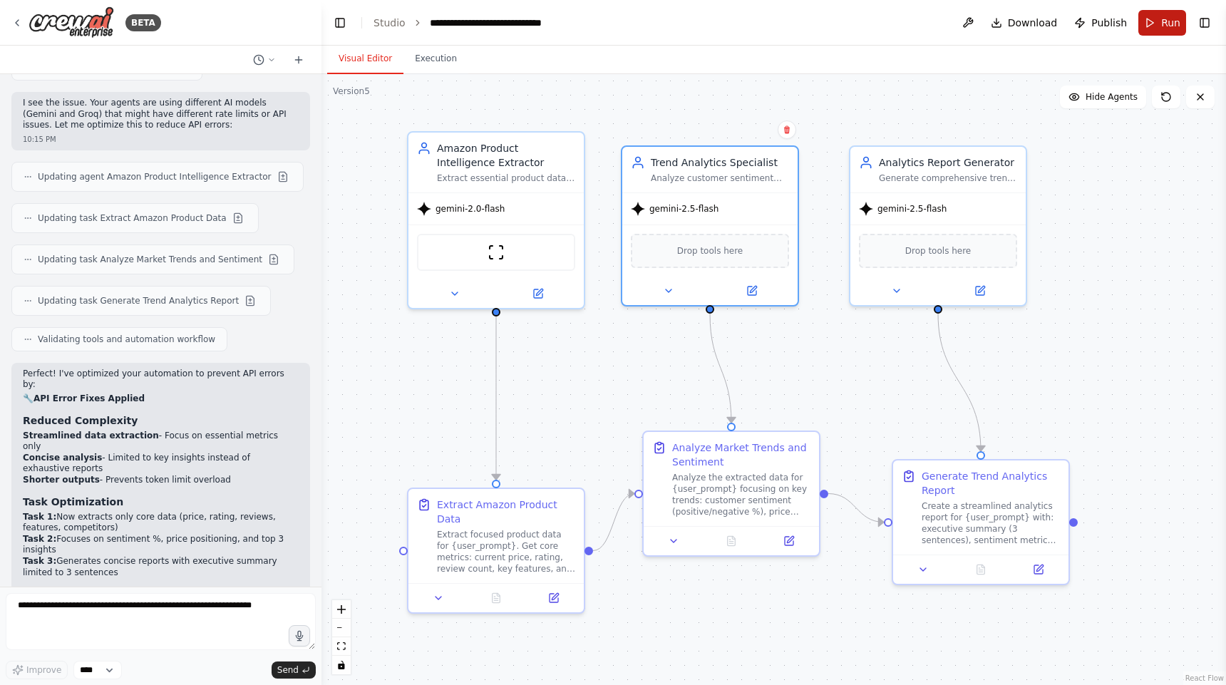
click at [1160, 22] on button "Run" at bounding box center [1162, 23] width 48 height 26
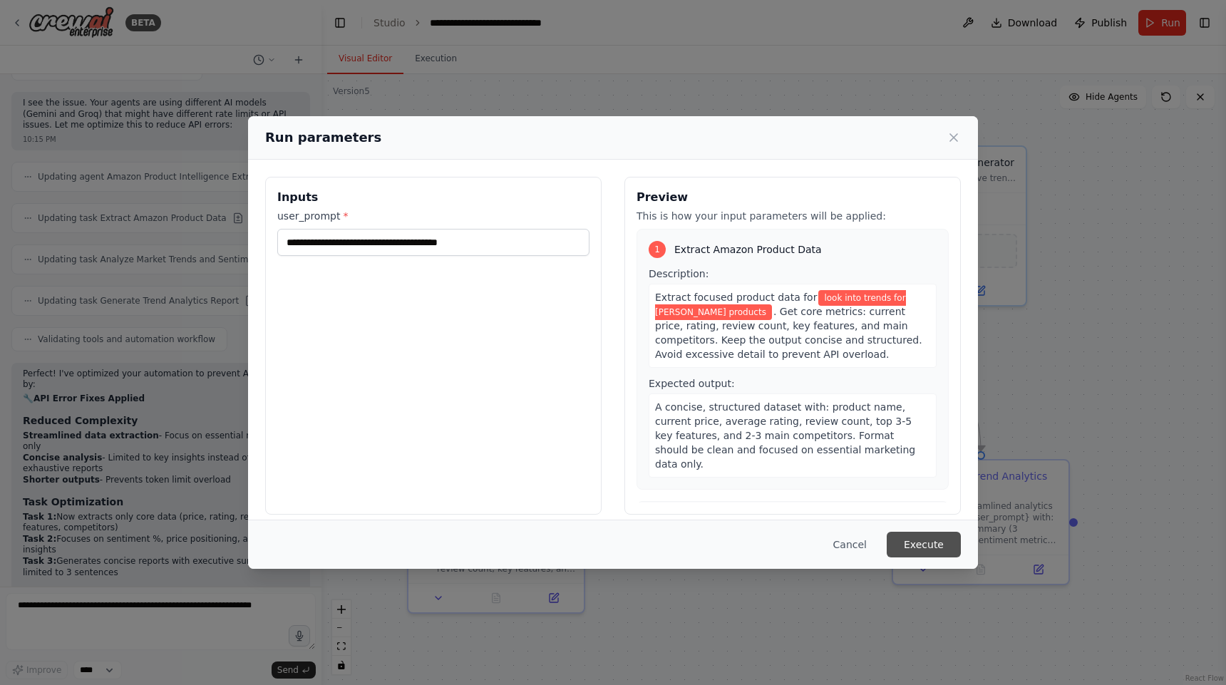
click at [921, 544] on button "Execute" at bounding box center [923, 545] width 74 height 26
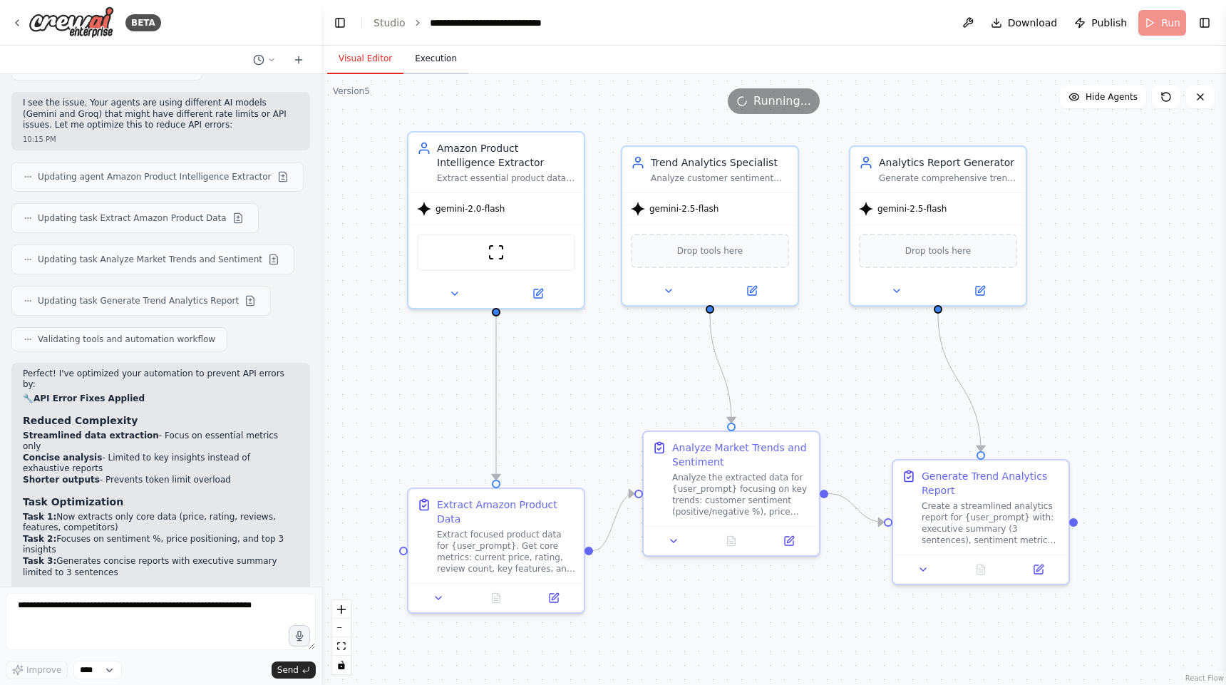
click at [447, 60] on button "Execution" at bounding box center [435, 59] width 65 height 30
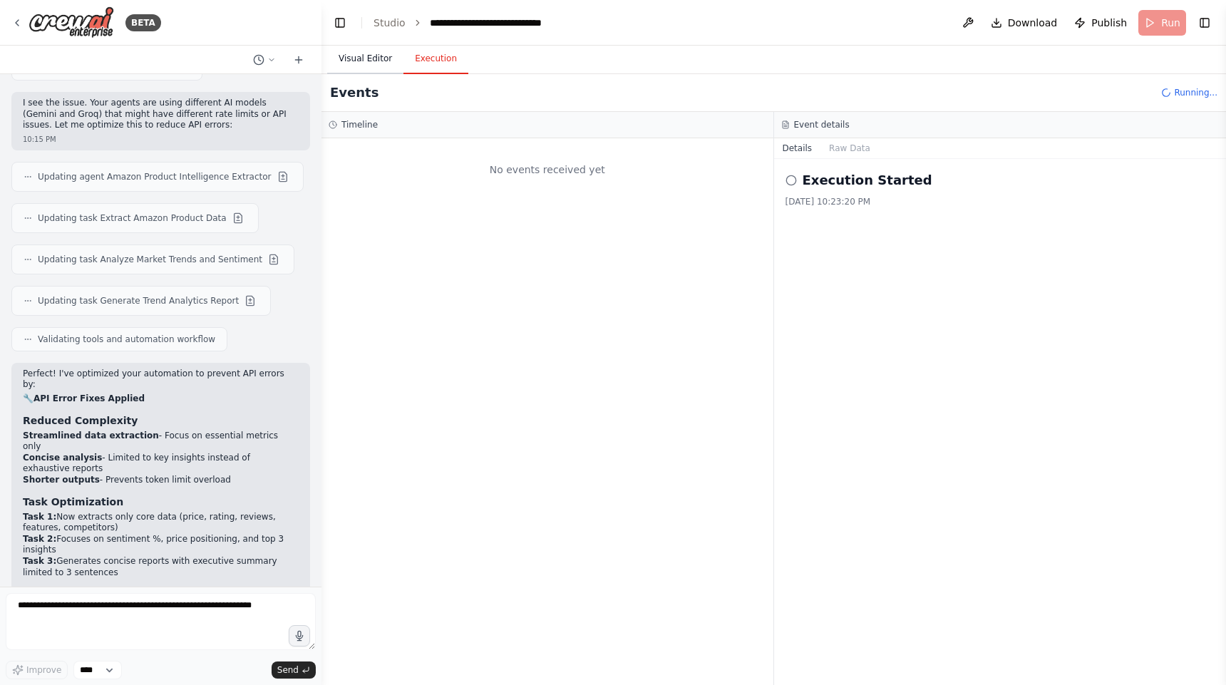
click at [364, 60] on button "Visual Editor" at bounding box center [365, 59] width 76 height 30
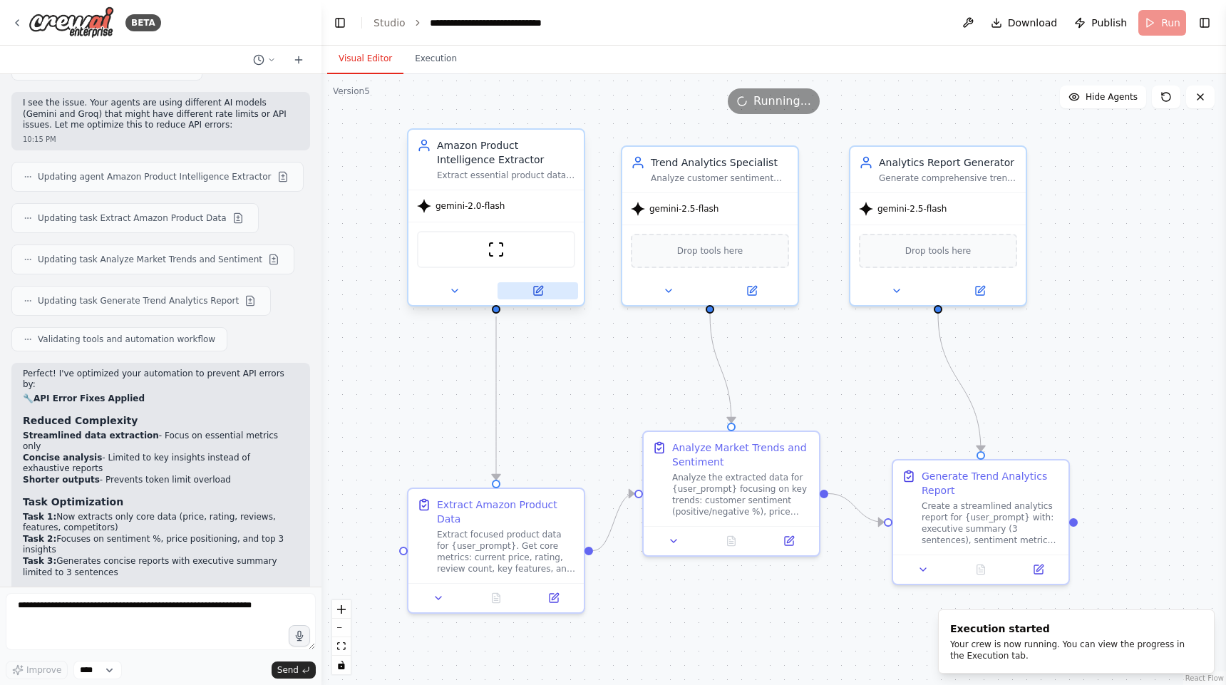
click at [542, 294] on icon at bounding box center [538, 290] width 9 height 9
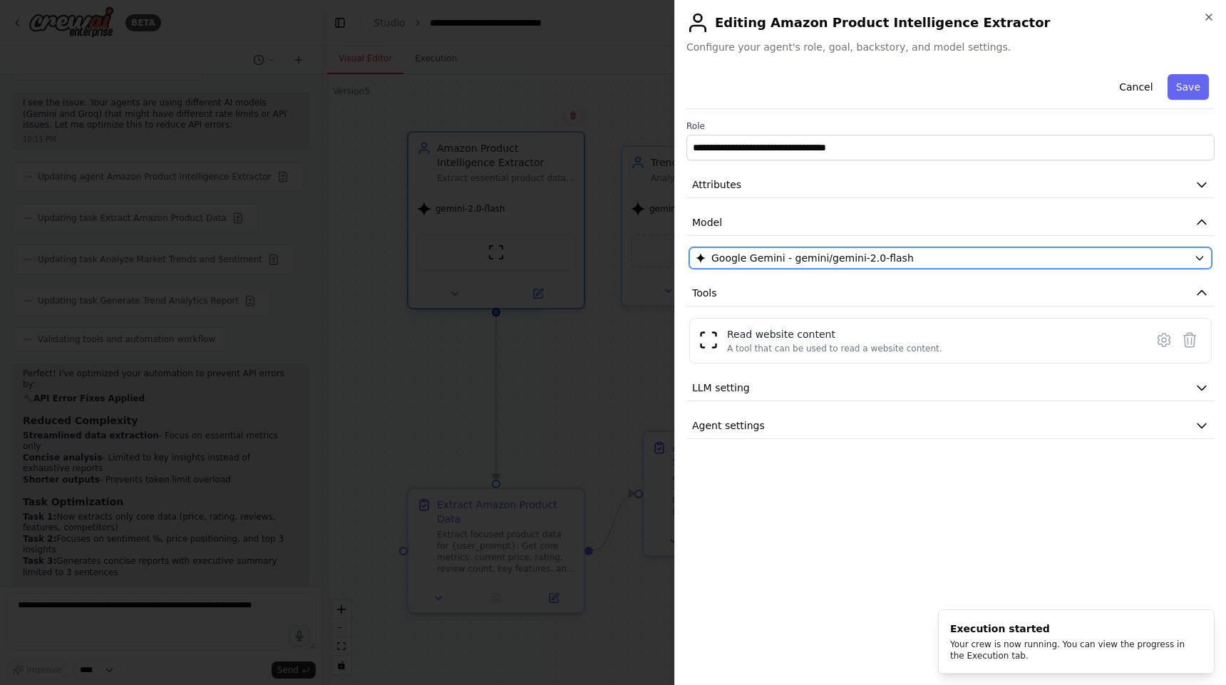
click at [905, 257] on div "Google Gemini - gemini/gemini-2.0-flash" at bounding box center [941, 258] width 492 height 14
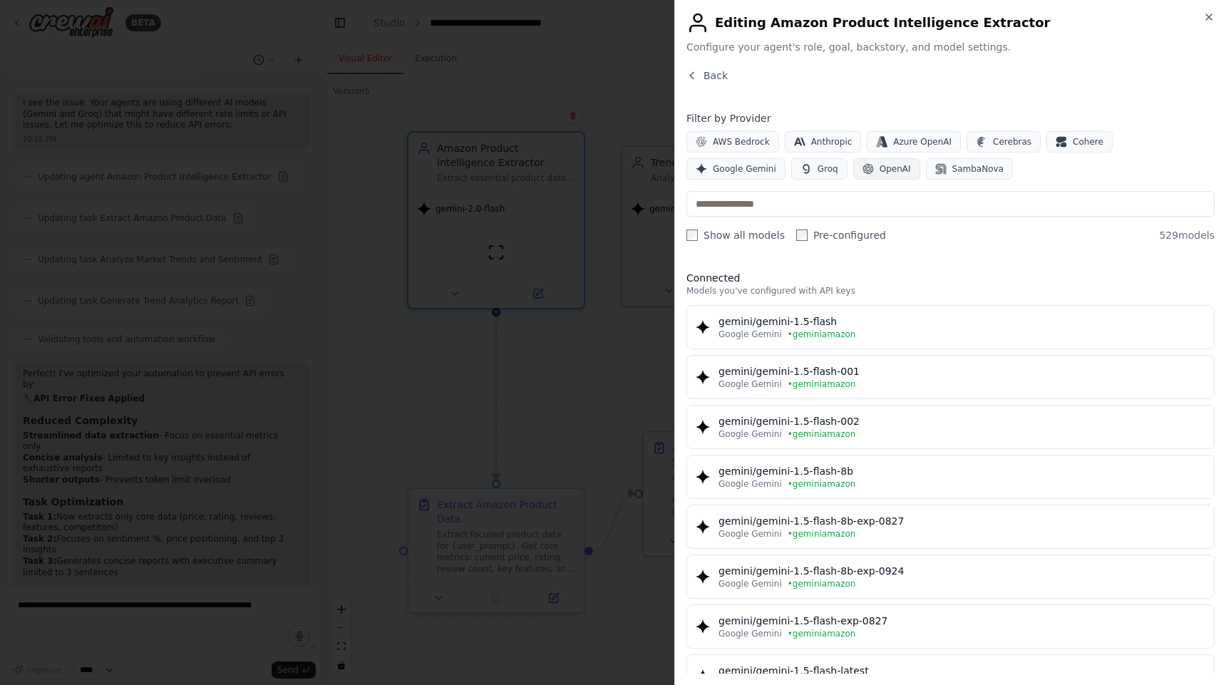
click at [853, 170] on button "OpenAI" at bounding box center [886, 168] width 67 height 21
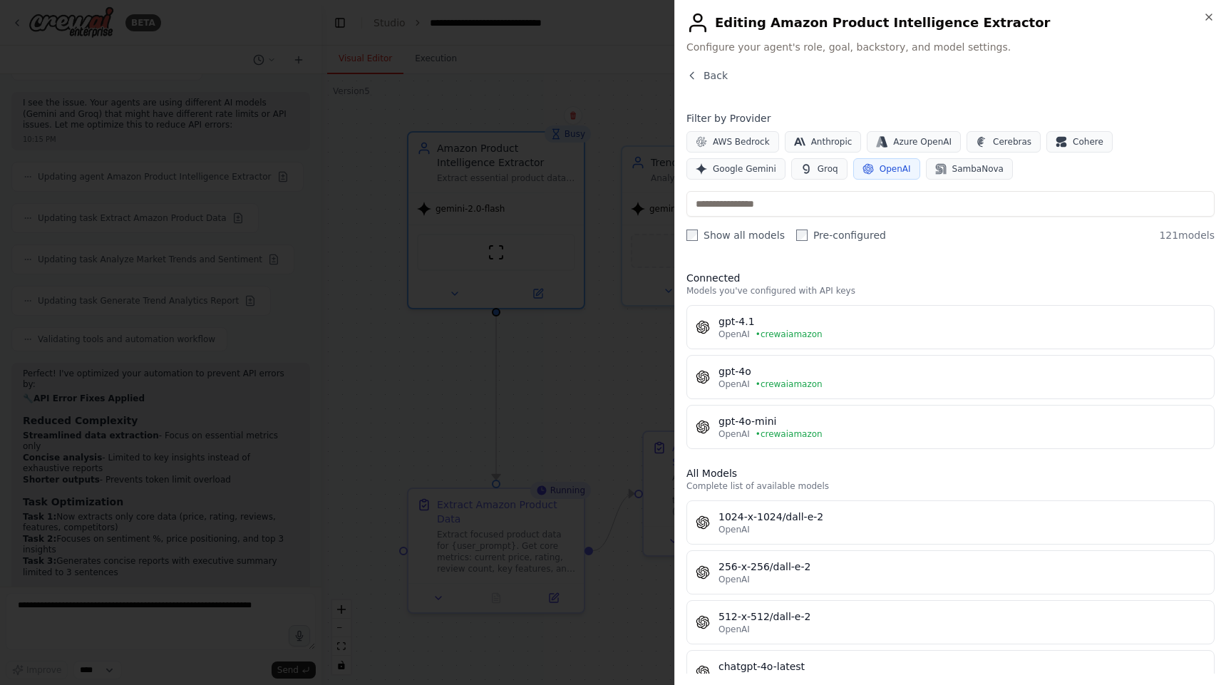
click at [793, 418] on div "gpt-4o-mini" at bounding box center [961, 421] width 487 height 14
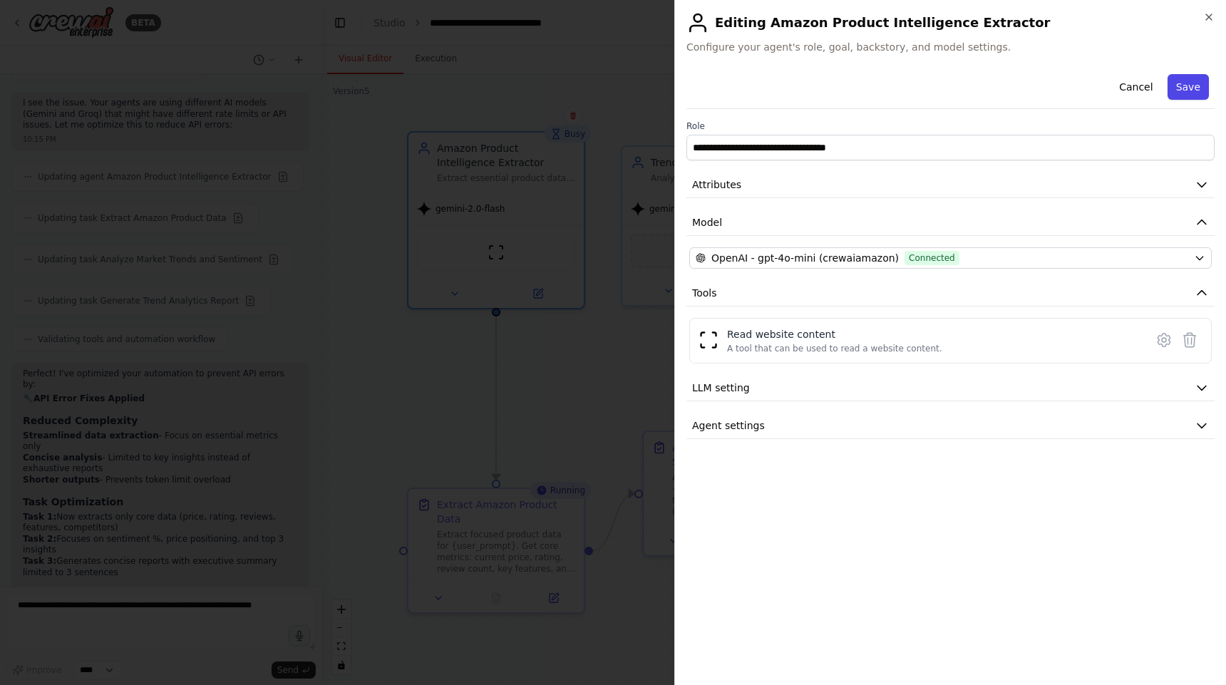
click at [1189, 86] on button "Save" at bounding box center [1187, 87] width 41 height 26
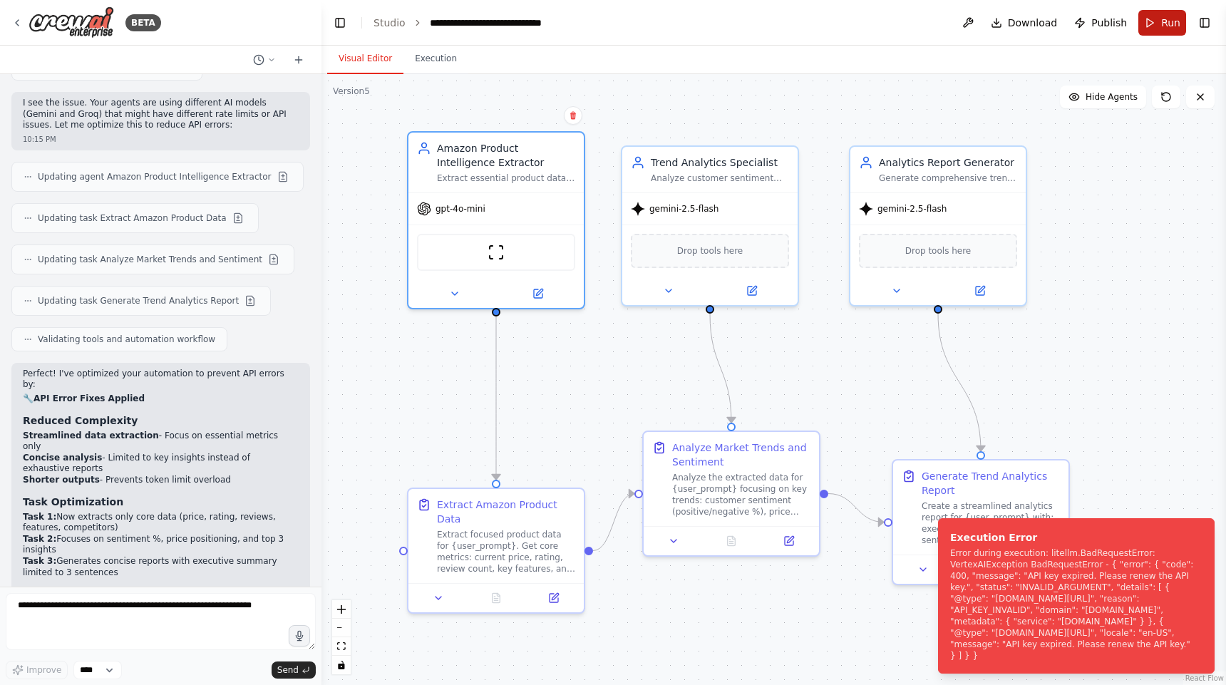
click at [1159, 29] on button "Run" at bounding box center [1162, 23] width 48 height 26
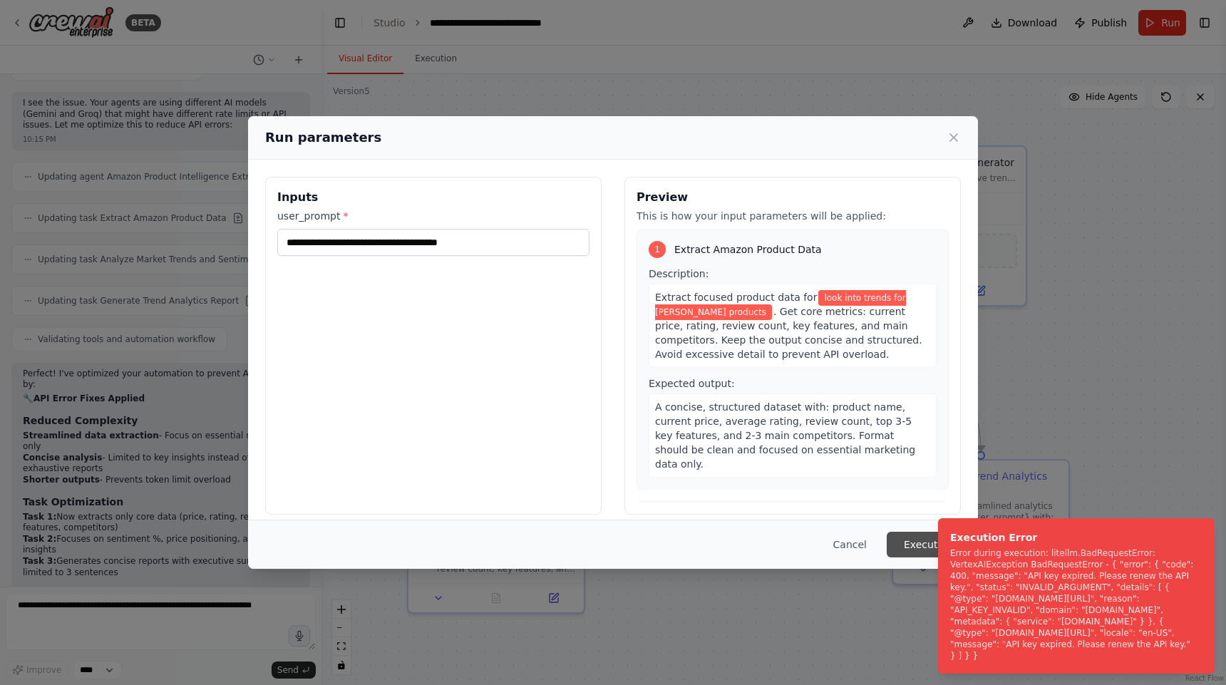
click at [906, 536] on button "Execute" at bounding box center [923, 545] width 74 height 26
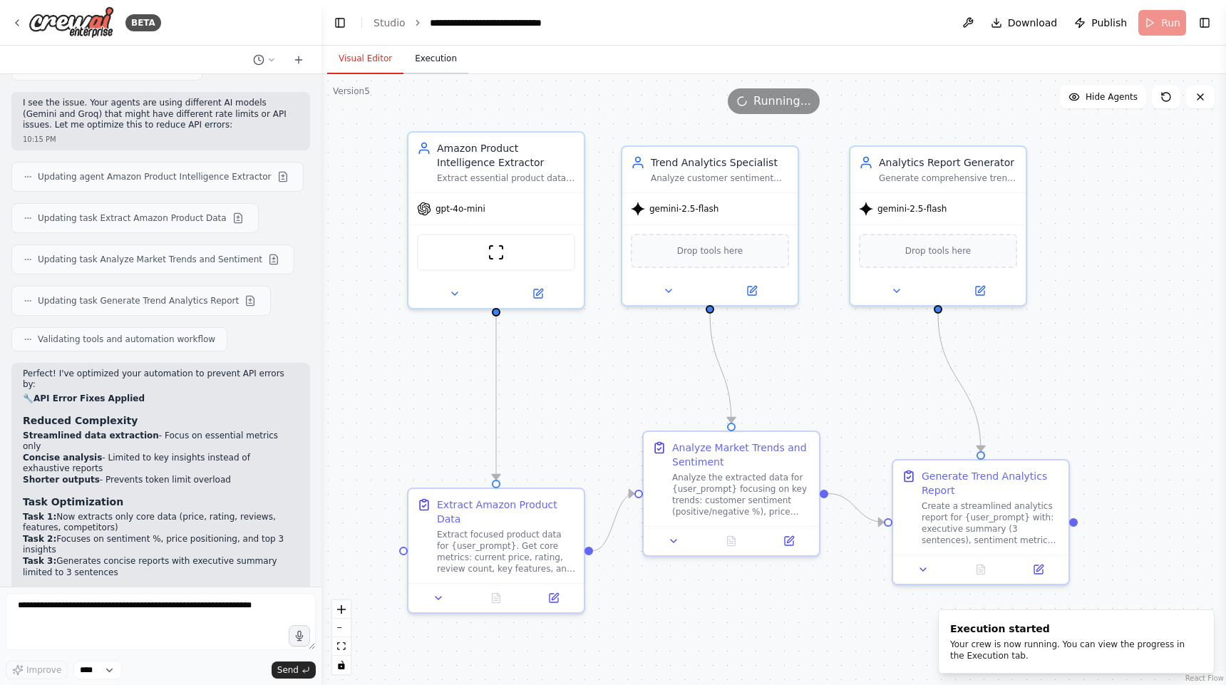
click at [430, 58] on button "Execution" at bounding box center [435, 59] width 65 height 30
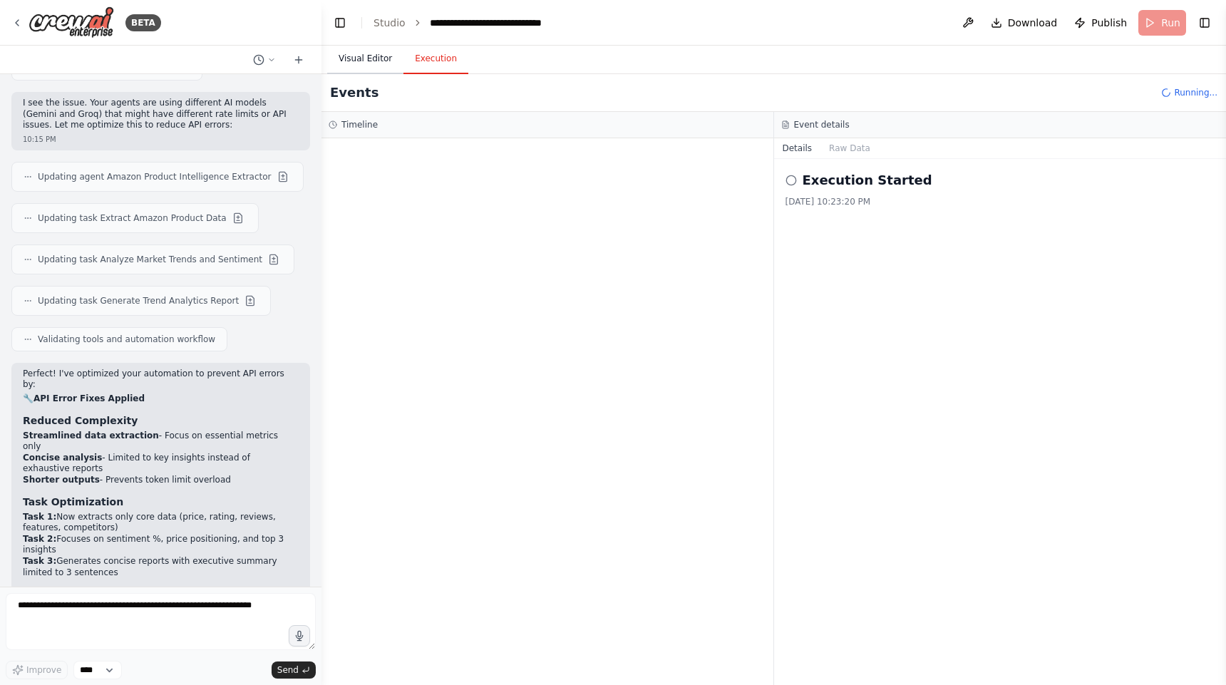
click at [365, 53] on button "Visual Editor" at bounding box center [365, 59] width 76 height 30
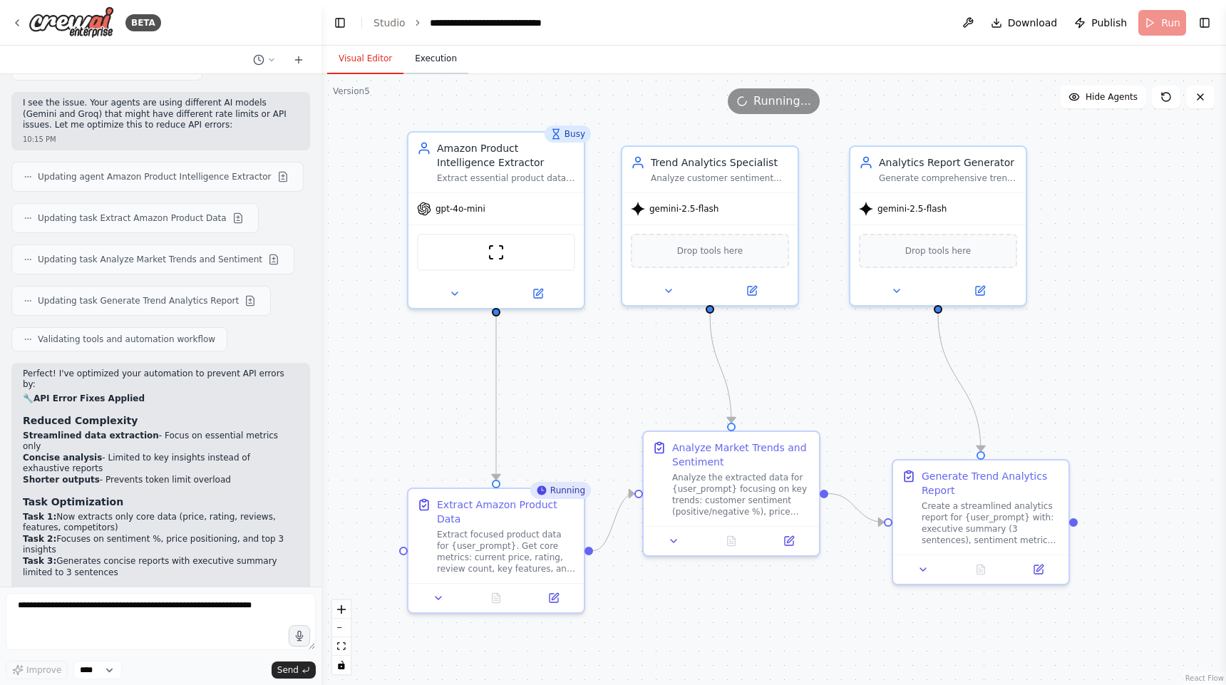
click at [430, 61] on button "Execution" at bounding box center [435, 59] width 65 height 30
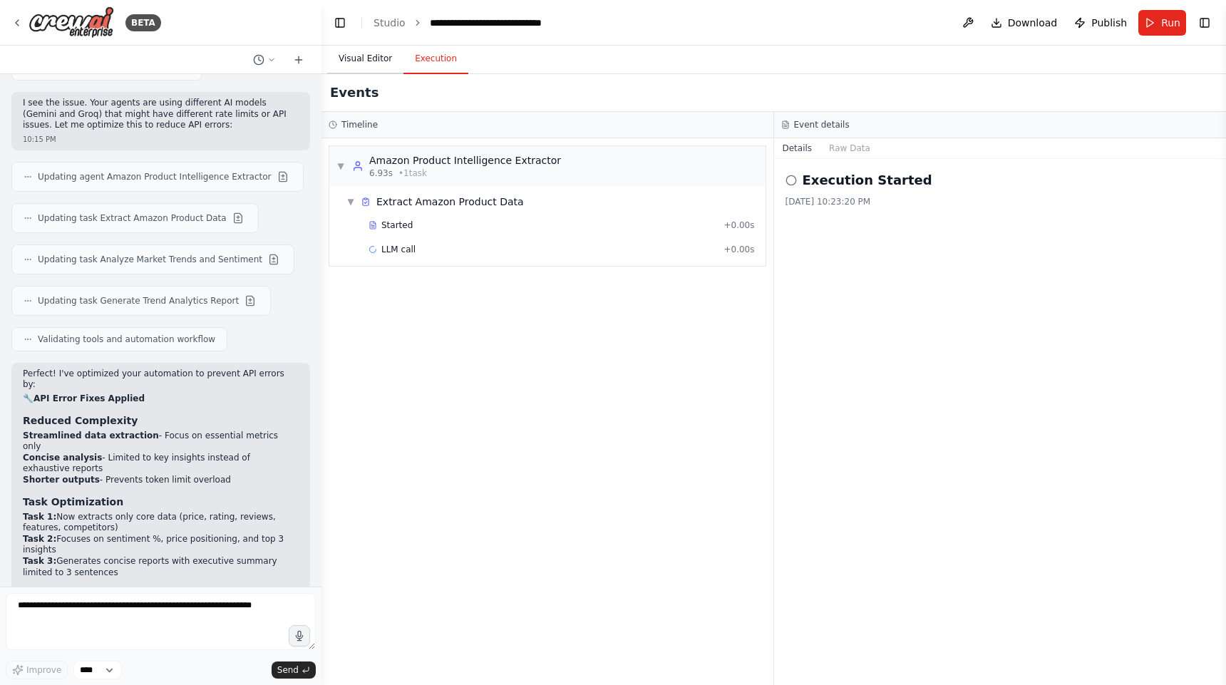
click at [378, 68] on button "Visual Editor" at bounding box center [365, 59] width 76 height 30
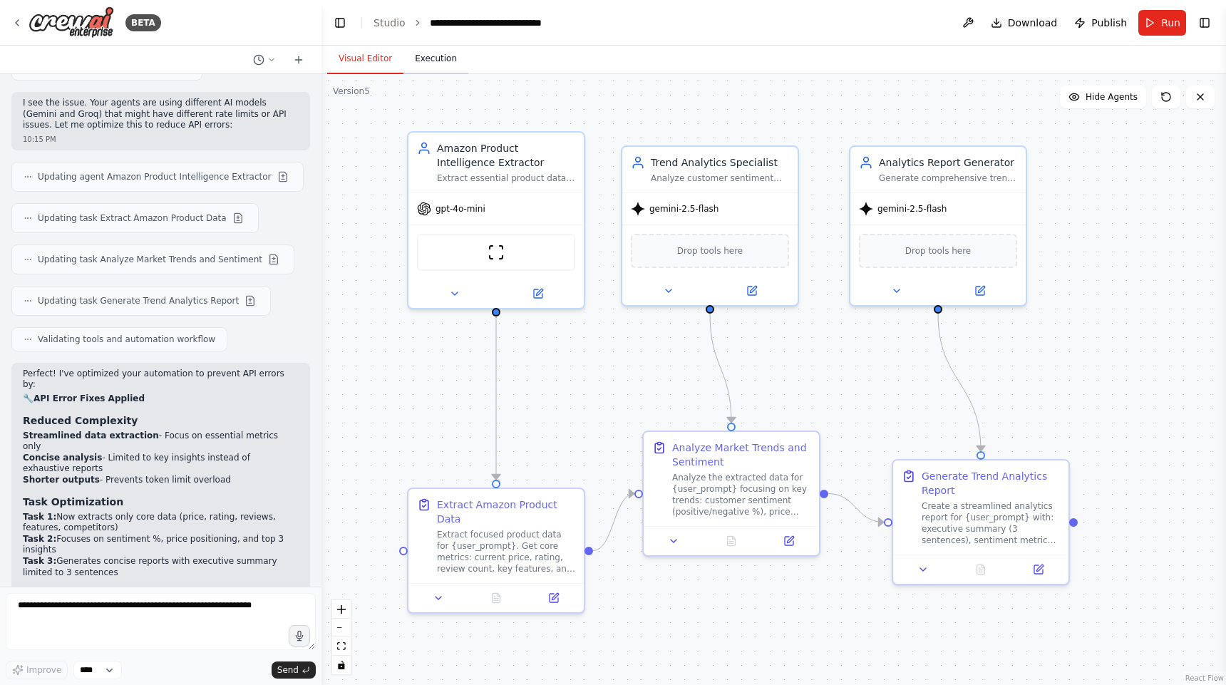
click at [434, 51] on button "Execution" at bounding box center [435, 59] width 65 height 30
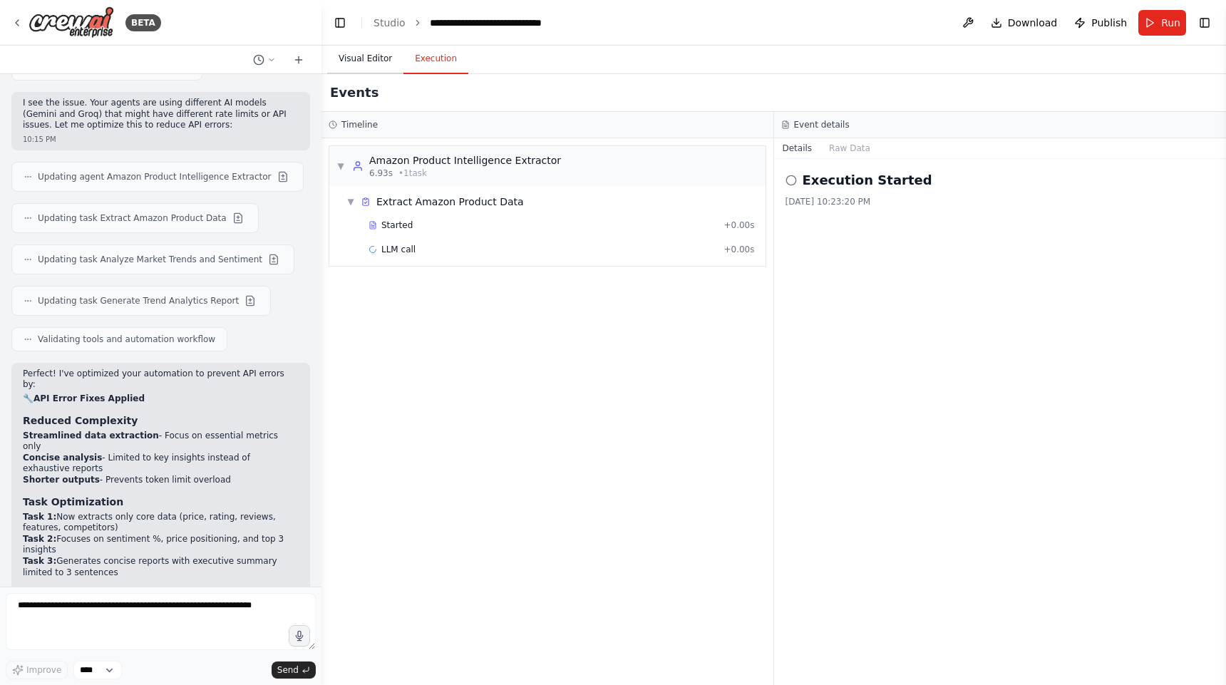
click at [374, 66] on button "Visual Editor" at bounding box center [365, 59] width 76 height 30
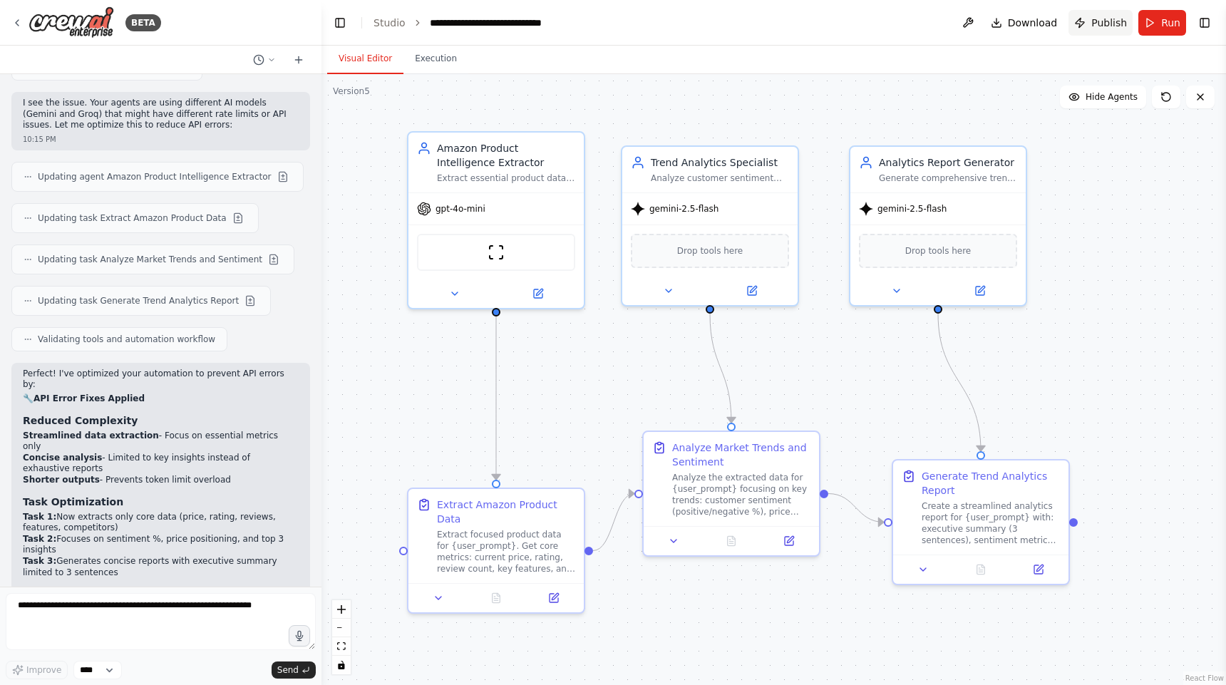
click at [1085, 21] on button "Publish" at bounding box center [1100, 23] width 64 height 26
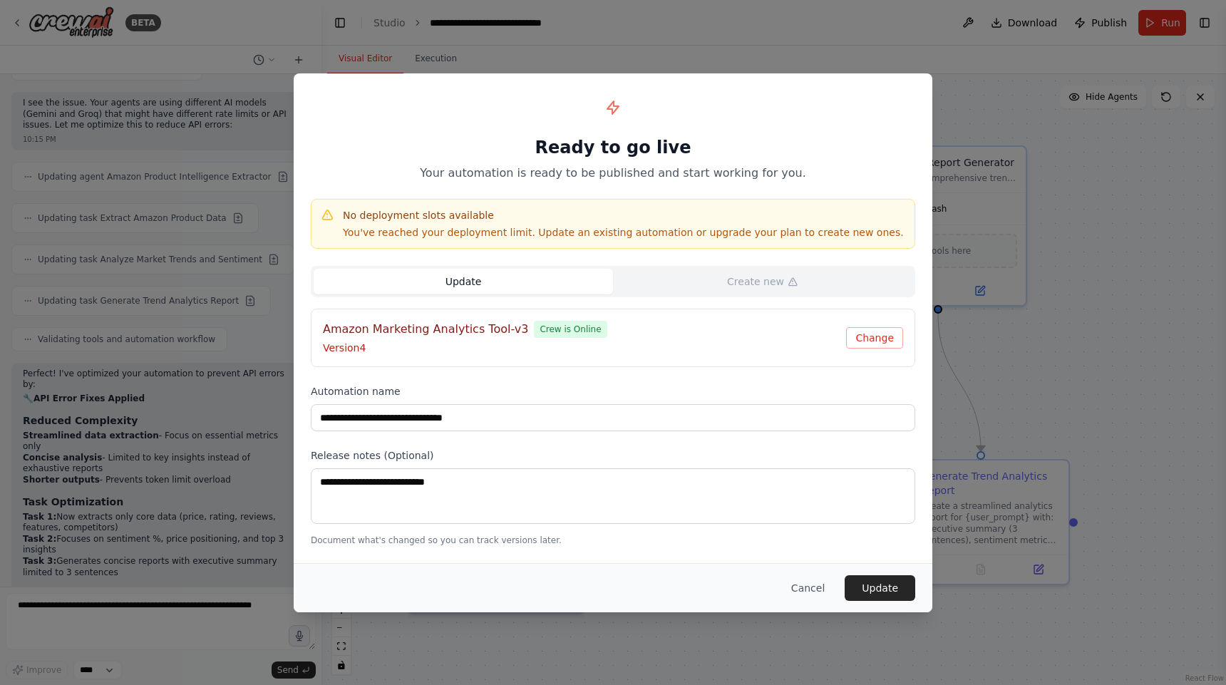
click at [1037, 243] on div "**********" at bounding box center [613, 342] width 1226 height 685
click at [810, 587] on button "Cancel" at bounding box center [808, 588] width 56 height 26
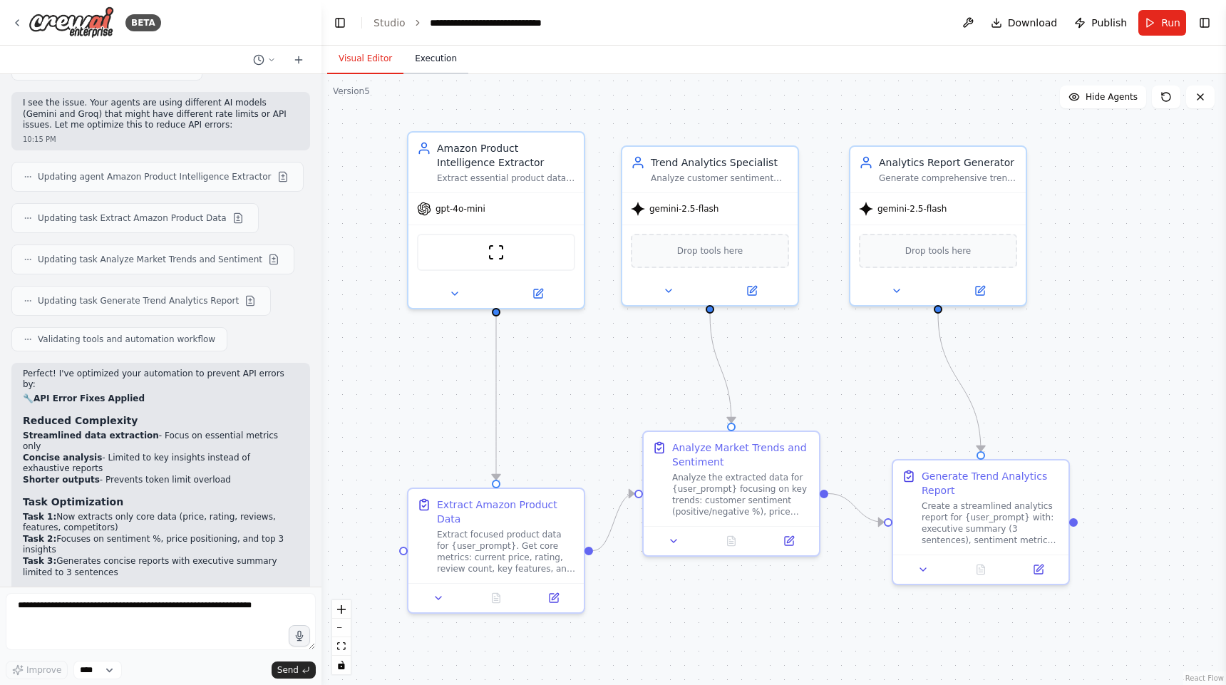
click at [437, 53] on button "Execution" at bounding box center [435, 59] width 65 height 30
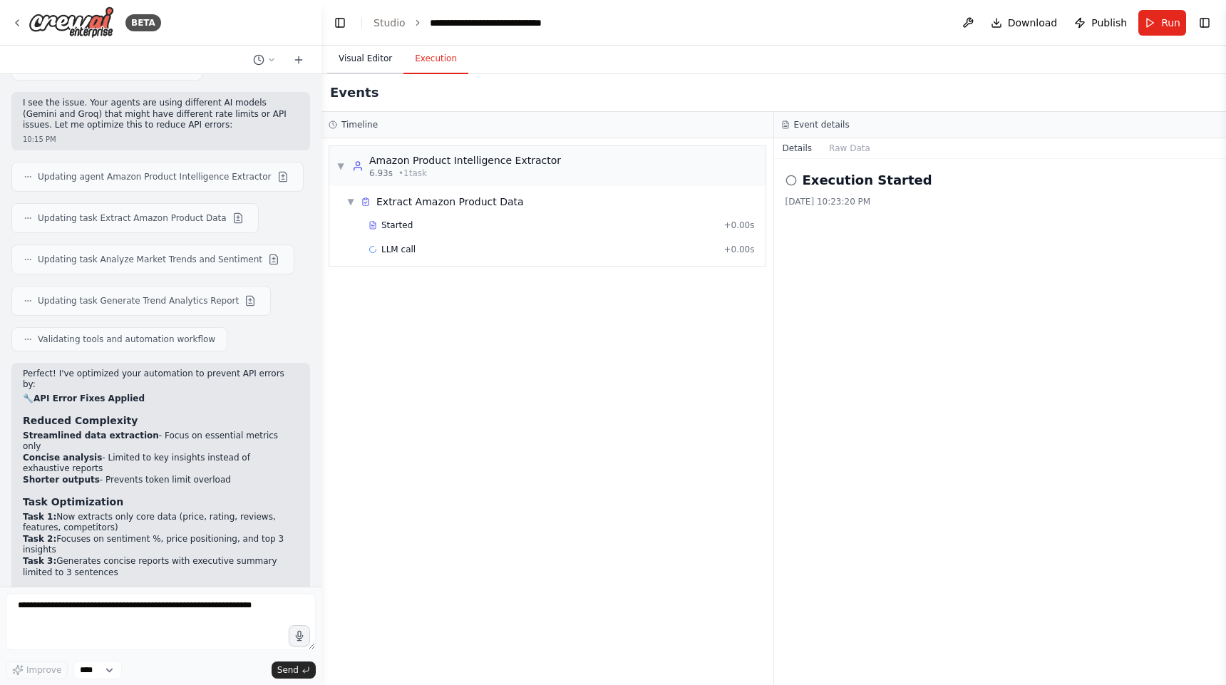
click at [370, 59] on button "Visual Editor" at bounding box center [365, 59] width 76 height 30
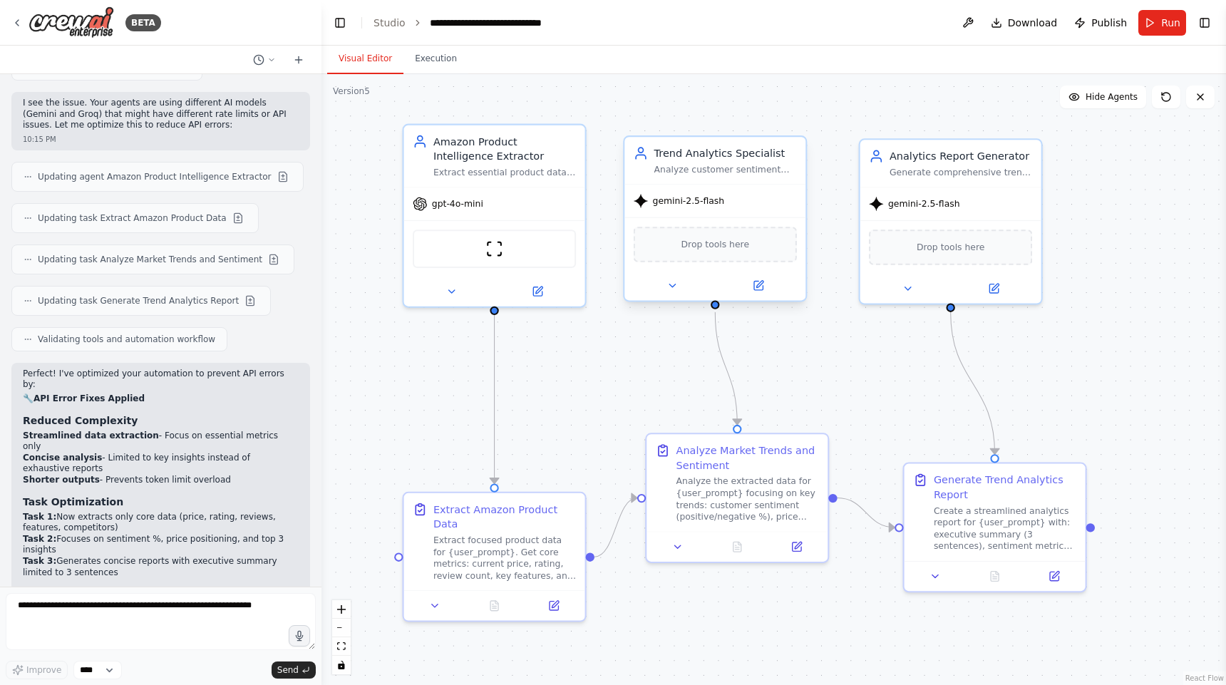
click at [738, 249] on span "Drop tools here" at bounding box center [715, 244] width 68 height 15
click at [762, 289] on icon at bounding box center [757, 285] width 9 height 9
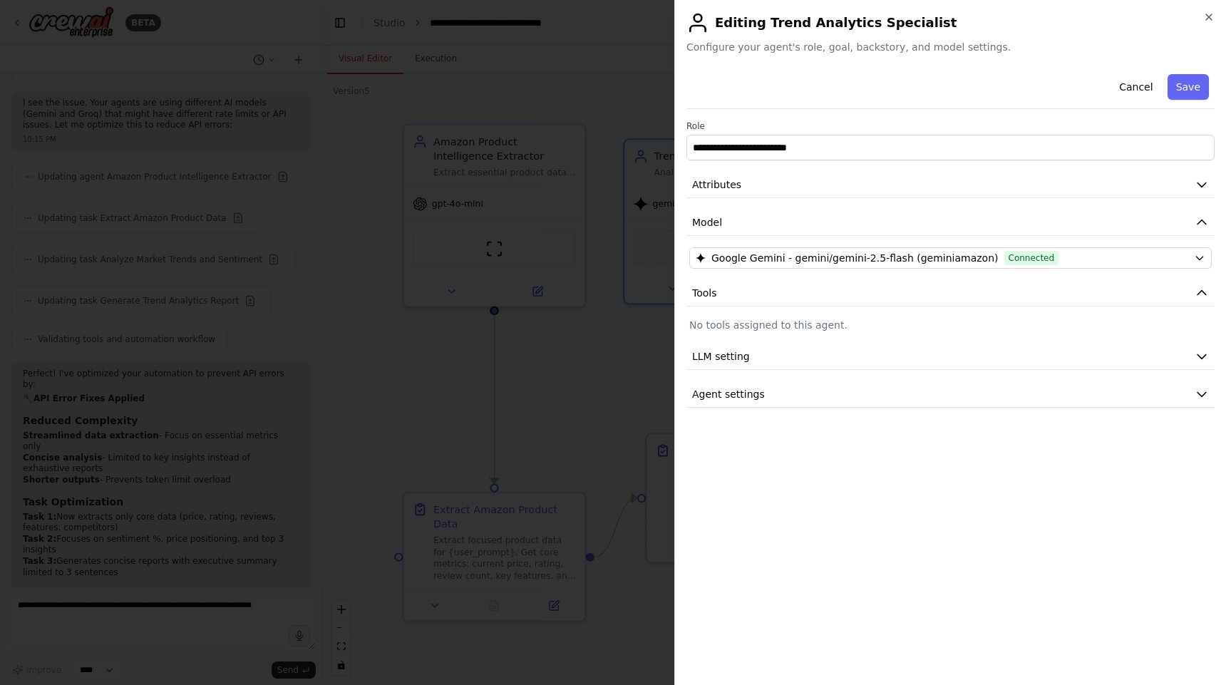
click at [1173, 318] on p "No tools assigned to this agent." at bounding box center [950, 325] width 522 height 14
click at [1194, 83] on button "Save" at bounding box center [1187, 87] width 41 height 26
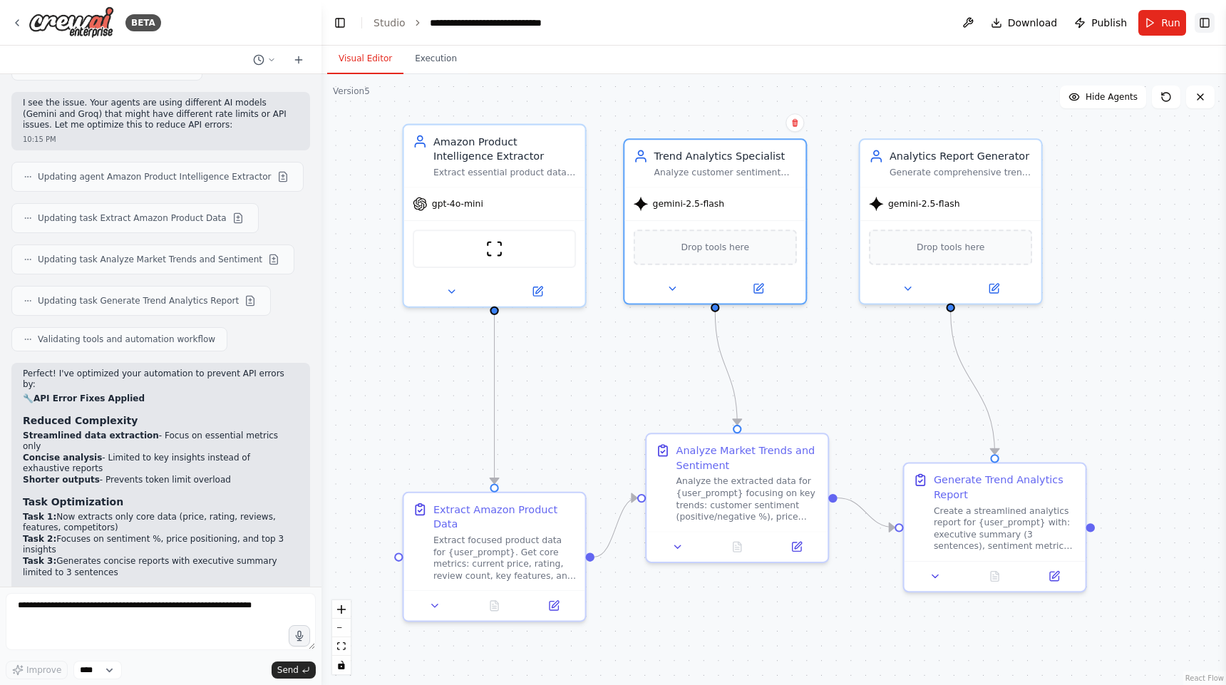
click at [1209, 21] on button "Toggle Right Sidebar" at bounding box center [1204, 23] width 20 height 20
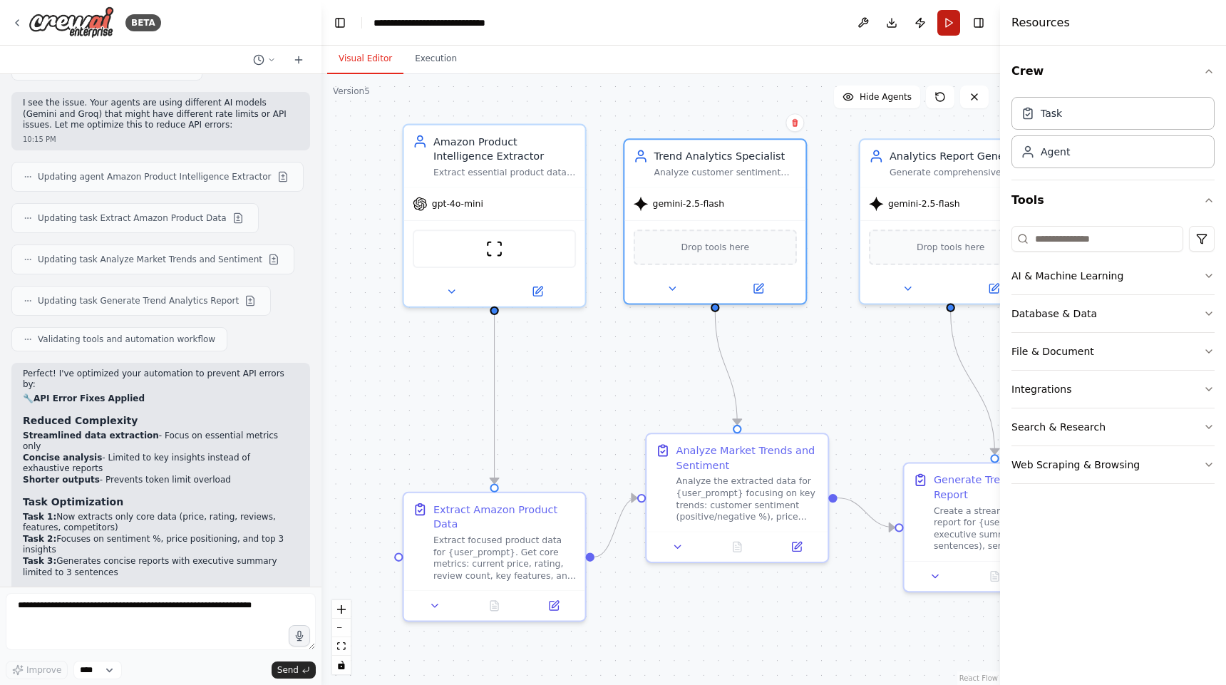
click at [948, 21] on button "Run" at bounding box center [948, 23] width 23 height 26
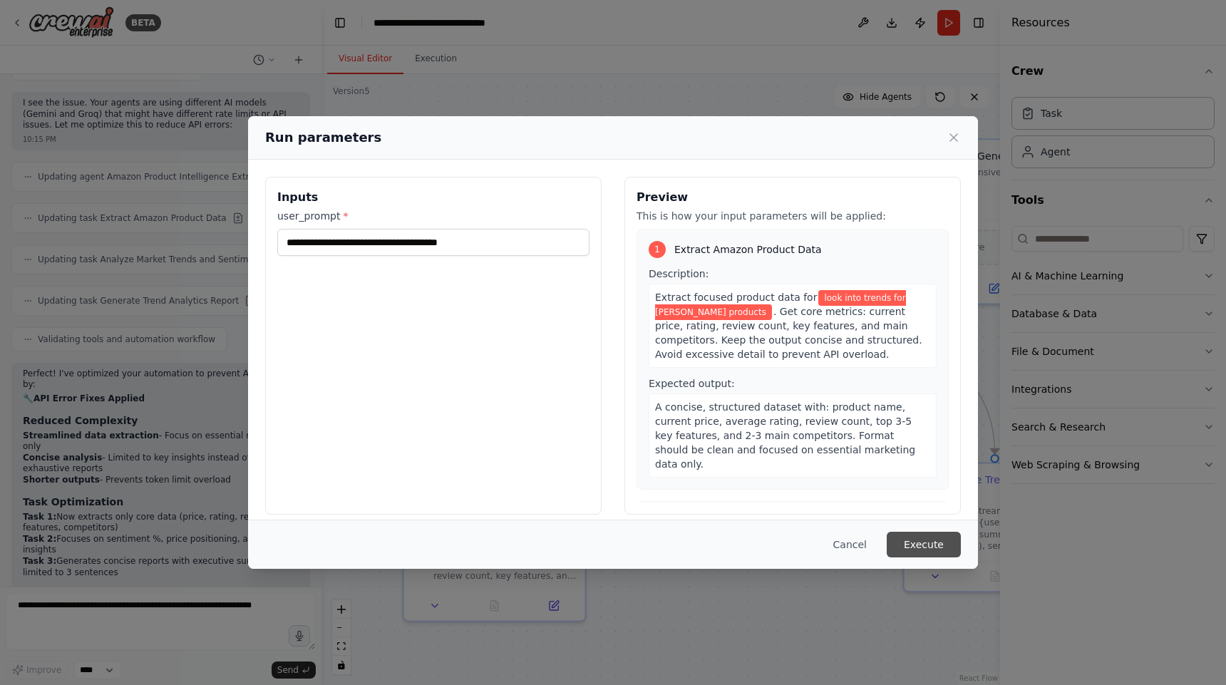
click at [916, 538] on button "Execute" at bounding box center [923, 545] width 74 height 26
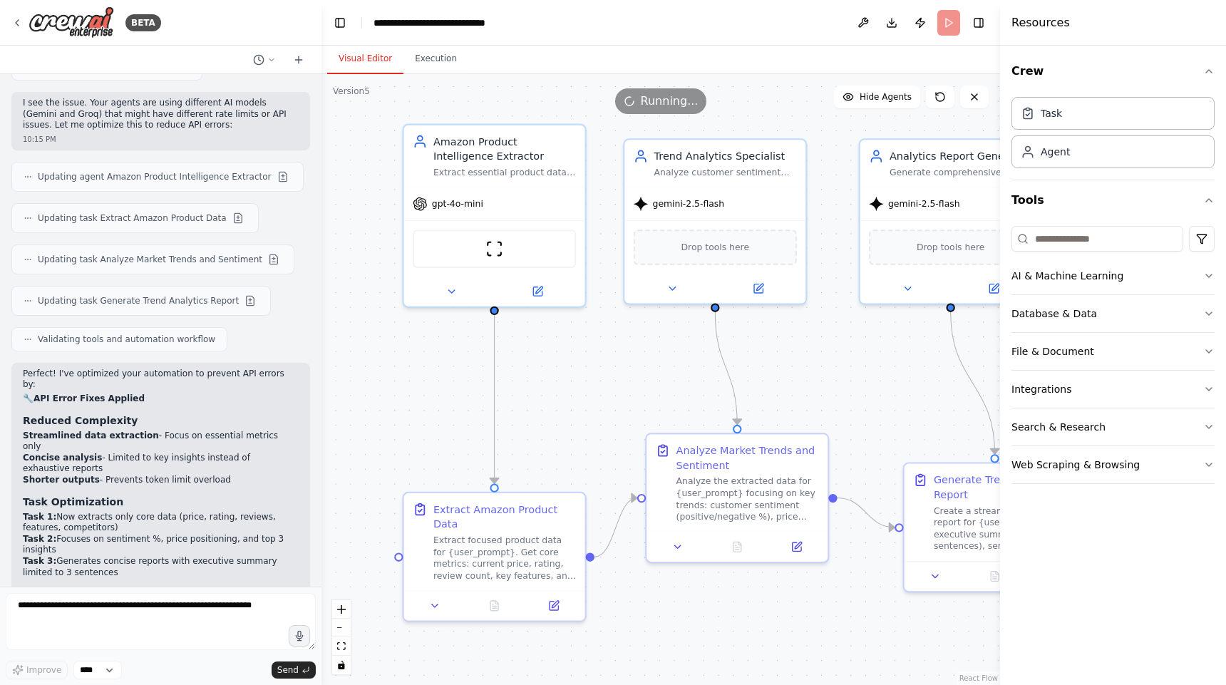
click at [871, 416] on div ".deletable-edge-delete-btn { width: 20px; height: 20px; border: 0px solid #ffff…" at bounding box center [660, 379] width 678 height 611
click at [445, 56] on button "Execution" at bounding box center [435, 59] width 65 height 30
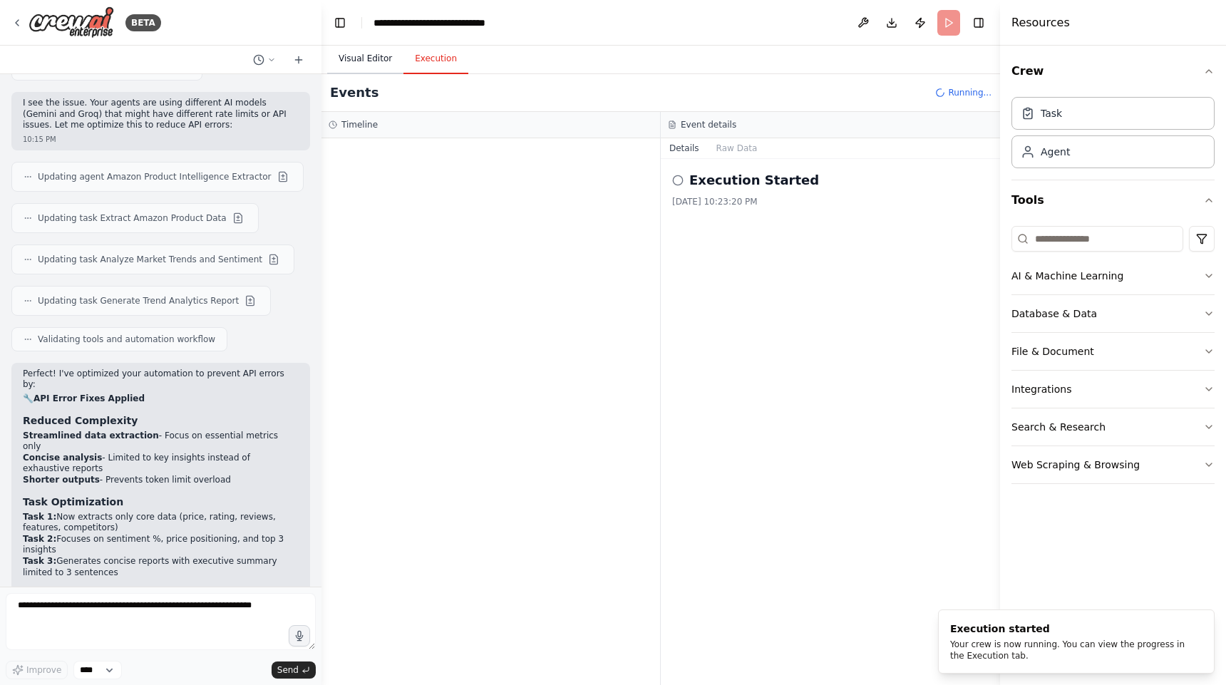
click at [370, 52] on button "Visual Editor" at bounding box center [365, 59] width 76 height 30
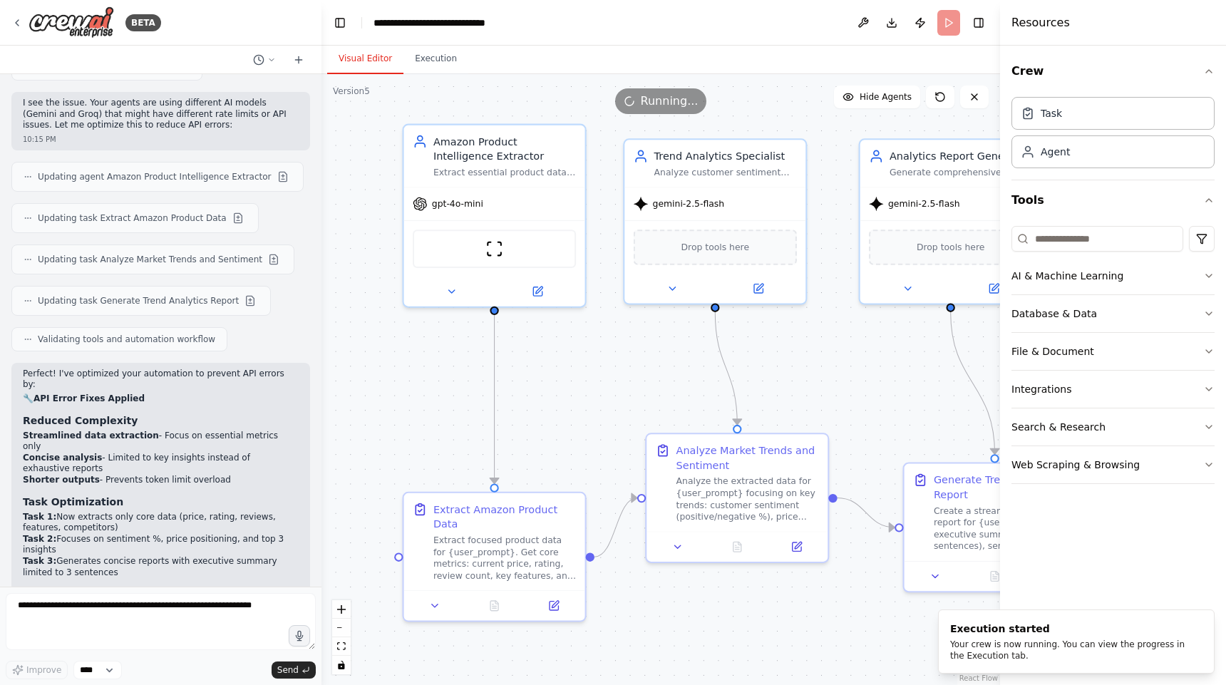
click at [862, 386] on div ".deletable-edge-delete-btn { width: 20px; height: 20px; border: 0px solid #ffff…" at bounding box center [660, 379] width 678 height 611
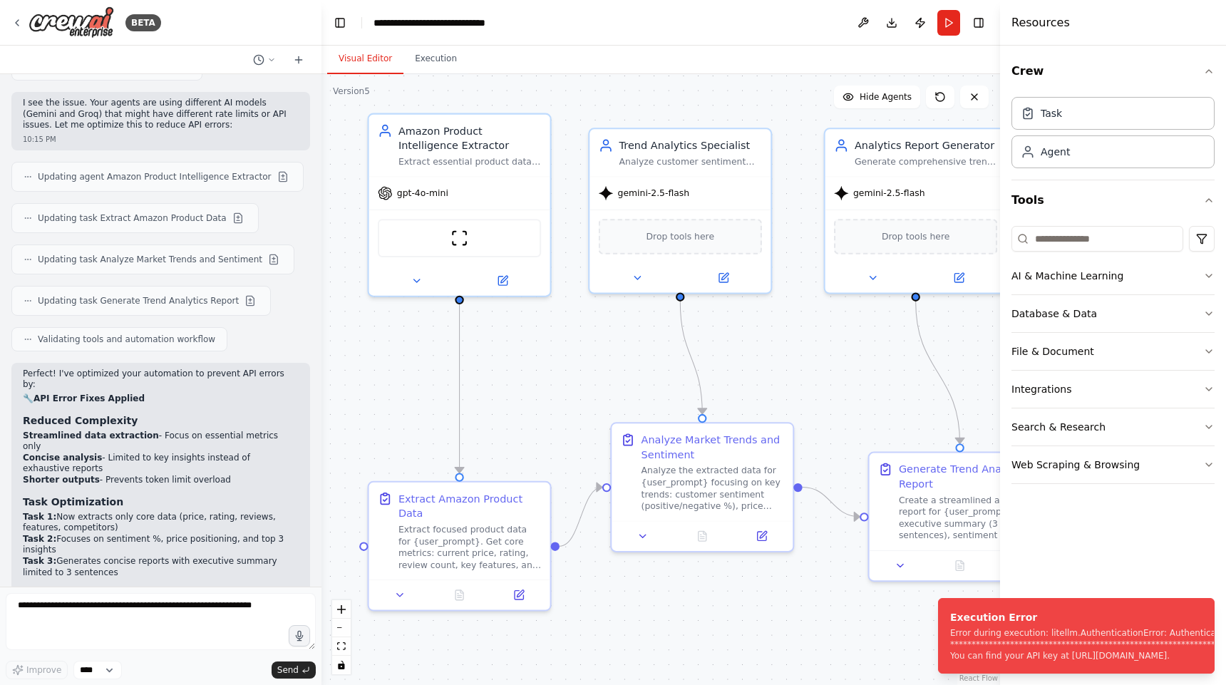
drag, startPoint x: 867, startPoint y: 371, endPoint x: 829, endPoint y: 358, distance: 40.3
click at [829, 358] on div ".deletable-edge-delete-btn { width: 20px; height: 20px; border: 0px solid #ffff…" at bounding box center [660, 379] width 678 height 611
click at [457, 194] on div "gpt-4o-mini" at bounding box center [456, 188] width 181 height 32
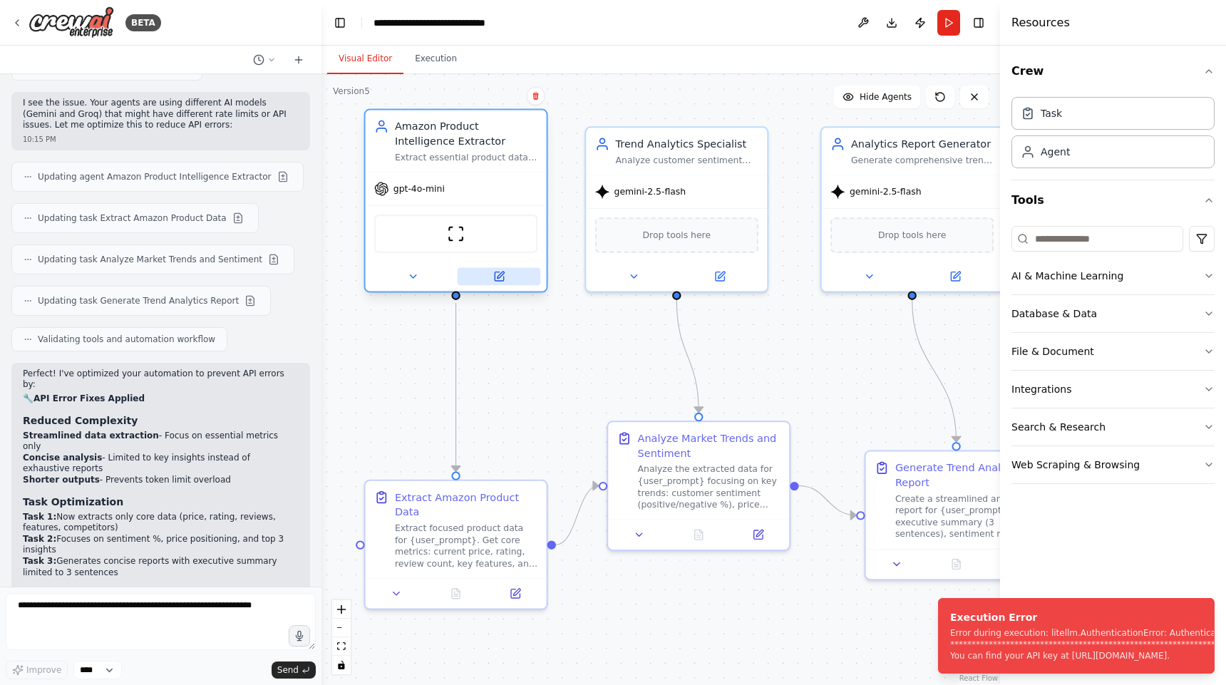
click at [512, 284] on button at bounding box center [498, 276] width 83 height 18
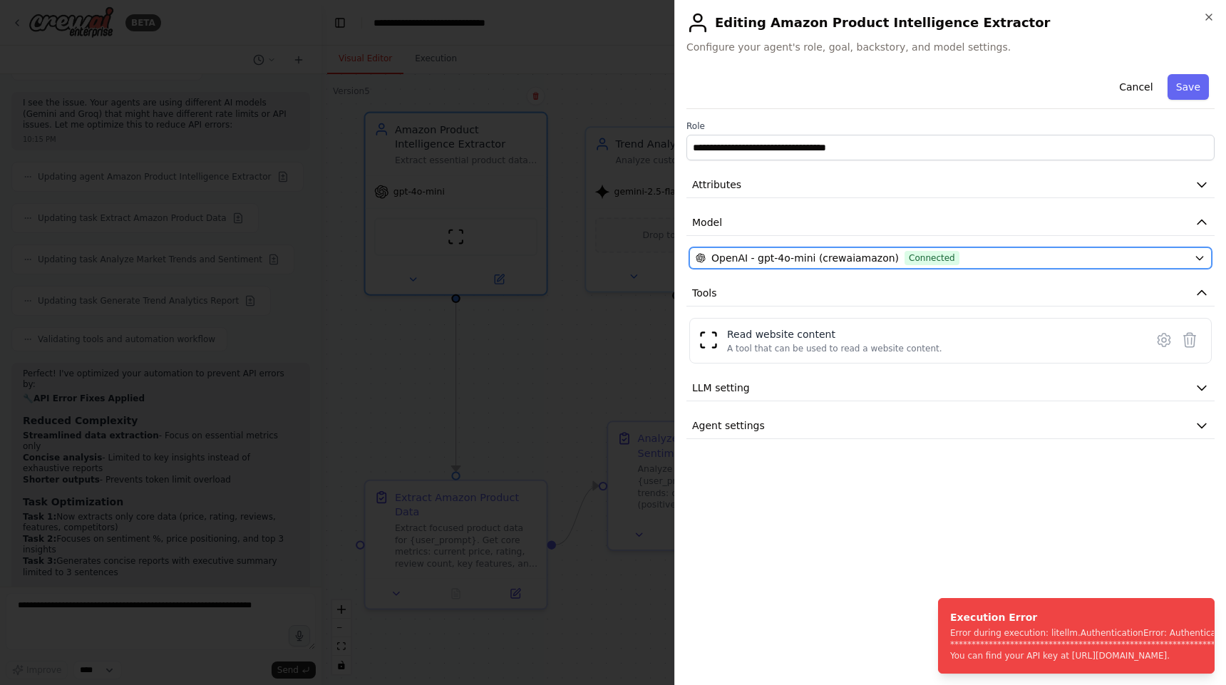
click at [838, 259] on span "OpenAI - gpt-4o-mini (crewaiamazon)" at bounding box center [804, 258] width 187 height 14
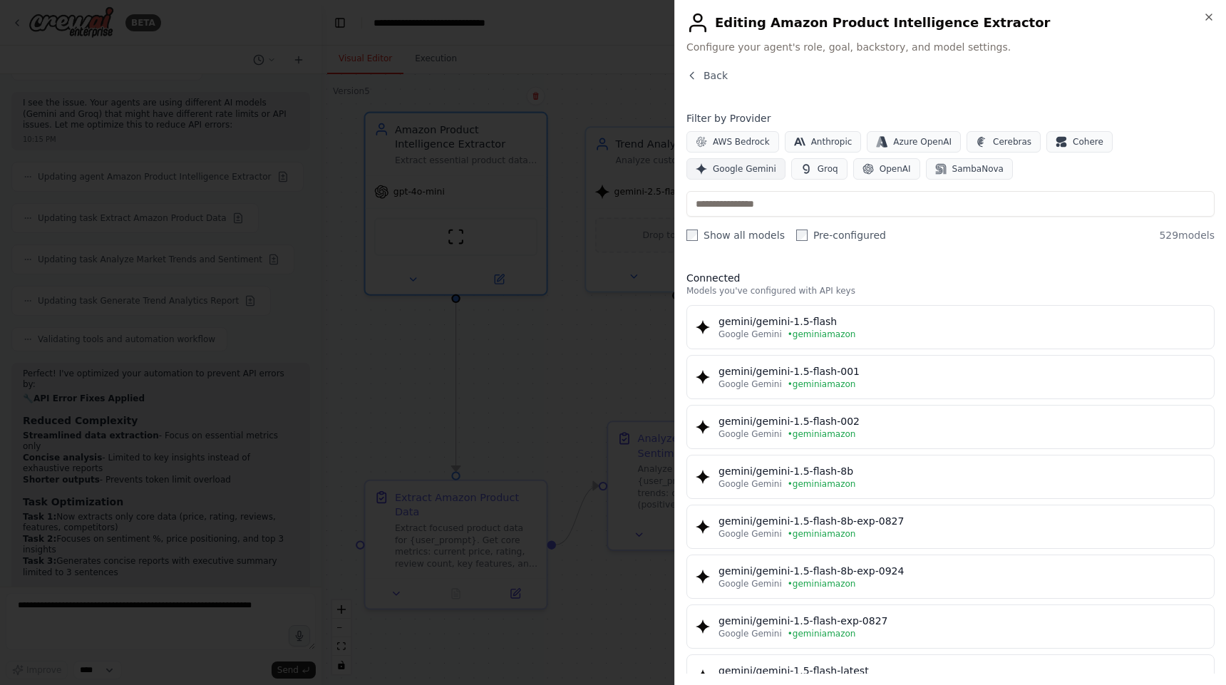
click at [776, 163] on span "Google Gemini" at bounding box center [744, 168] width 63 height 11
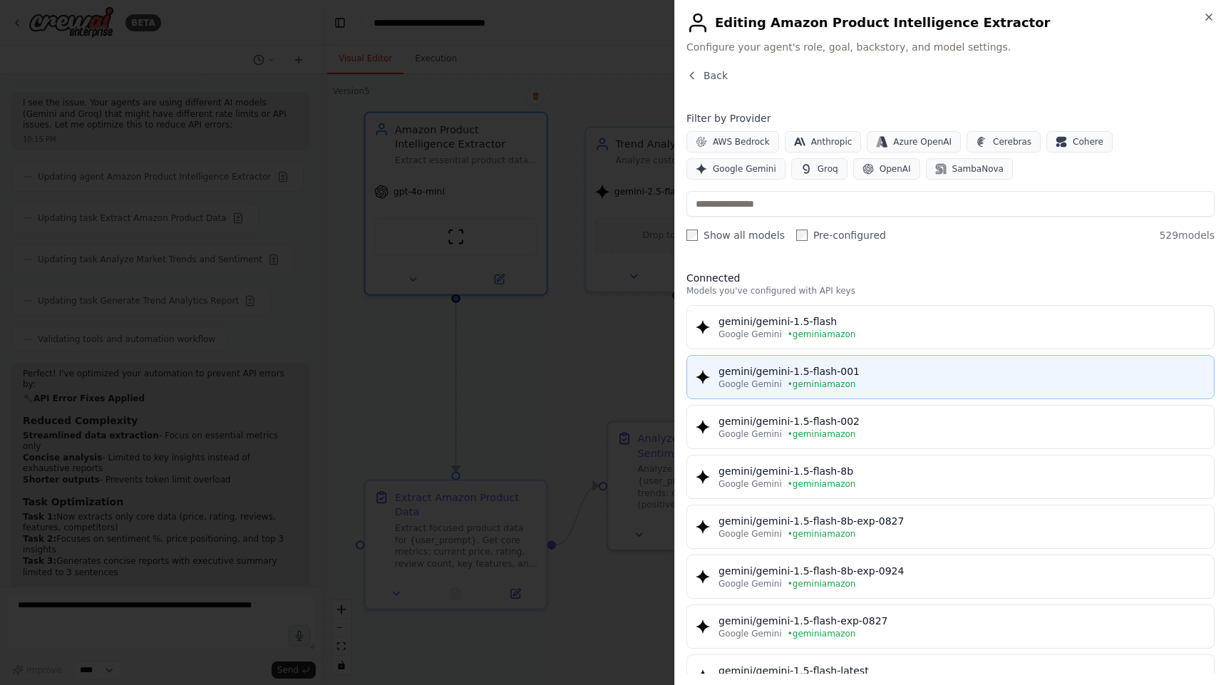
click at [894, 355] on button "gemini/gemini-1.5-flash-001 Google Gemini • geminiamazon" at bounding box center [950, 377] width 528 height 44
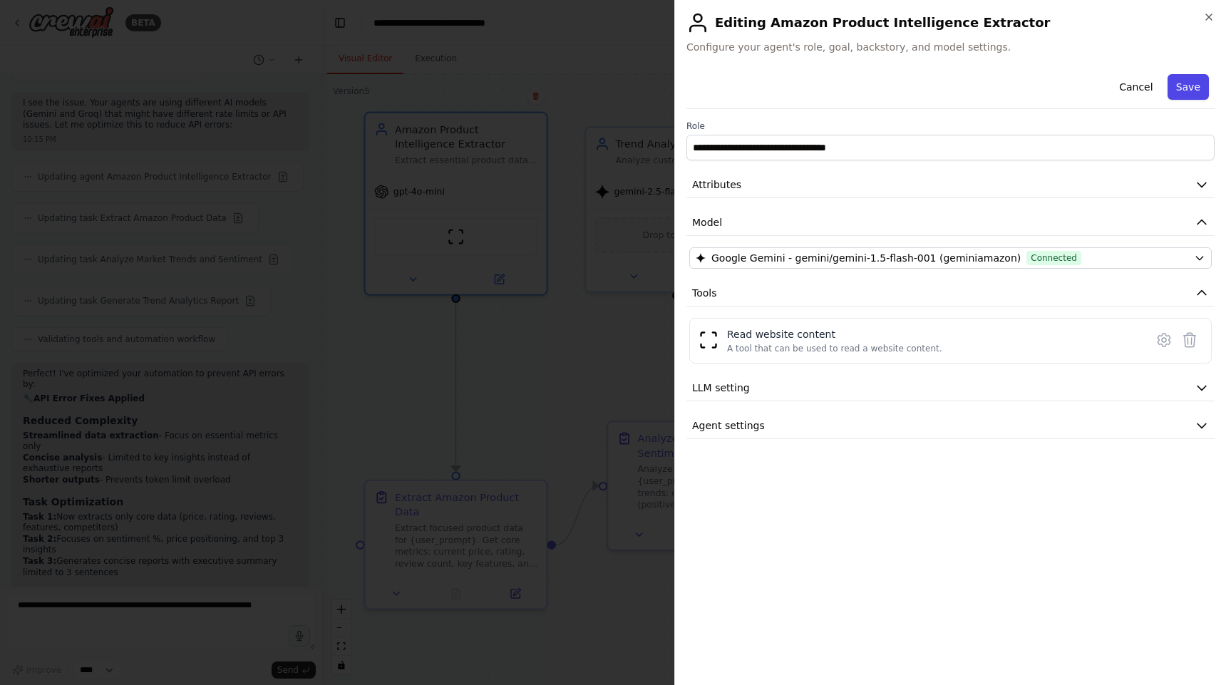
click at [1197, 82] on button "Save" at bounding box center [1187, 87] width 41 height 26
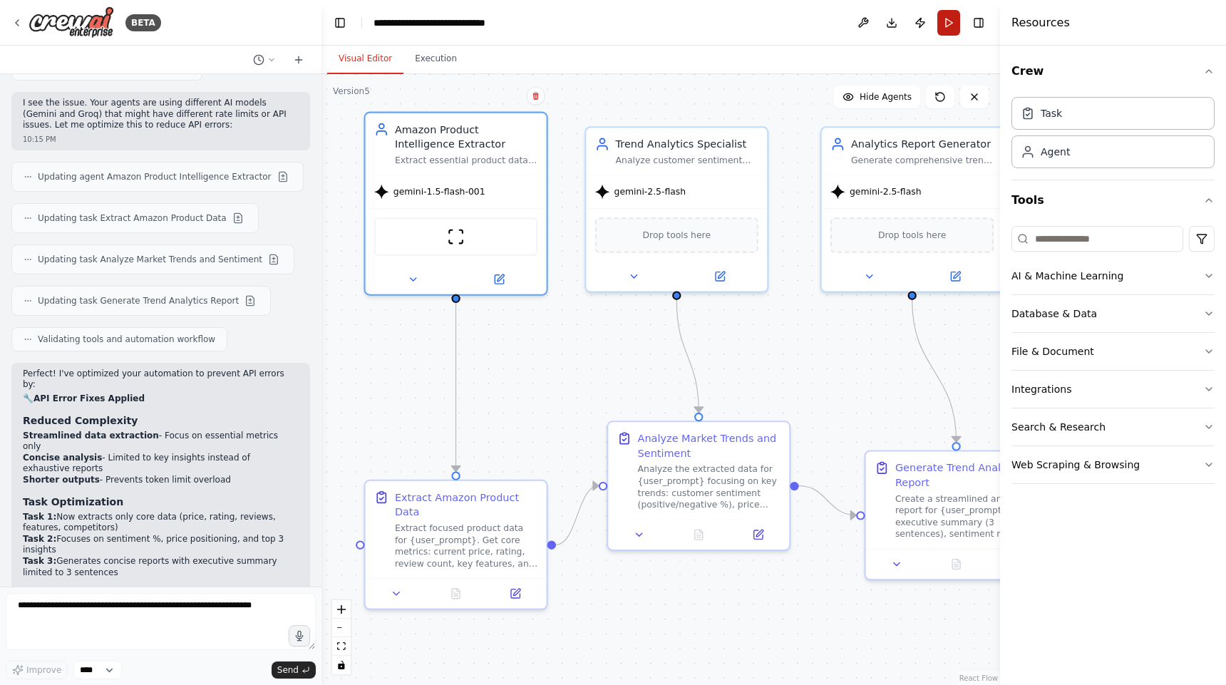
click at [948, 22] on button "Run" at bounding box center [948, 23] width 23 height 26
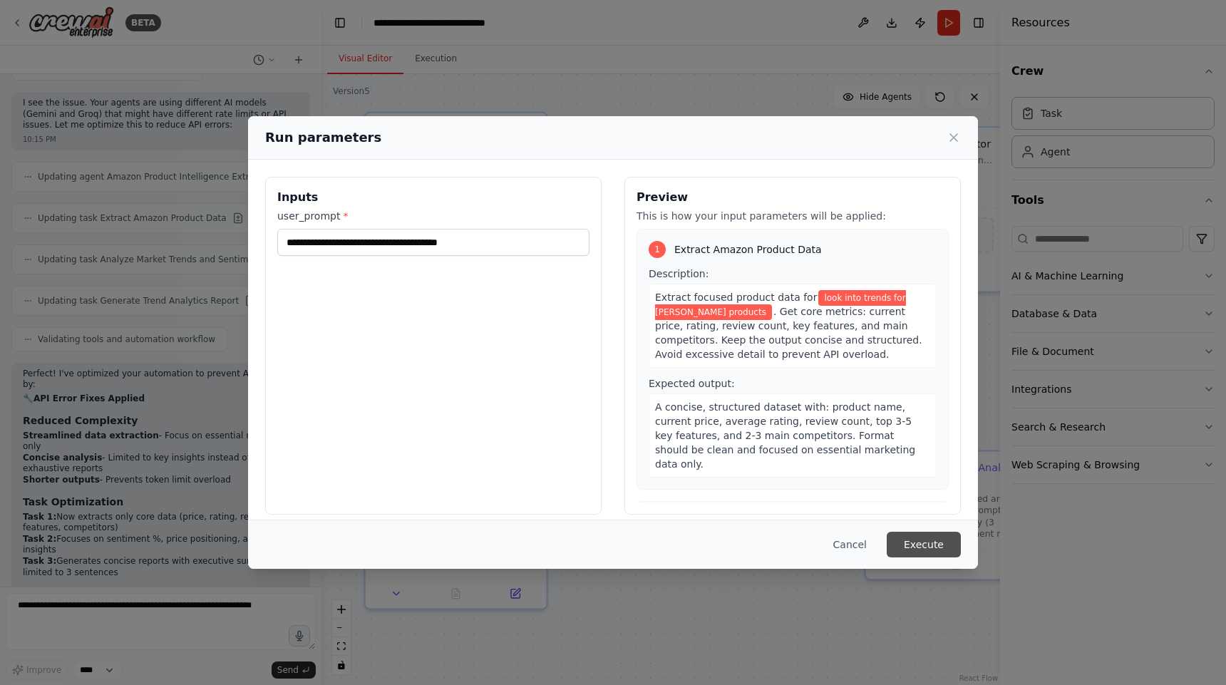
click at [925, 546] on button "Execute" at bounding box center [923, 545] width 74 height 26
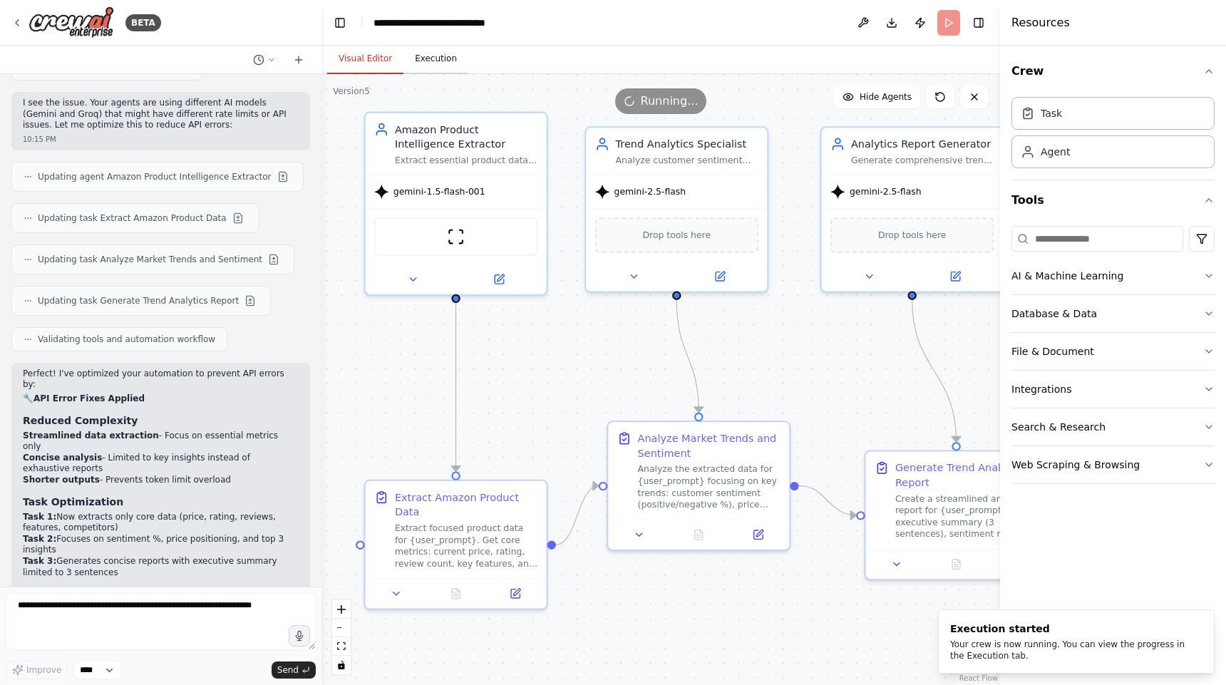
click at [450, 57] on button "Execution" at bounding box center [435, 59] width 65 height 30
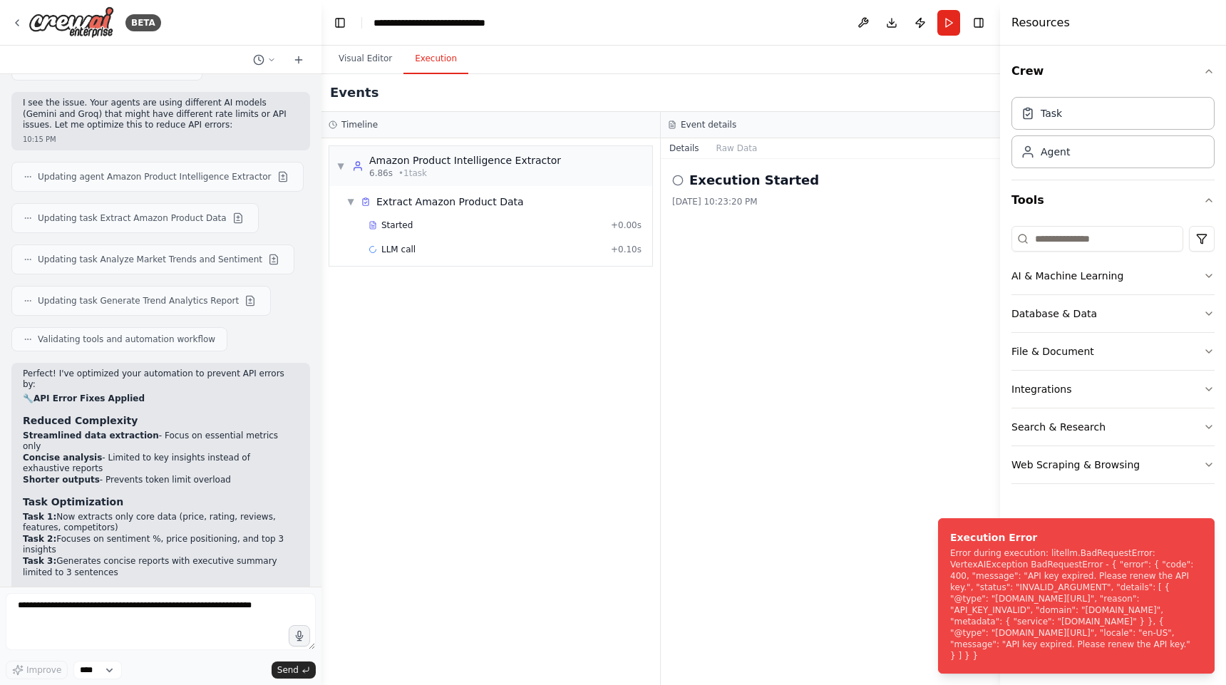
click at [824, 396] on div "Execution Started [DATE] 10:23:20 PM" at bounding box center [830, 422] width 339 height 526
click at [17, 29] on div "BETA" at bounding box center [86, 22] width 150 height 32
